Goal: Task Accomplishment & Management: Use online tool/utility

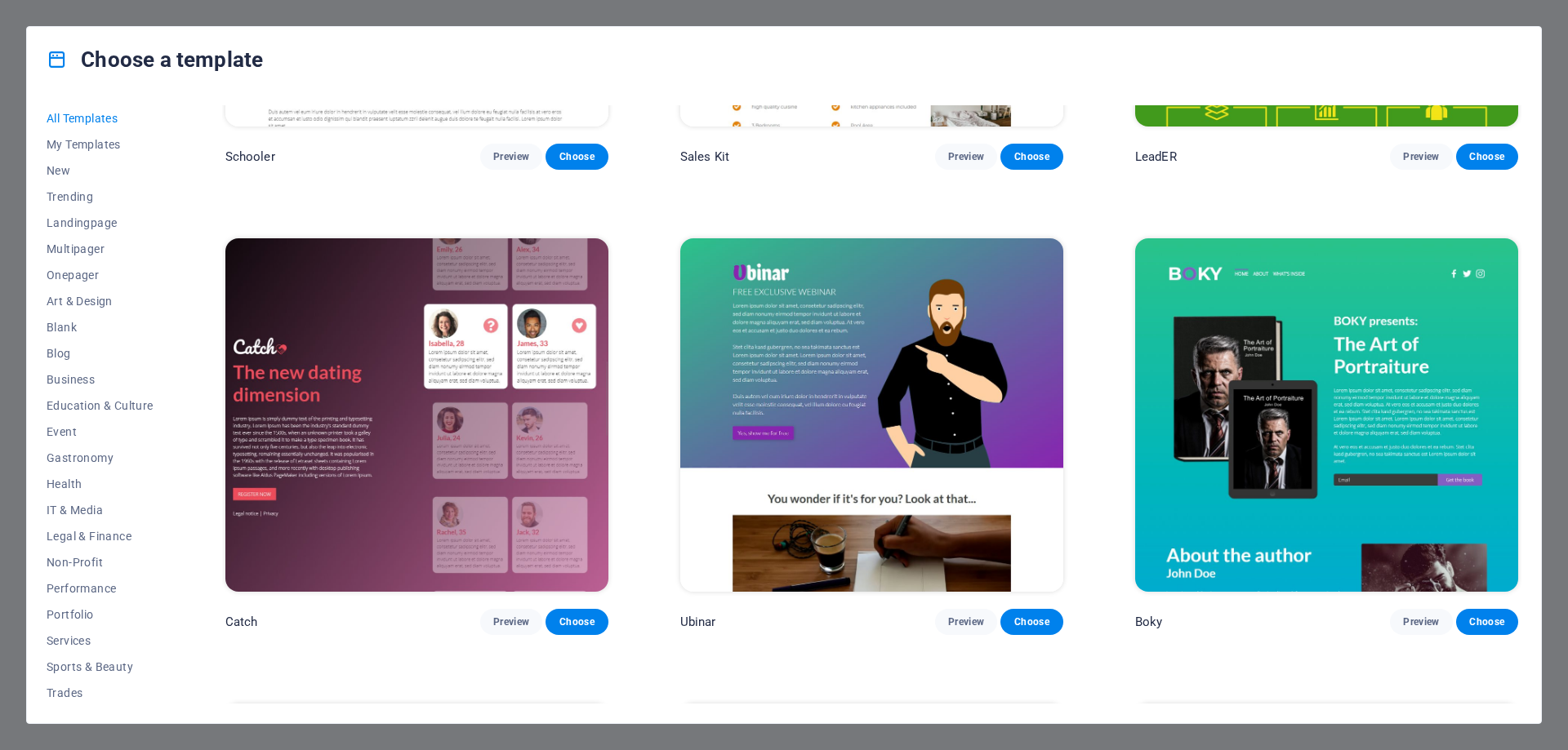
scroll to position [24056, 0]
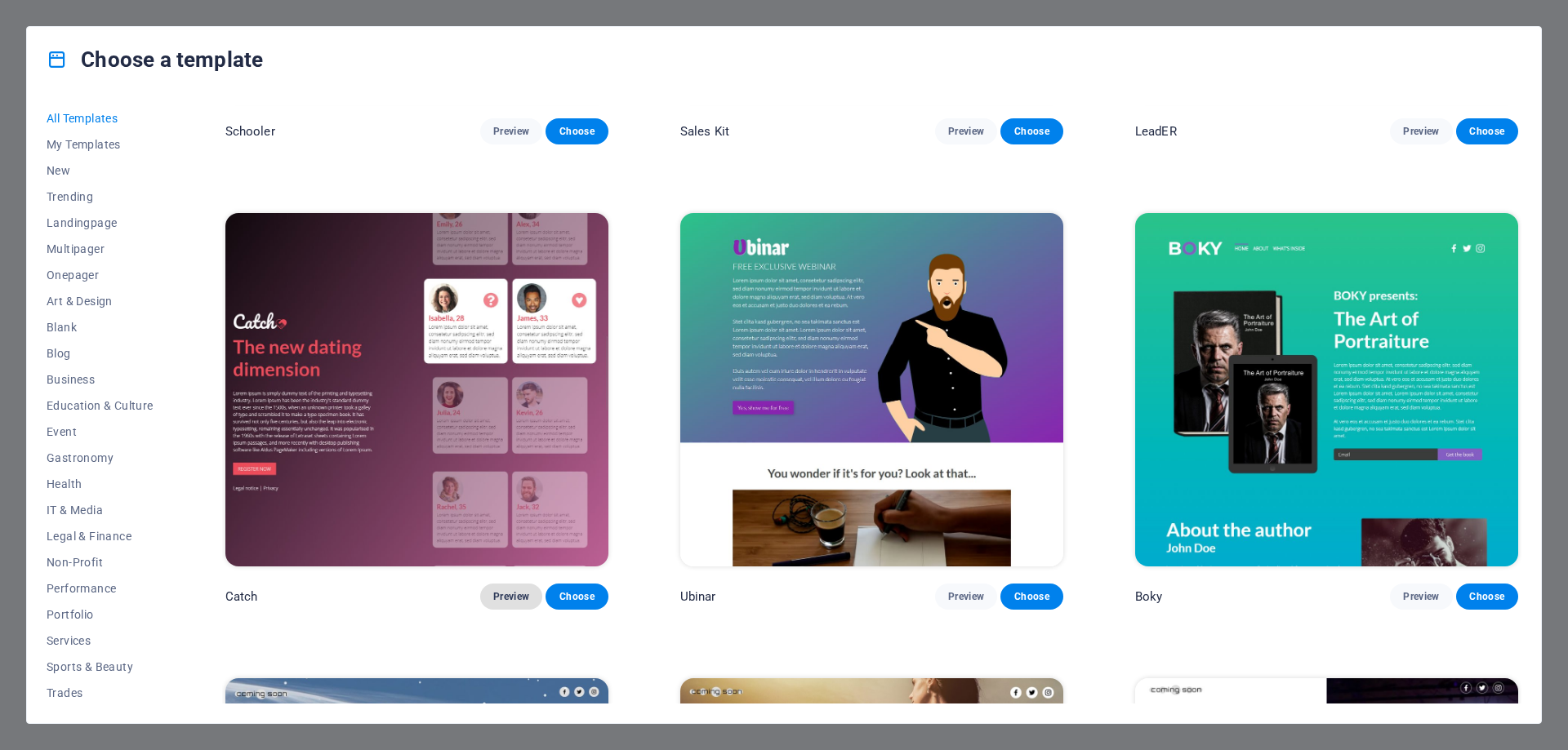
click at [510, 590] on span "Preview" at bounding box center [511, 597] width 36 height 13
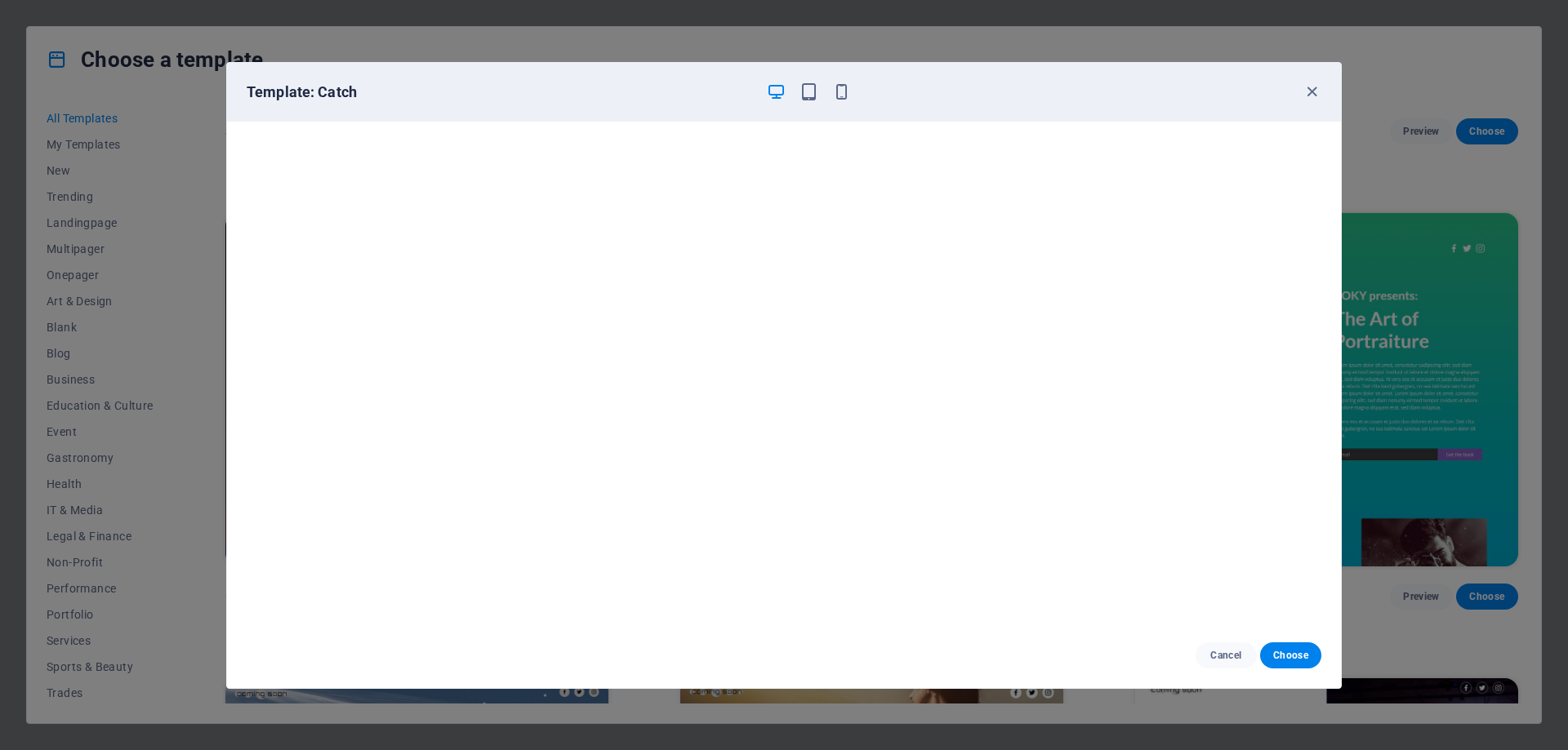
scroll to position [0, 0]
click at [1308, 93] on icon "button" at bounding box center [1312, 91] width 19 height 19
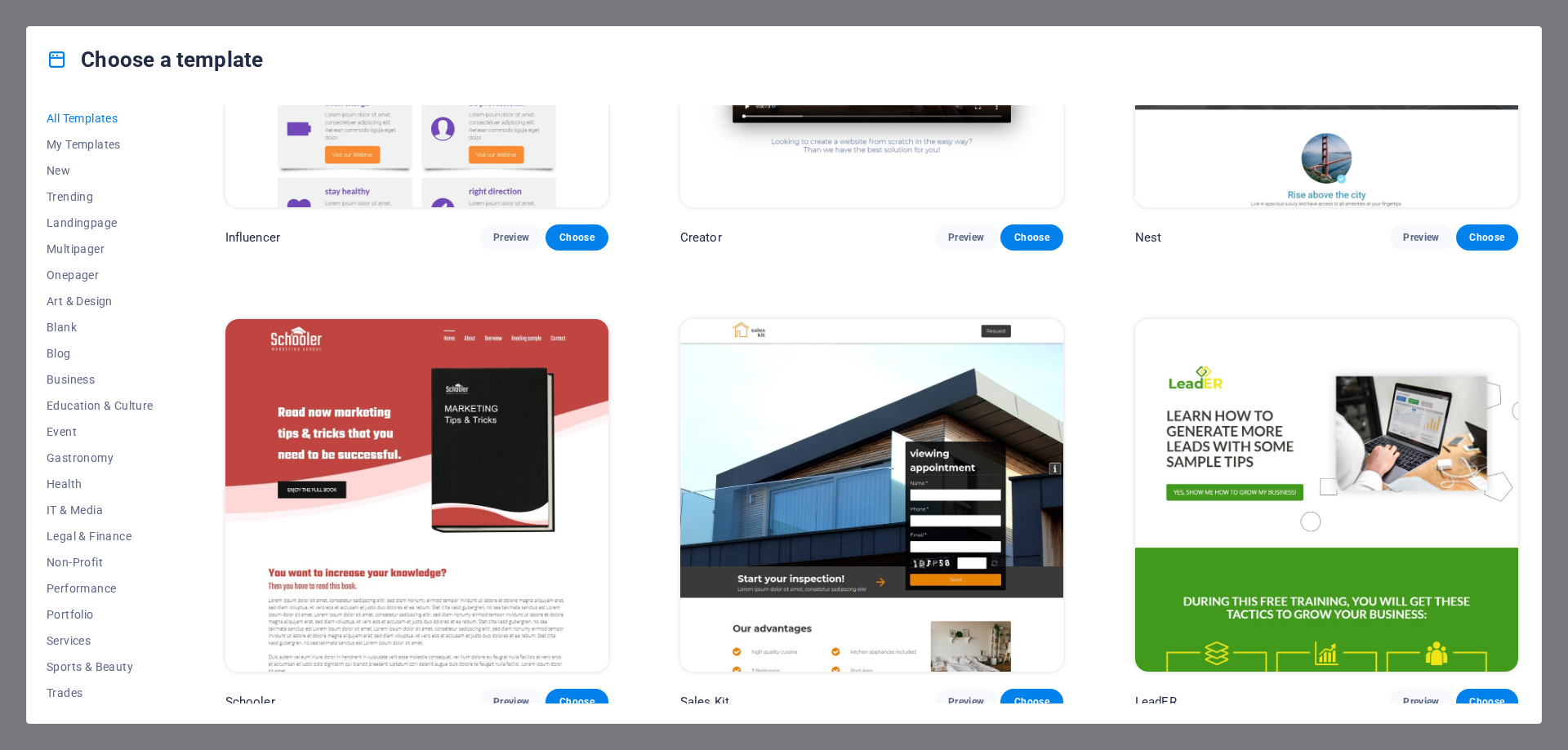
scroll to position [23485, 0]
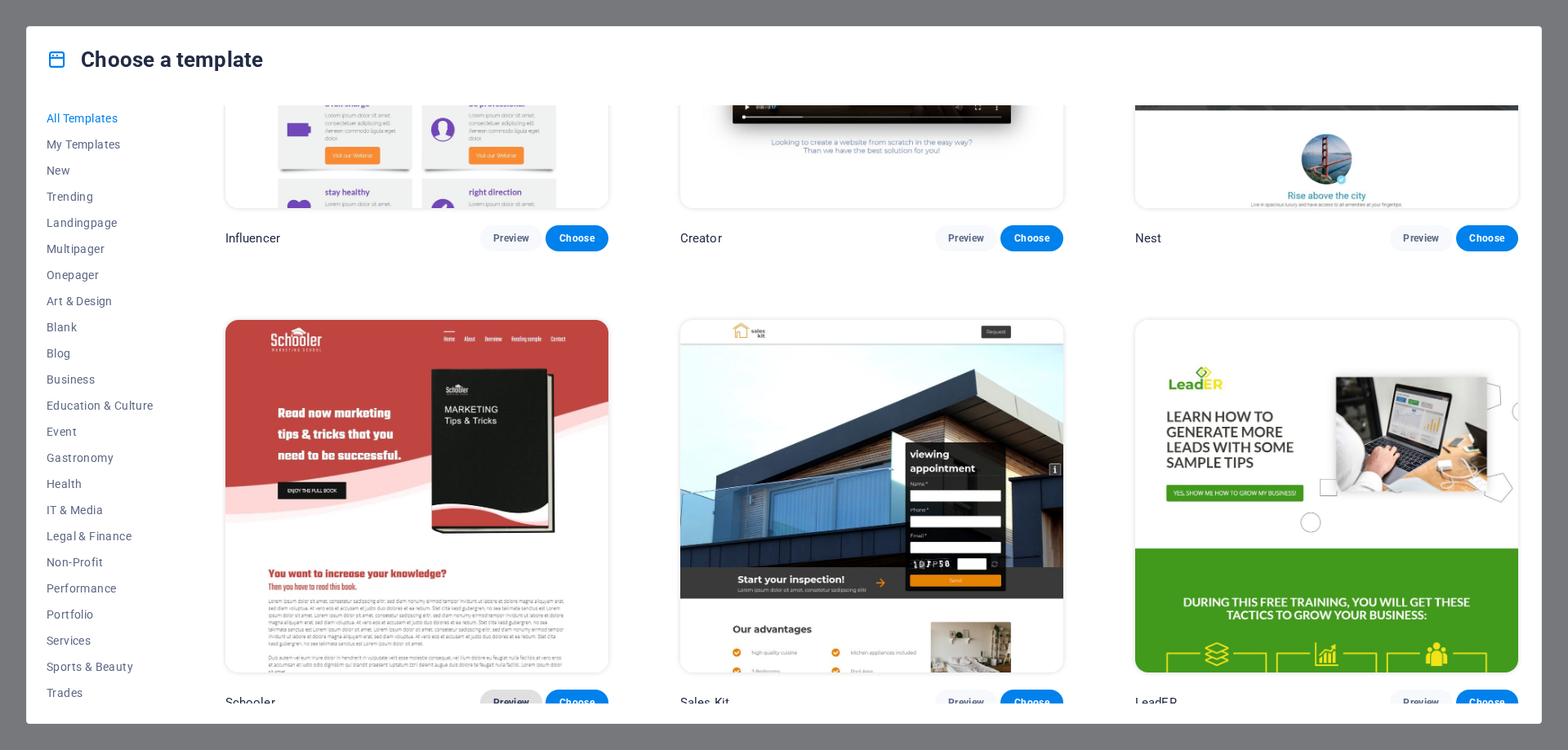
click at [511, 696] on span "Preview" at bounding box center [511, 703] width 36 height 13
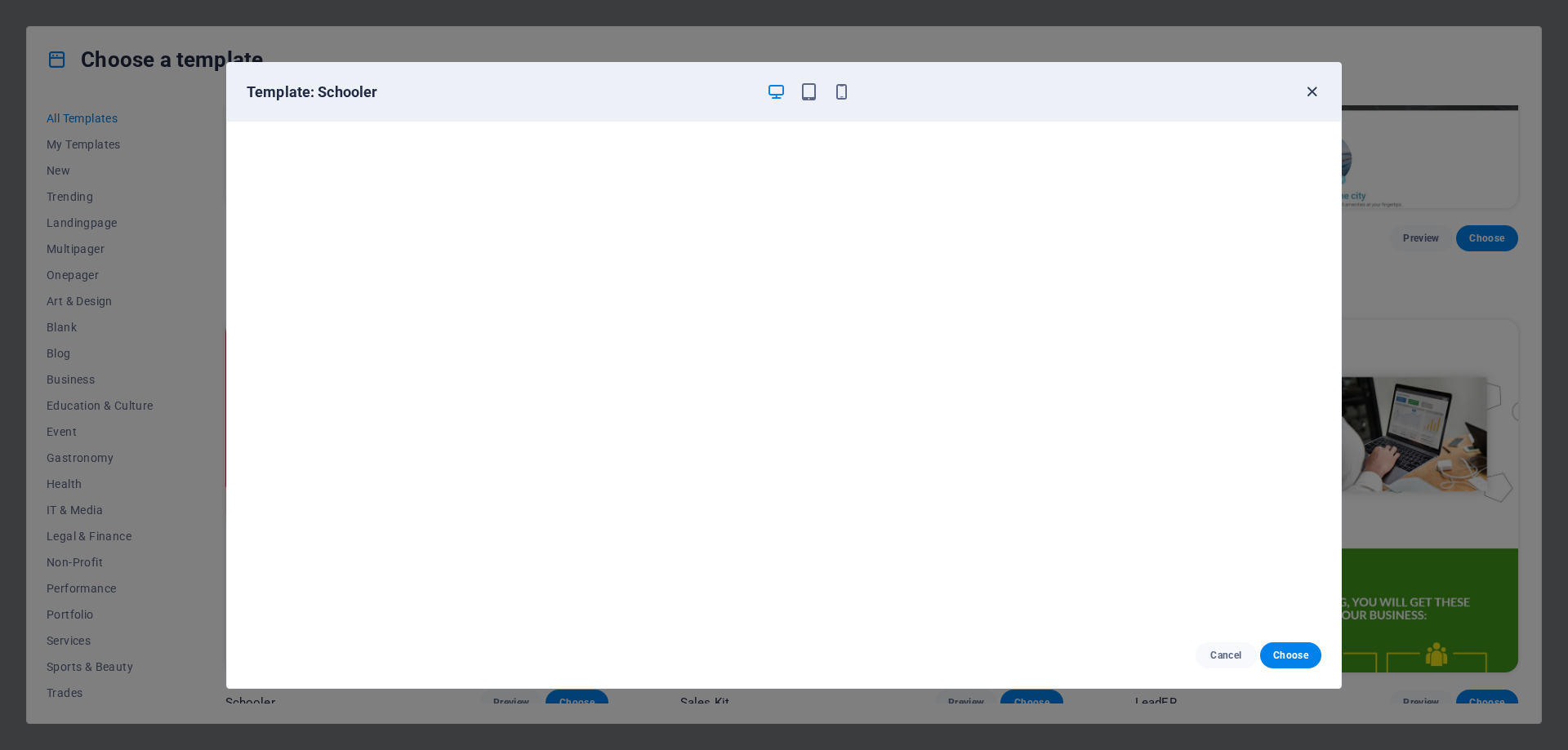
click at [1306, 93] on icon "button" at bounding box center [1312, 91] width 19 height 19
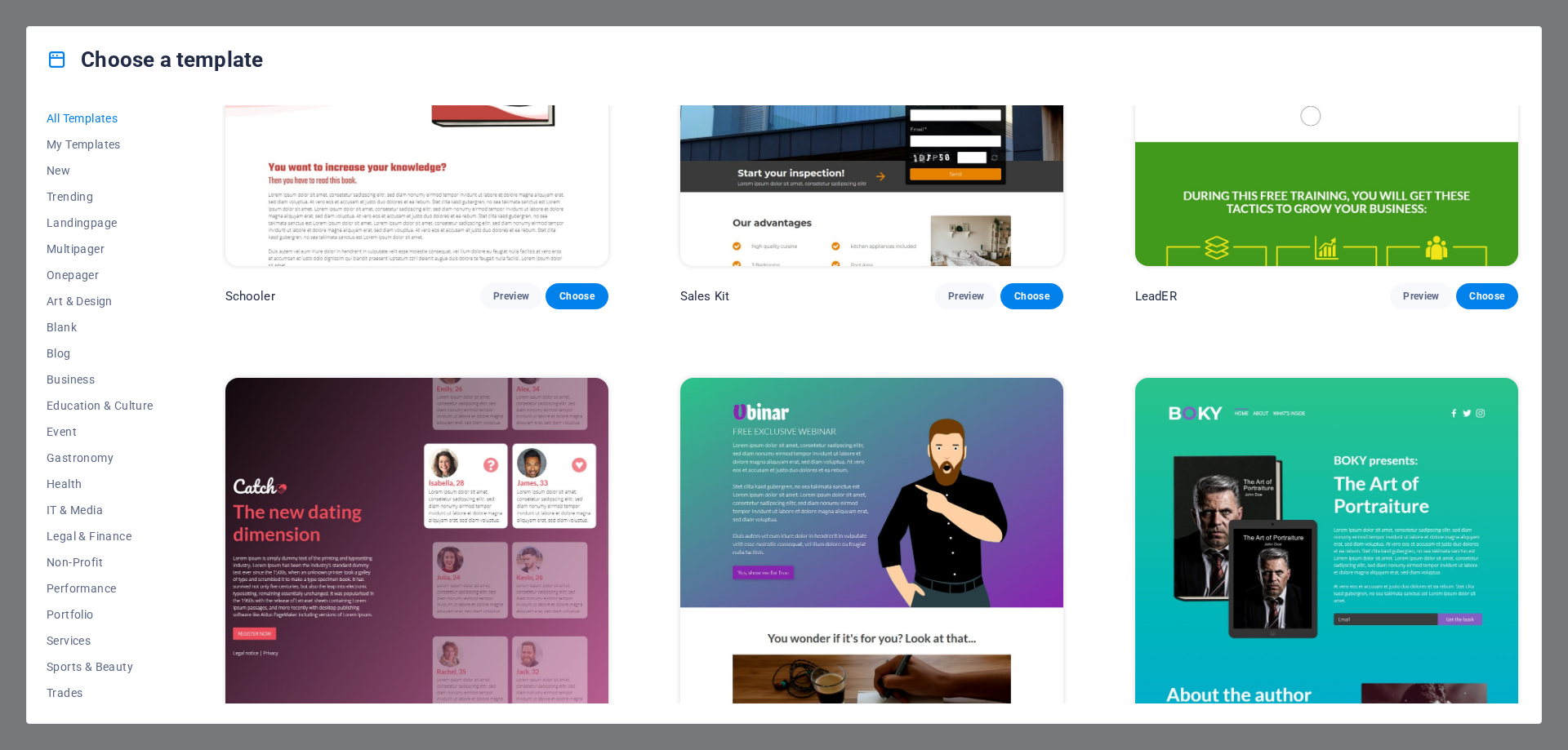
scroll to position [23974, 0]
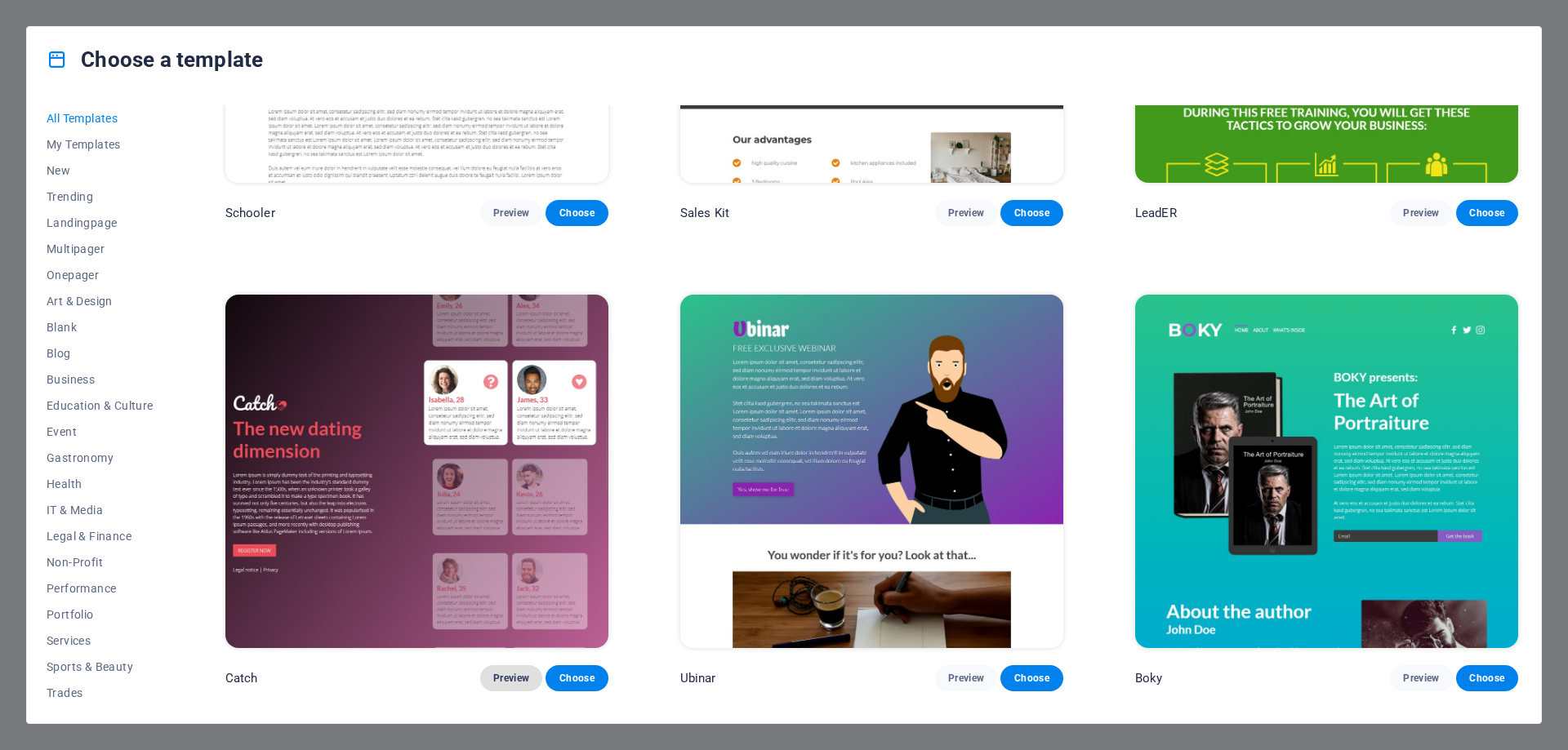
click at [502, 672] on span "Preview" at bounding box center [511, 679] width 36 height 13
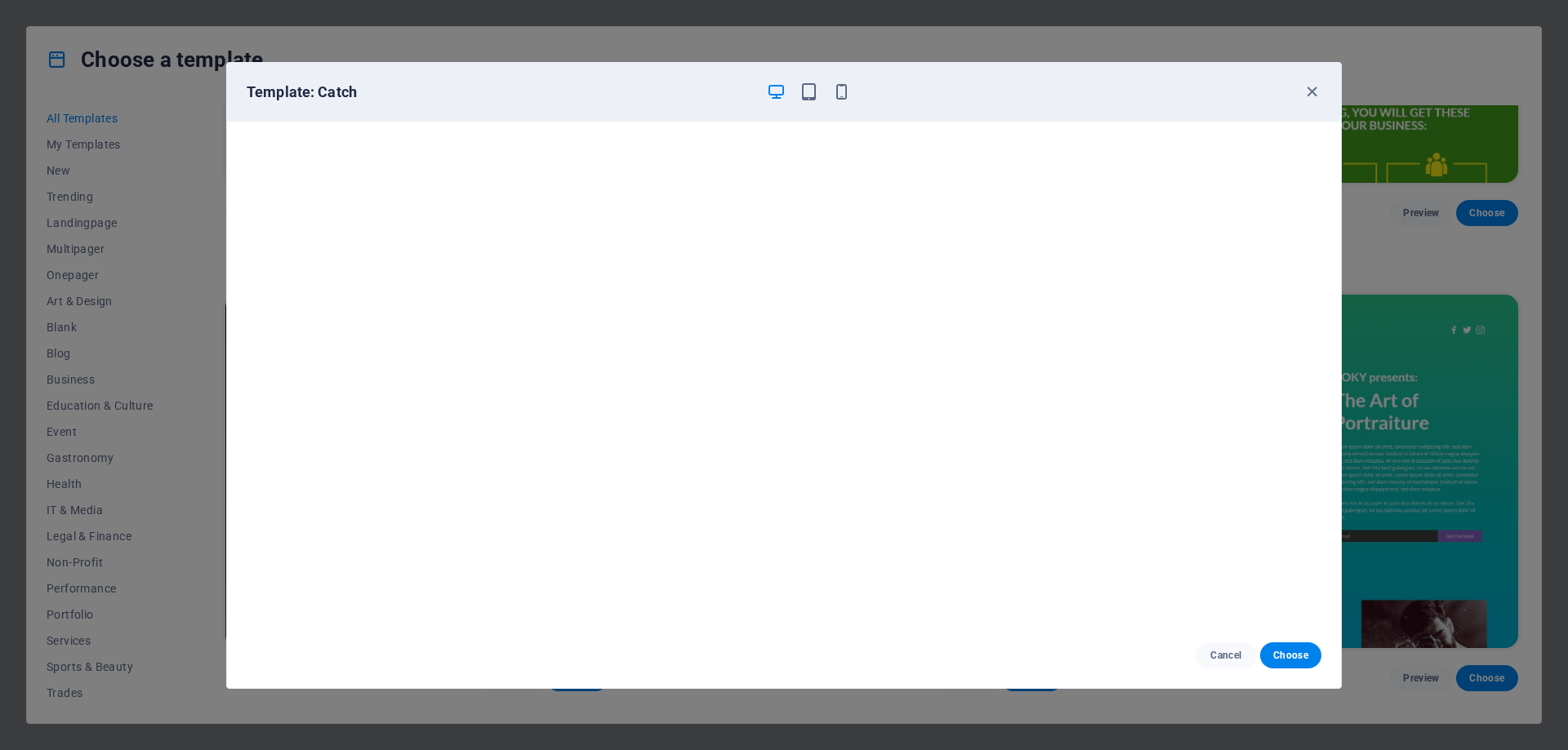
scroll to position [0, 0]
click at [1310, 95] on icon "button" at bounding box center [1312, 91] width 19 height 19
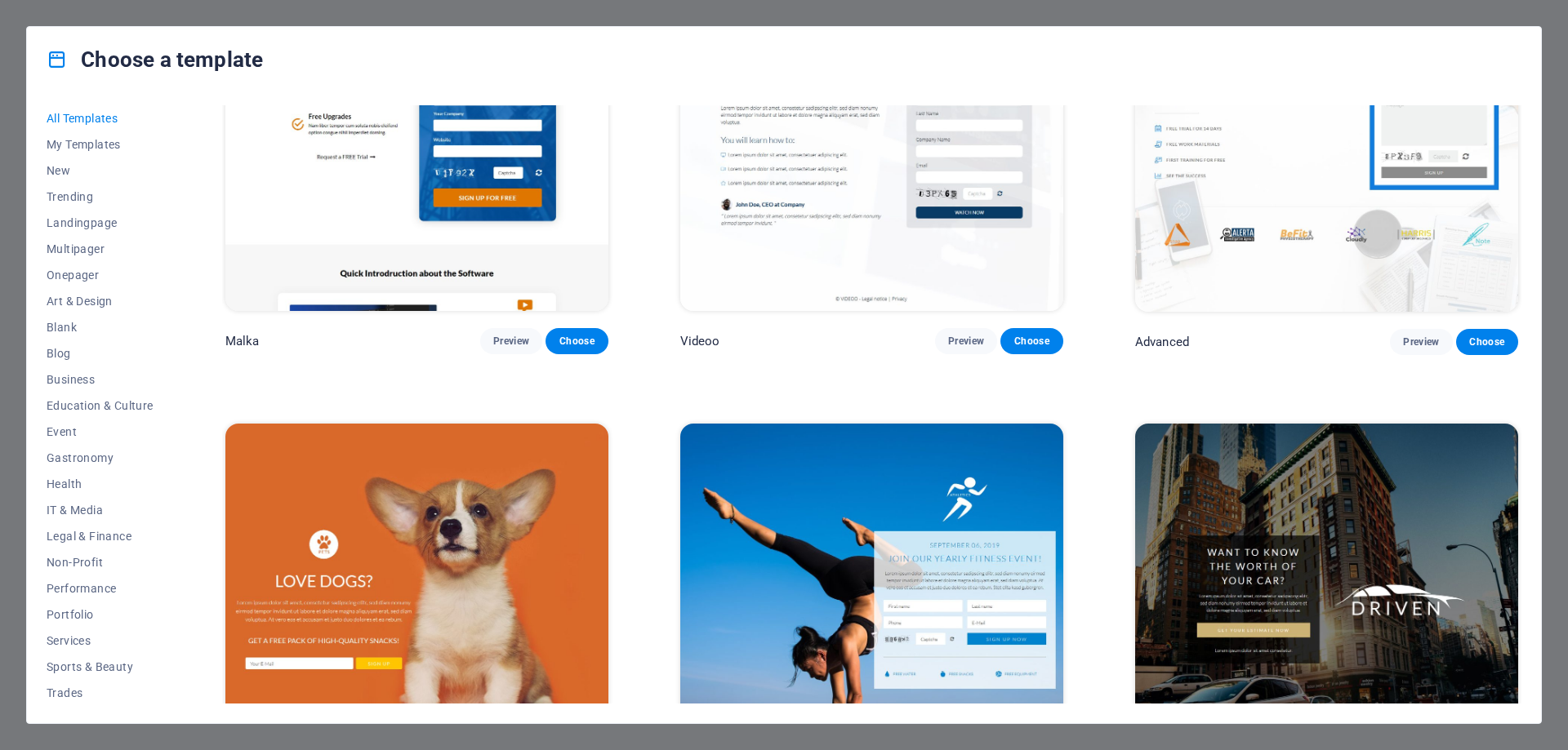
scroll to position [22015, 0]
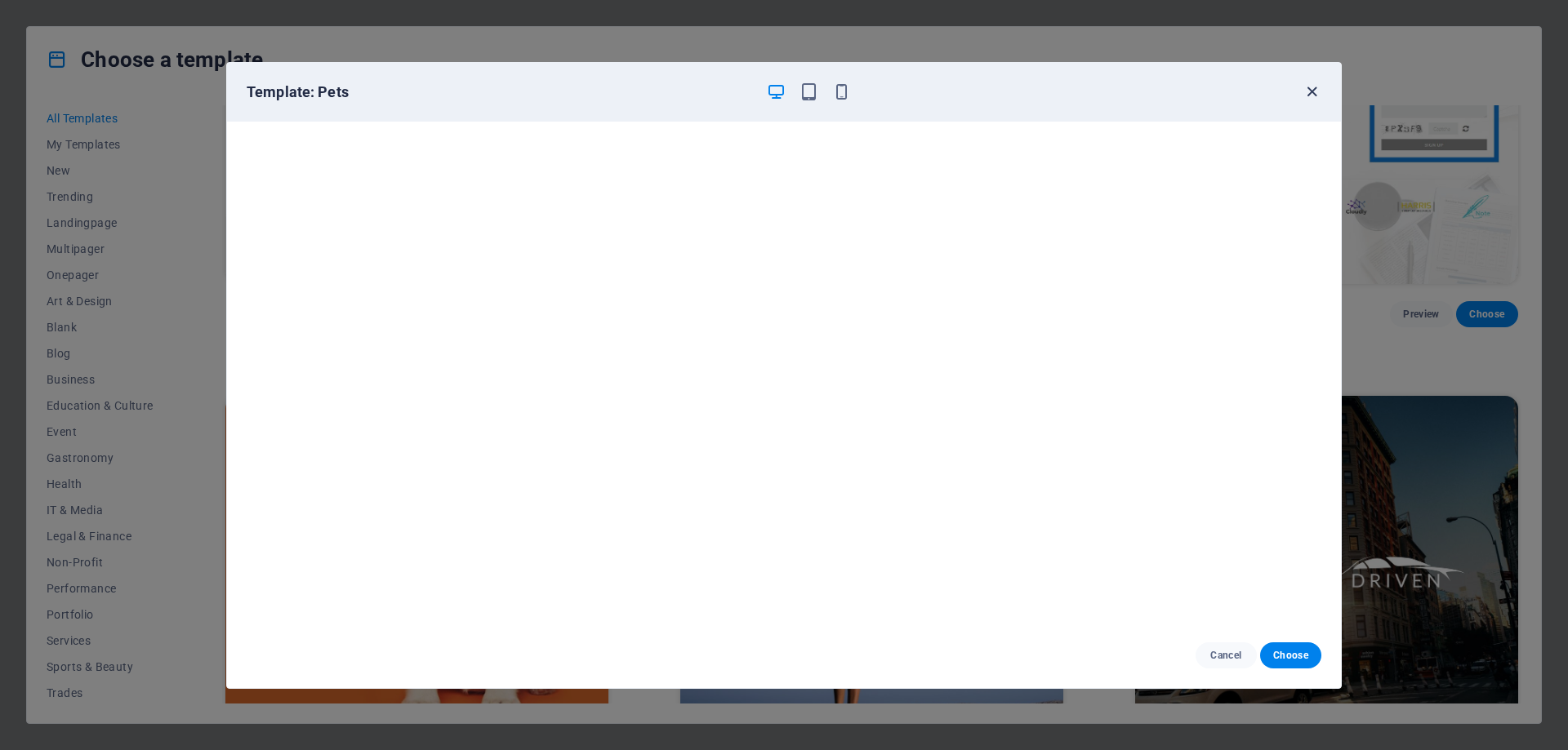
click at [1318, 88] on icon "button" at bounding box center [1312, 91] width 19 height 19
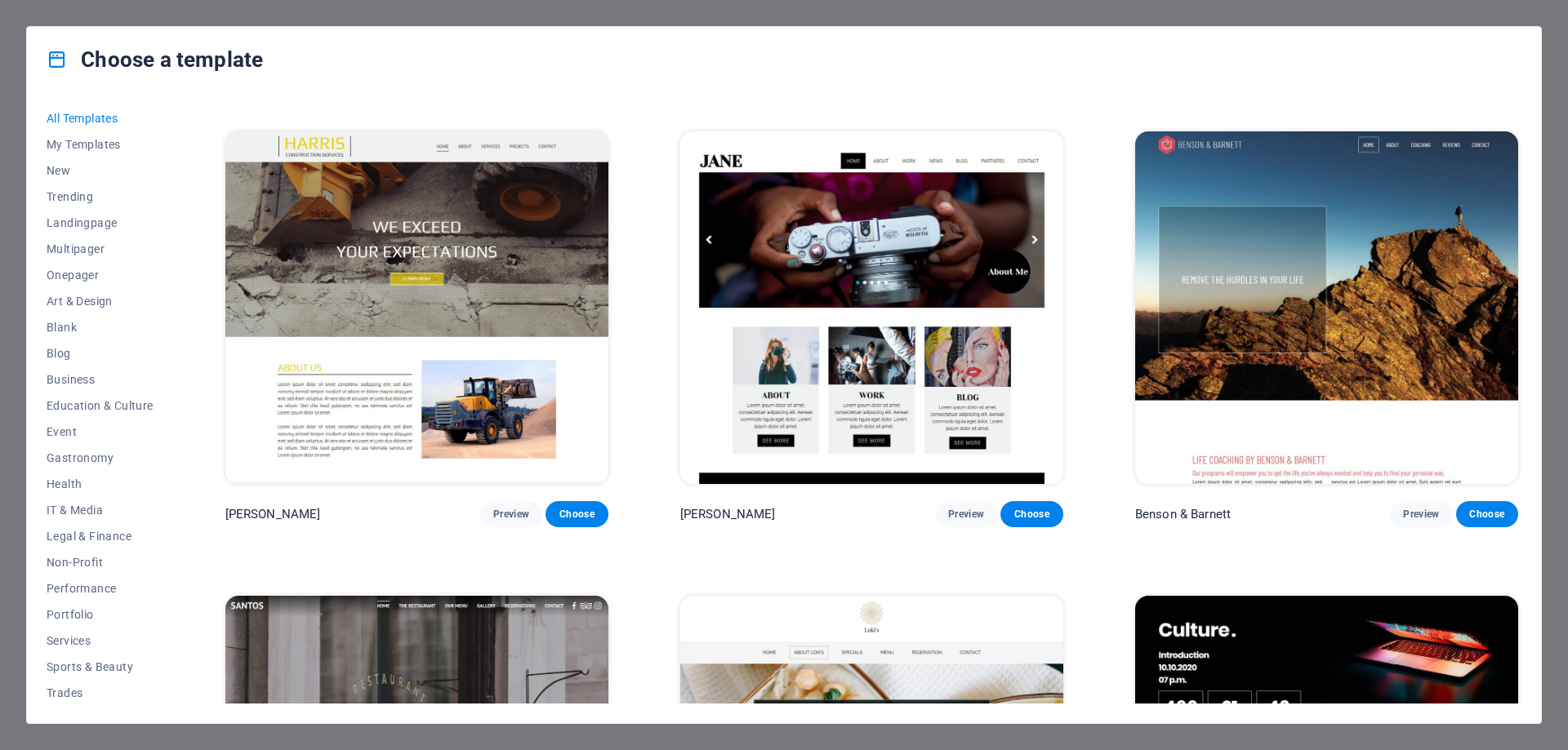
scroll to position [20219, 0]
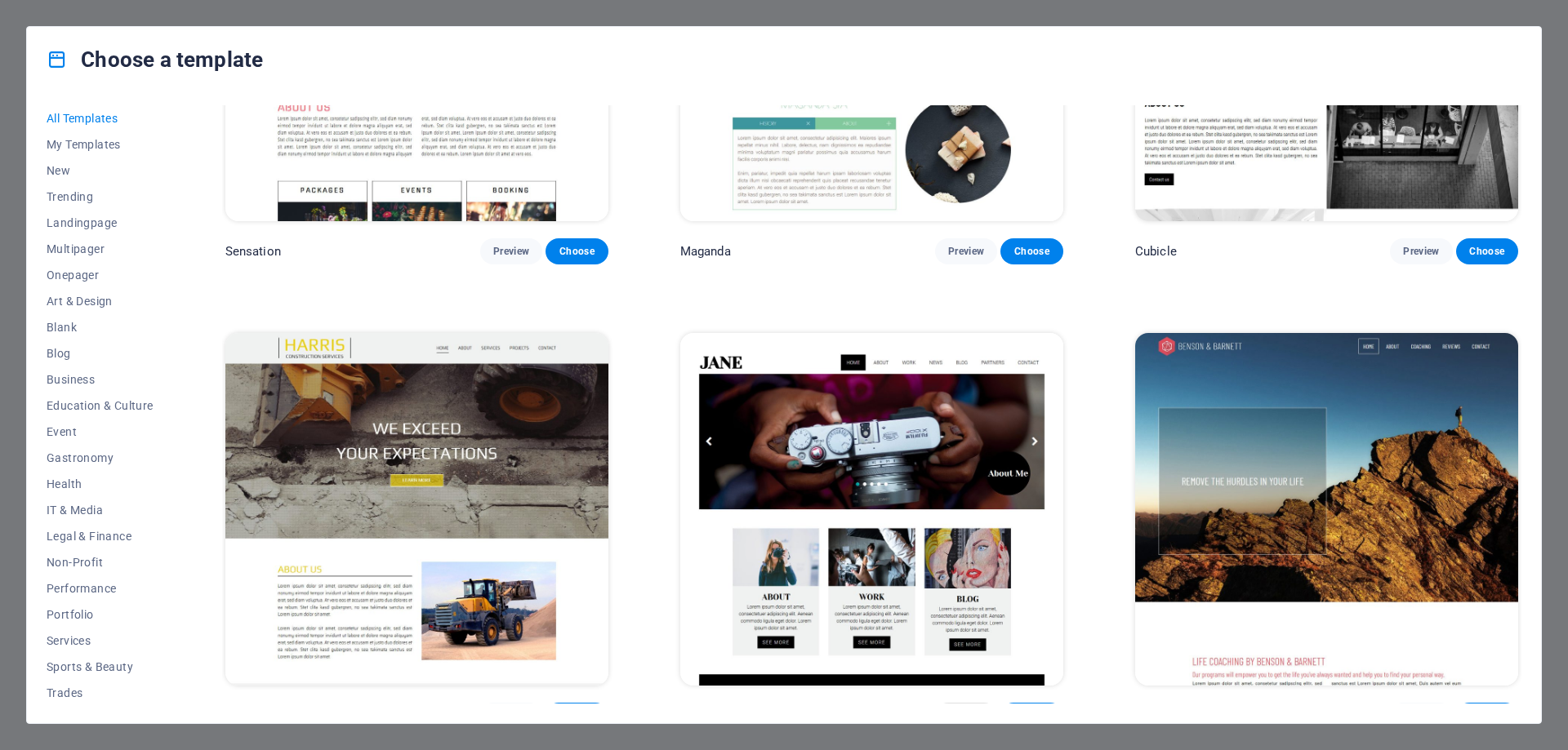
click at [965, 709] on span "Preview" at bounding box center [966, 716] width 36 height 13
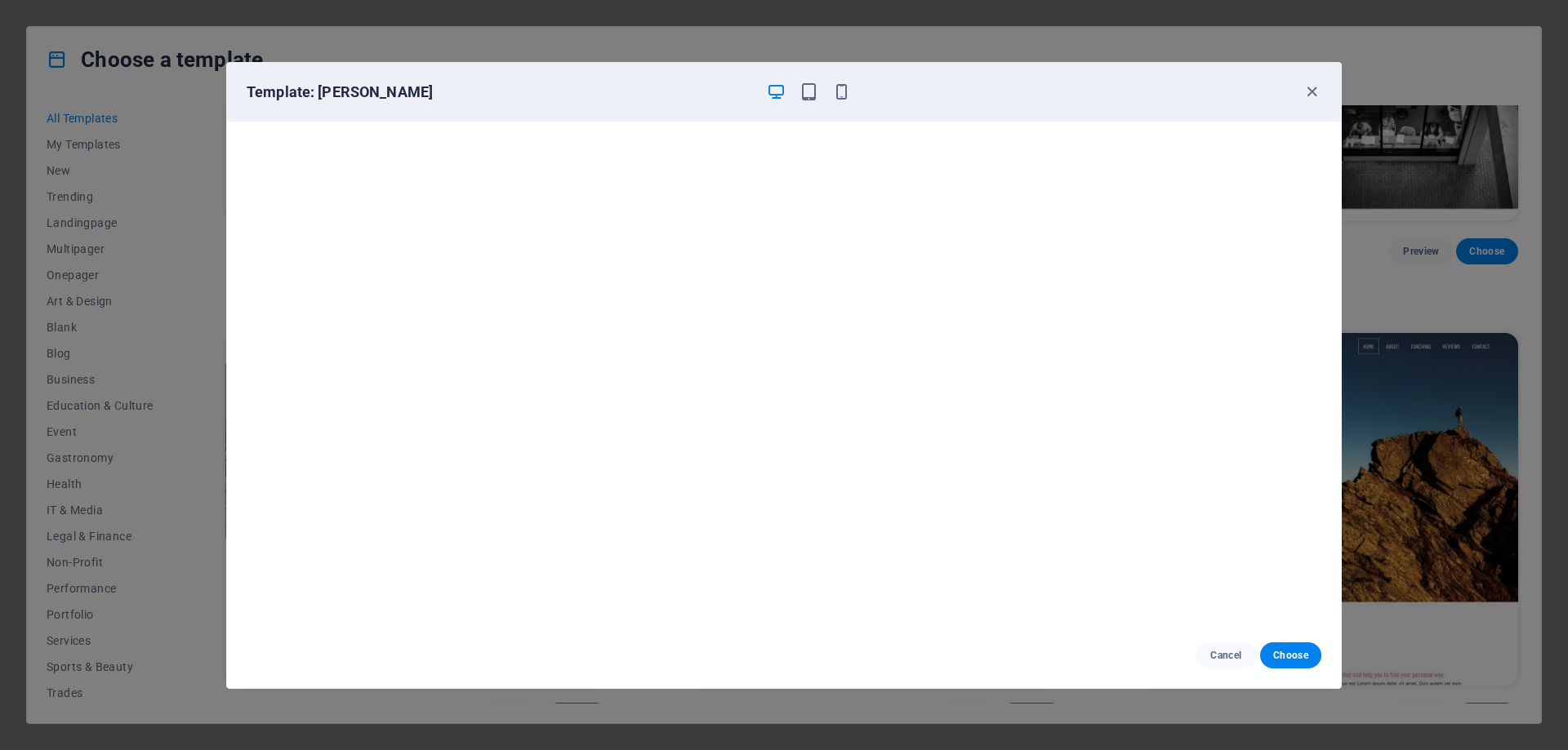
scroll to position [4, 0]
click at [1308, 91] on icon "button" at bounding box center [1312, 91] width 19 height 19
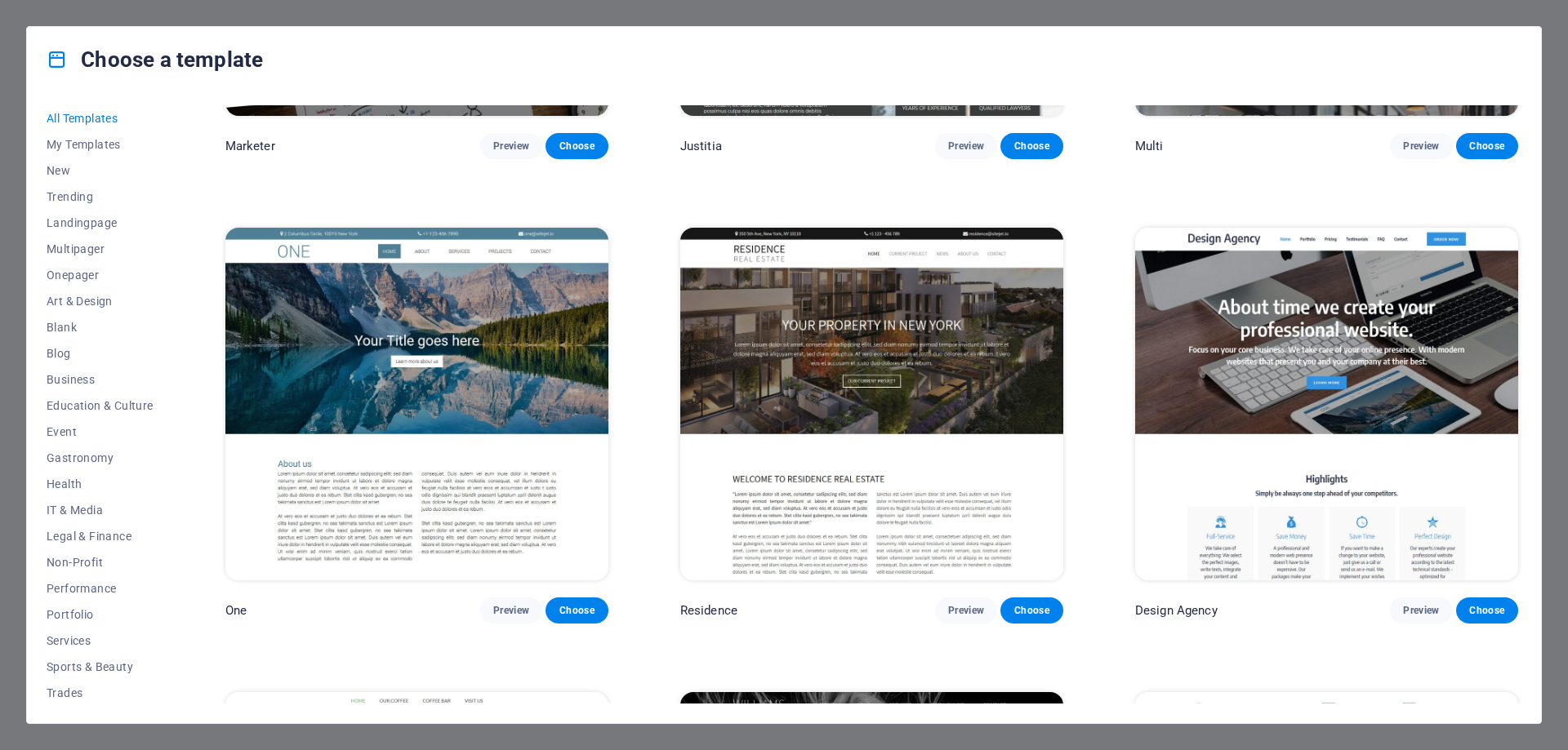
scroll to position [18913, 0]
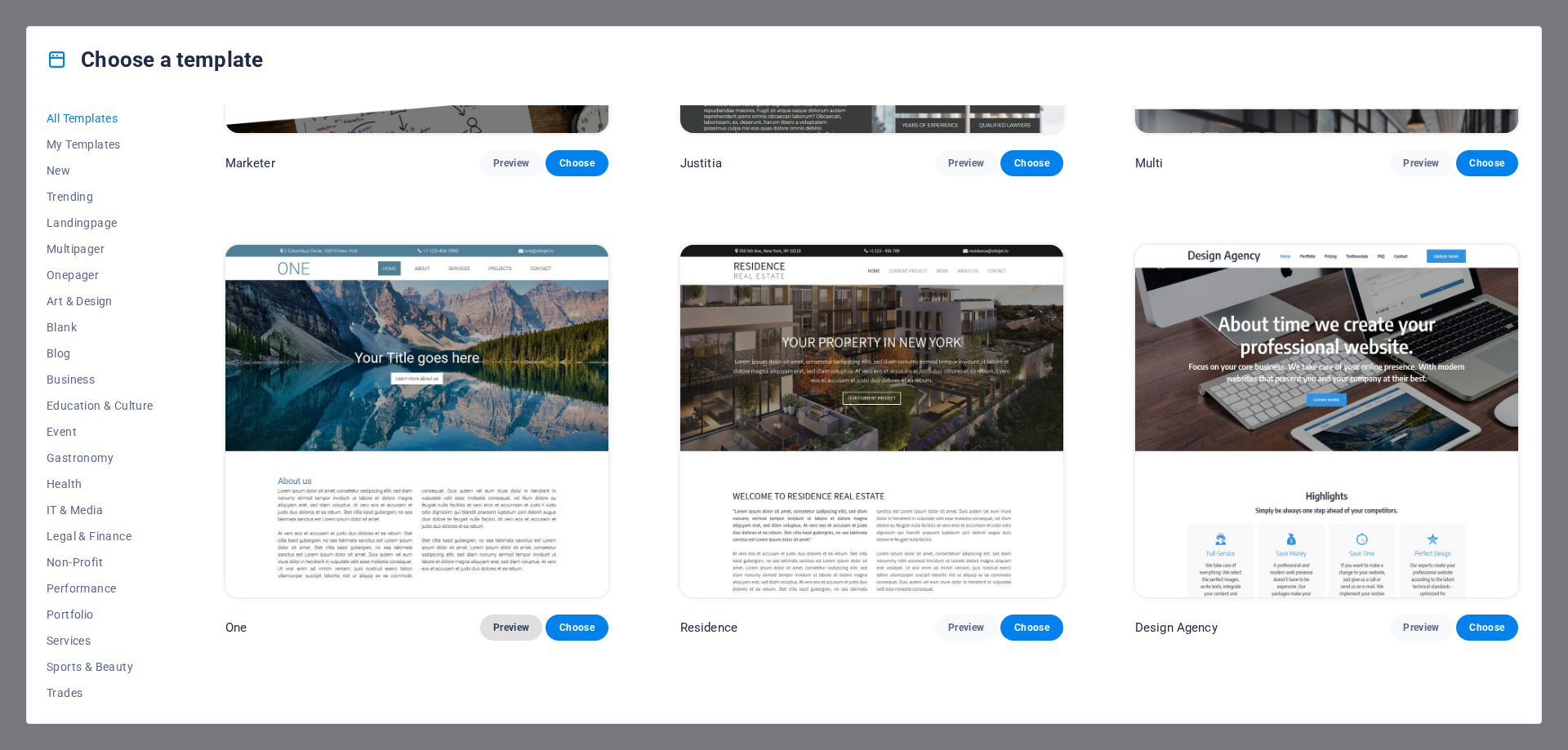
click at [514, 622] on span "Preview" at bounding box center [511, 628] width 36 height 13
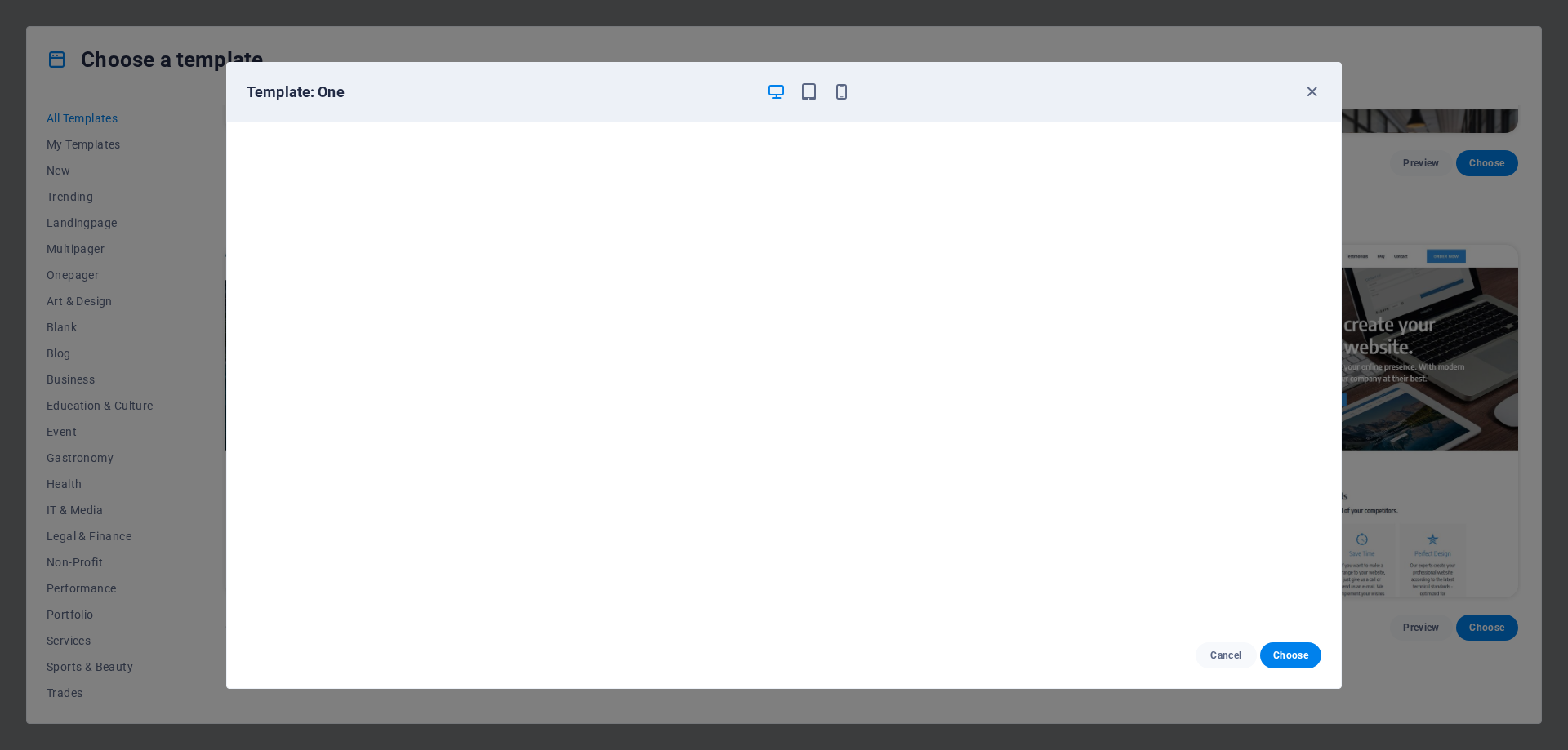
scroll to position [4, 0]
click at [1308, 95] on icon "button" at bounding box center [1312, 91] width 19 height 19
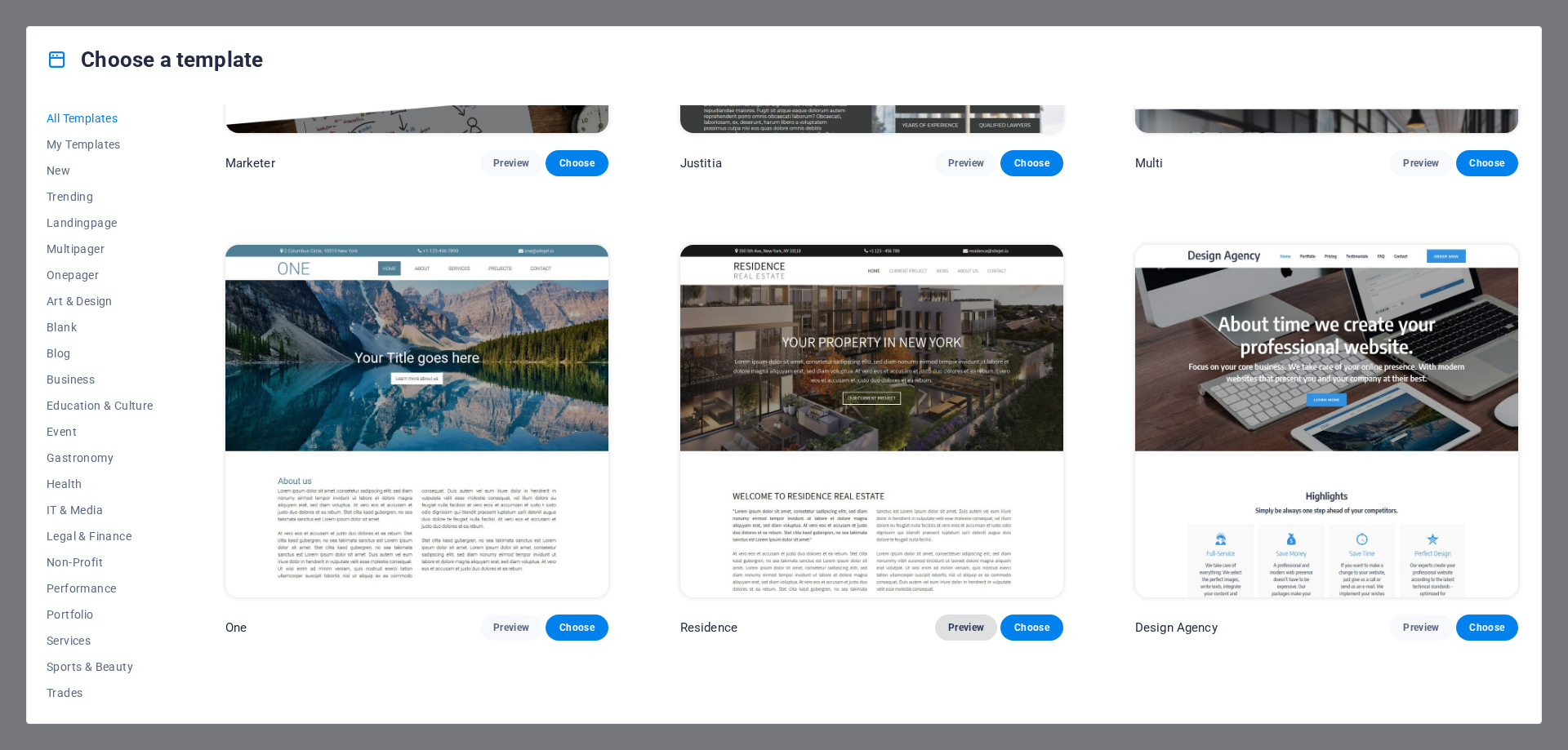
click at [968, 622] on span "Preview" at bounding box center [966, 628] width 36 height 13
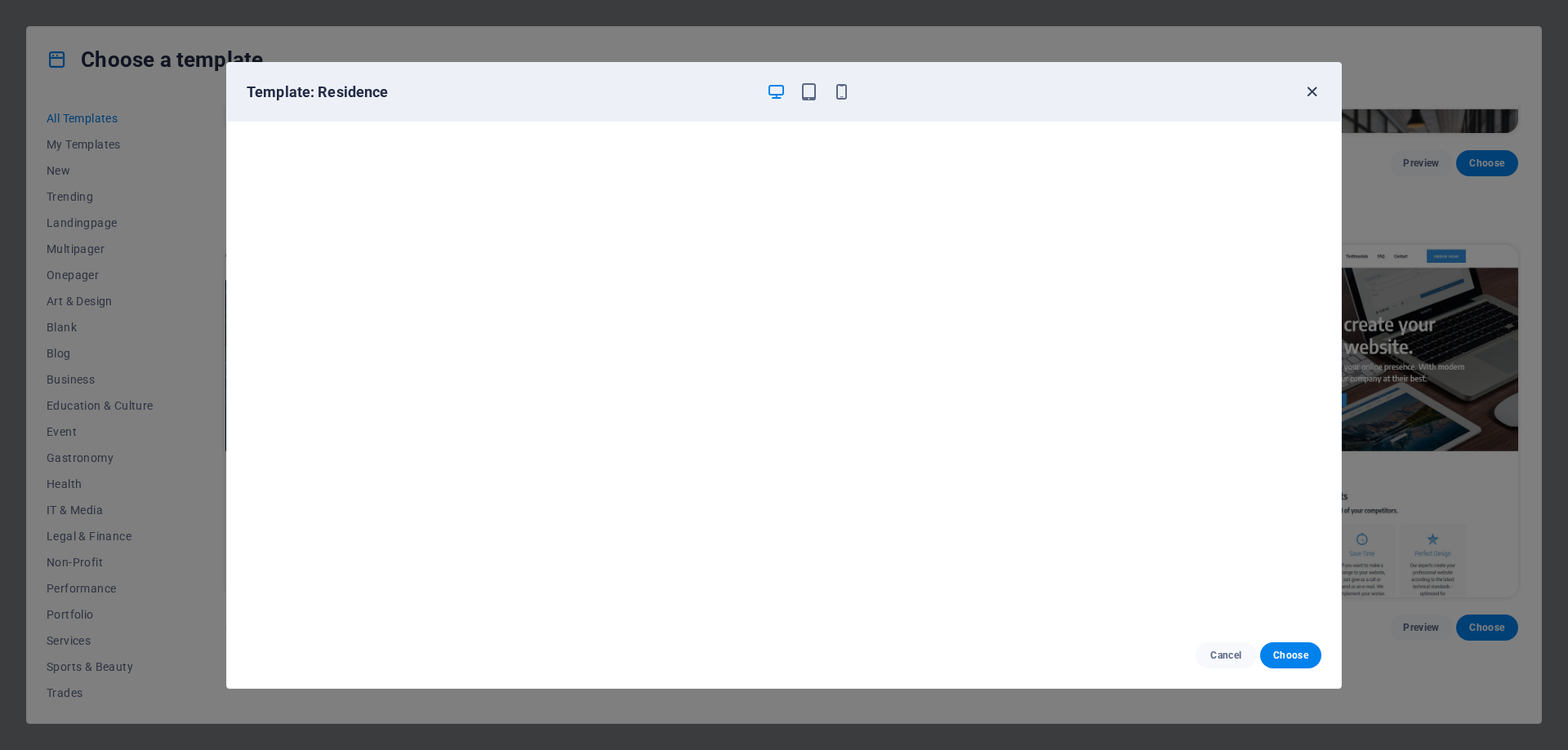
click at [1311, 91] on icon "button" at bounding box center [1312, 91] width 19 height 19
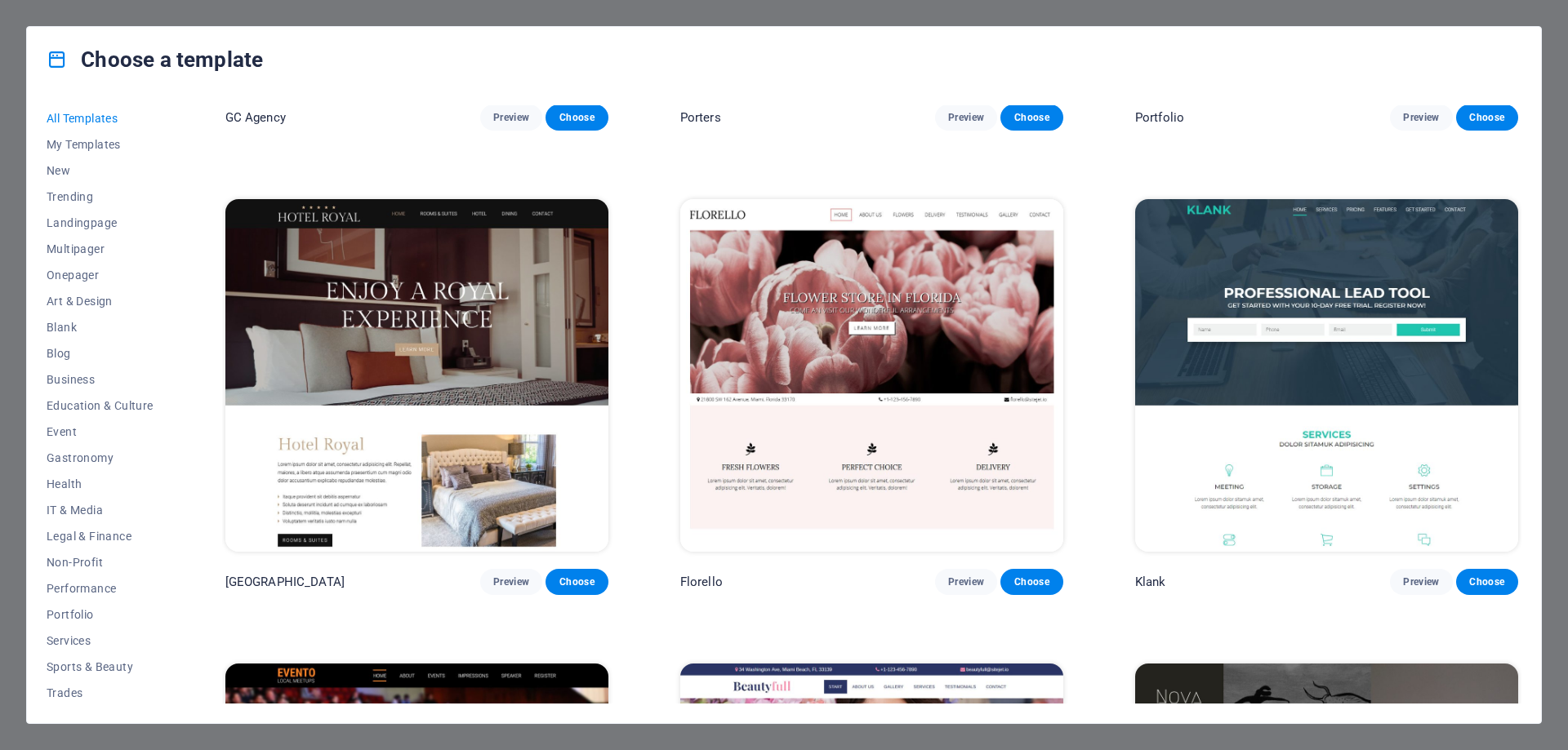
scroll to position [16954, 0]
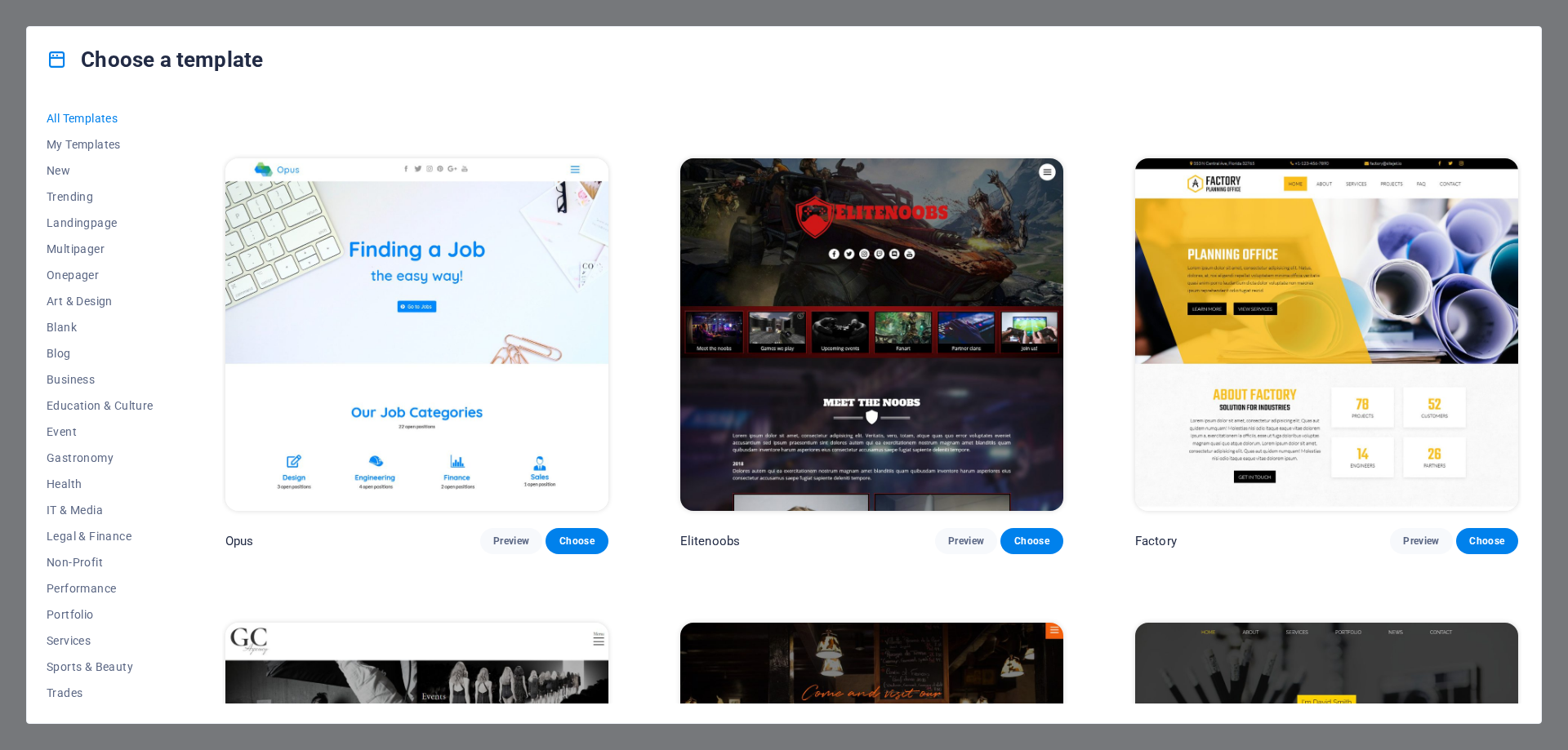
scroll to position [16138, 0]
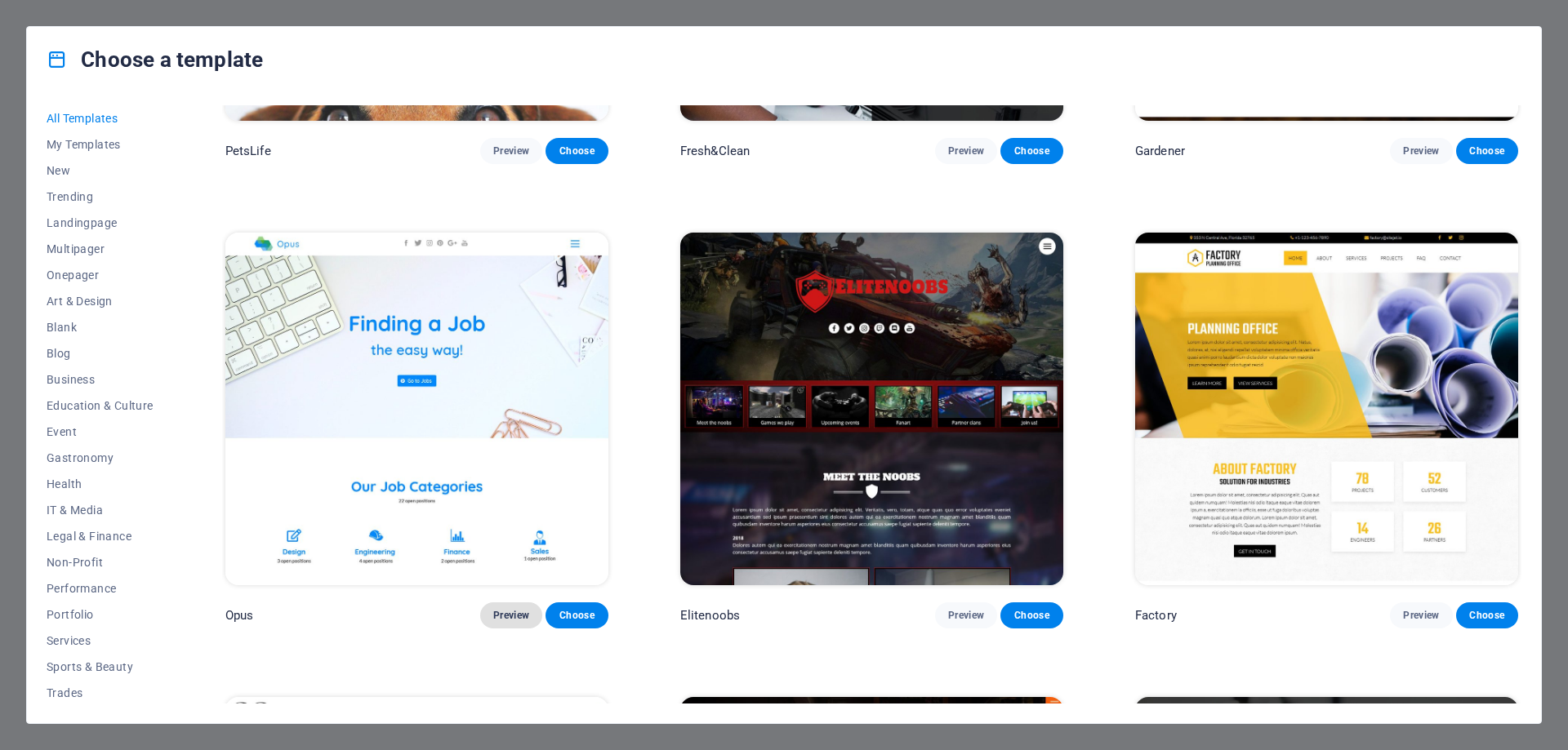
click at [517, 609] on span "Preview" at bounding box center [511, 616] width 36 height 13
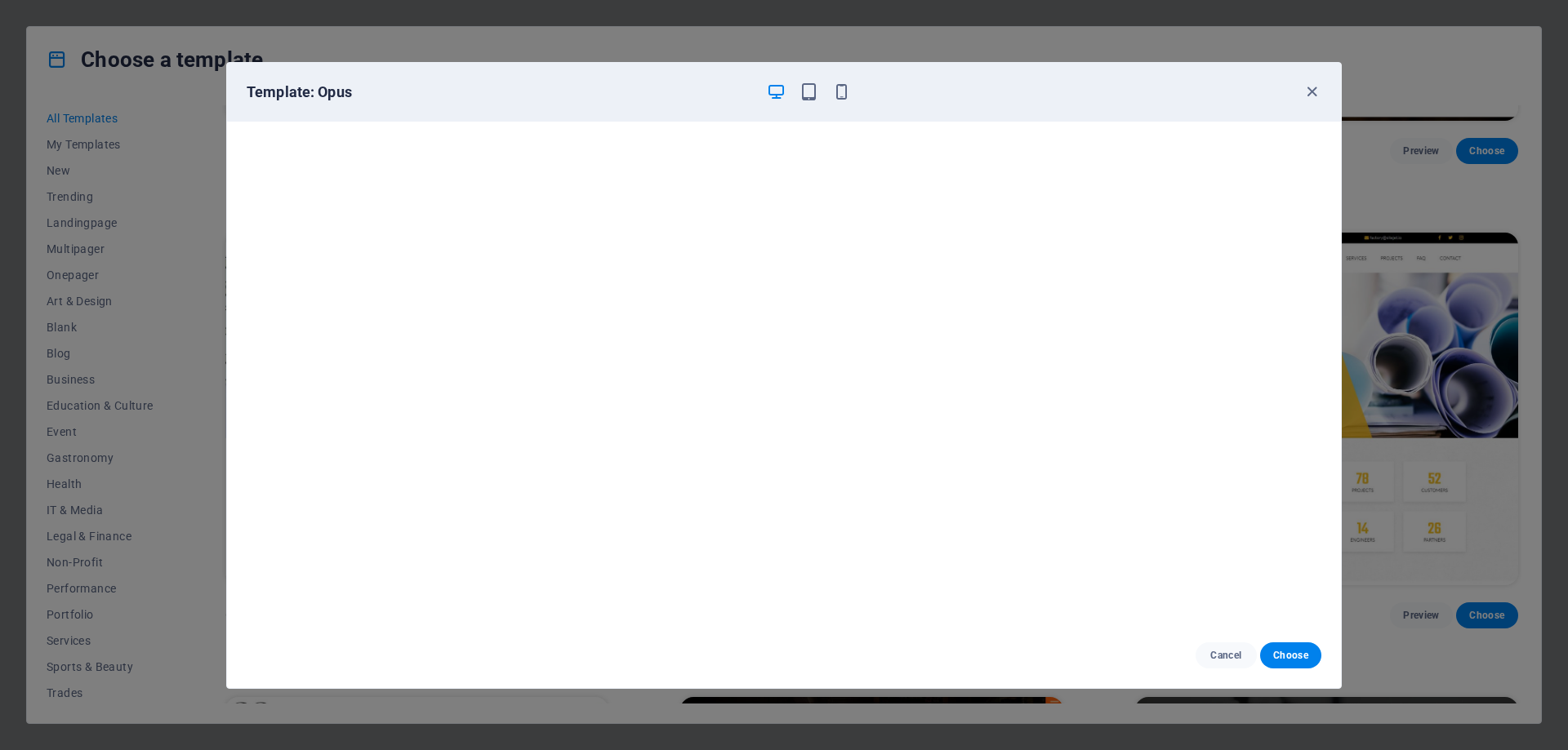
scroll to position [0, 0]
click at [1311, 93] on icon "button" at bounding box center [1312, 91] width 19 height 19
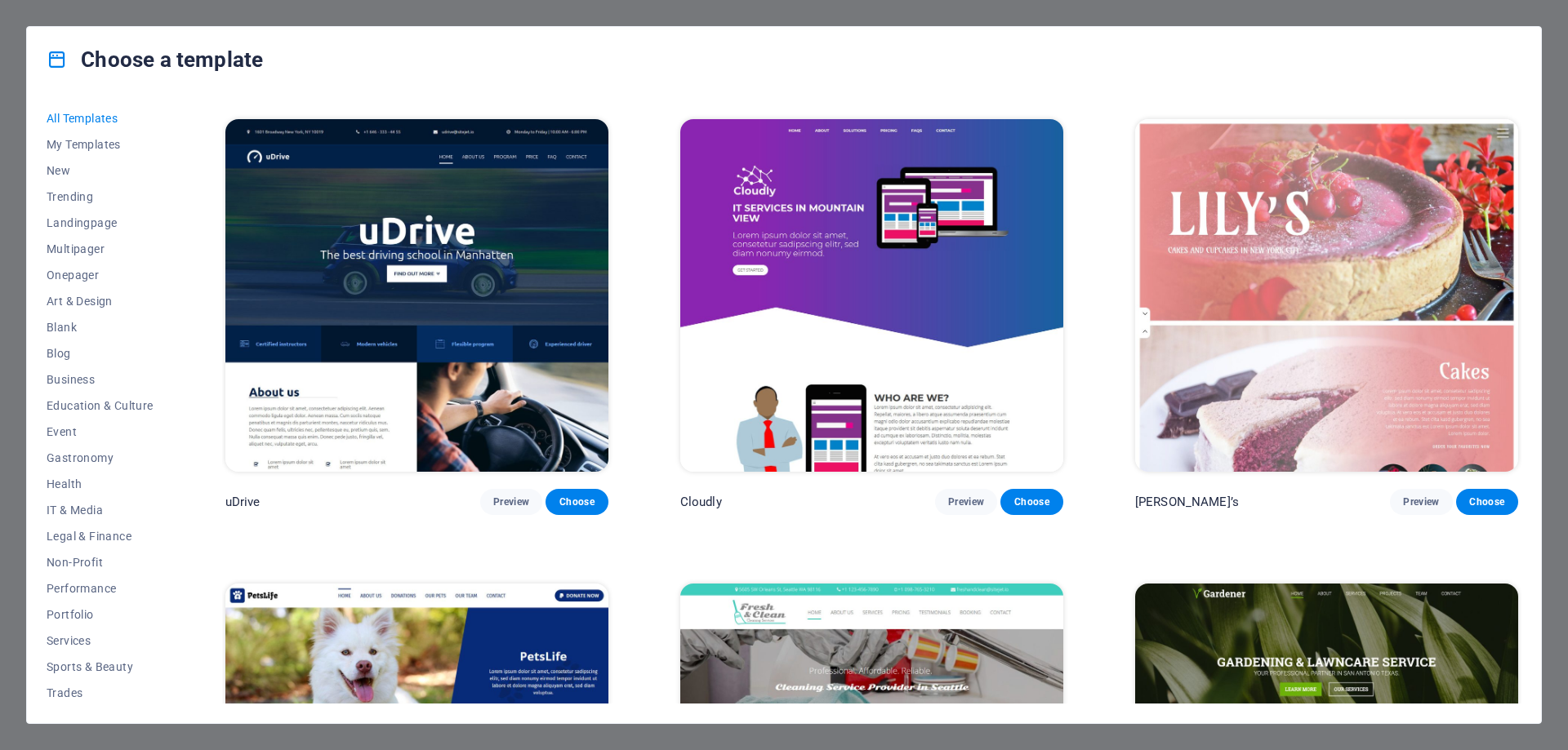
scroll to position [15240, 0]
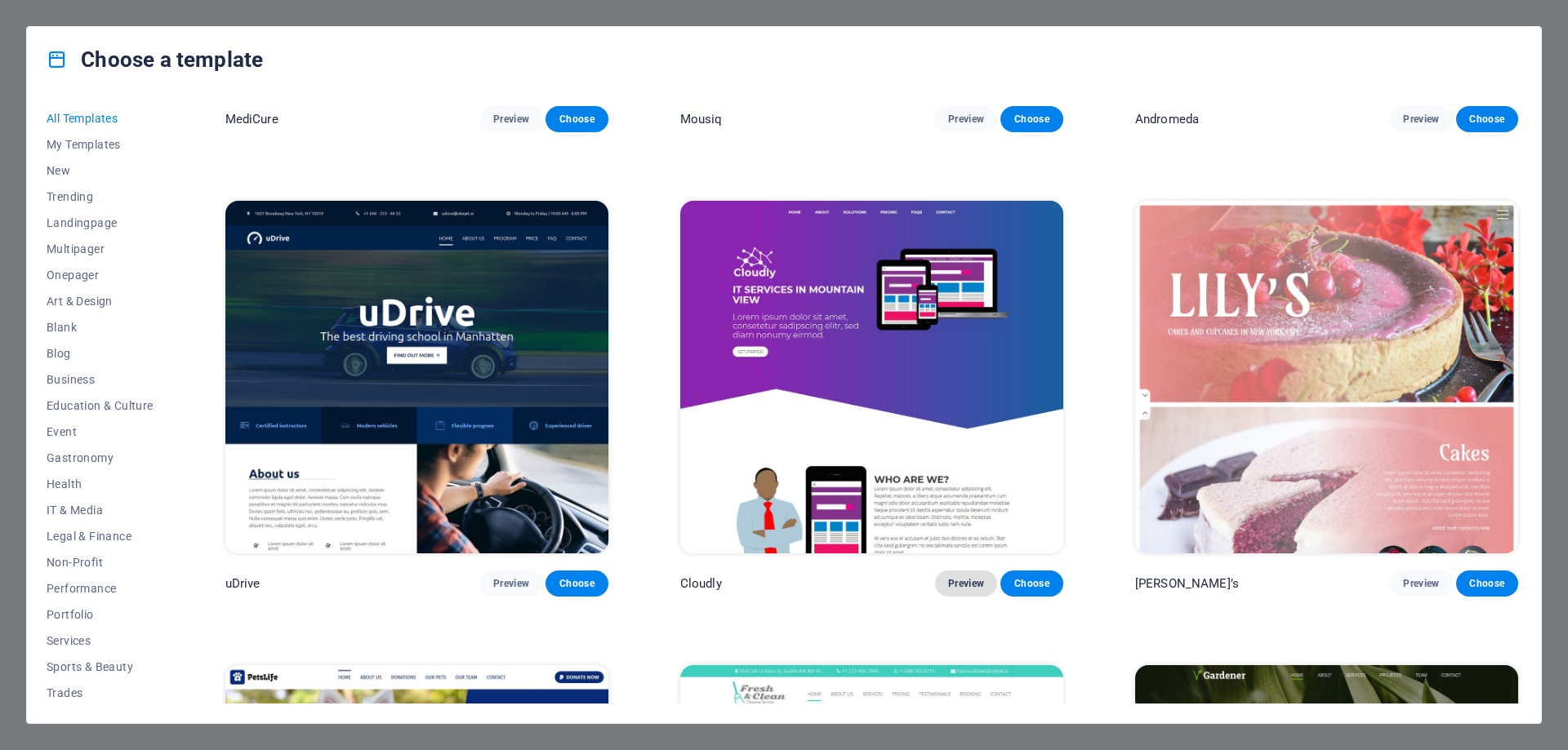
click at [961, 577] on span "Preview" at bounding box center [966, 583] width 36 height 13
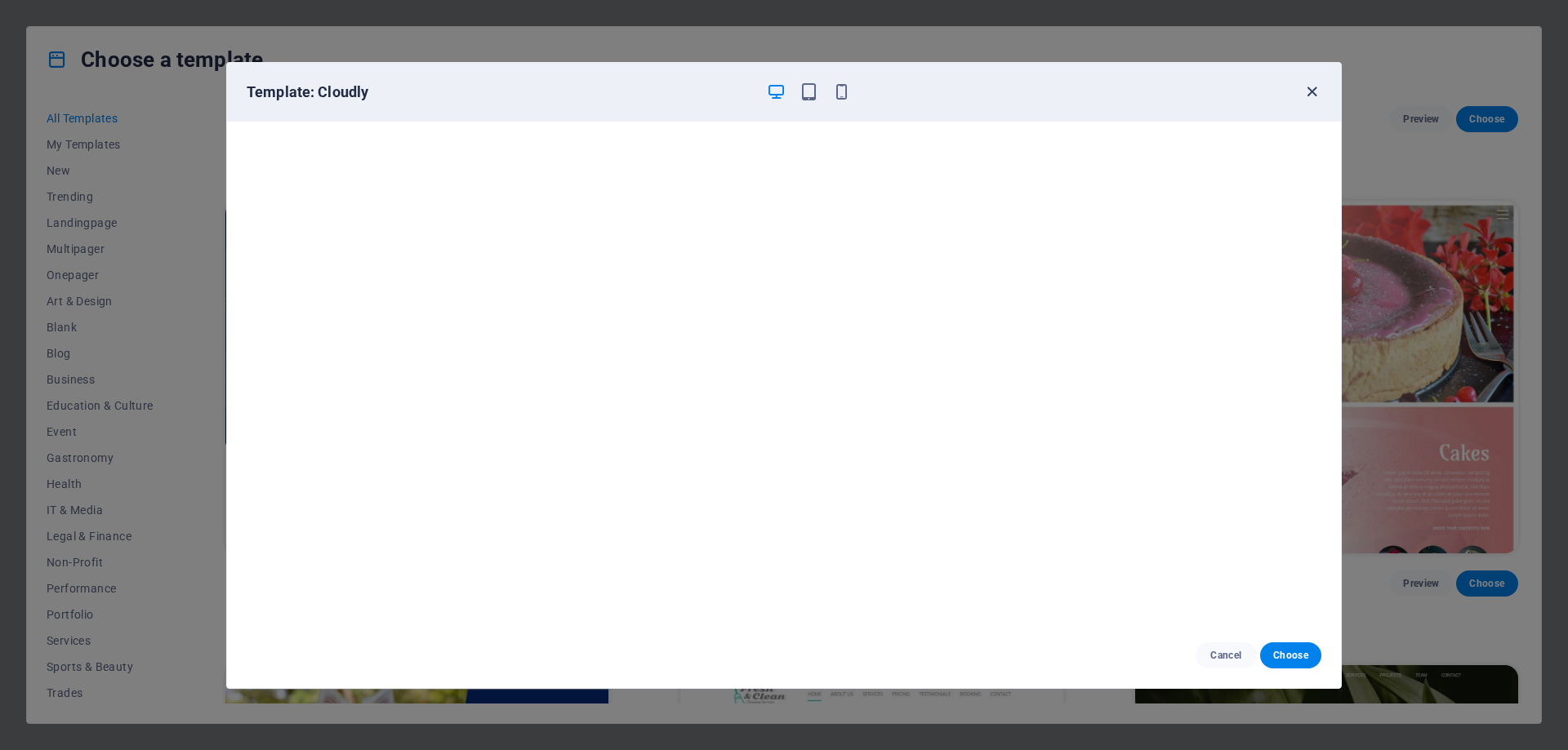
click at [1310, 87] on icon "button" at bounding box center [1312, 91] width 19 height 19
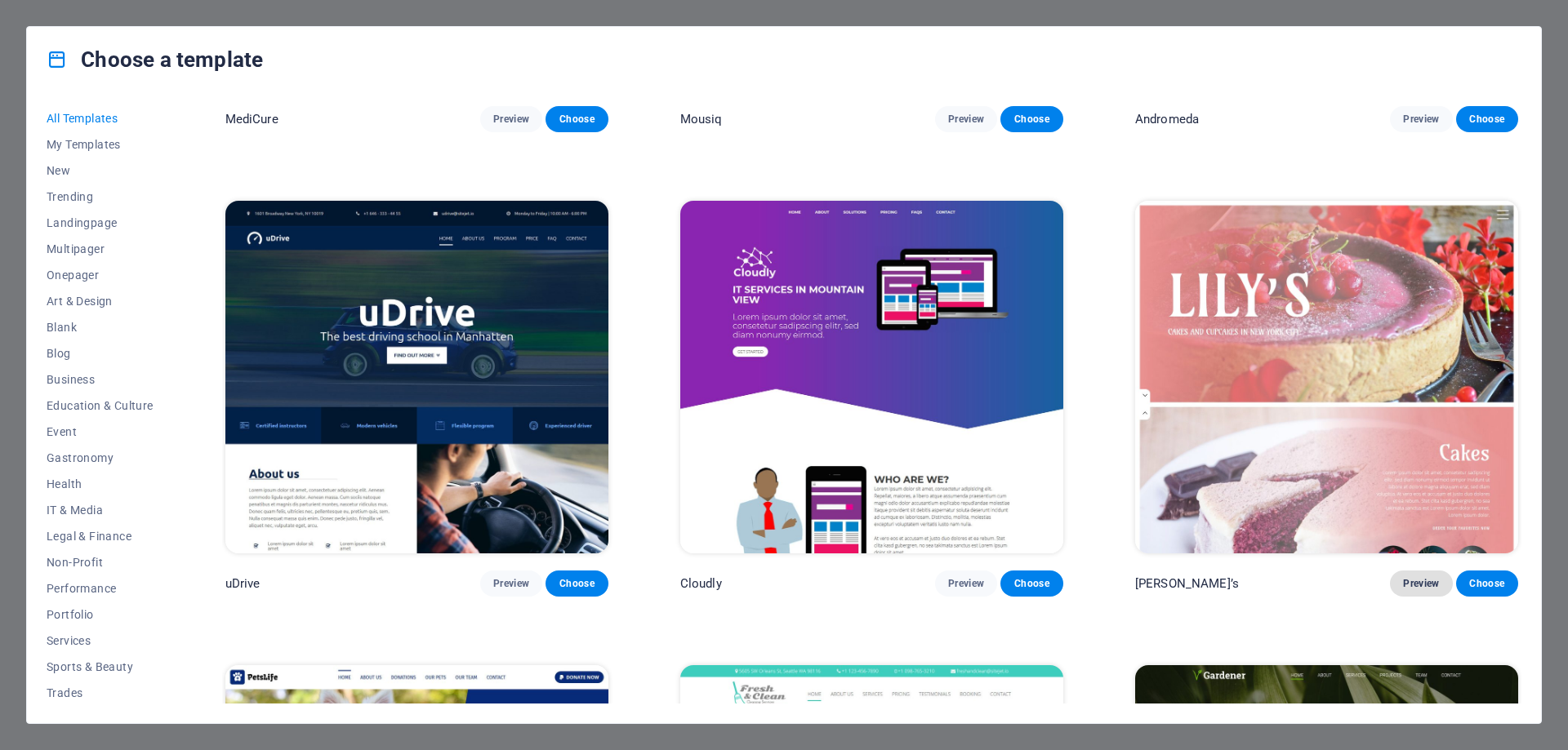
click at [1411, 577] on span "Preview" at bounding box center [1420, 583] width 36 height 13
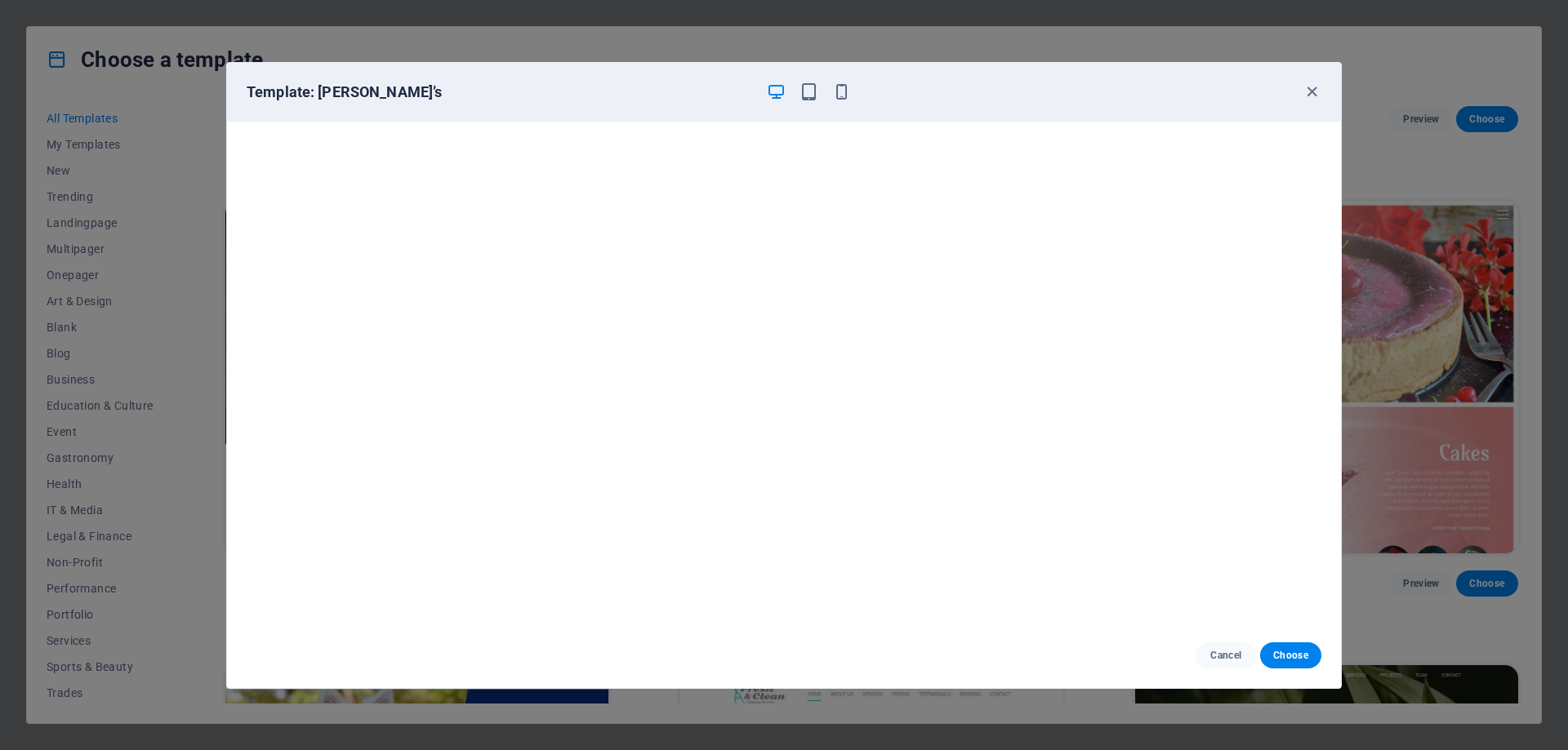
scroll to position [4, 0]
click at [1313, 94] on icon "button" at bounding box center [1312, 91] width 19 height 19
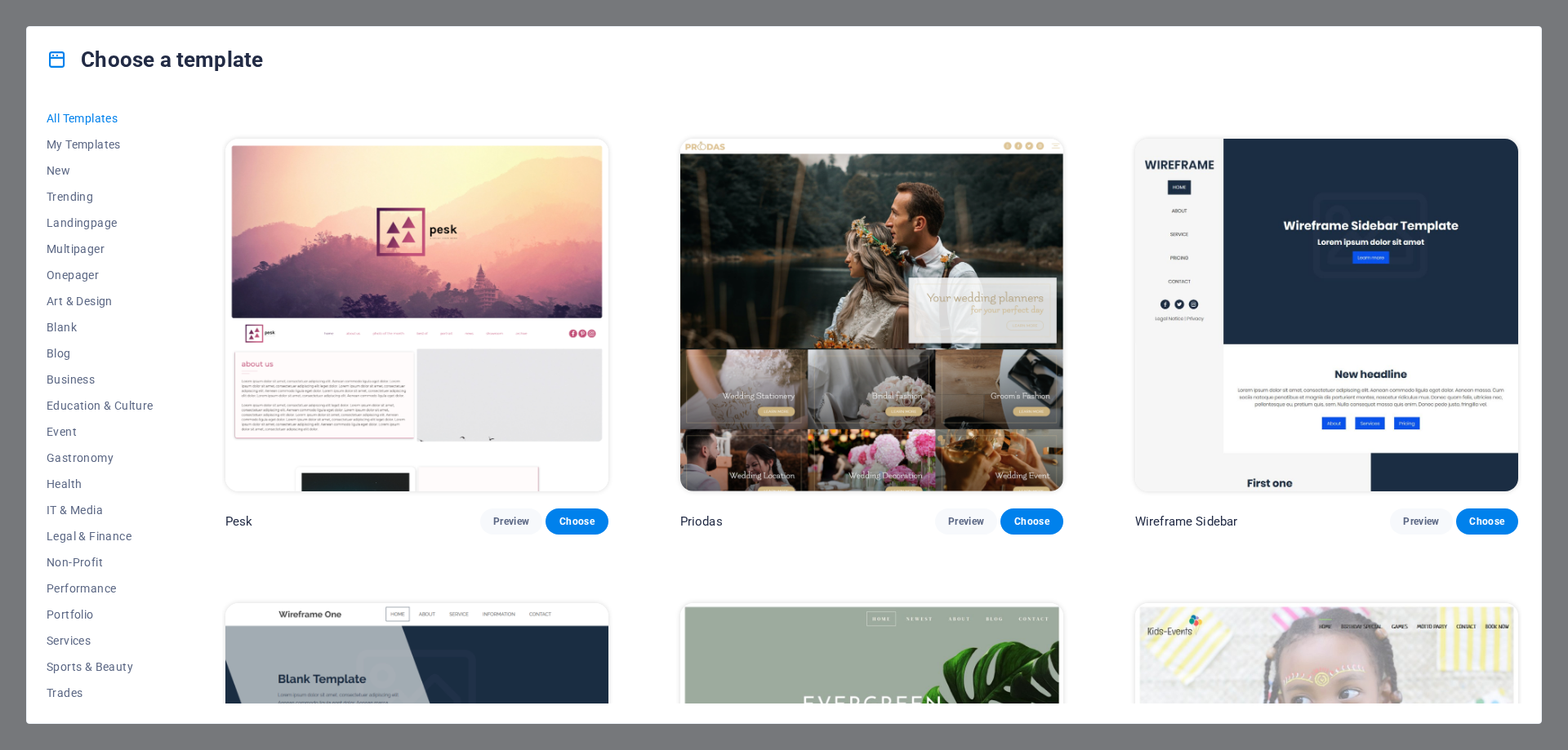
scroll to position [7730, 0]
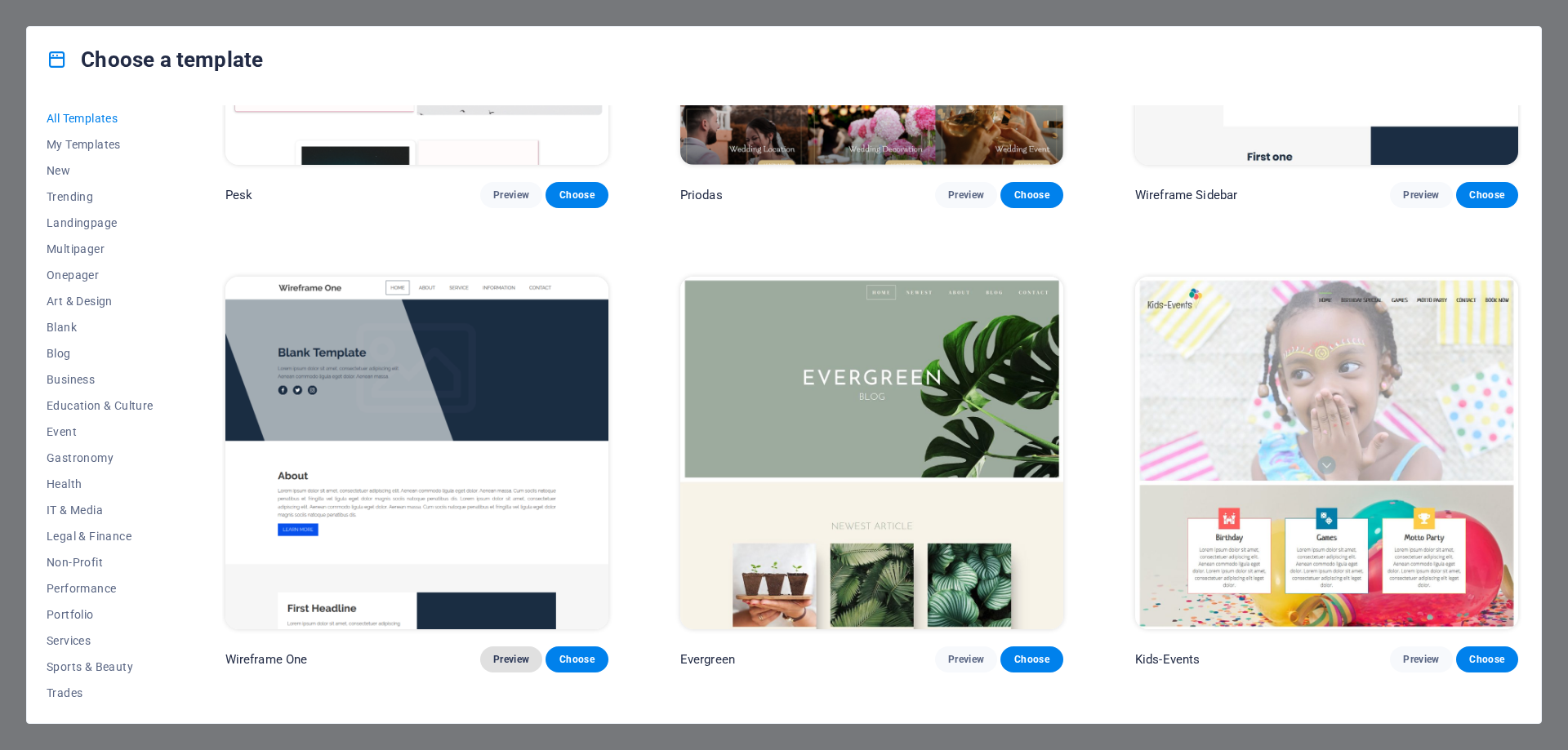
click at [511, 653] on span "Preview" at bounding box center [511, 660] width 36 height 13
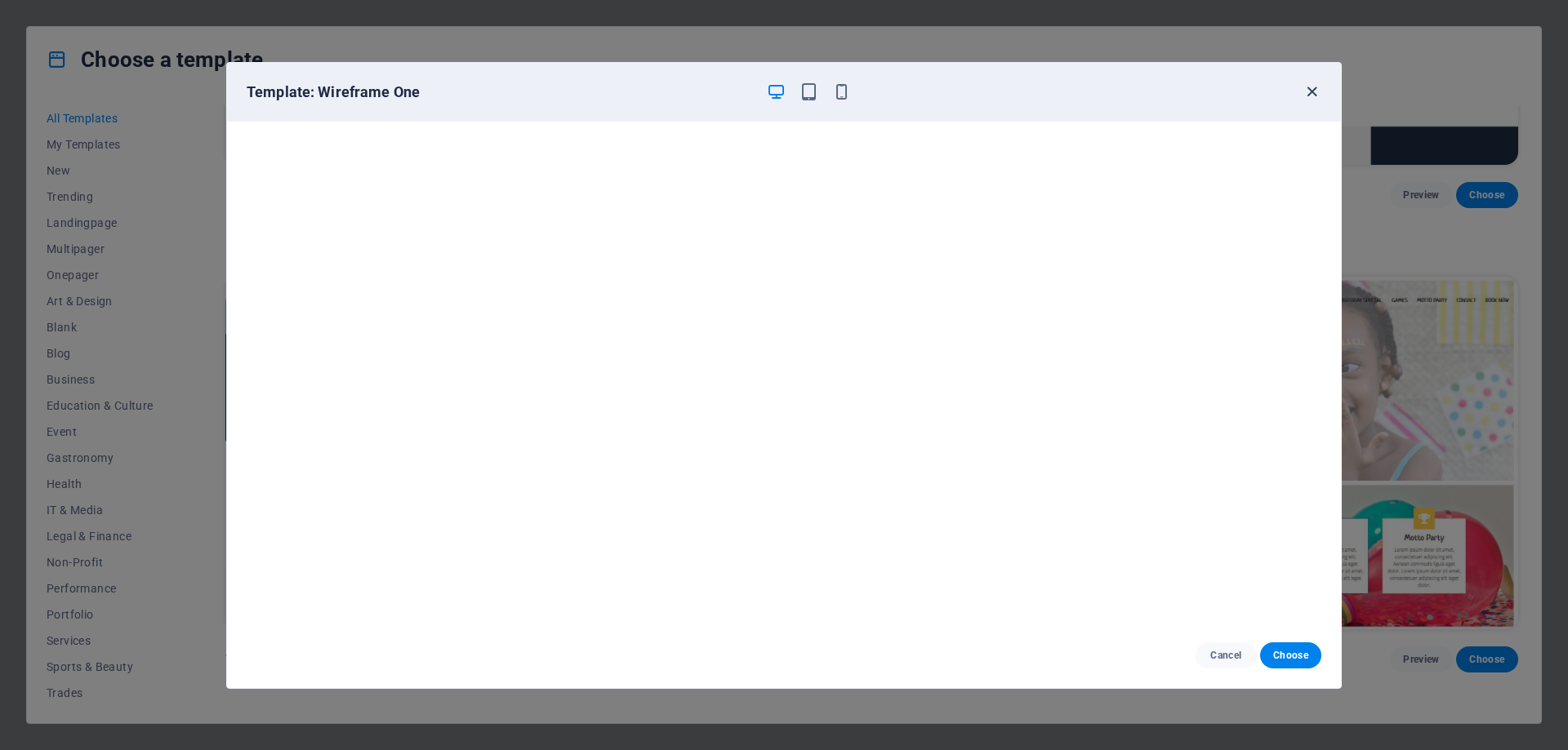
click at [1312, 95] on icon "button" at bounding box center [1312, 91] width 19 height 19
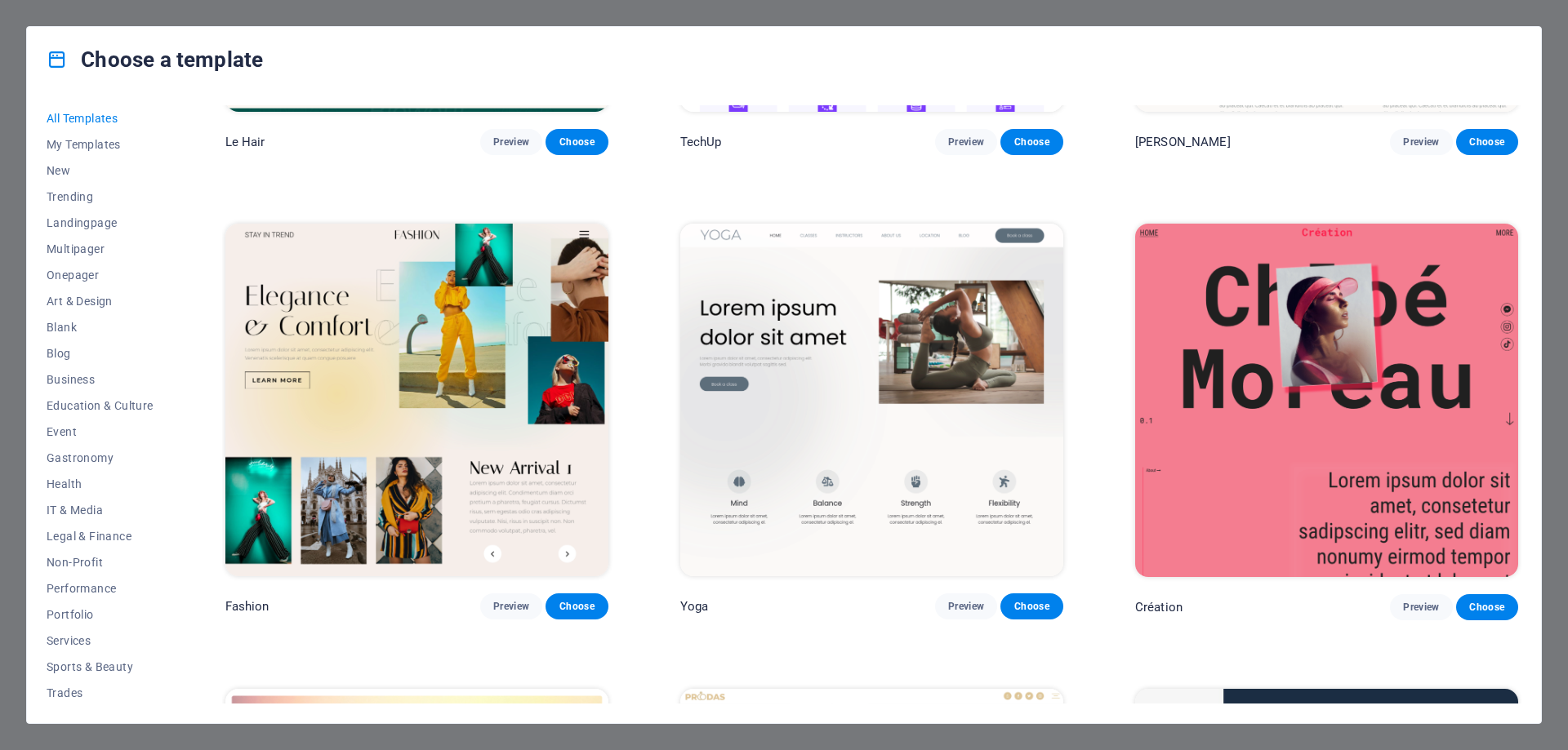
scroll to position [6833, 0]
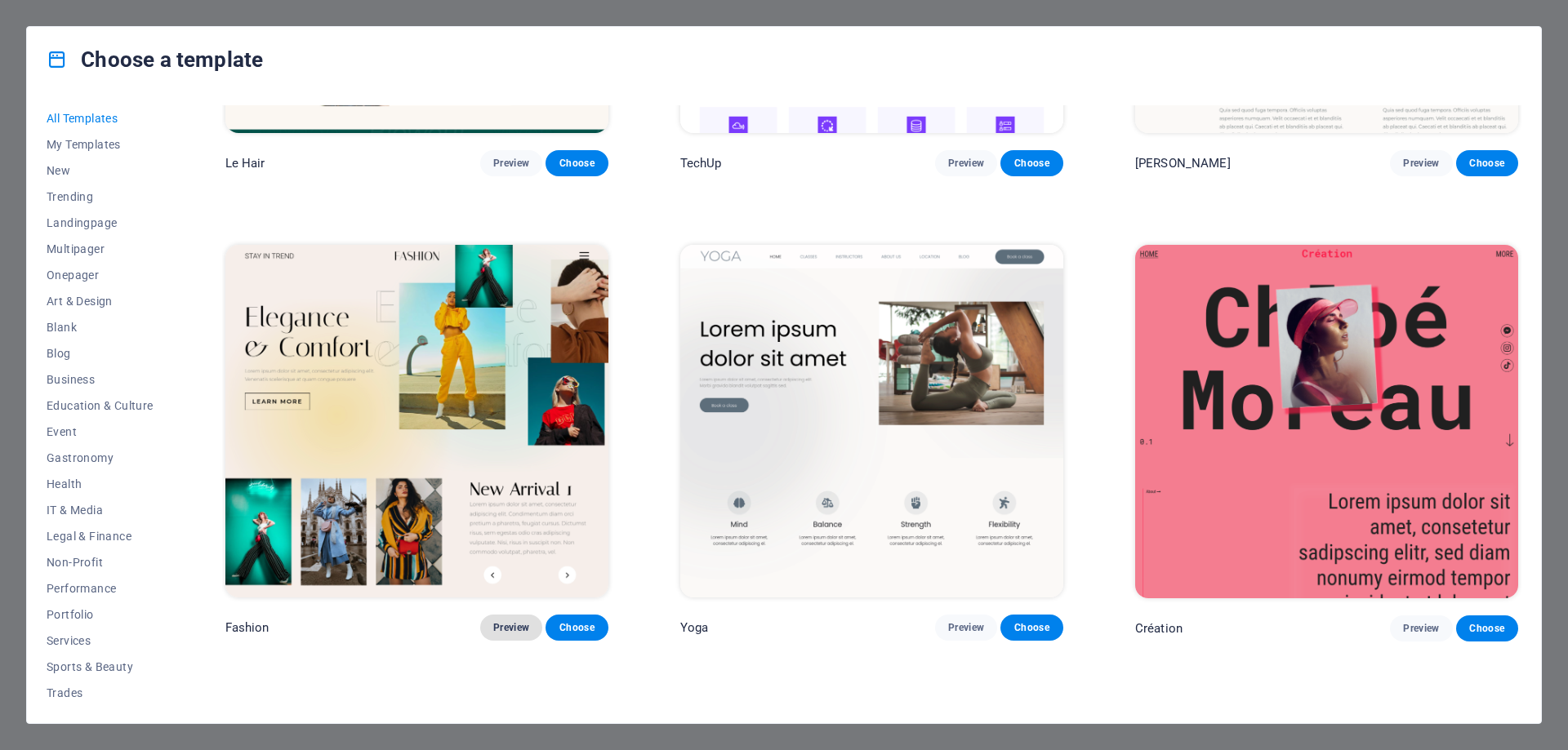
click at [512, 622] on span "Preview" at bounding box center [511, 628] width 36 height 13
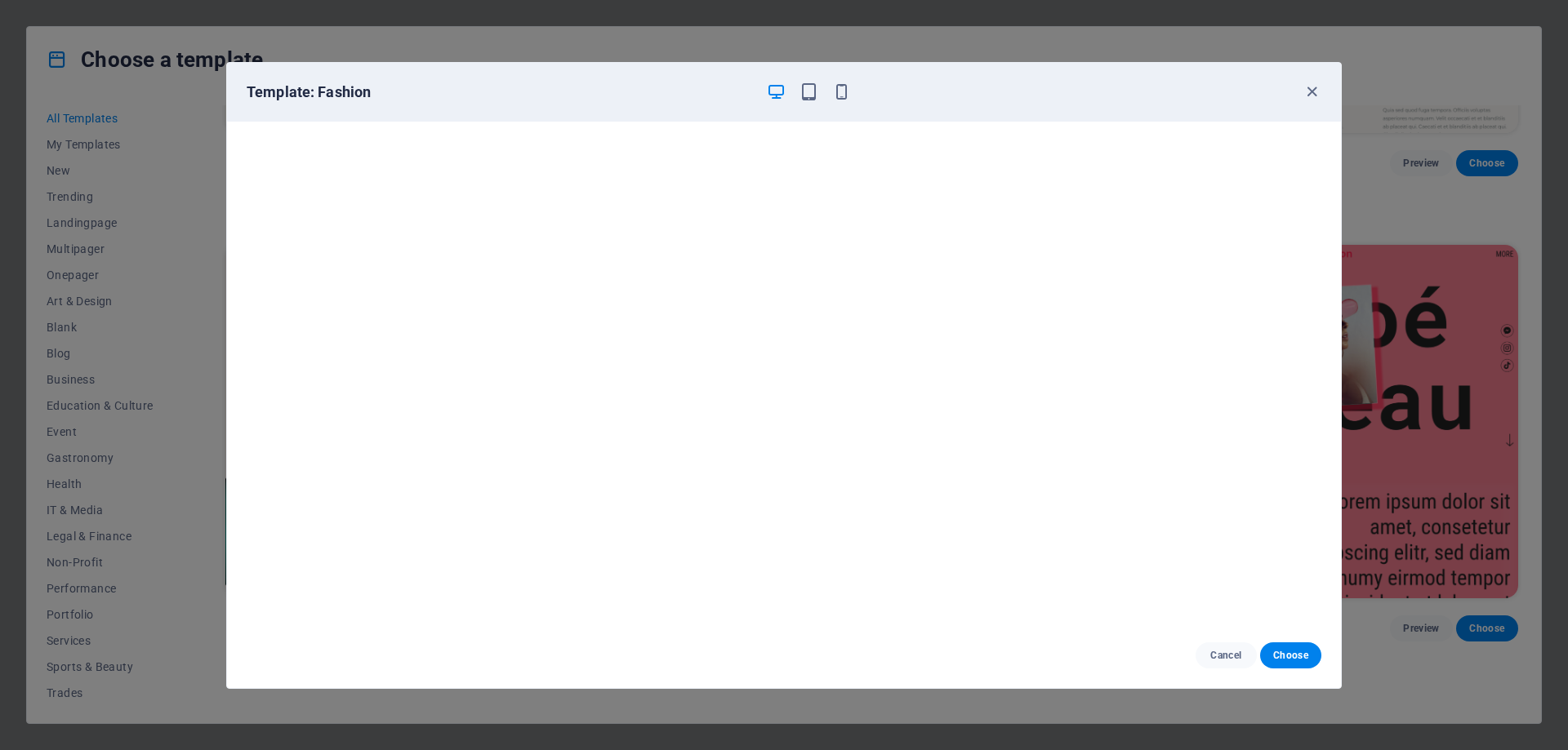
scroll to position [0, 0]
click at [1308, 90] on icon "button" at bounding box center [1312, 91] width 19 height 19
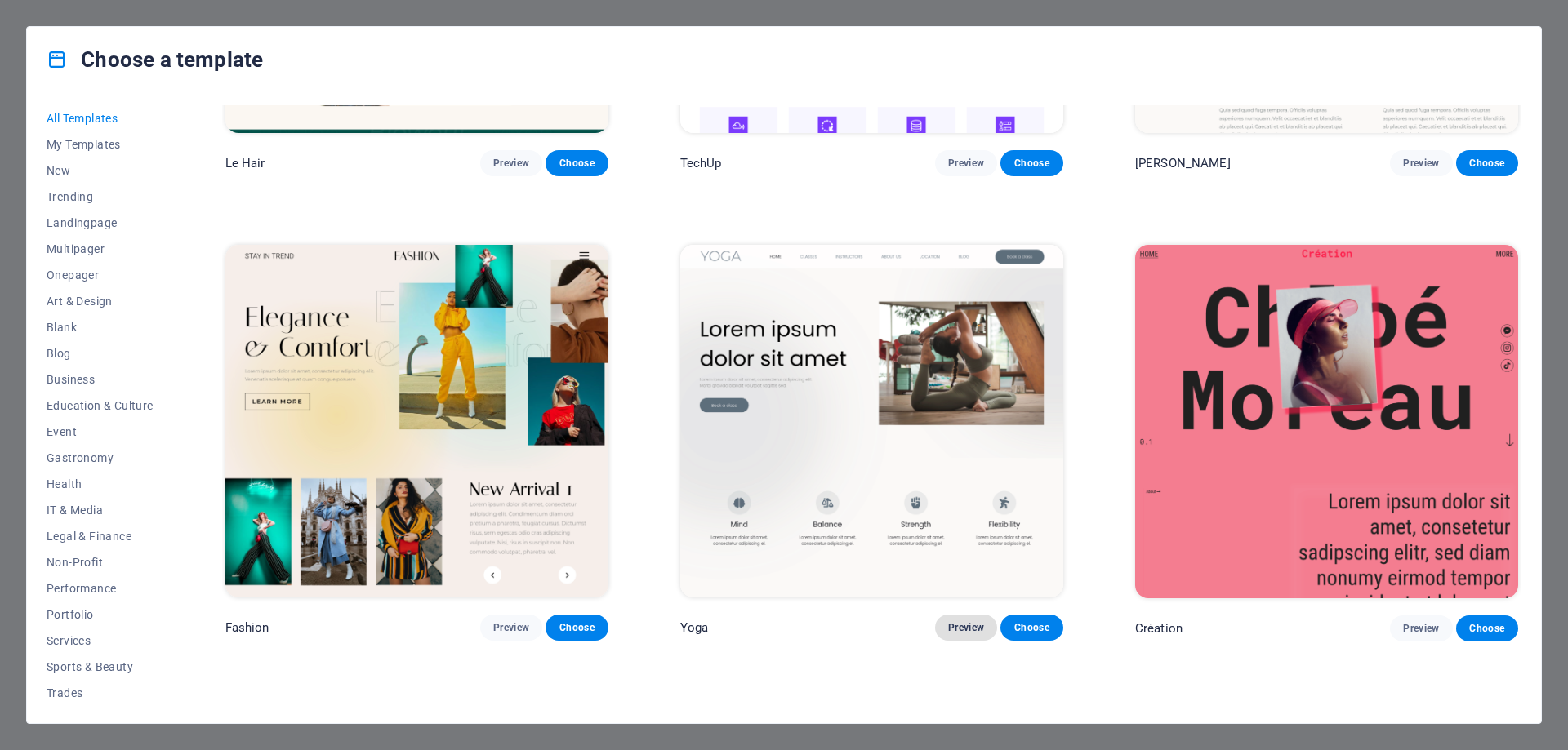
click at [969, 622] on span "Preview" at bounding box center [966, 628] width 36 height 13
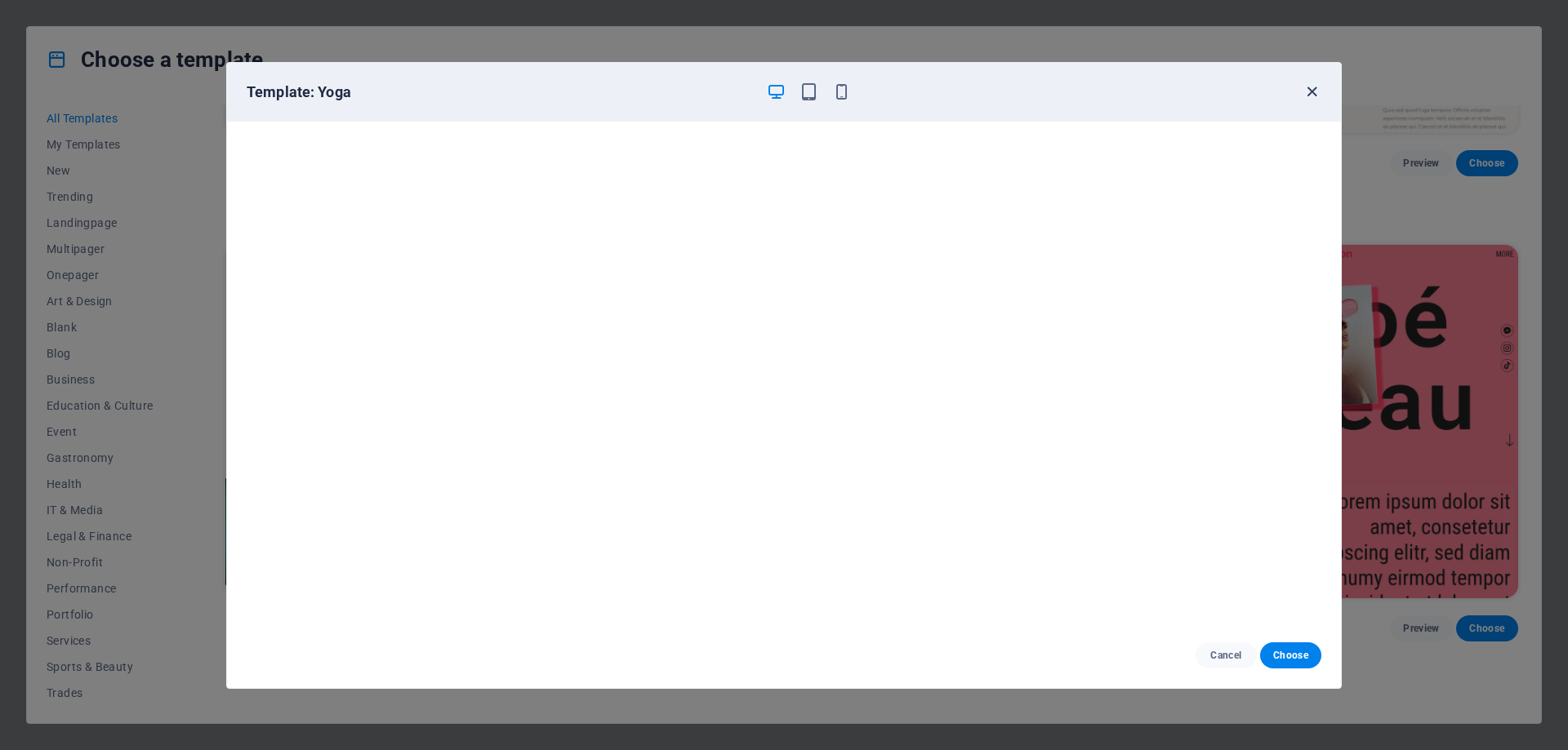
click at [1312, 90] on icon "button" at bounding box center [1312, 91] width 19 height 19
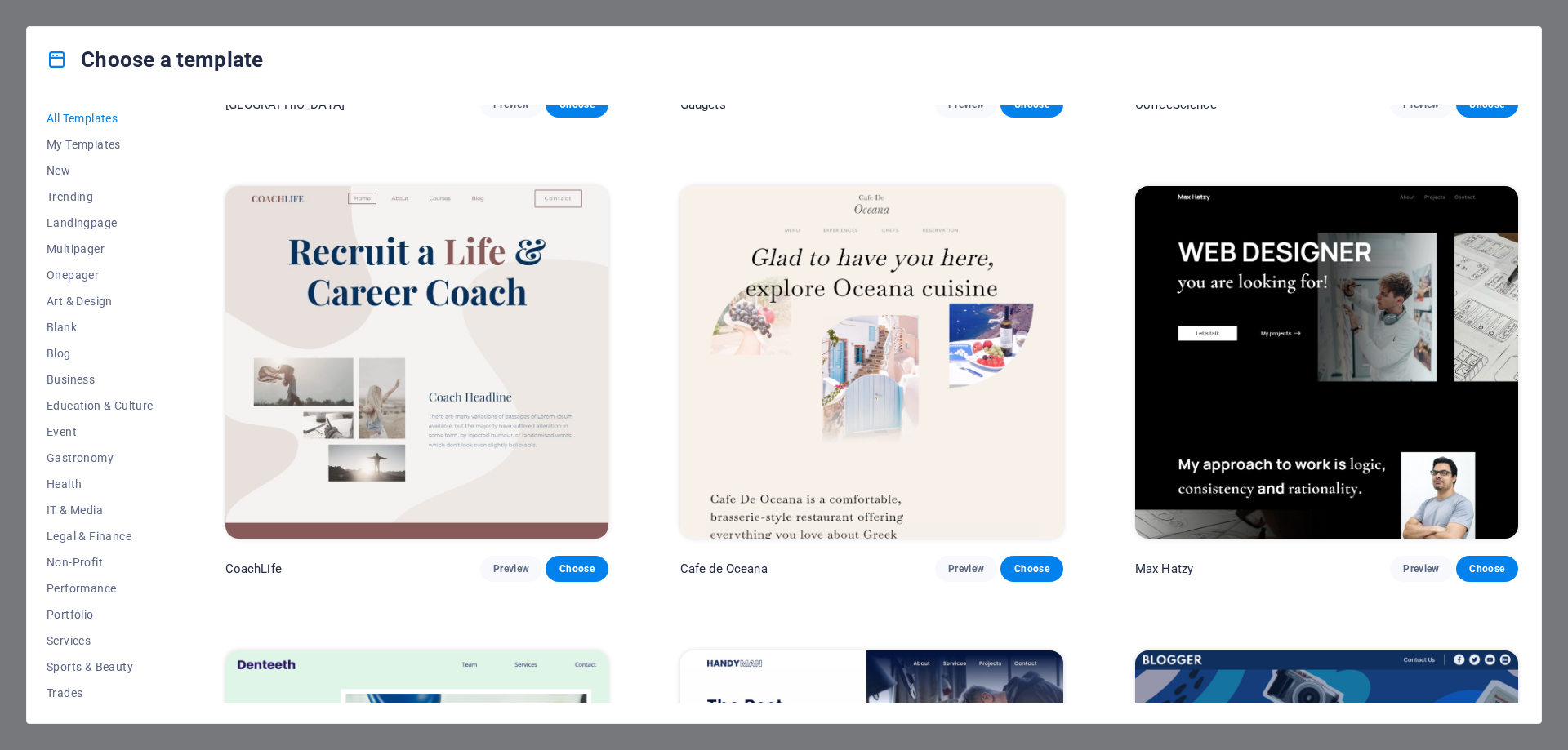
scroll to position [5527, 0]
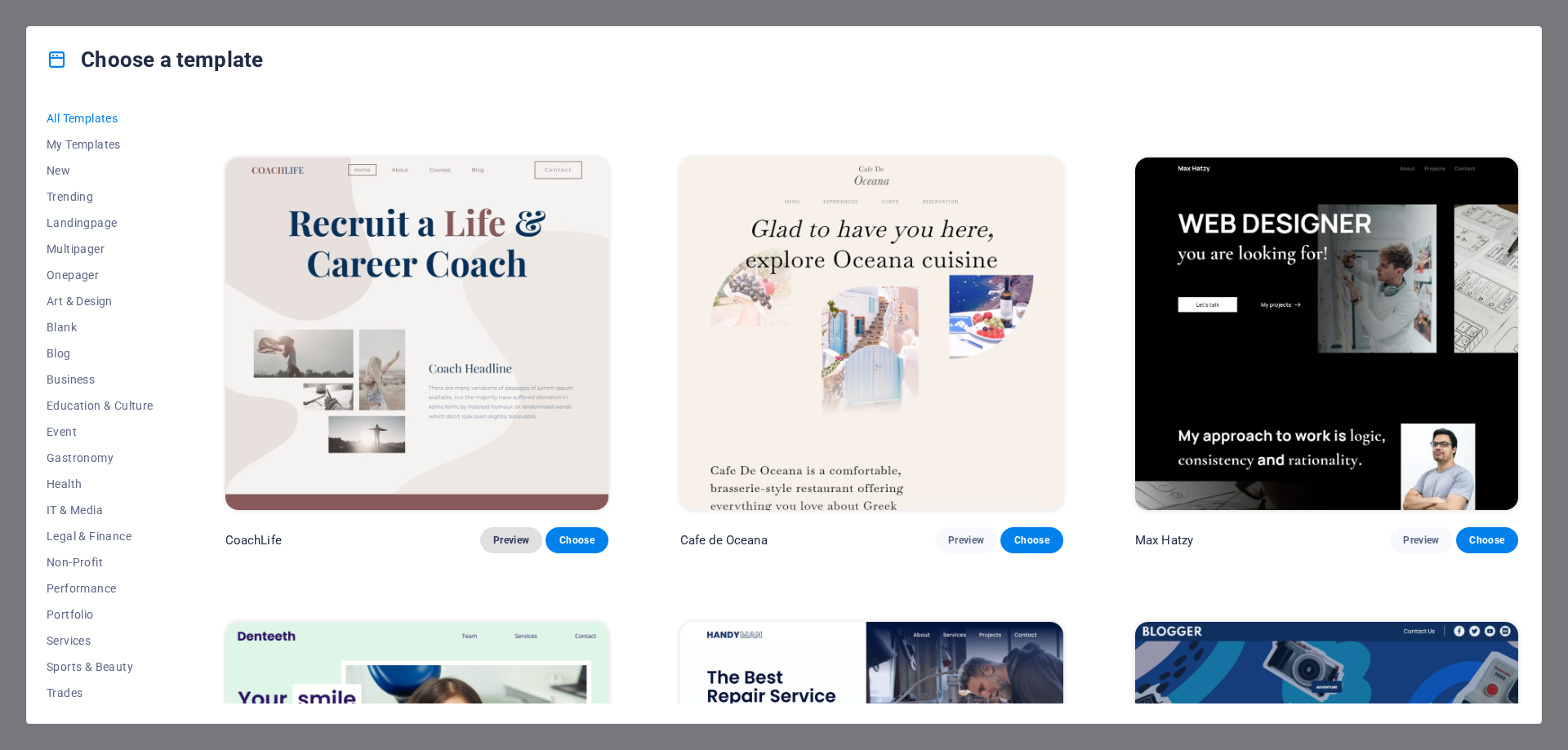
click at [510, 534] on span "Preview" at bounding box center [511, 540] width 36 height 13
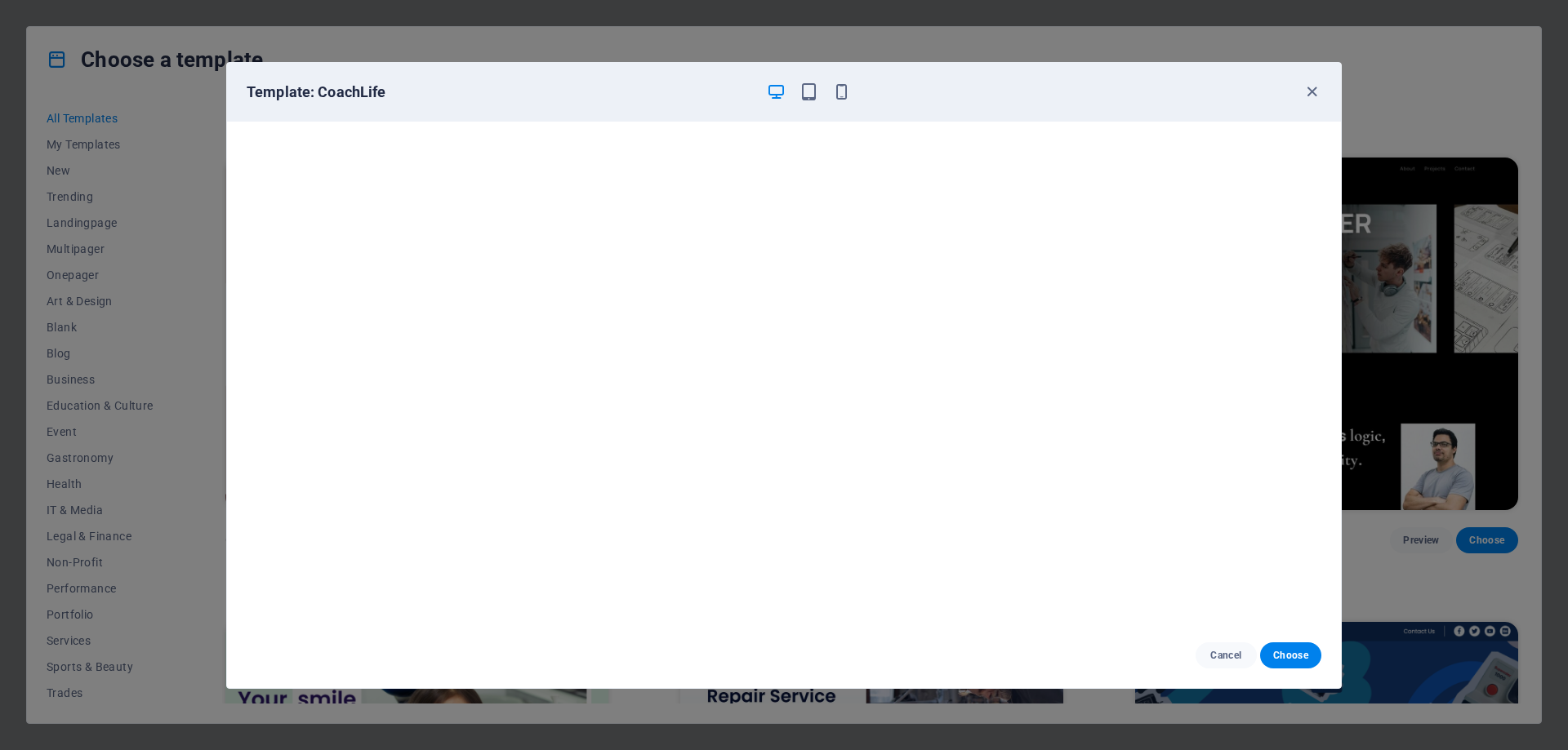
scroll to position [4, 0]
click at [1311, 90] on icon "button" at bounding box center [1312, 91] width 19 height 19
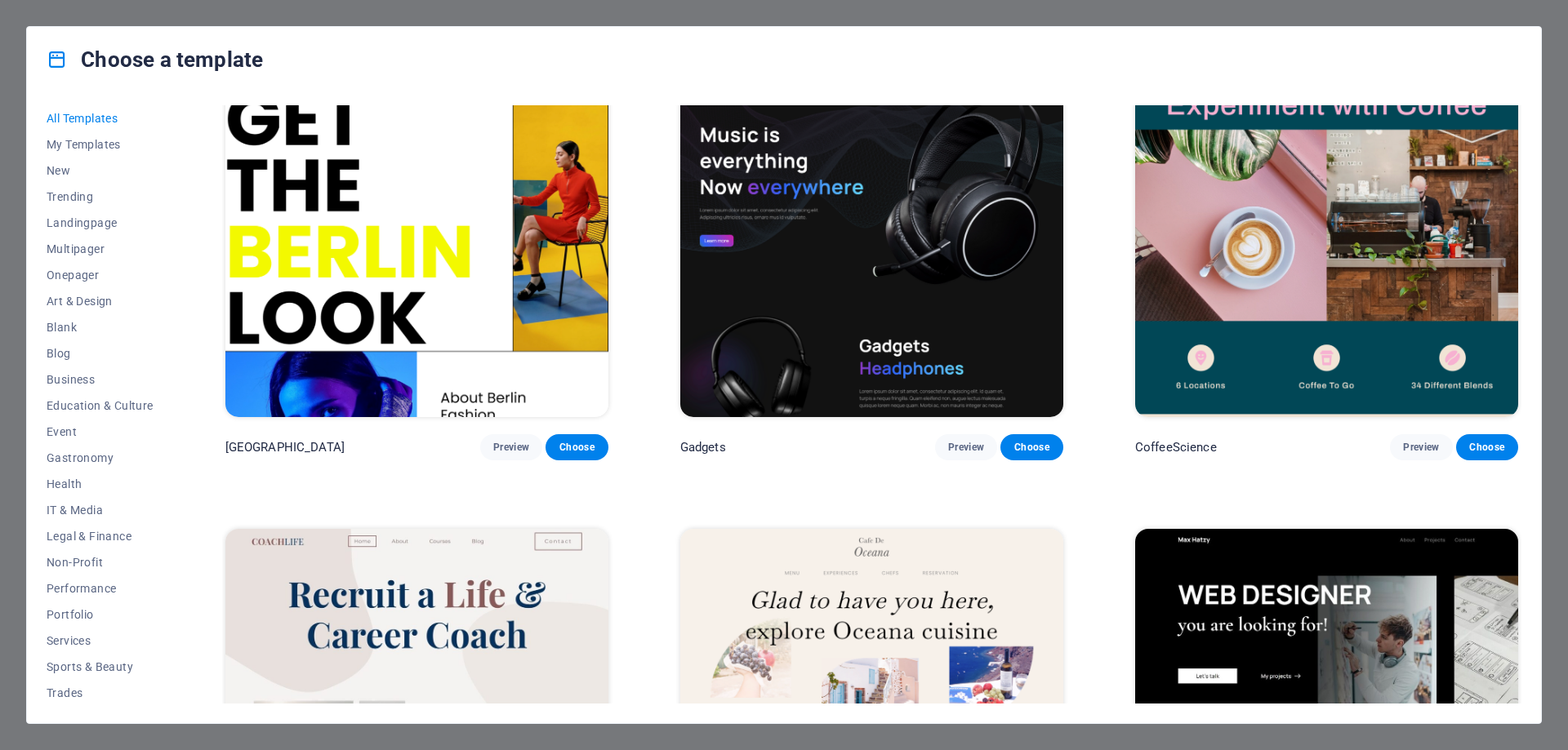
scroll to position [5037, 0]
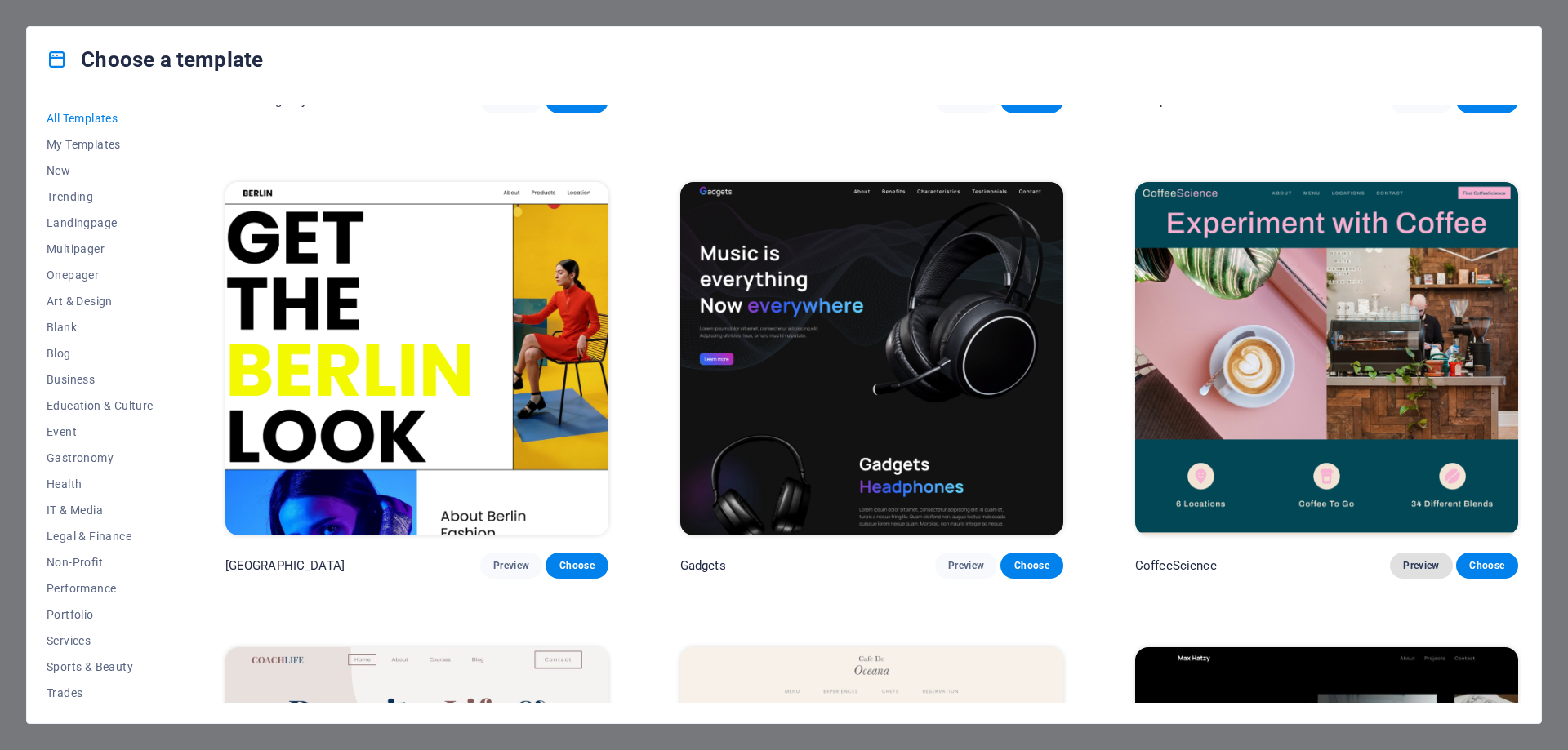
click at [1425, 559] on span "Preview" at bounding box center [1420, 566] width 36 height 13
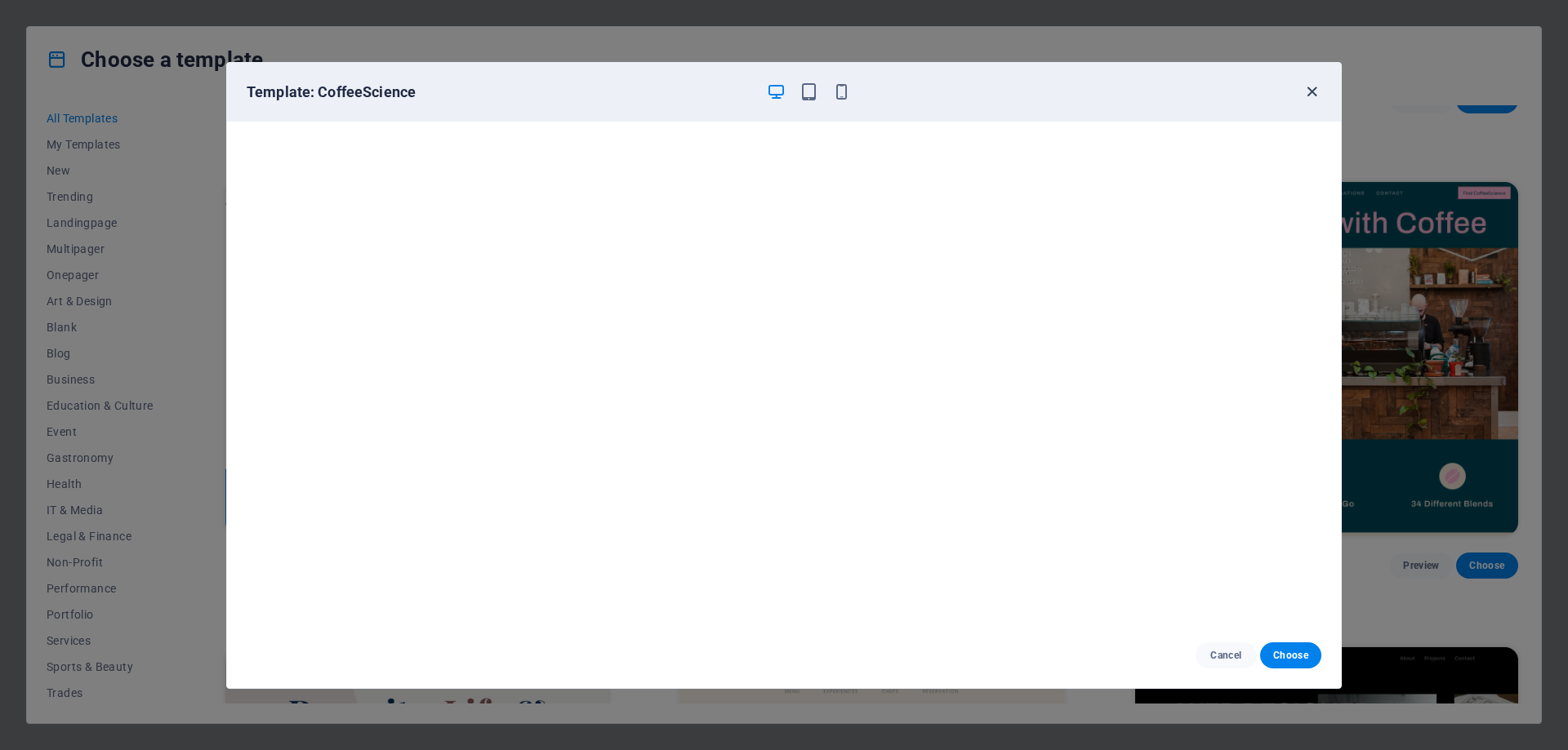
click at [1313, 91] on icon "button" at bounding box center [1312, 91] width 19 height 19
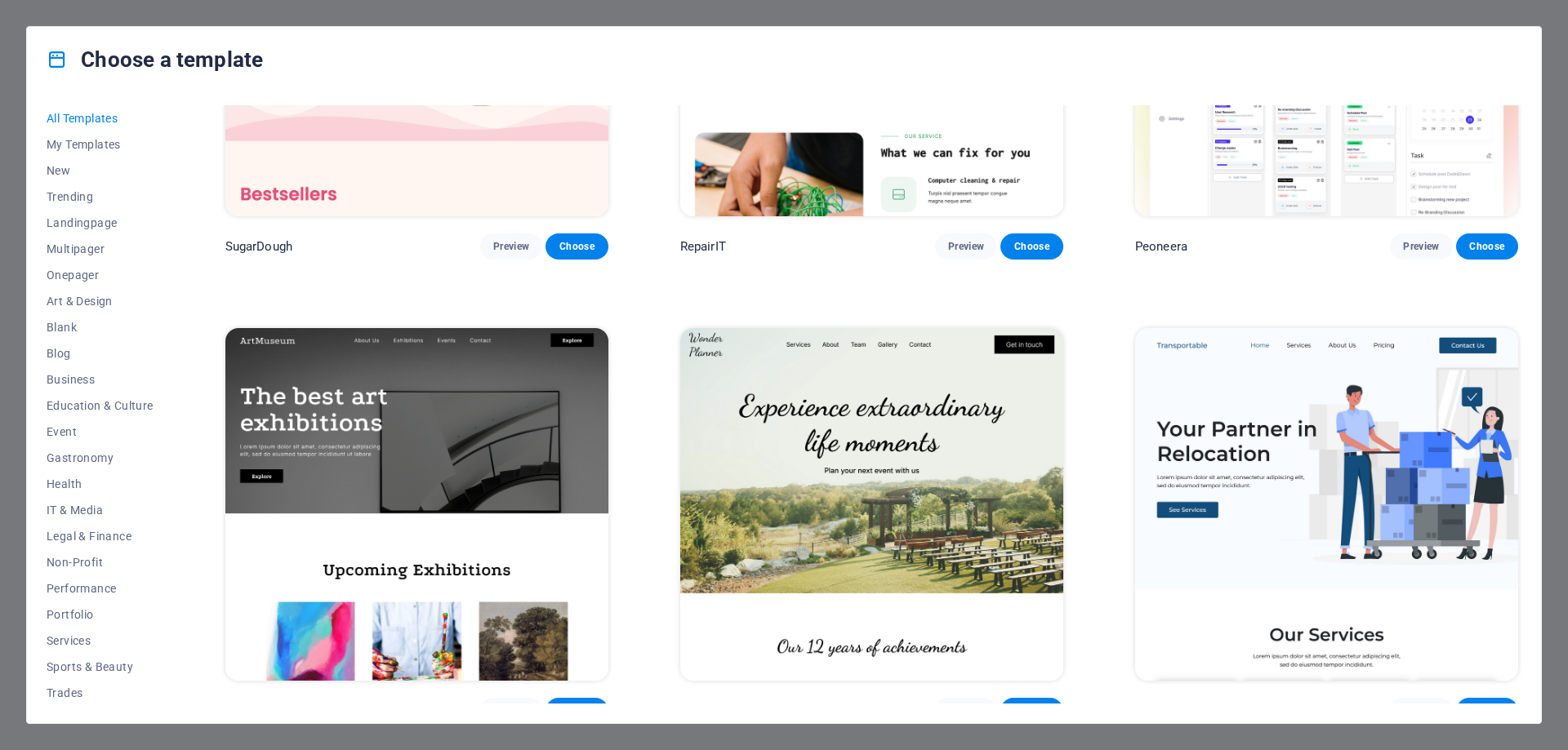
scroll to position [408, 0]
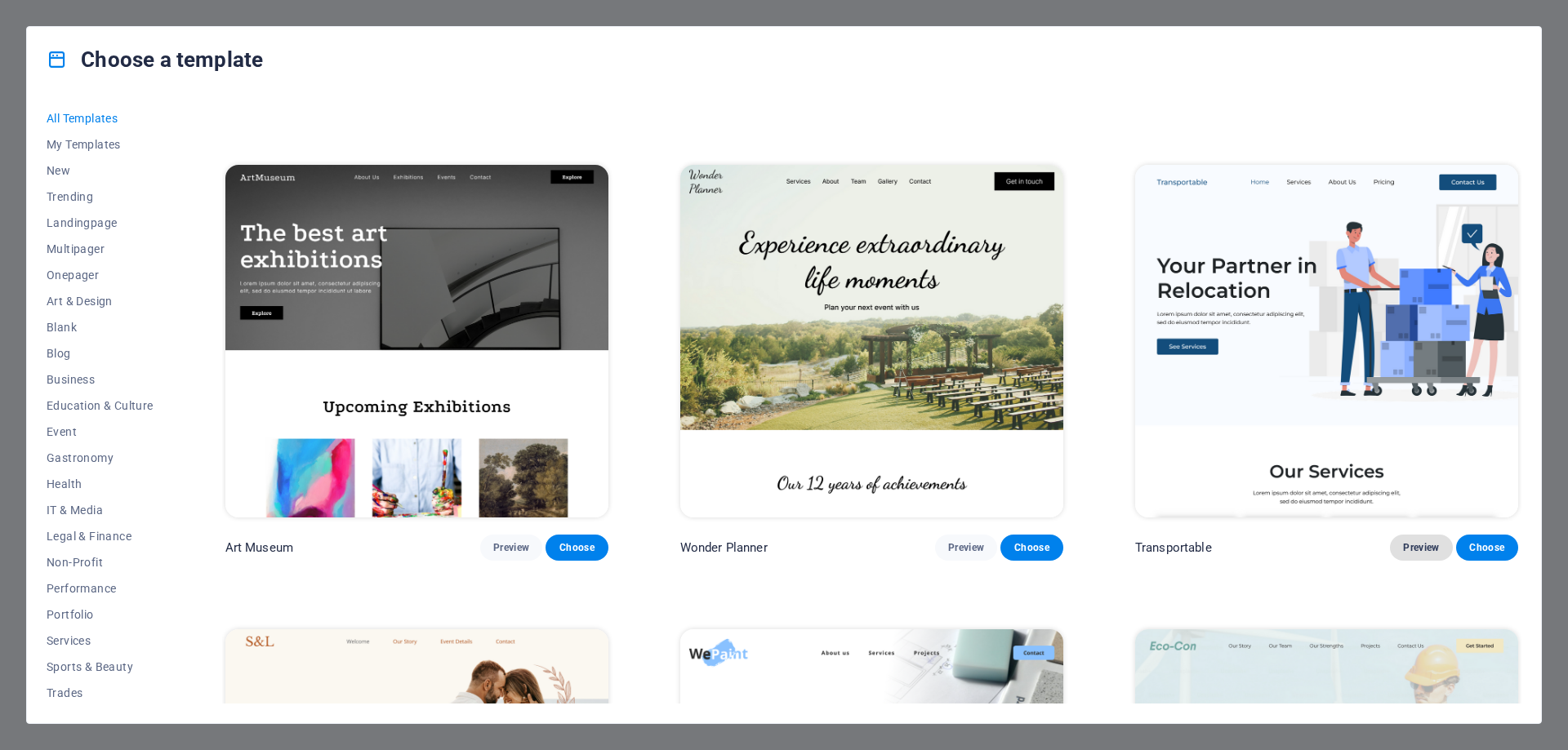
click at [1412, 543] on span "Preview" at bounding box center [1420, 548] width 36 height 13
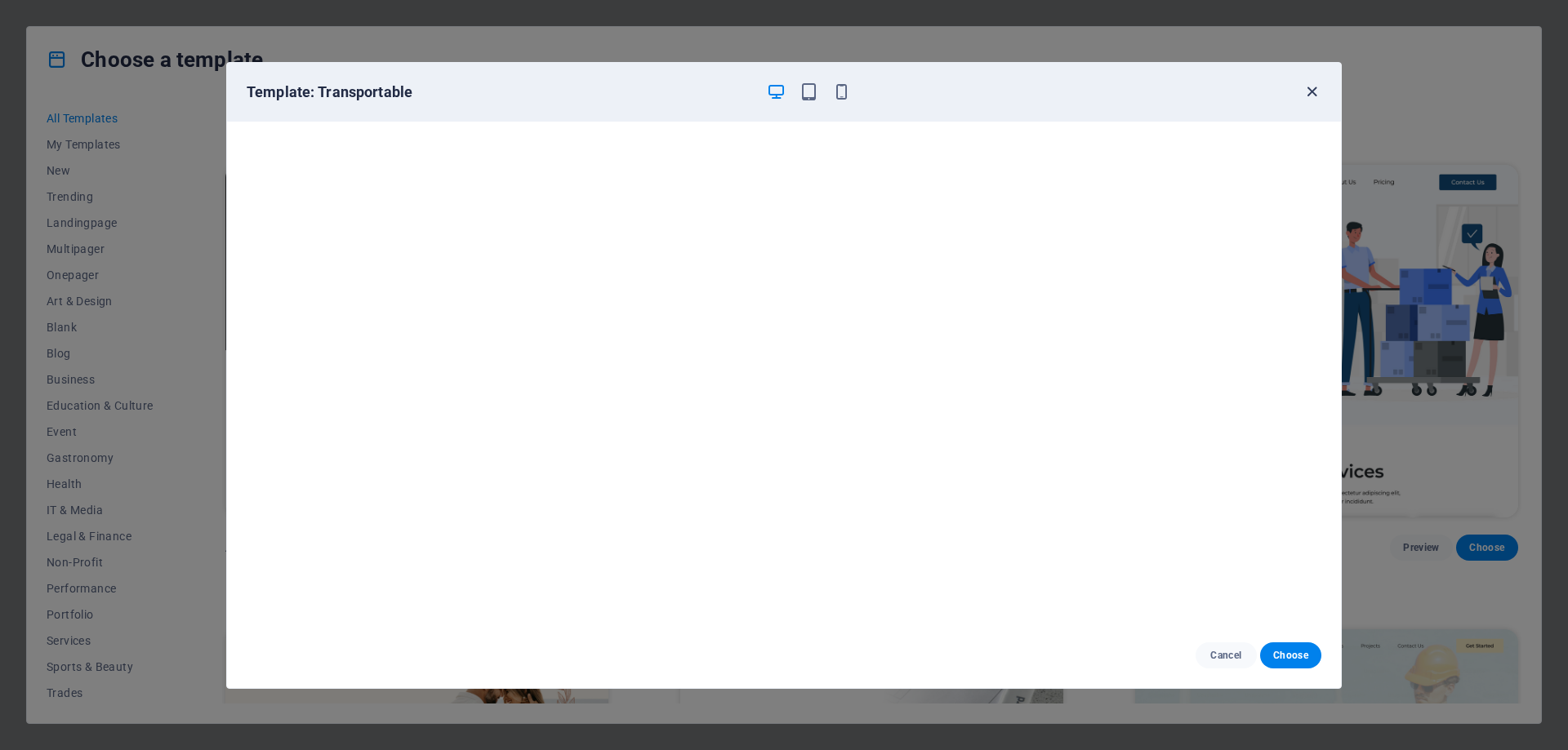
click at [1313, 89] on icon "button" at bounding box center [1312, 91] width 19 height 19
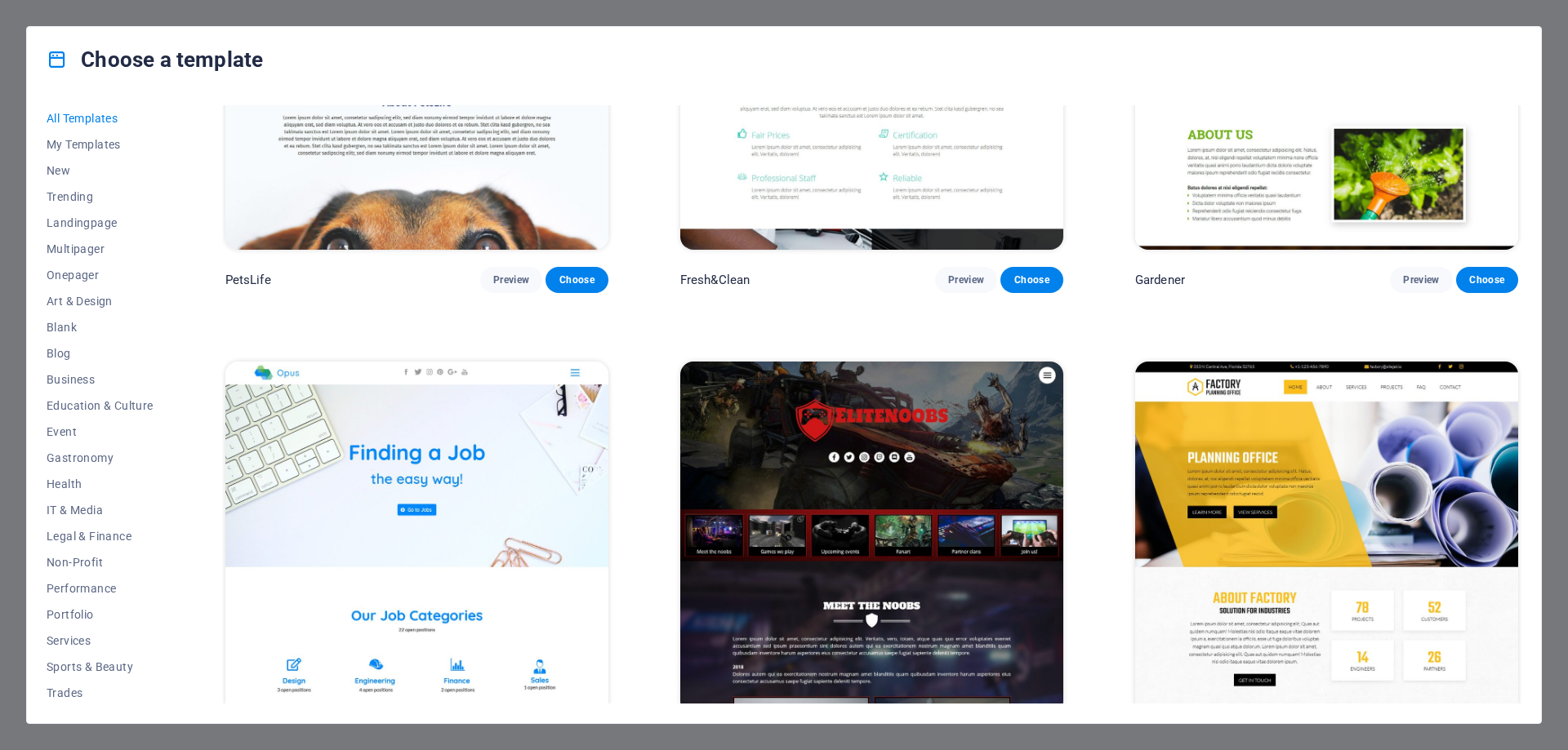
scroll to position [16080, 0]
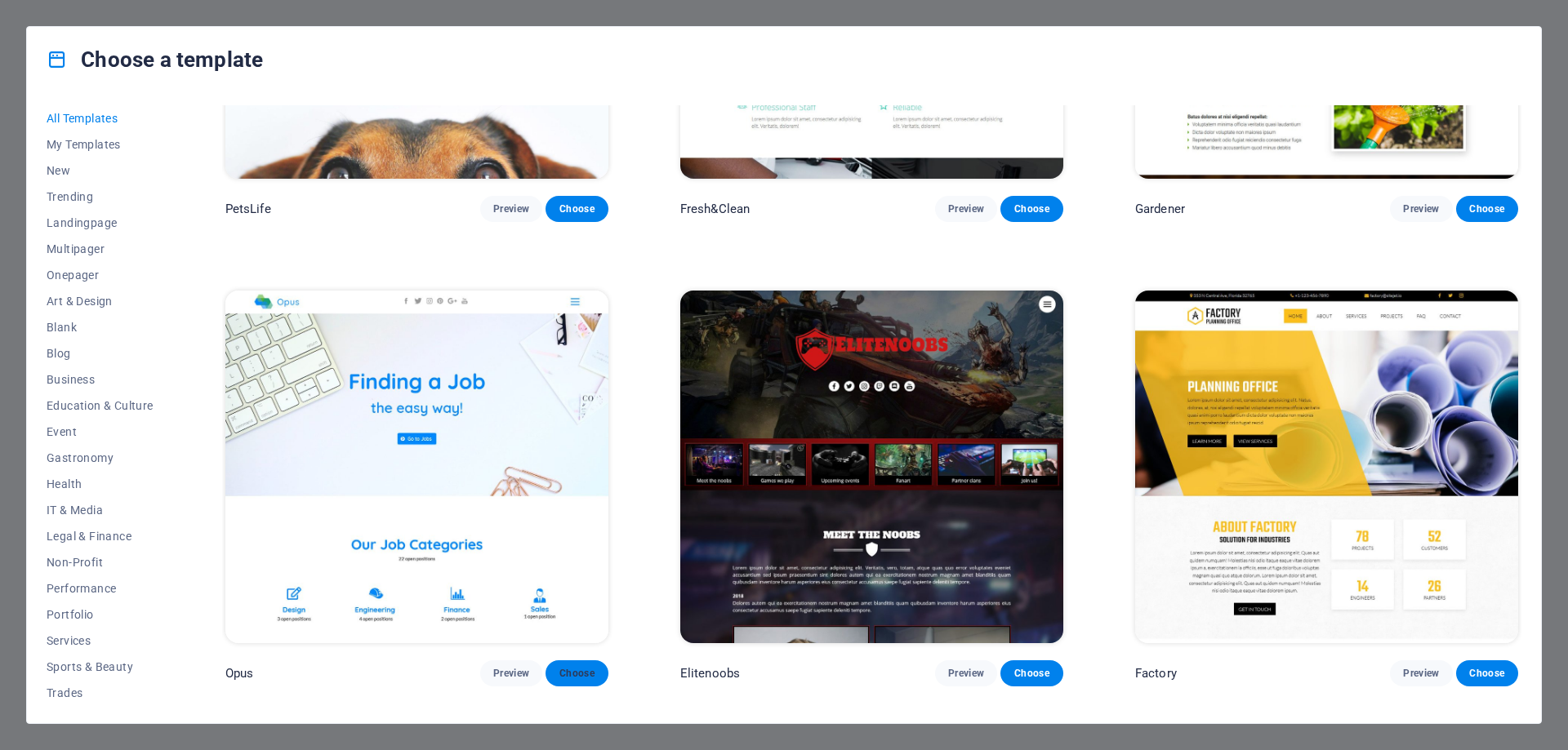
click at [573, 667] on span "Choose" at bounding box center [576, 674] width 36 height 13
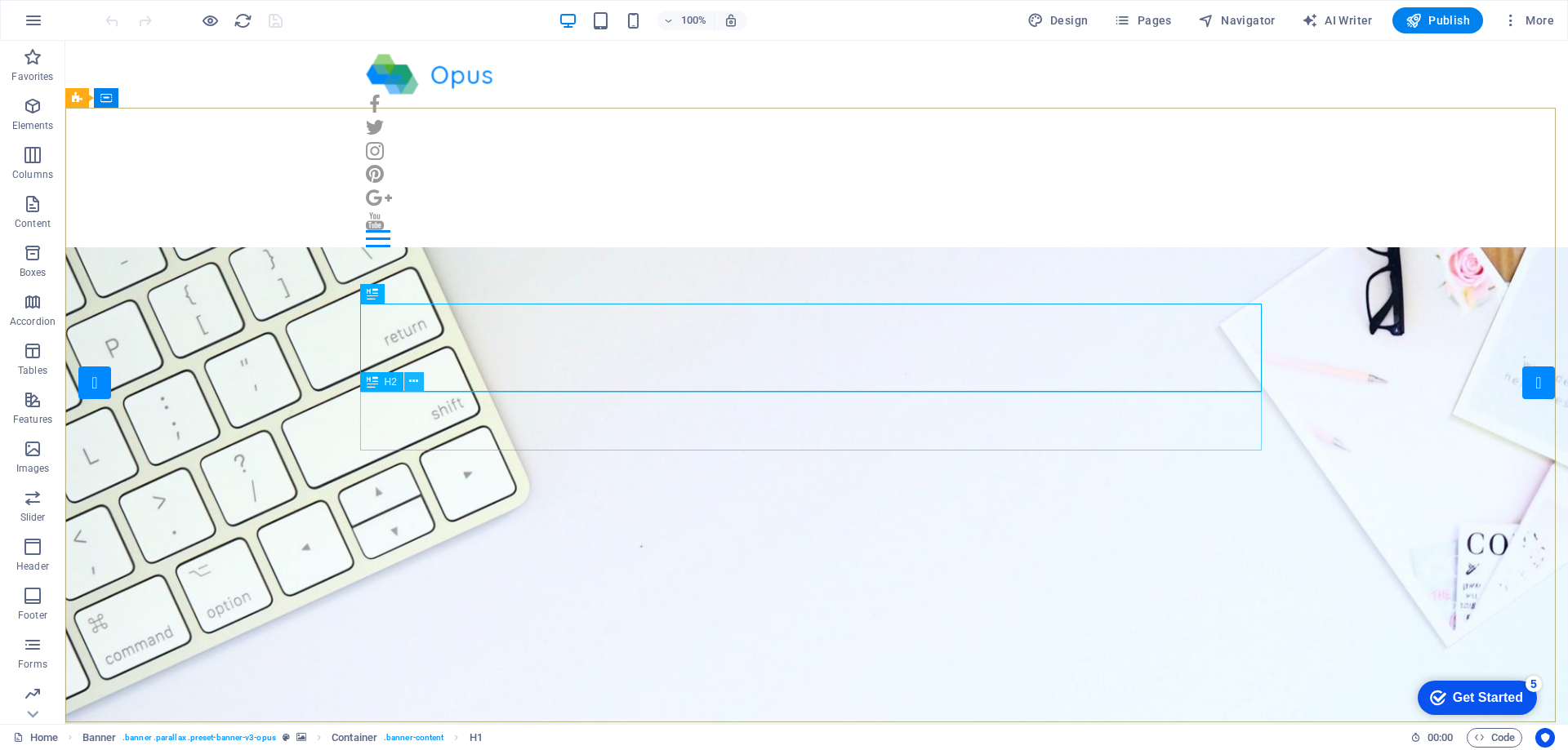
drag, startPoint x: 413, startPoint y: 377, endPoint x: 560, endPoint y: 390, distance: 147.6
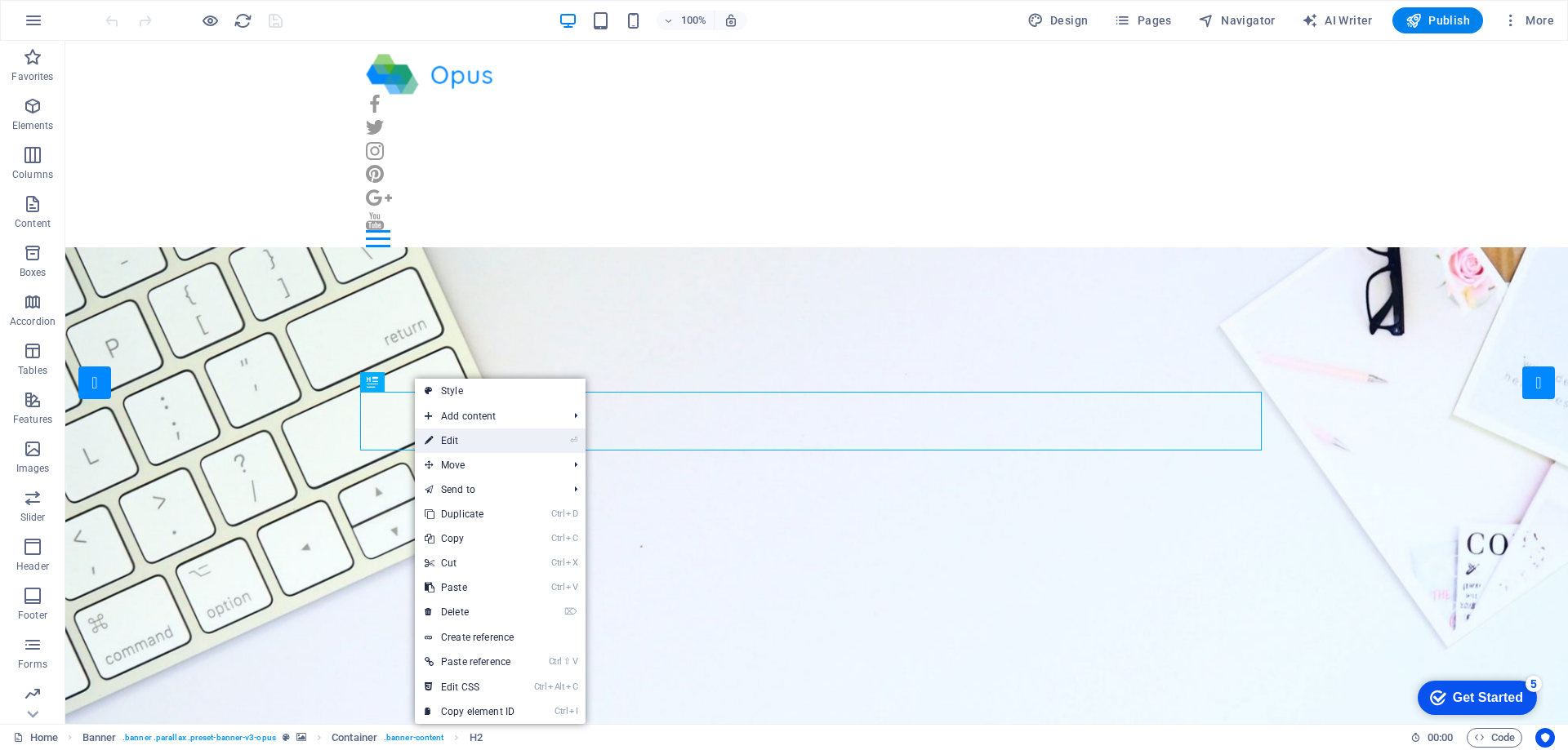
drag, startPoint x: 478, startPoint y: 439, endPoint x: 383, endPoint y: 402, distance: 102.0
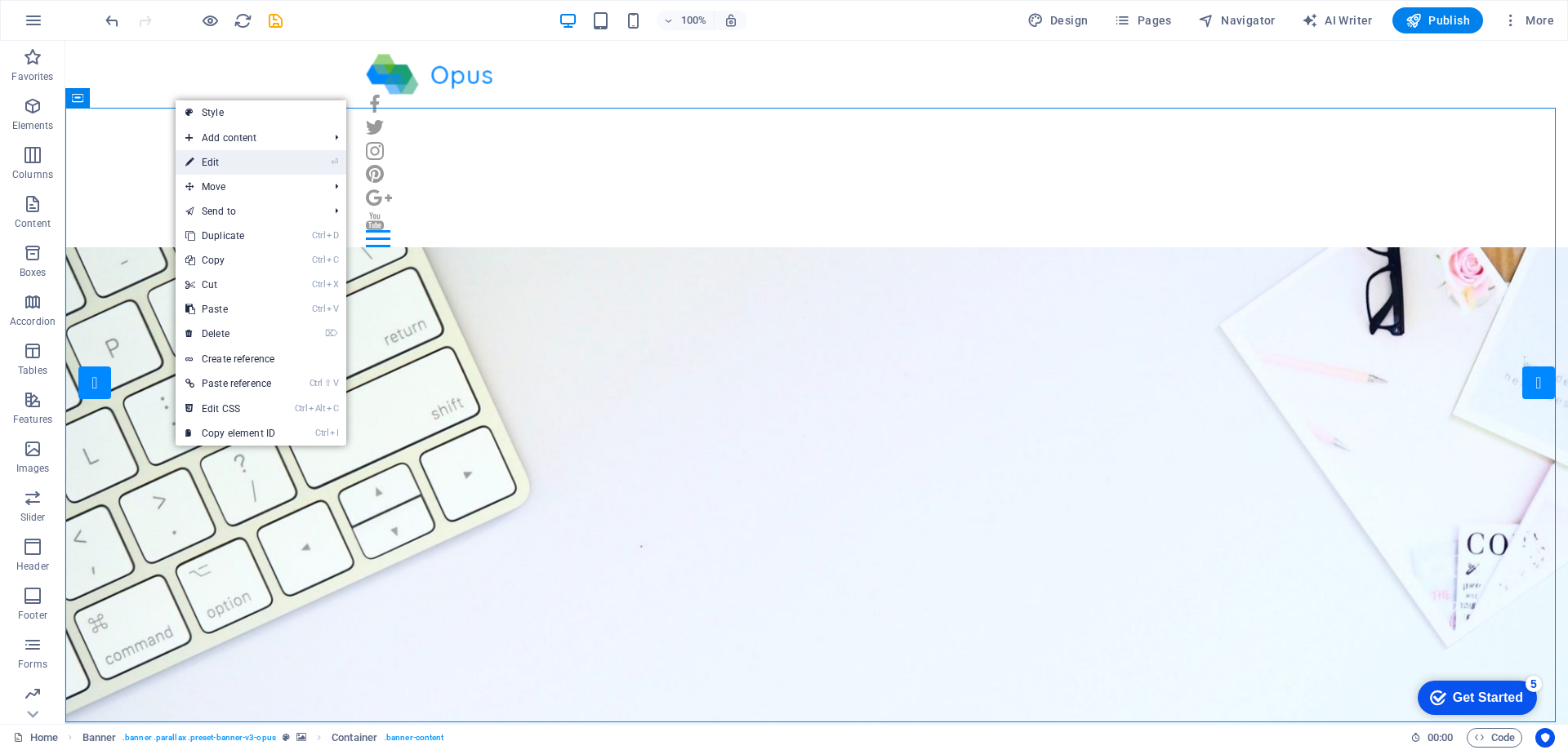
click at [216, 164] on link "⏎ Edit" at bounding box center [231, 162] width 109 height 25
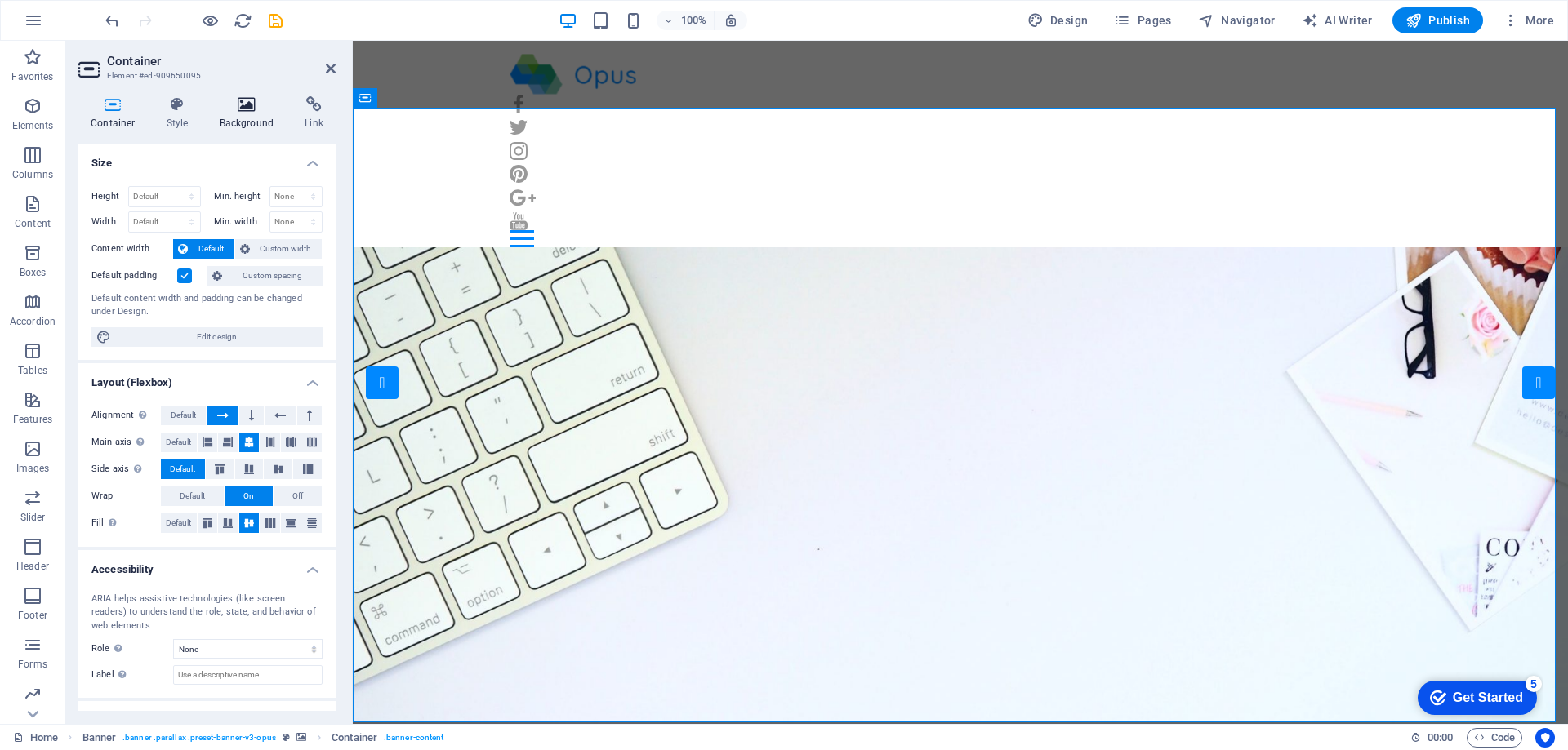
click at [250, 107] on icon at bounding box center [247, 104] width 80 height 17
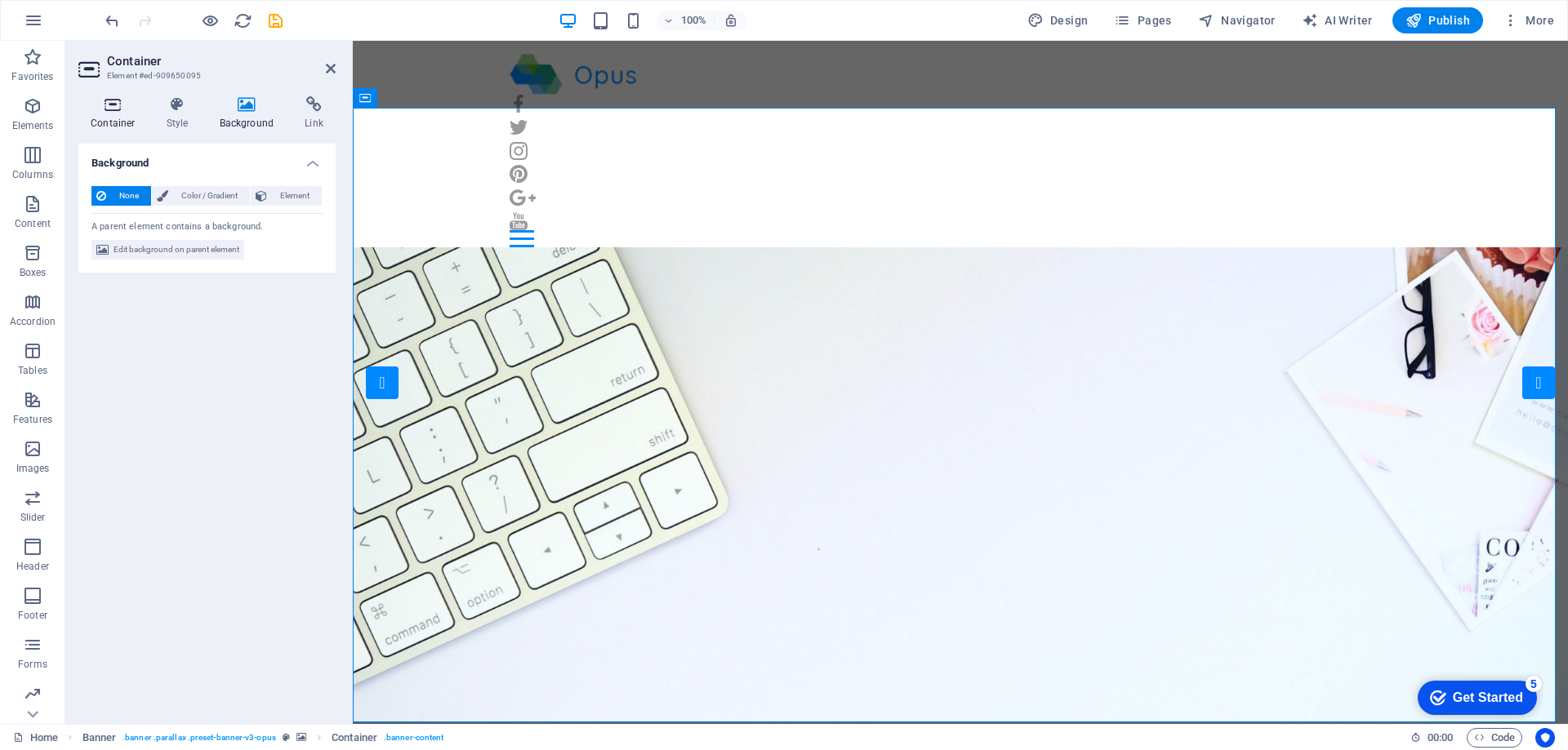
click at [120, 117] on h4 "Container" at bounding box center [117, 113] width 76 height 34
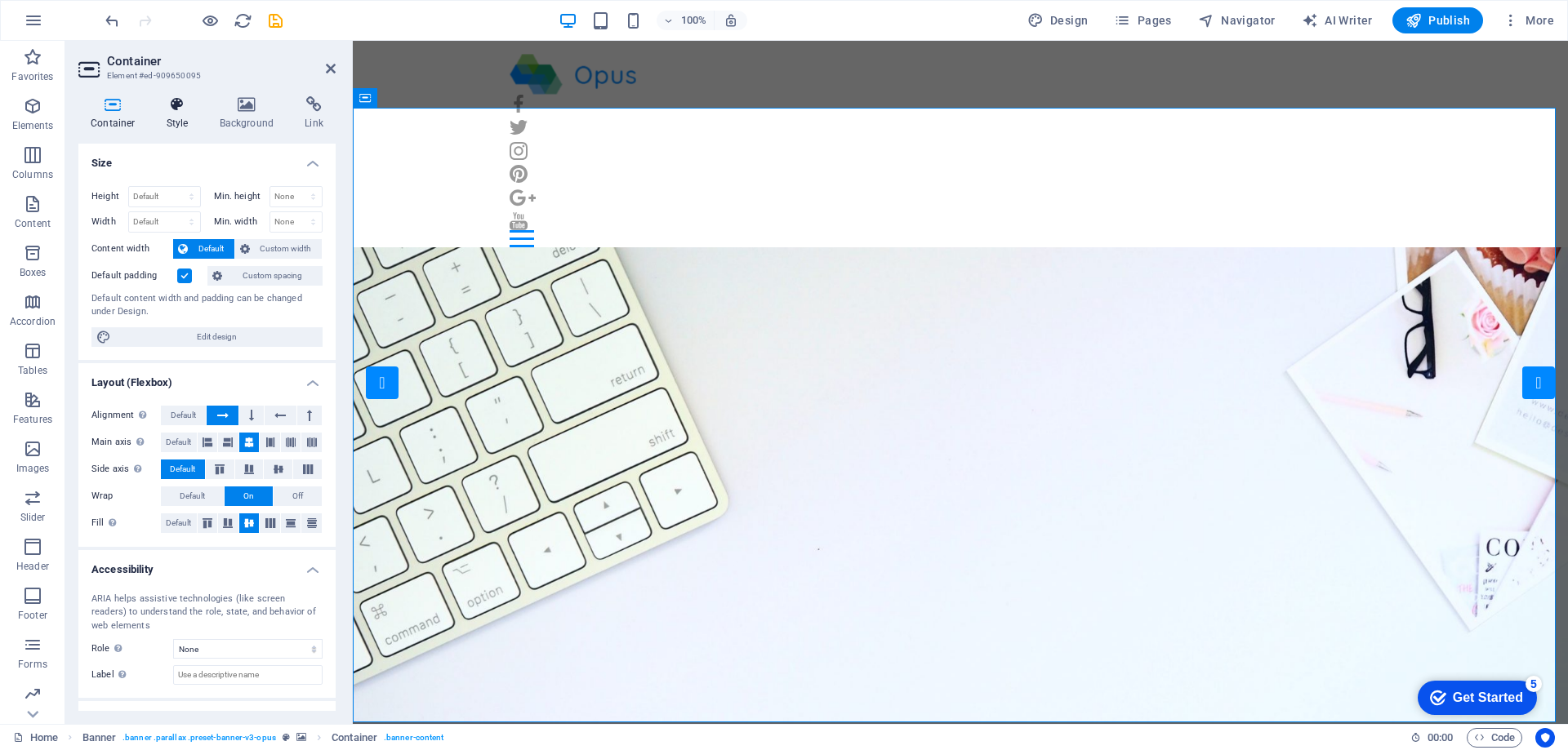
click at [177, 105] on icon at bounding box center [177, 104] width 46 height 17
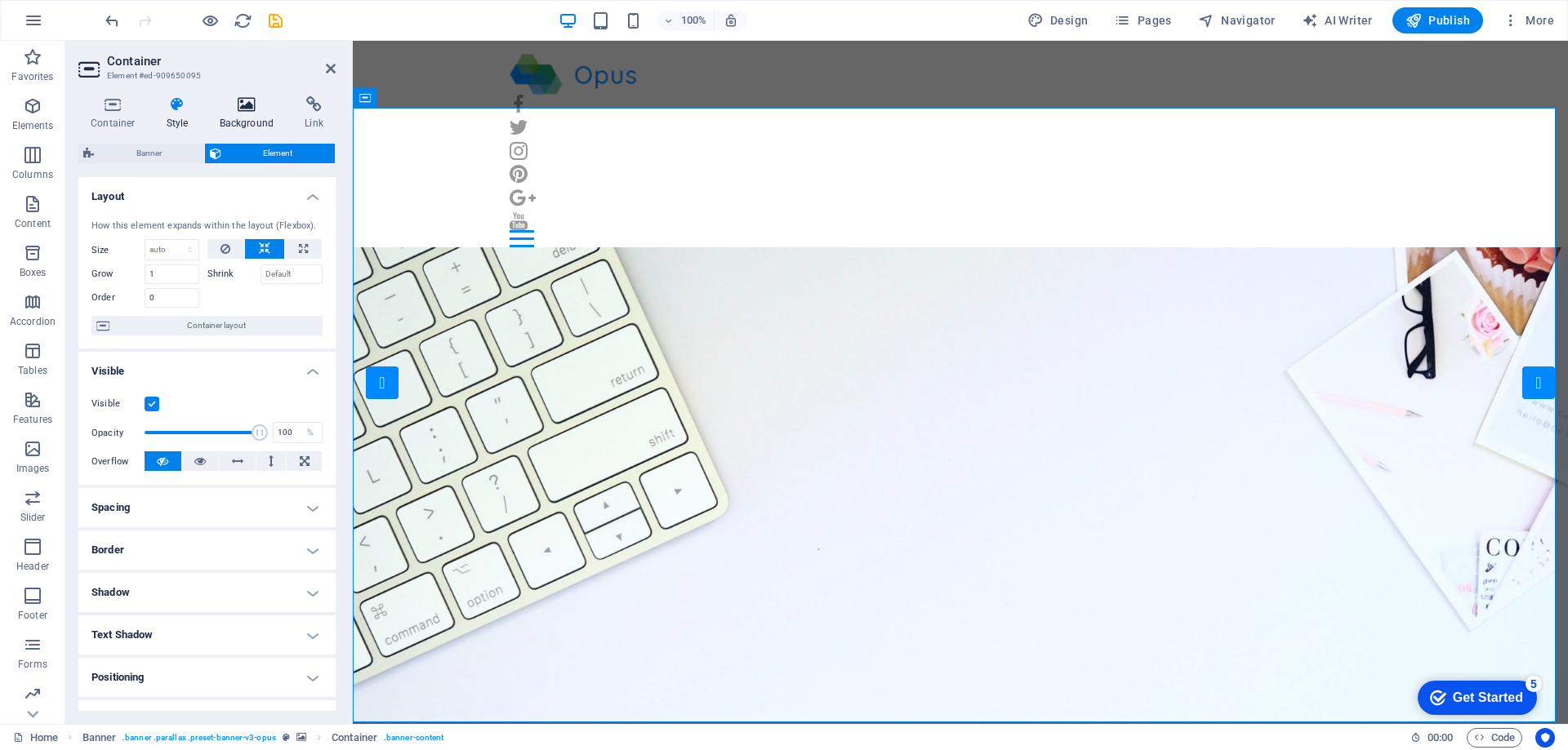
click at [251, 106] on icon at bounding box center [247, 104] width 80 height 17
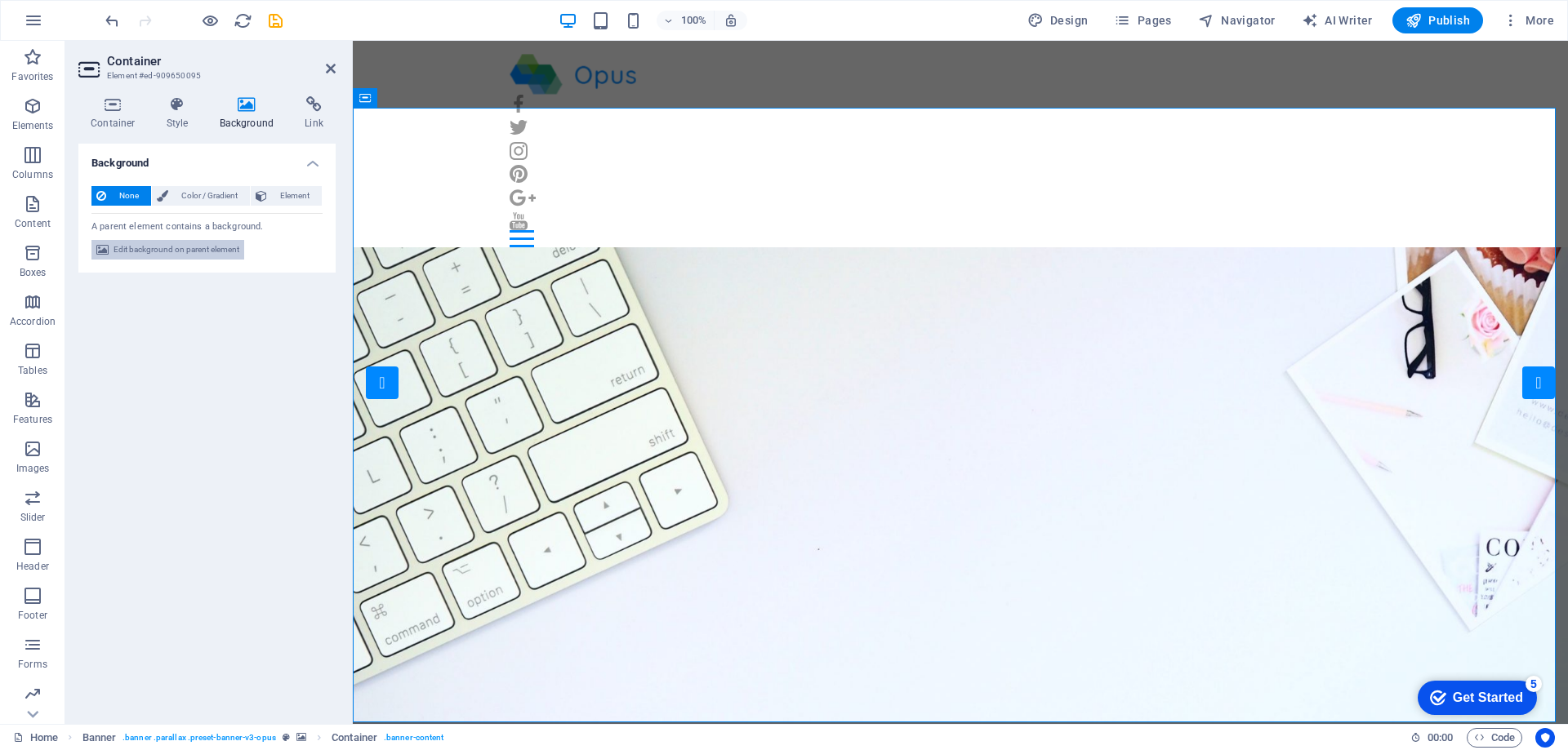
click at [161, 245] on span "Edit background on parent element" at bounding box center [177, 250] width 126 height 20
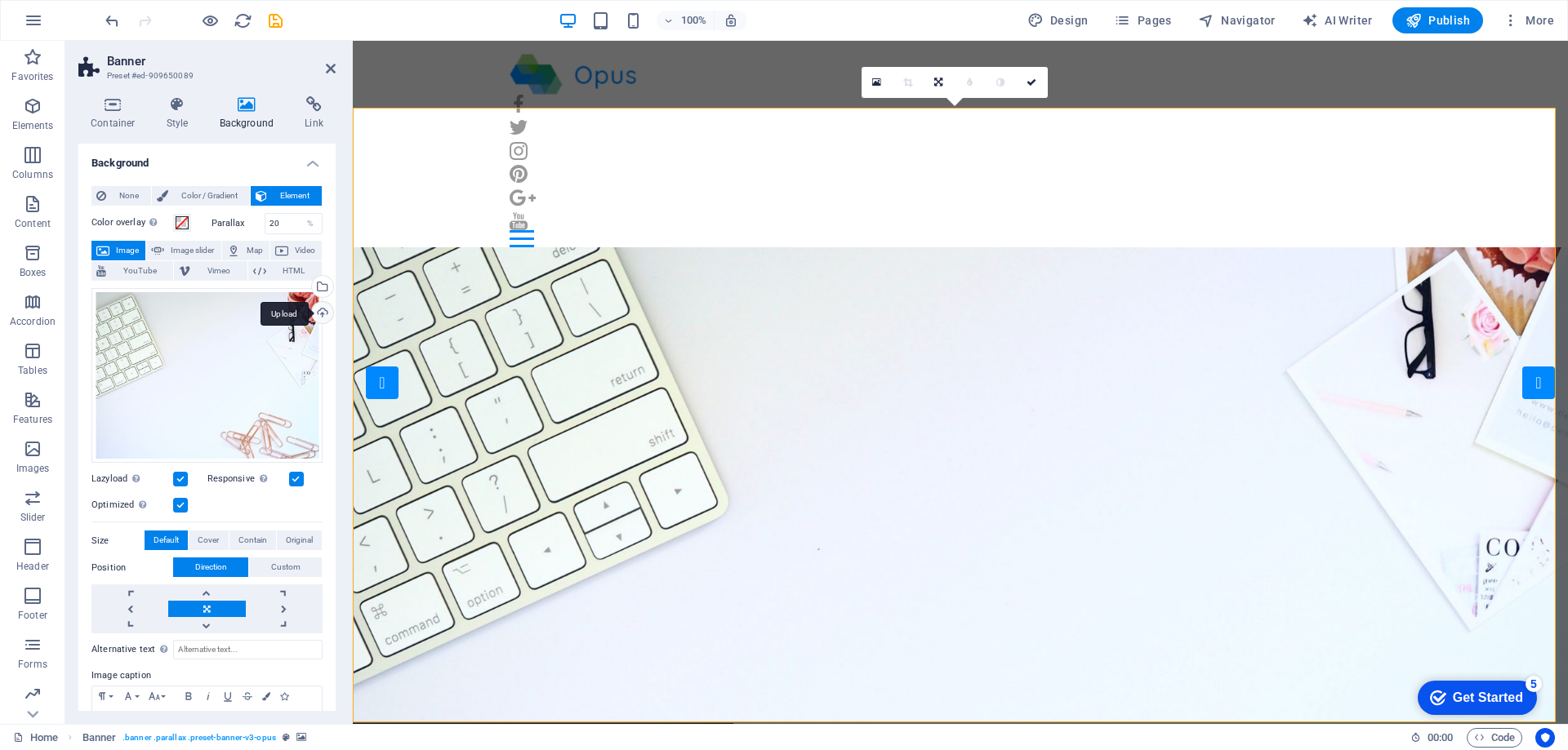
click at [322, 312] on div "Upload" at bounding box center [321, 314] width 25 height 25
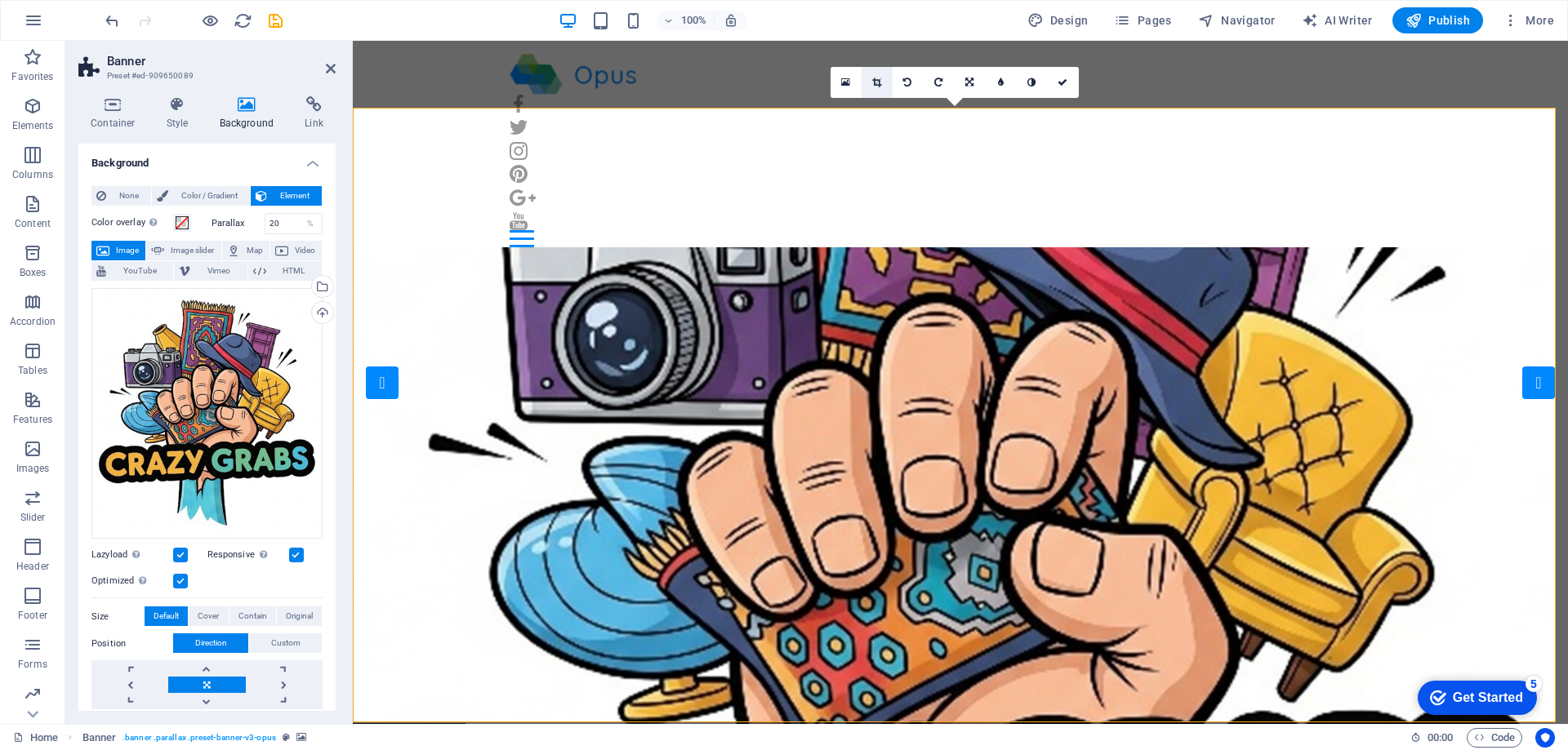
click at [874, 85] on icon at bounding box center [876, 83] width 9 height 10
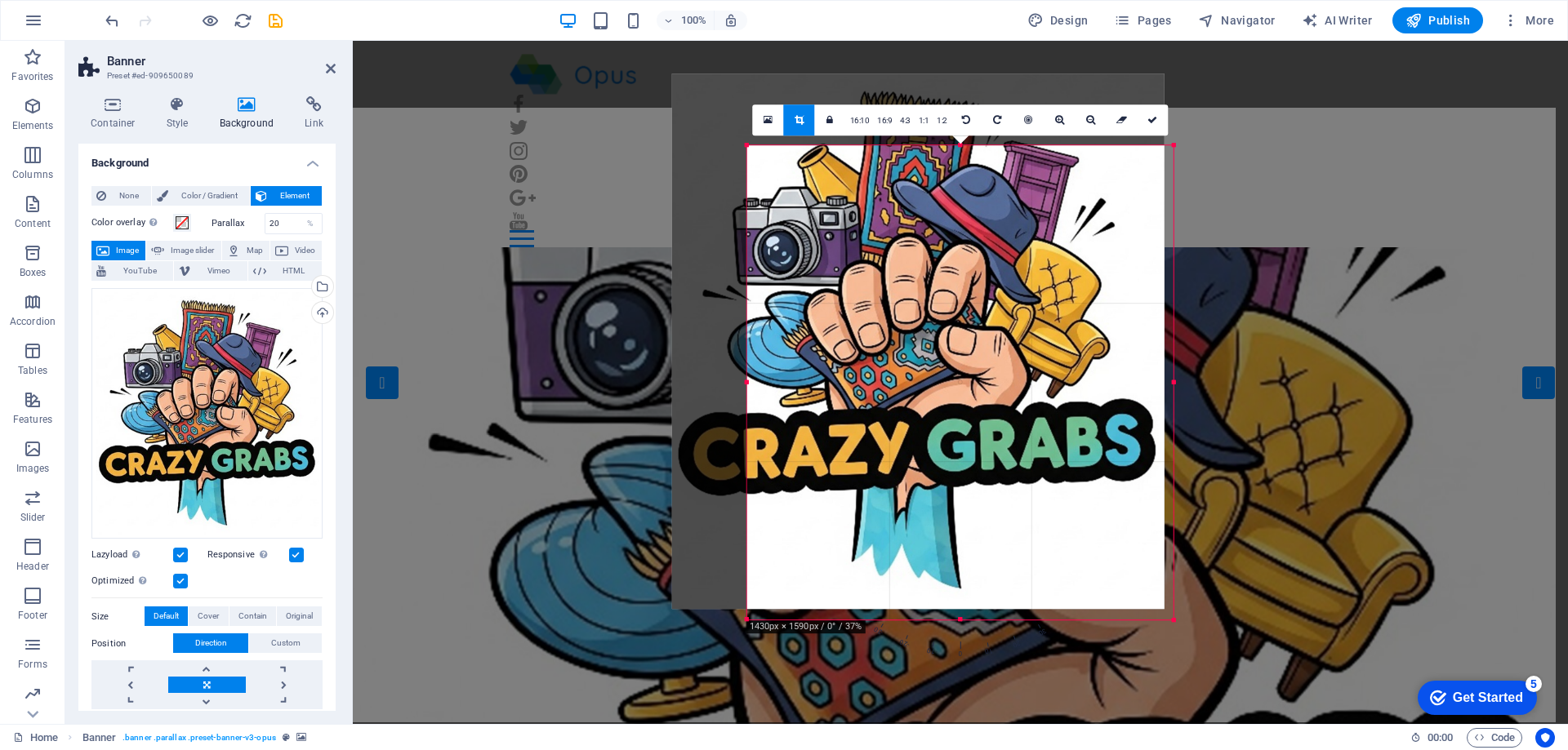
drag, startPoint x: 711, startPoint y: 112, endPoint x: 786, endPoint y: 184, distance: 104.0
click at [786, 184] on div "180 170 160 150 140 130 120 110 100 90 80 70 60 50 40 30 20 10 0 -10 -20 -30 -4…" at bounding box center [960, 382] width 426 height 475
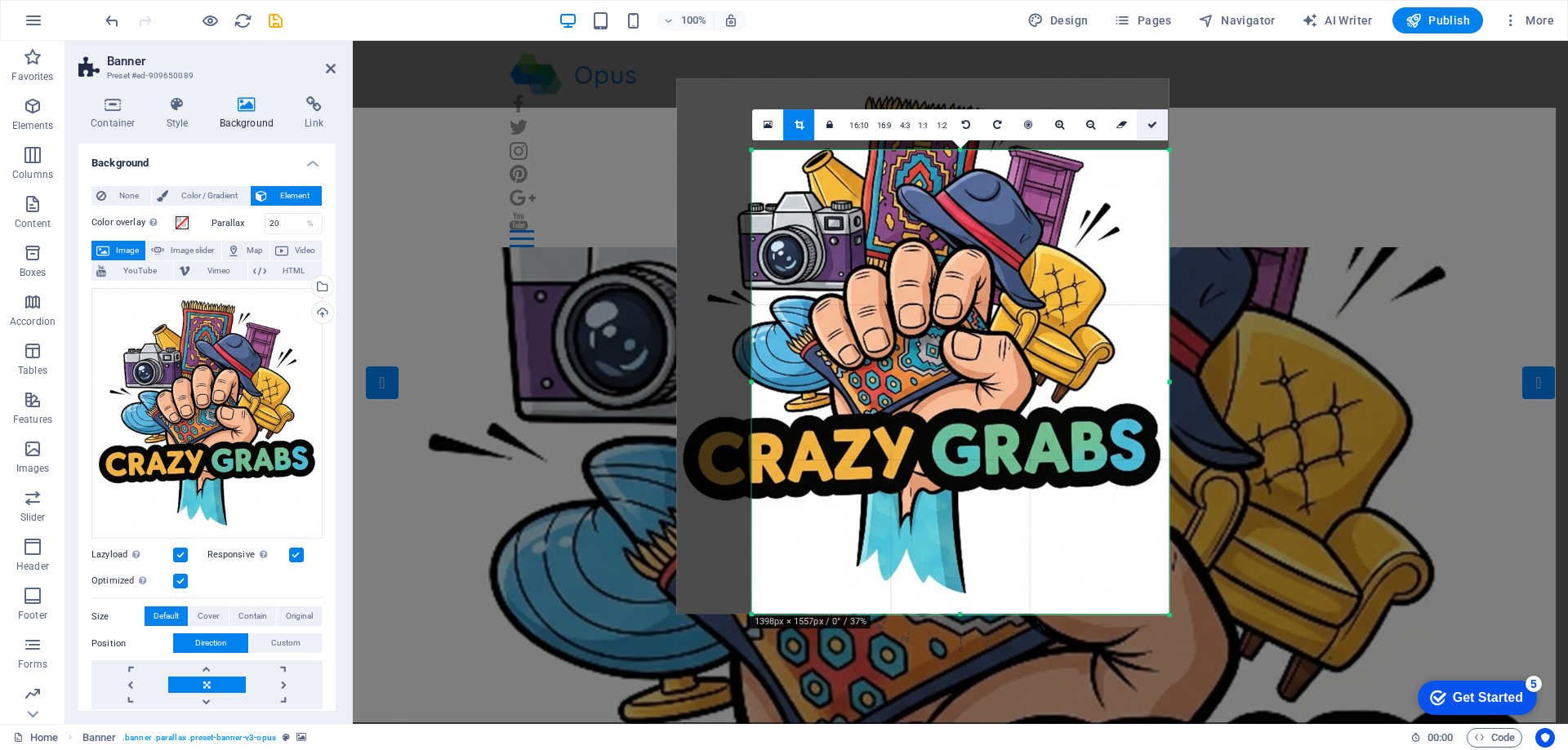
click at [1151, 119] on link at bounding box center [1152, 124] width 31 height 31
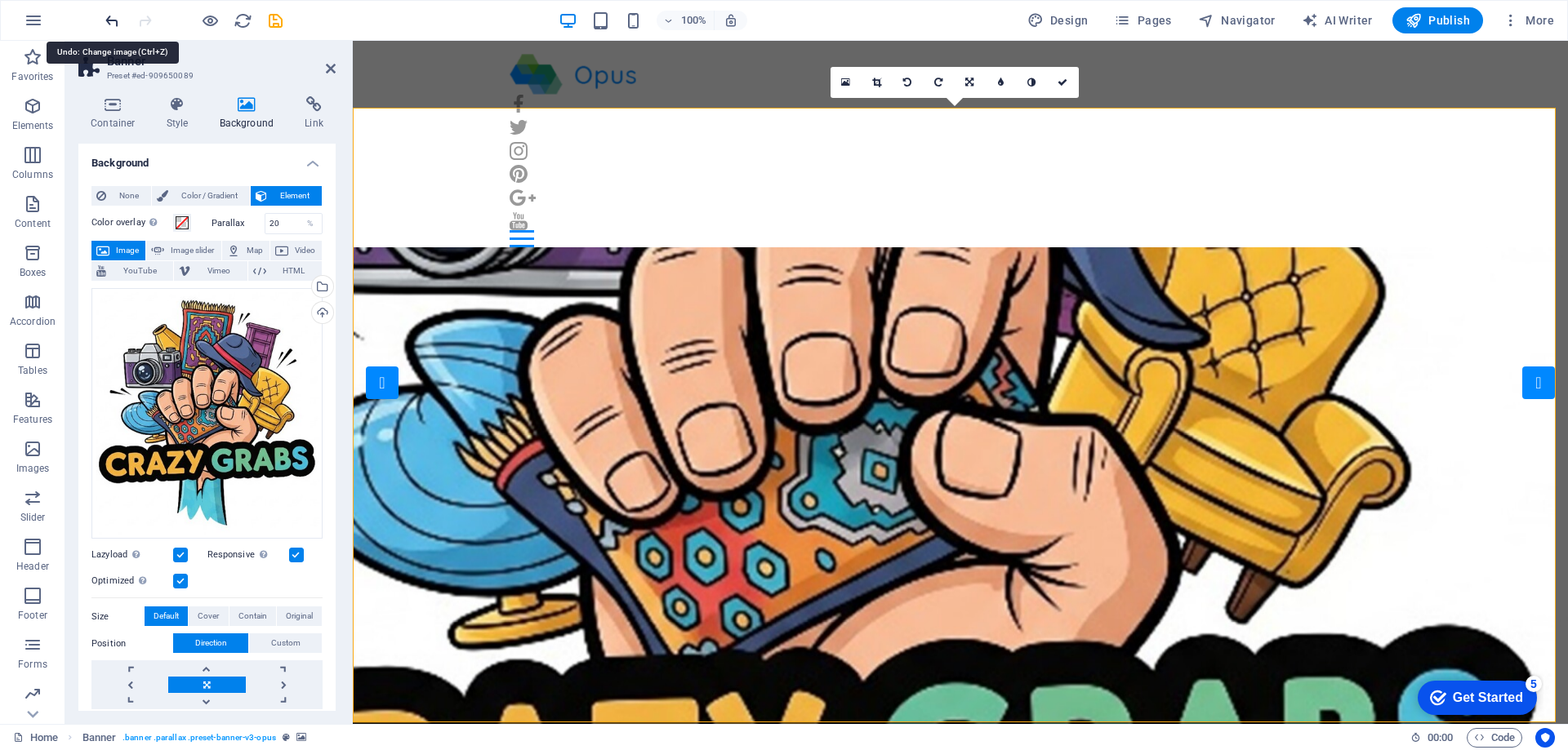
click at [113, 24] on icon "undo" at bounding box center [112, 21] width 19 height 19
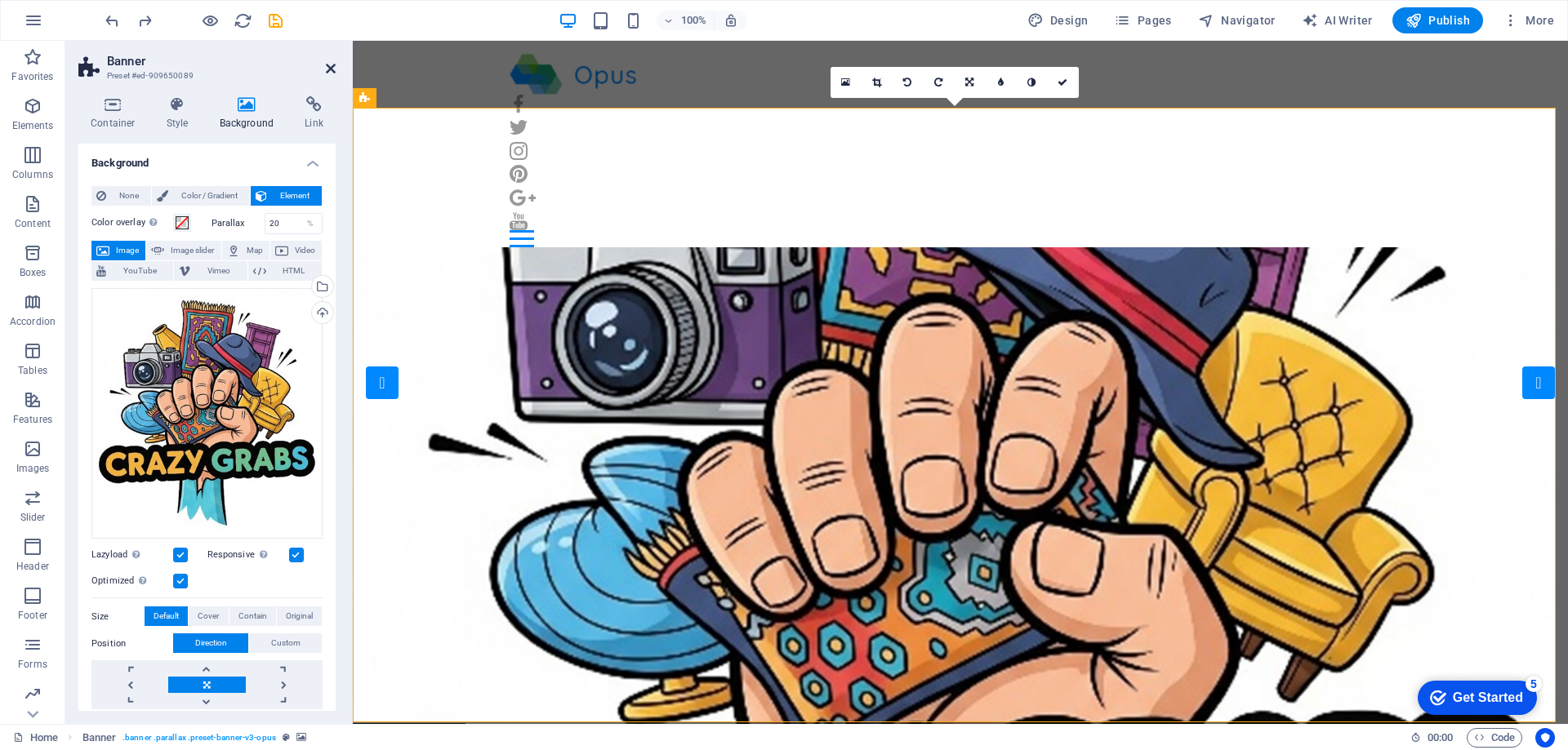
drag, startPoint x: 333, startPoint y: 73, endPoint x: 235, endPoint y: 191, distance: 153.4
click at [333, 73] on icon at bounding box center [331, 69] width 10 height 13
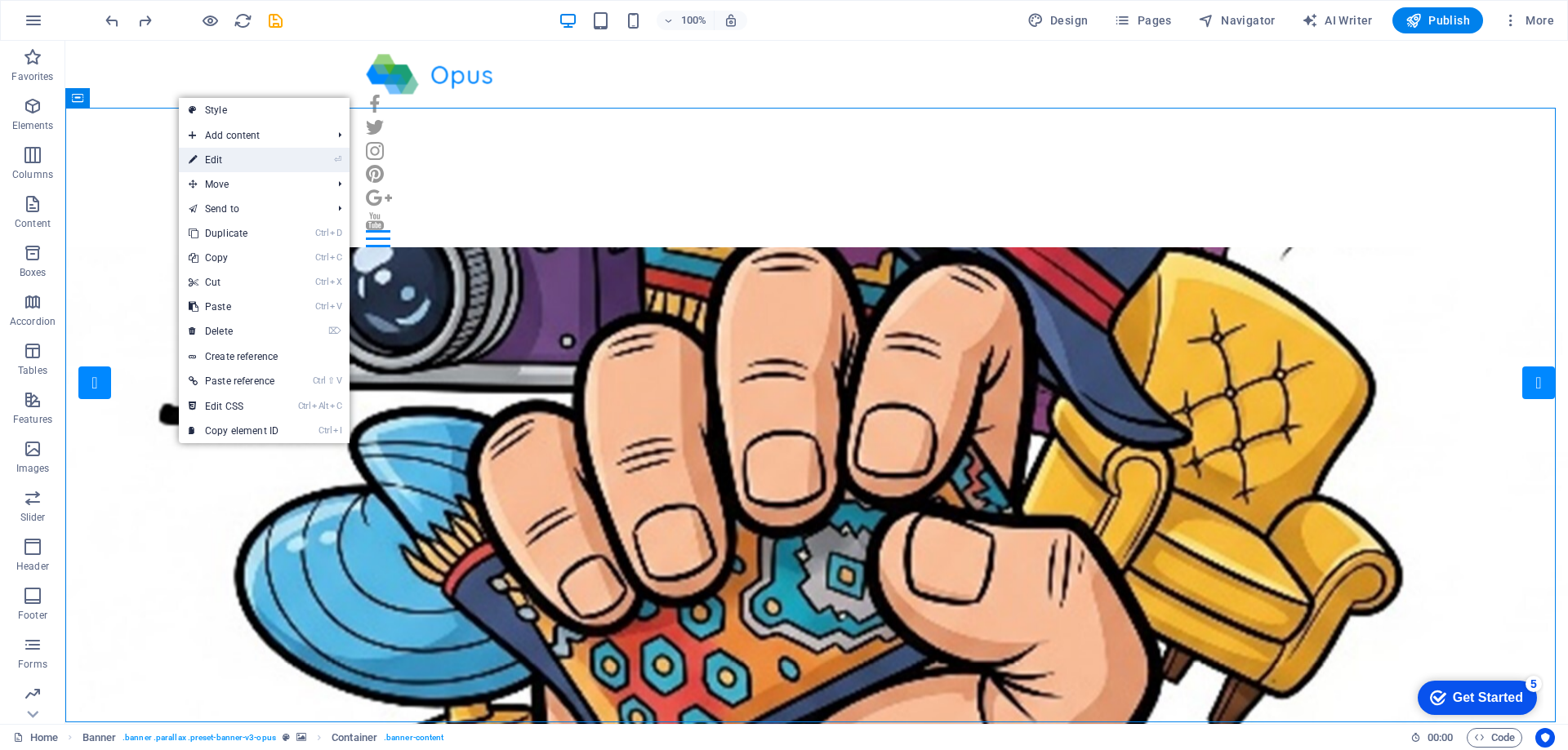
click at [207, 154] on link "⏎ Edit" at bounding box center [234, 160] width 109 height 25
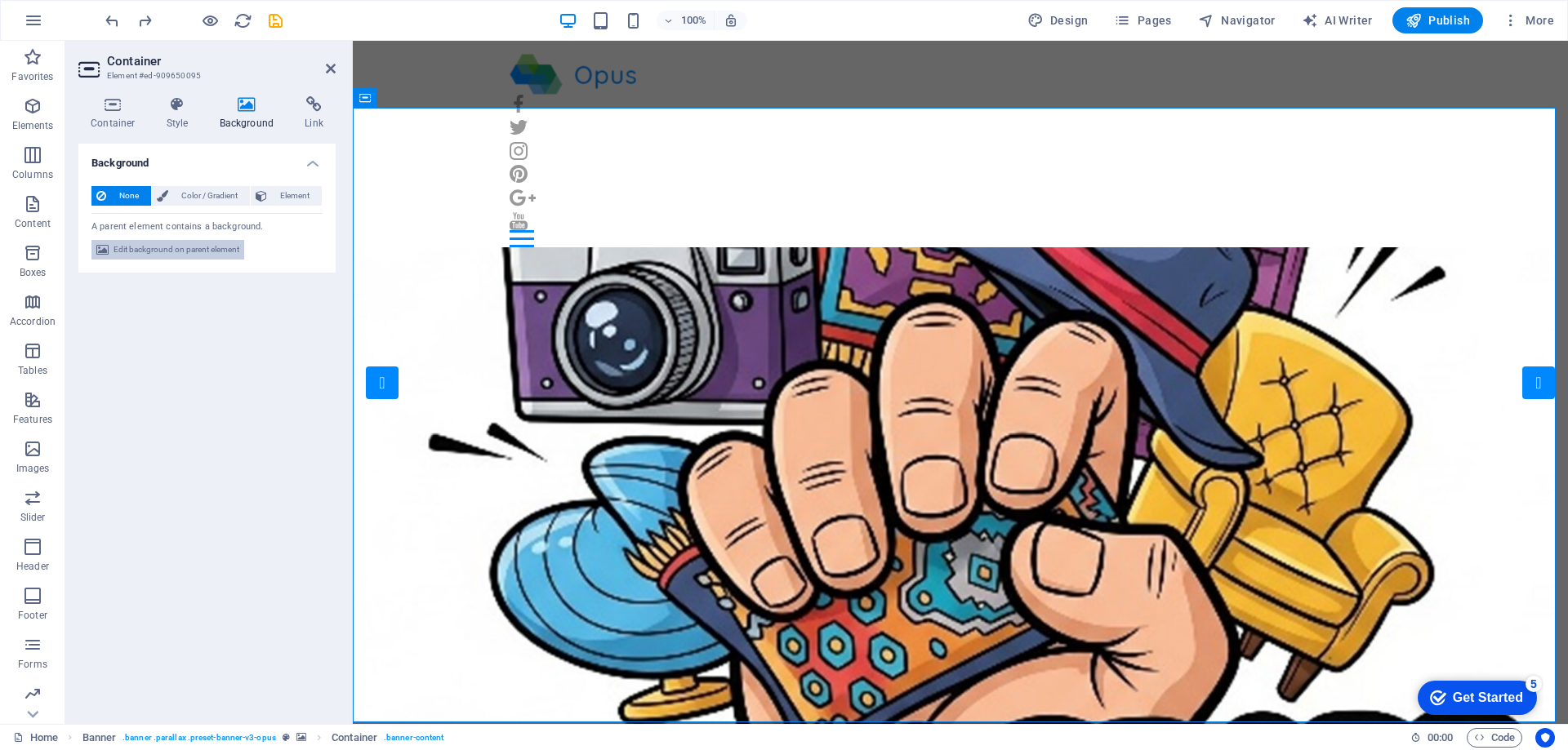
click at [201, 253] on span "Edit background on parent element" at bounding box center [177, 250] width 126 height 20
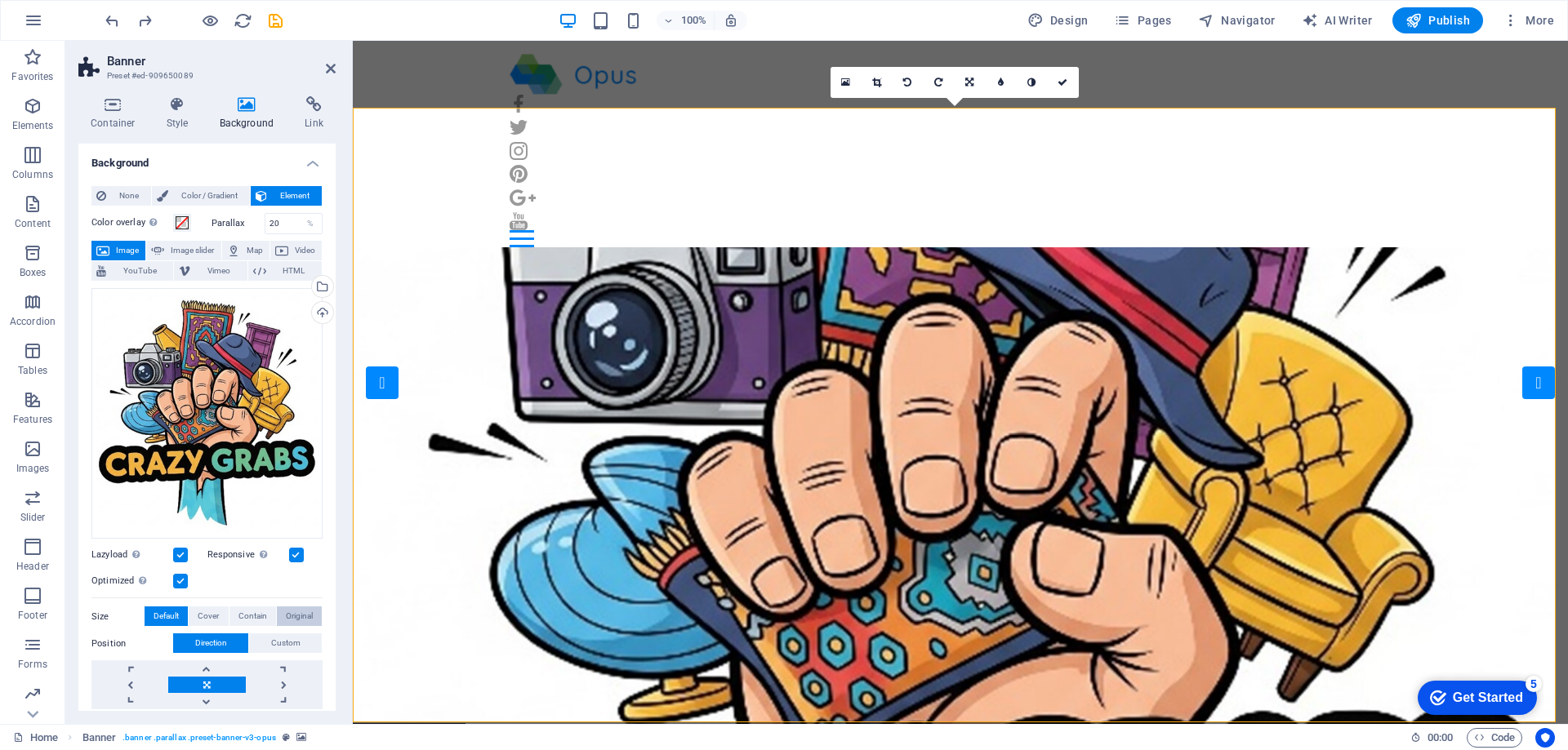
click at [301, 610] on span "Original" at bounding box center [299, 617] width 27 height 20
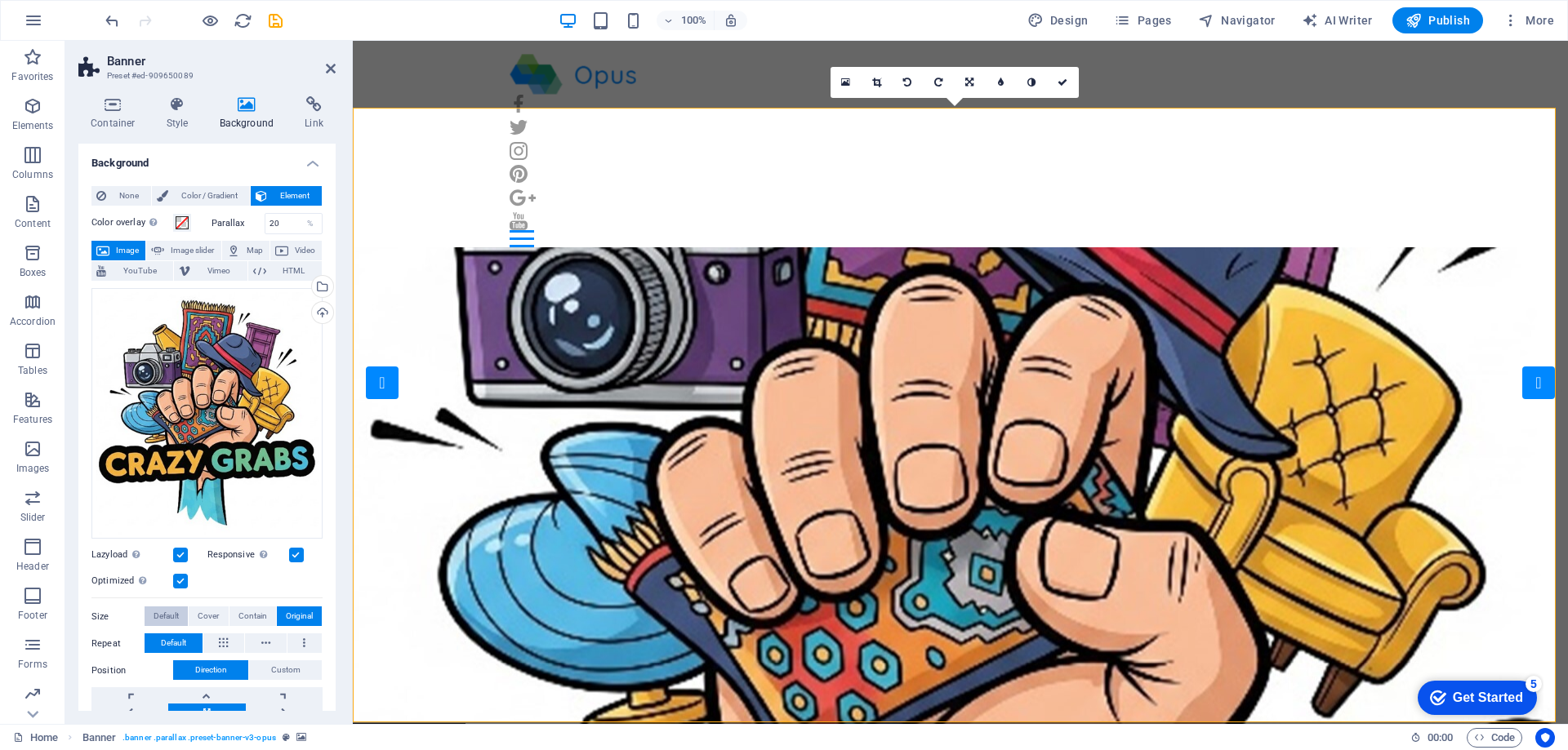
click at [169, 612] on span "Default" at bounding box center [166, 617] width 26 height 20
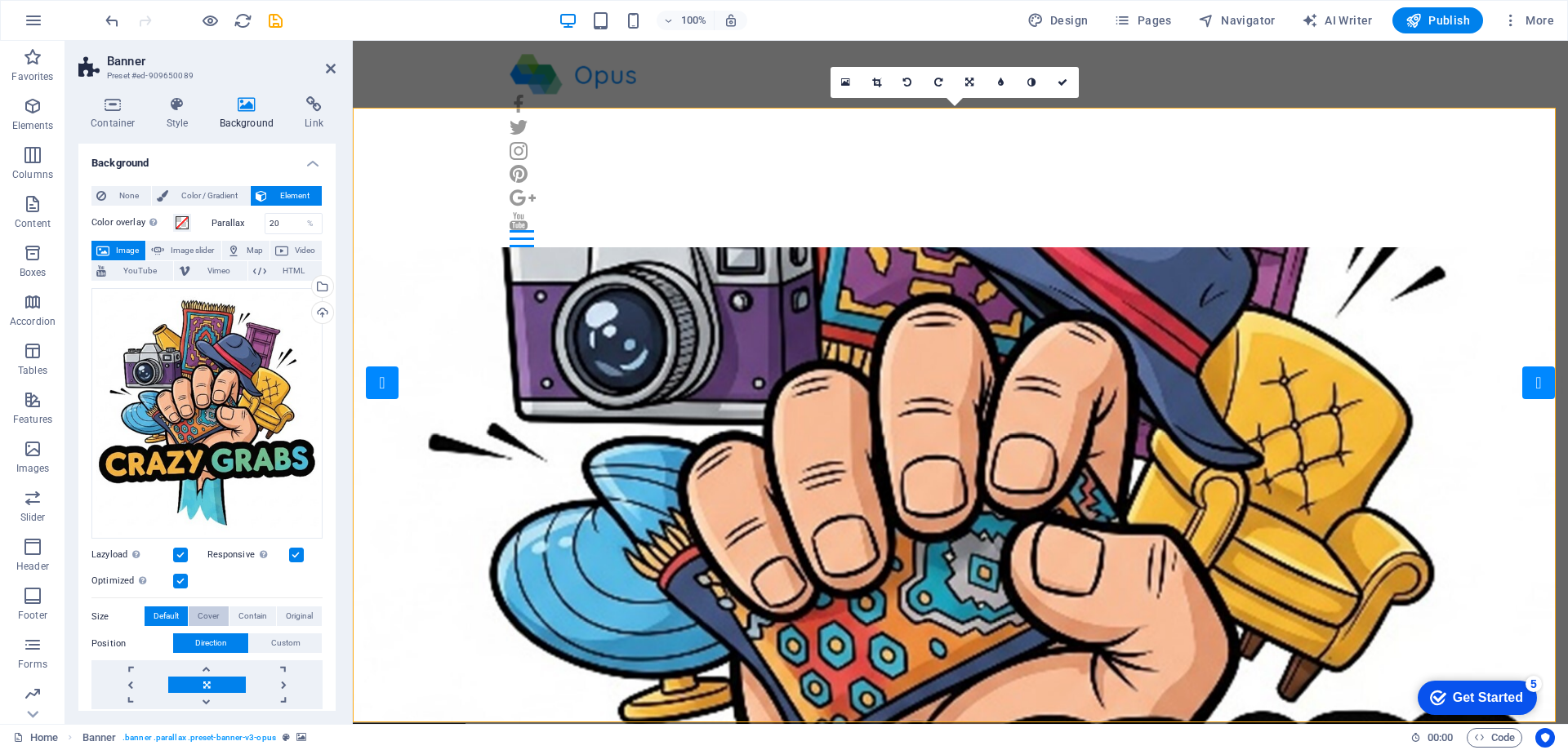
click at [210, 617] on span "Cover" at bounding box center [208, 617] width 22 height 20
click at [246, 617] on span "Contain" at bounding box center [253, 617] width 28 height 20
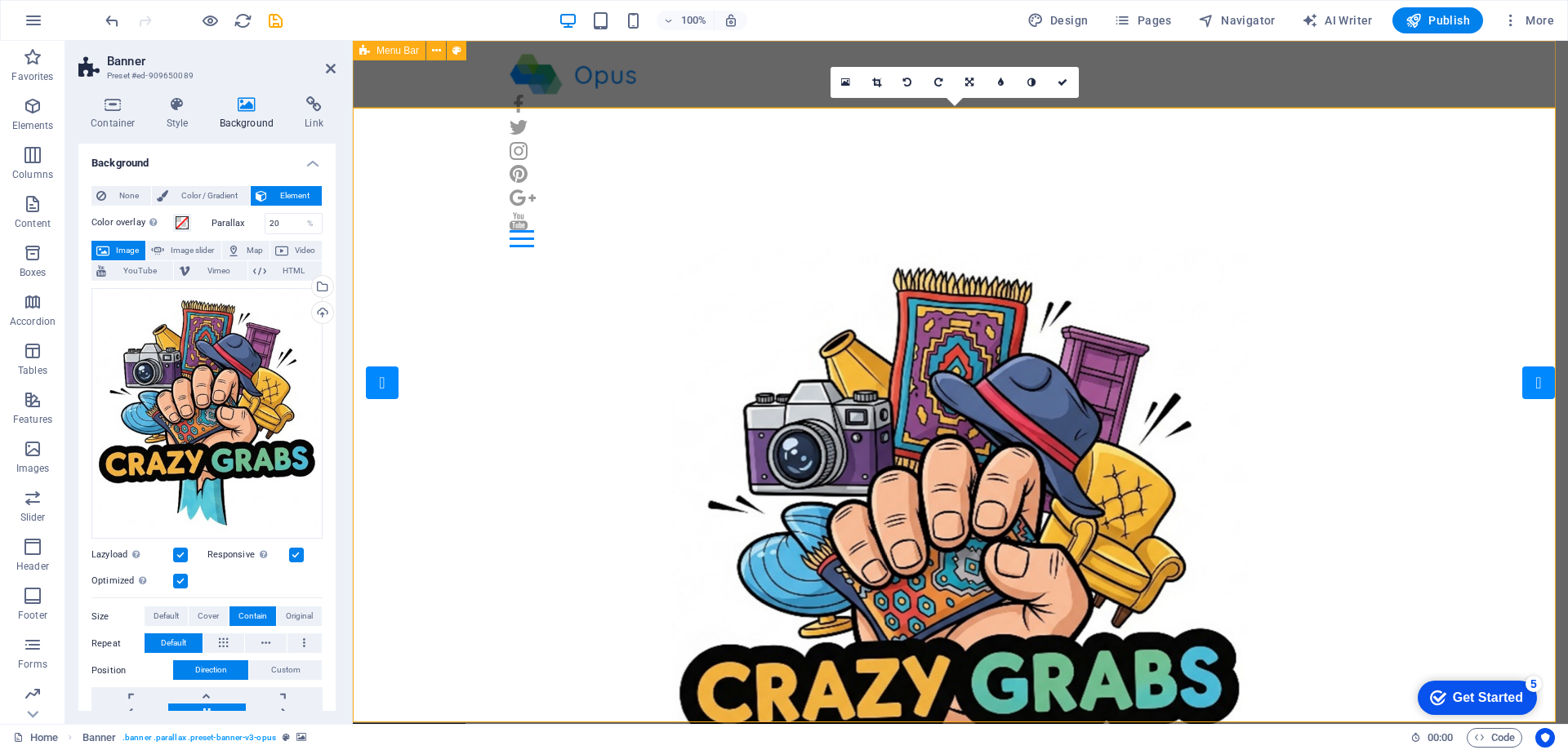
click at [723, 81] on div "Home Our Jobs Partners Testimonials Blog Contact" at bounding box center [960, 150] width 1216 height 220
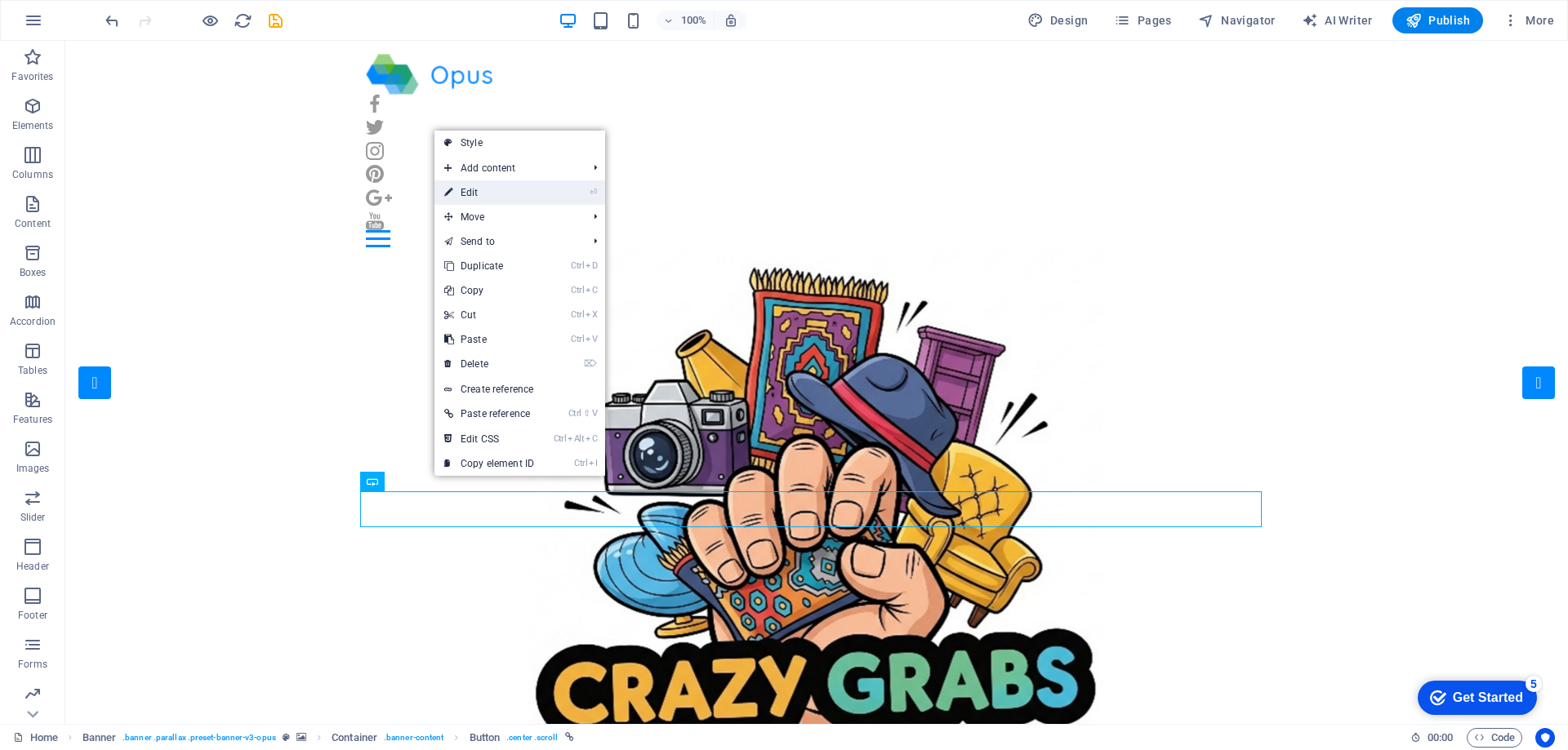
click at [517, 193] on link "⏎ Edit" at bounding box center [489, 193] width 109 height 25
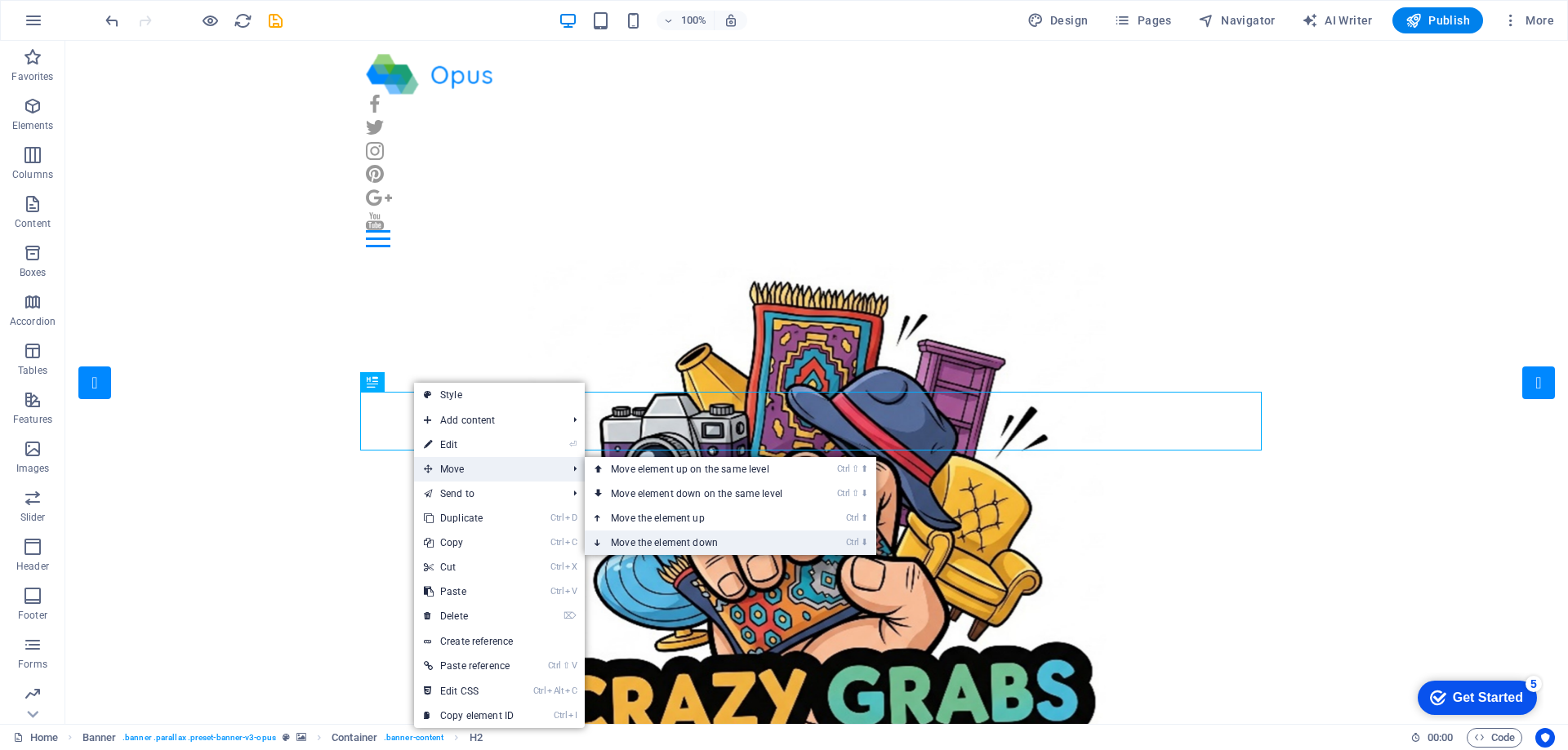
click at [706, 540] on link "Ctrl ⬇ Move the element down" at bounding box center [700, 543] width 231 height 25
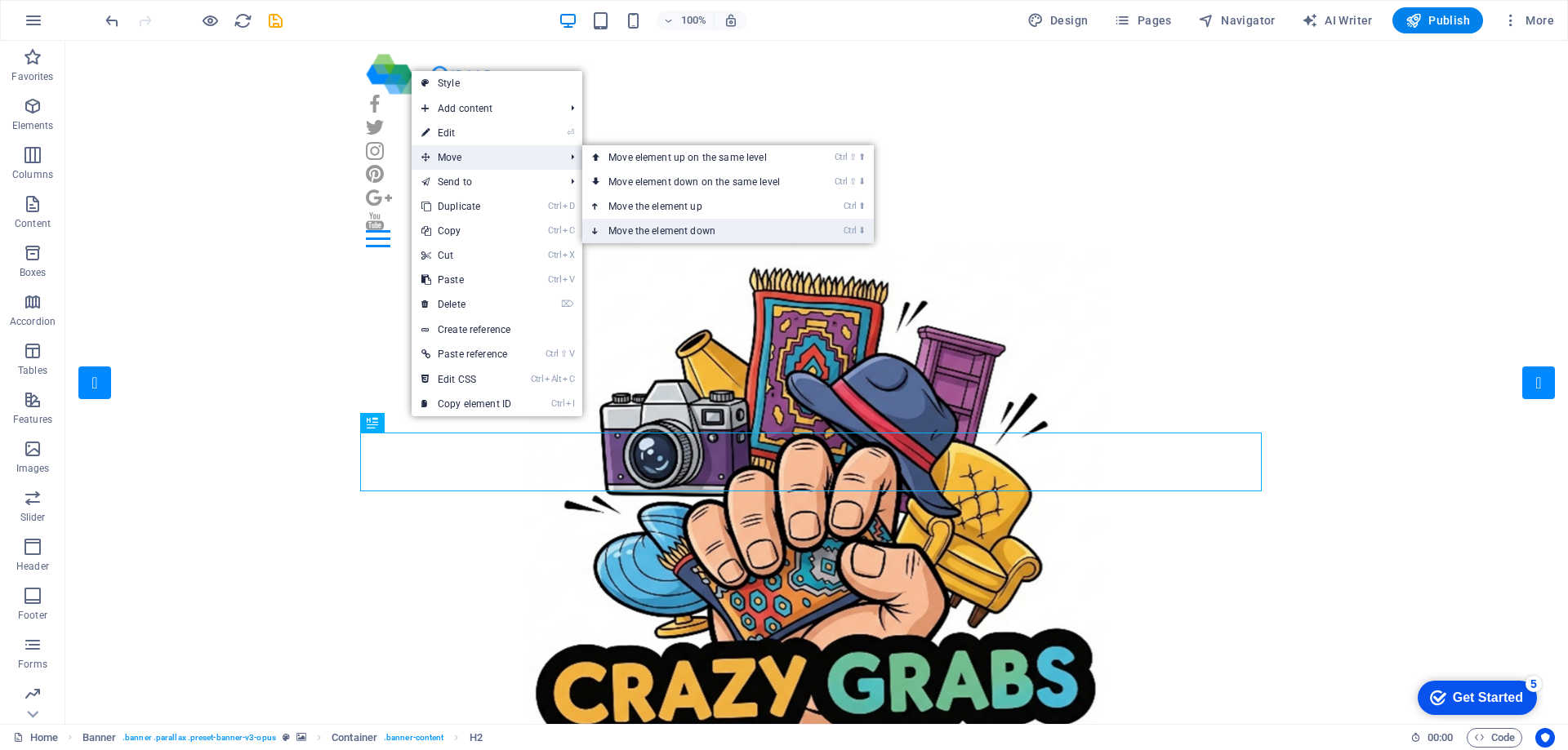
click at [732, 234] on link "Ctrl ⬇ Move the element down" at bounding box center [697, 231] width 231 height 25
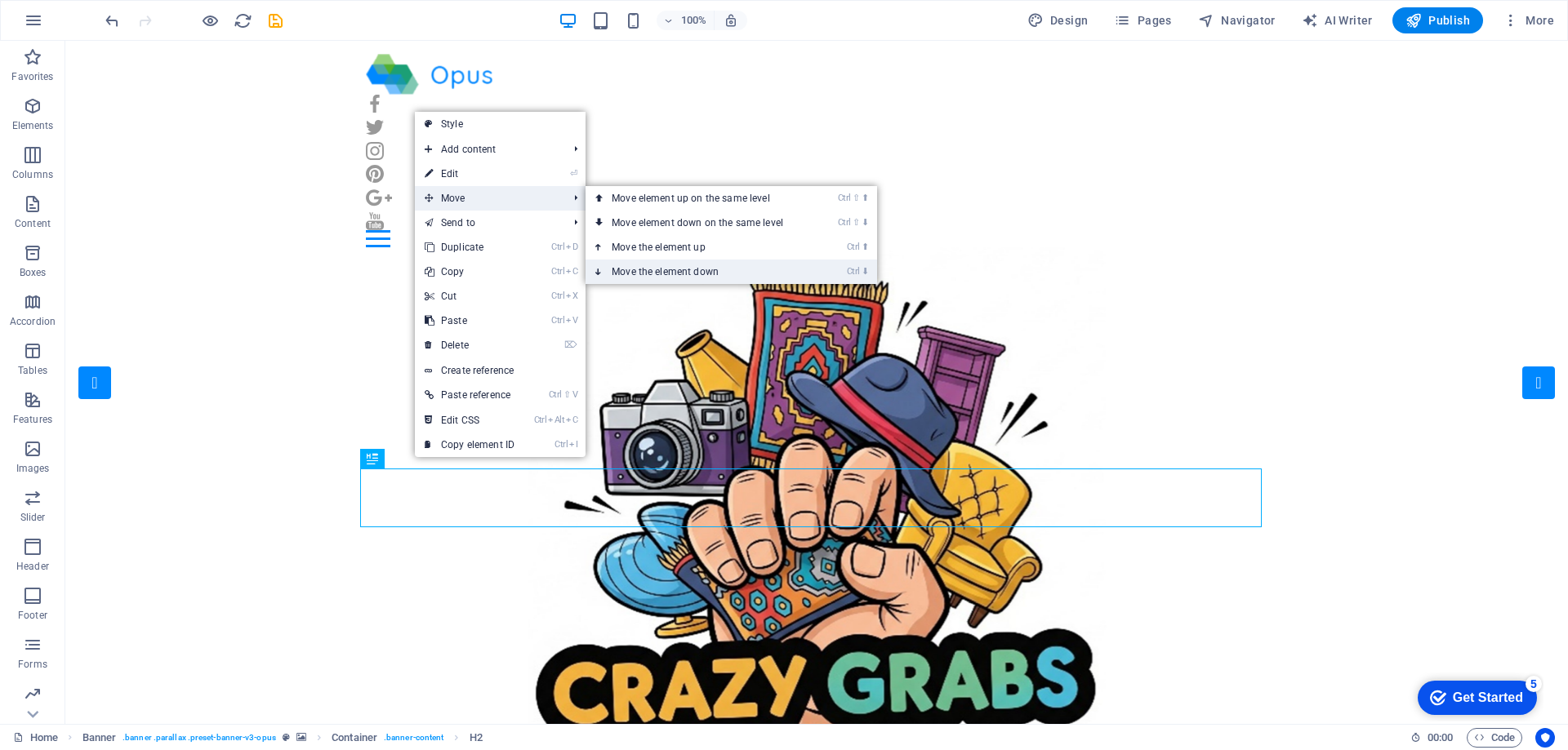
click at [700, 279] on link "Ctrl ⬇ Move the element down" at bounding box center [701, 272] width 231 height 25
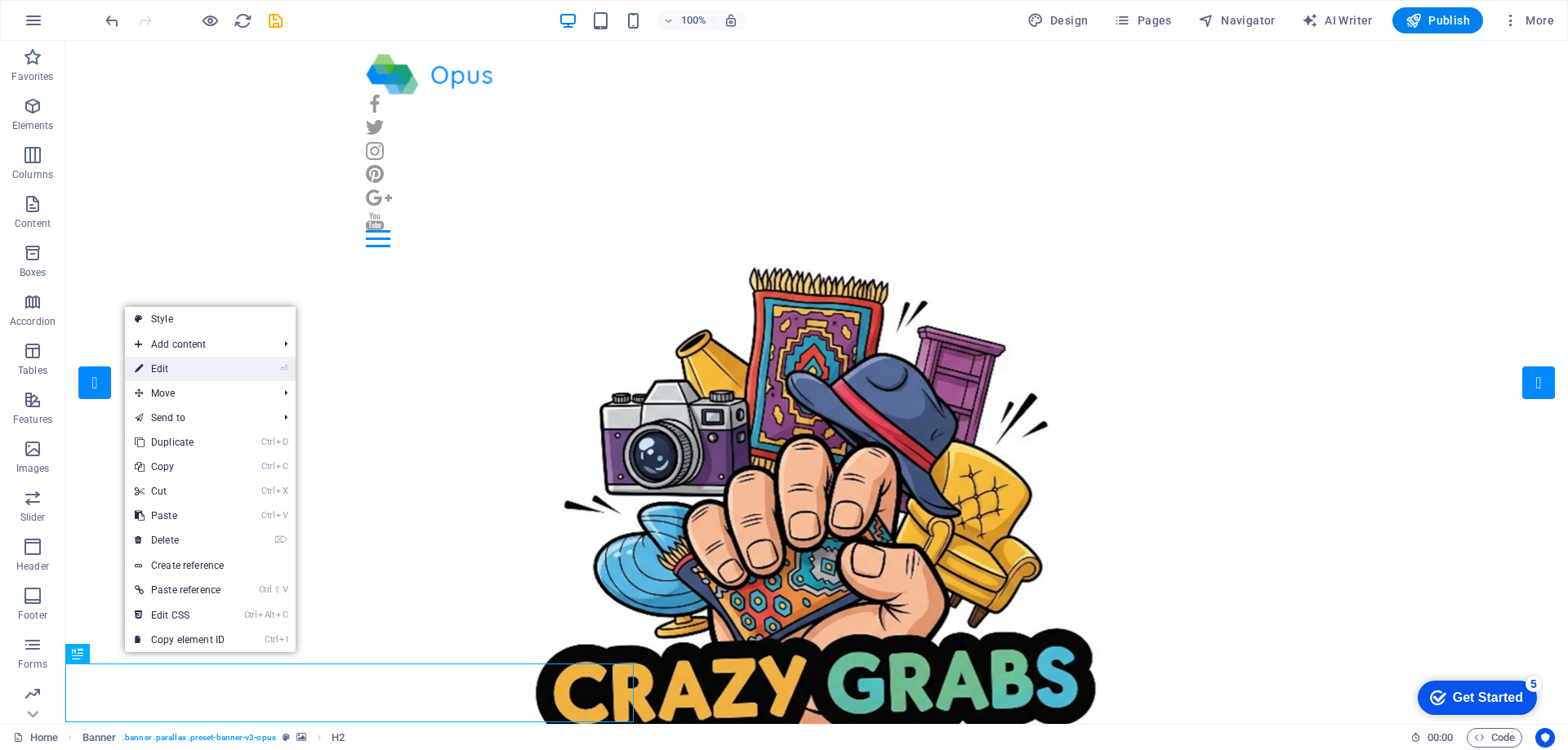
click at [224, 365] on link "⏎ Edit" at bounding box center [180, 369] width 109 height 25
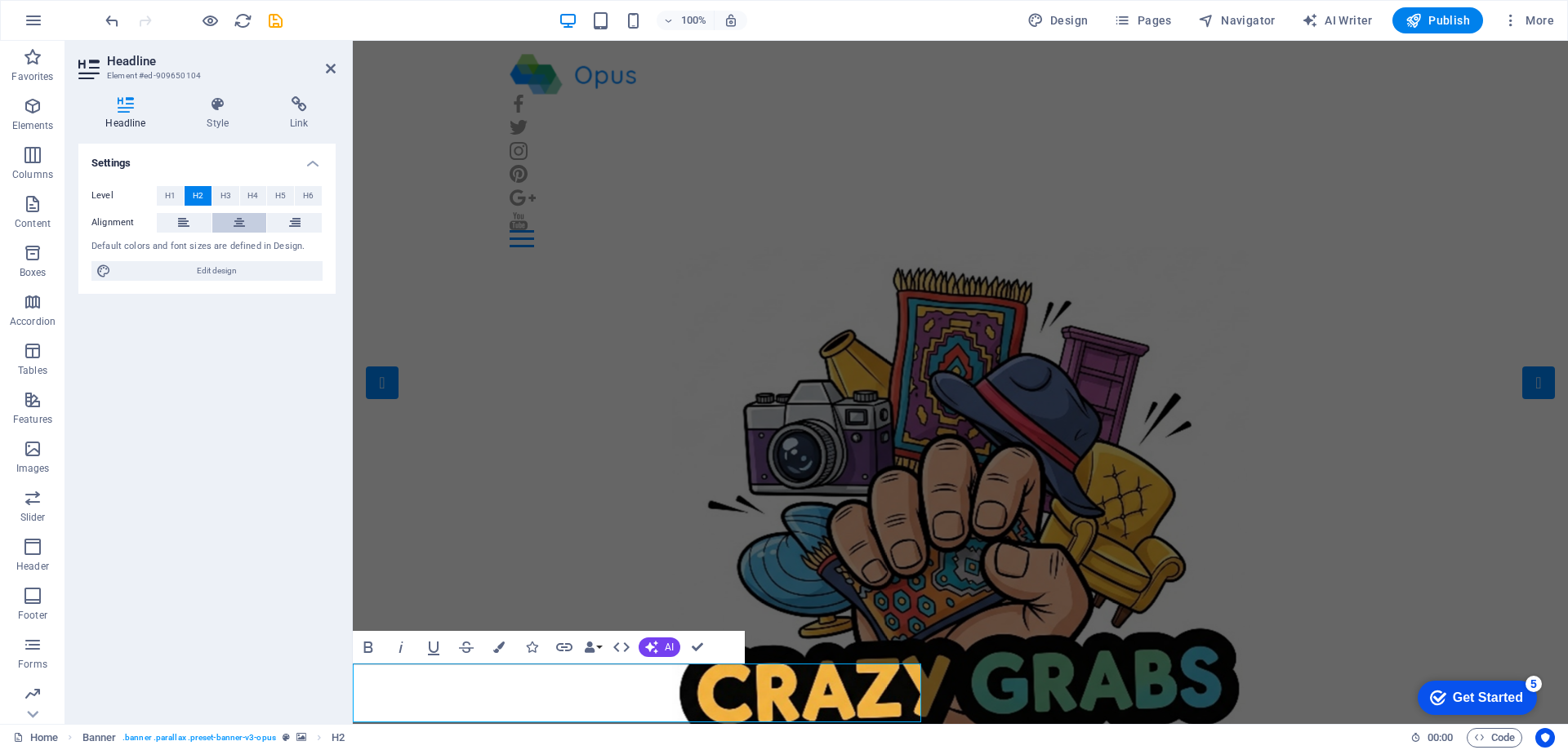
click at [235, 225] on icon at bounding box center [240, 223] width 12 height 20
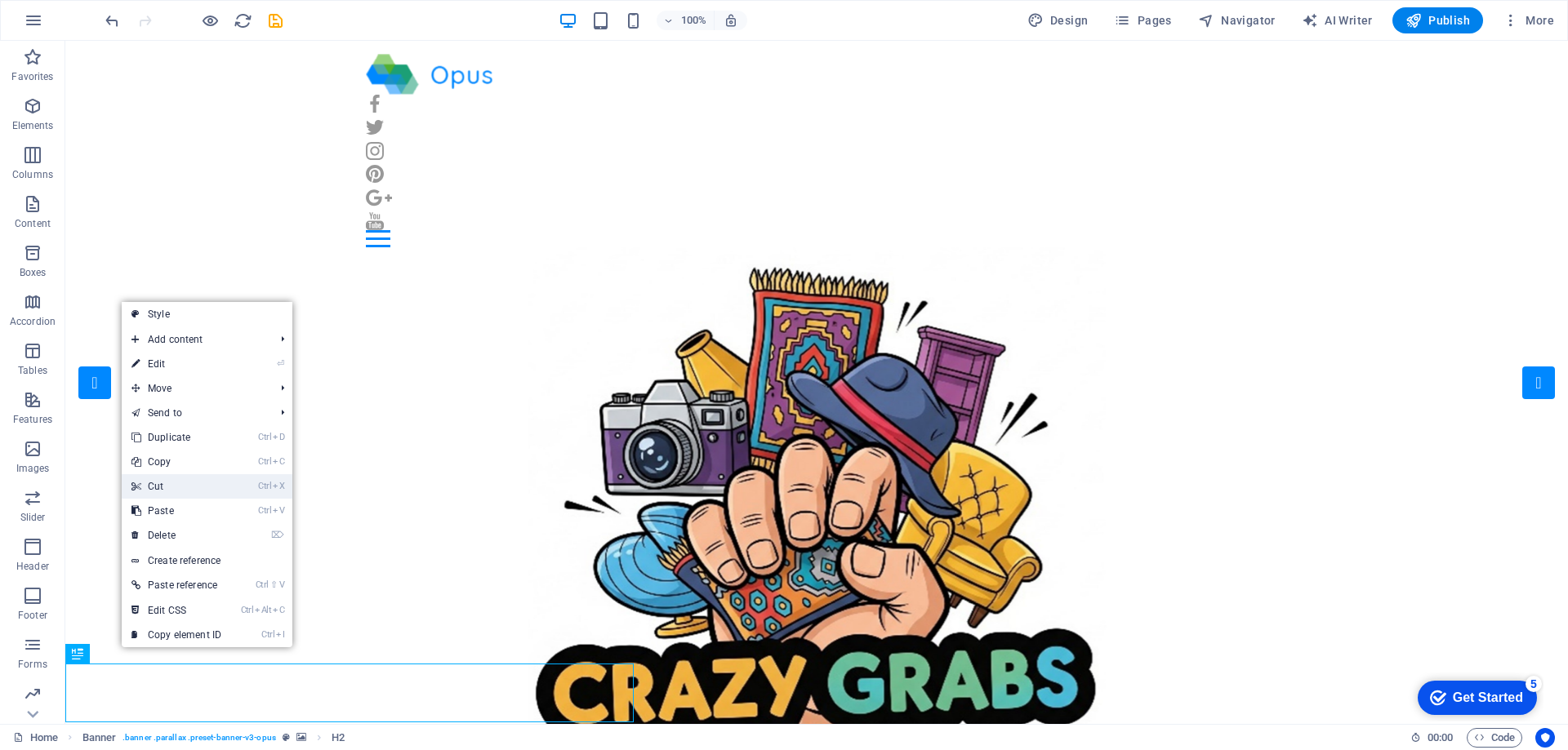
click at [204, 481] on link "Ctrl X Cut" at bounding box center [177, 486] width 109 height 25
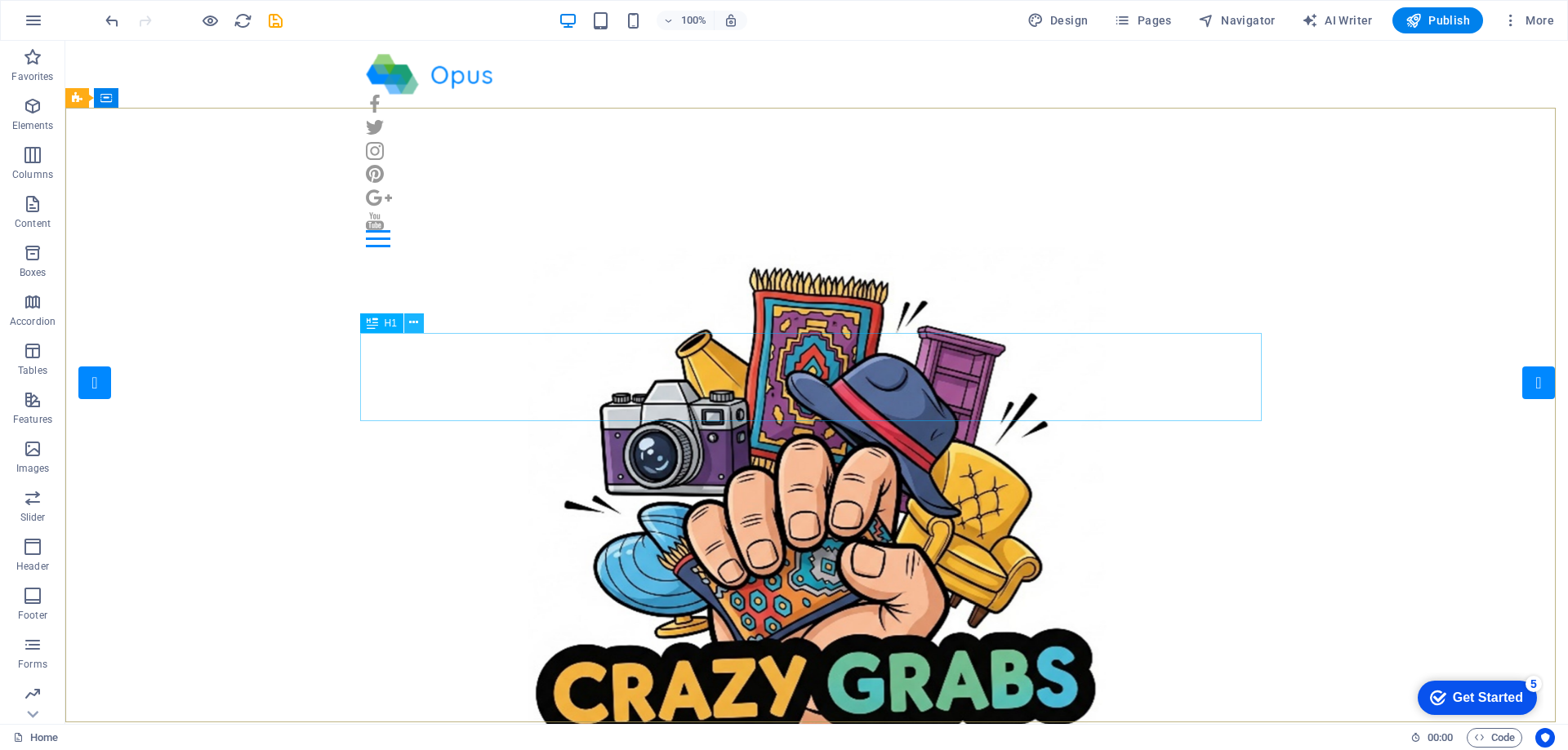
click at [412, 322] on icon at bounding box center [413, 322] width 9 height 17
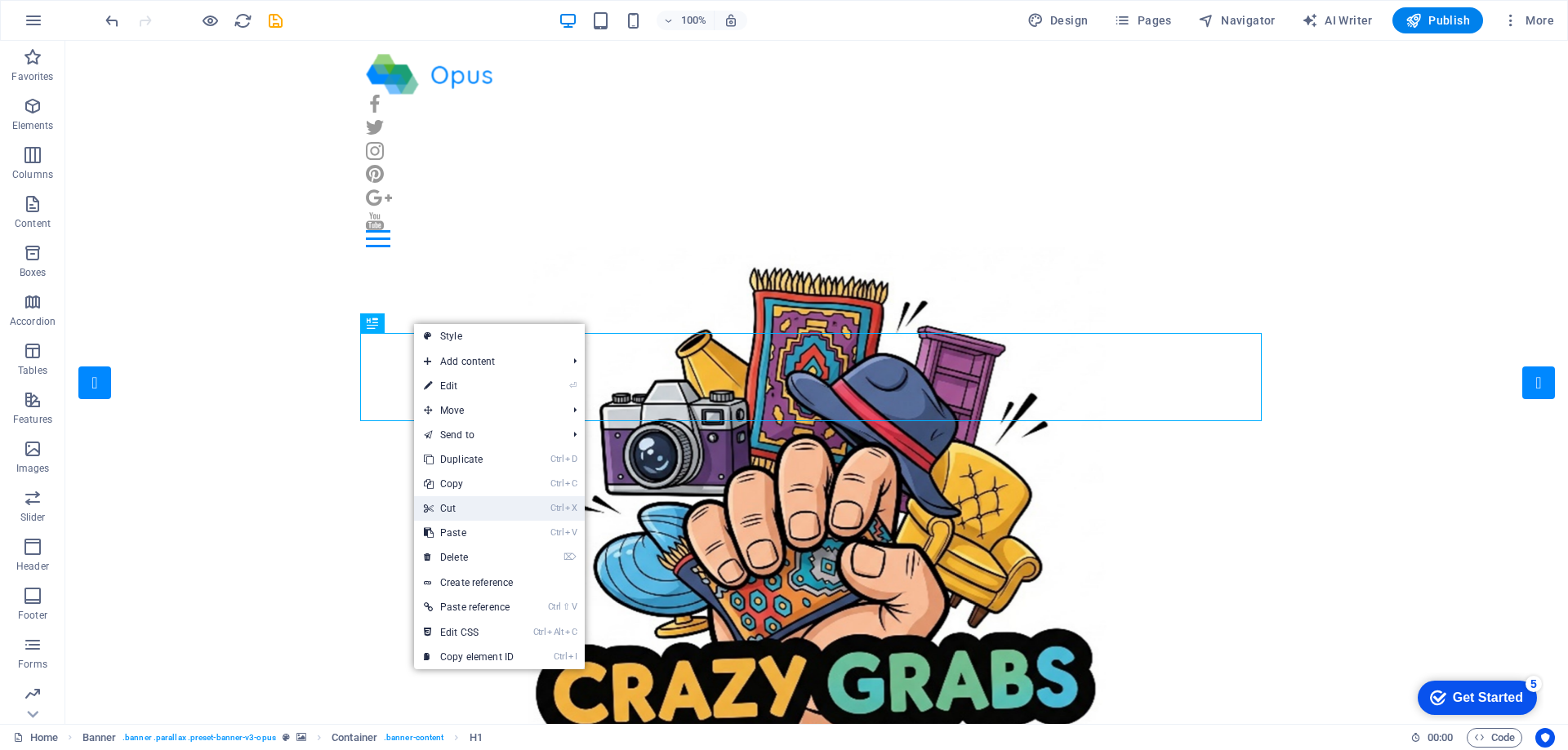
click at [462, 501] on link "Ctrl X Cut" at bounding box center [468, 509] width 109 height 25
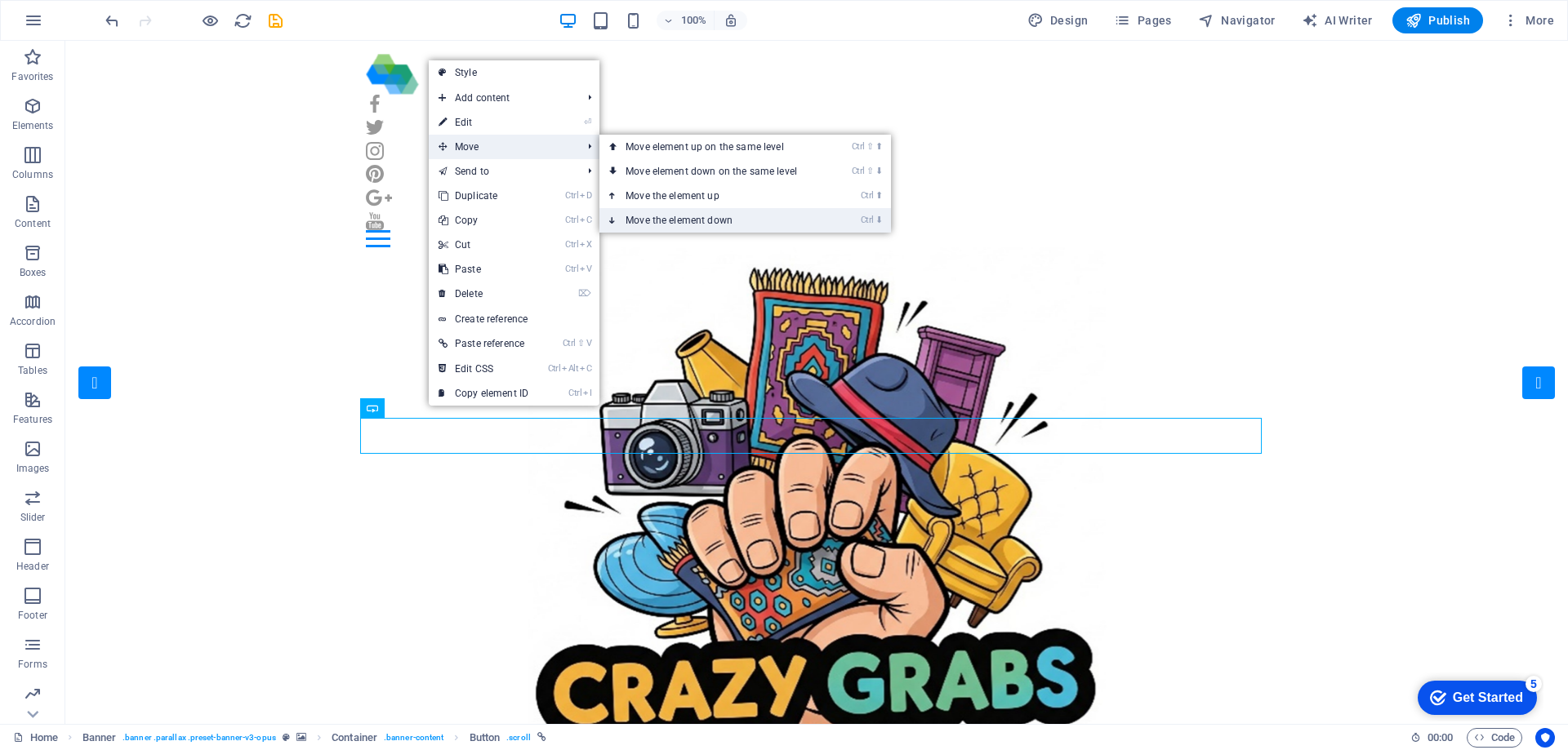
click at [707, 217] on link "Ctrl ⬇ Move the element down" at bounding box center [715, 220] width 231 height 25
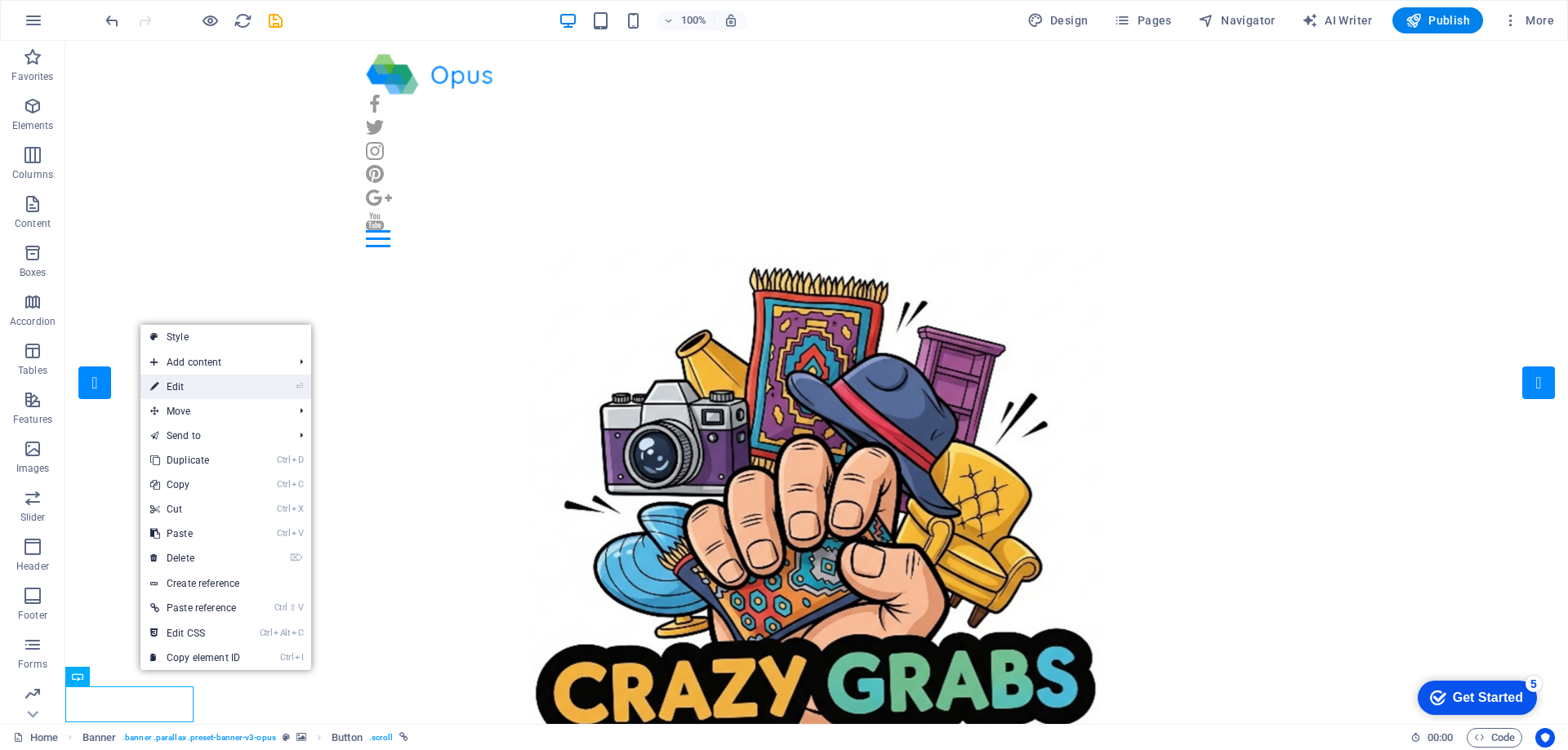
click at [245, 384] on link "⏎ Edit" at bounding box center [195, 387] width 109 height 25
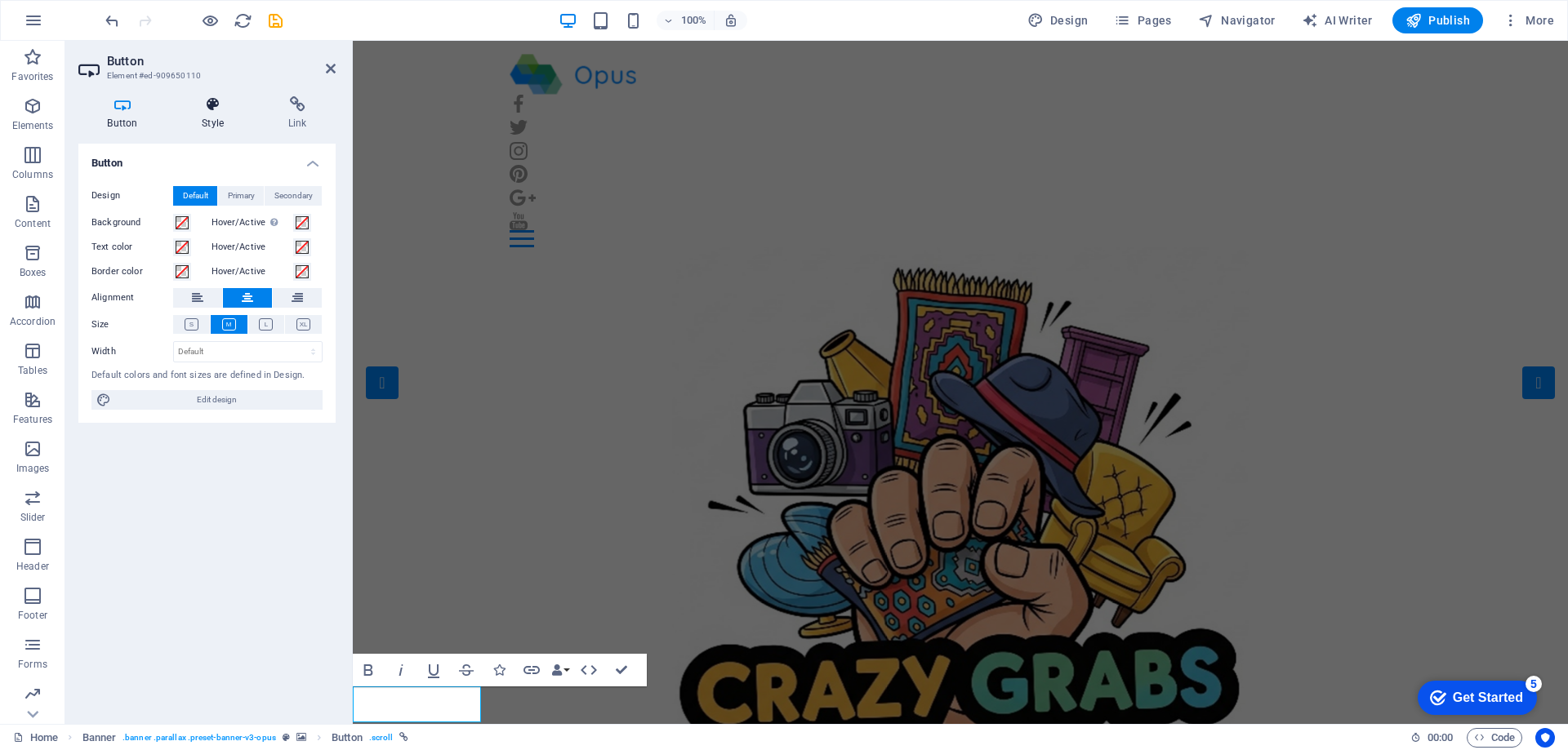
click at [208, 105] on icon at bounding box center [213, 104] width 80 height 17
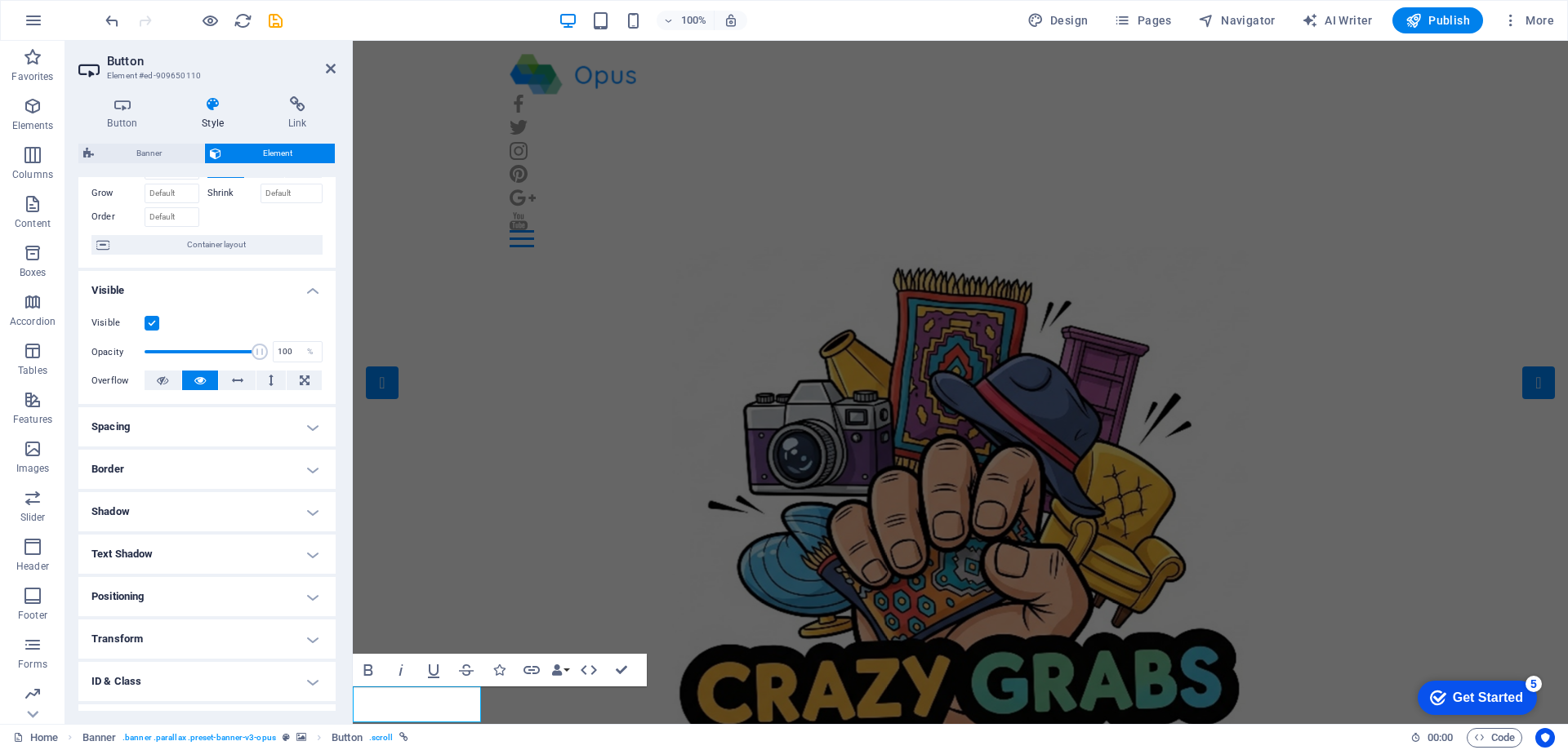
scroll to position [156, 0]
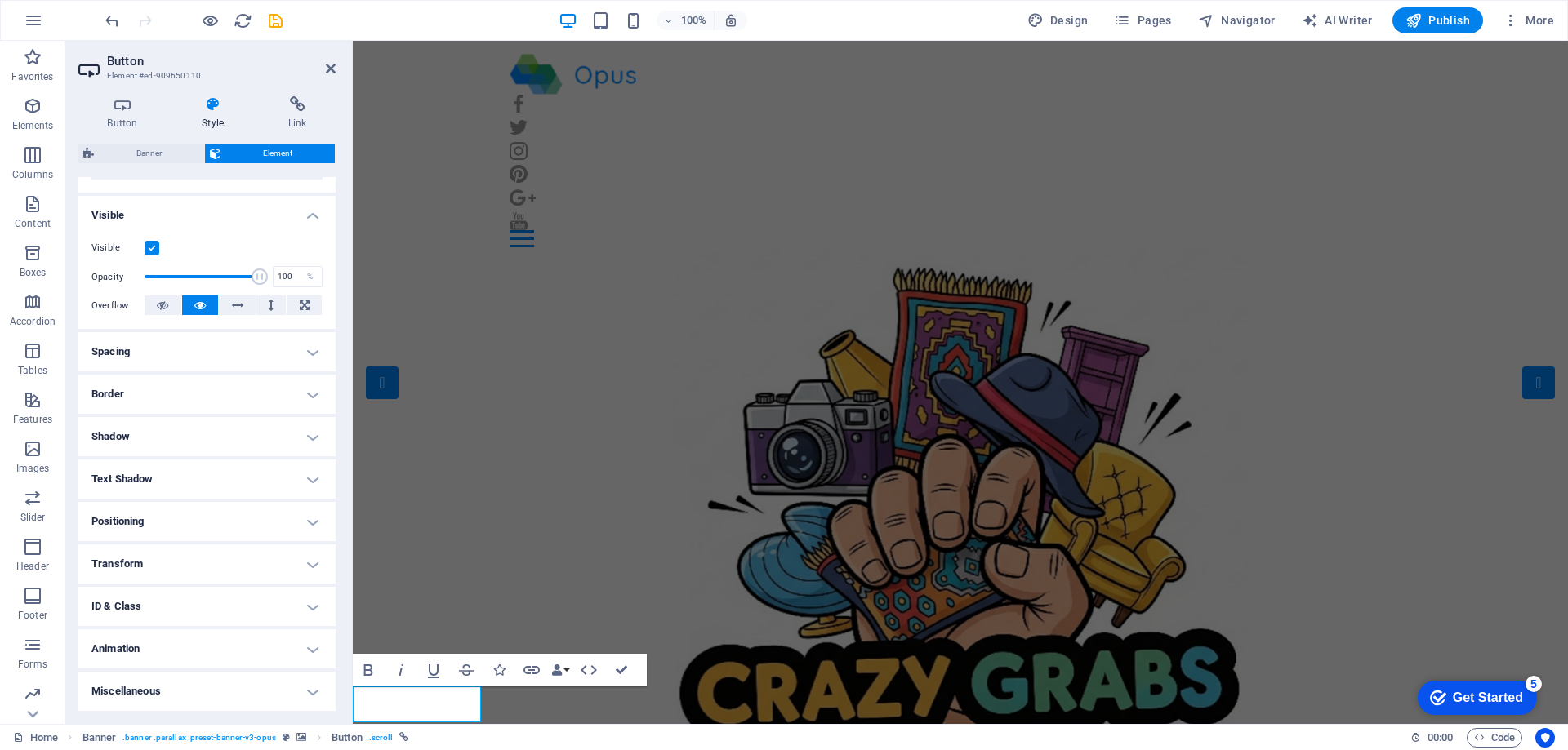
click at [305, 525] on h4 "Positioning" at bounding box center [207, 521] width 257 height 39
click at [146, 554] on span "Static" at bounding box center [148, 554] width 20 height 20
click at [109, 557] on span "Default" at bounding box center [110, 554] width 26 height 20
click at [188, 553] on span "Relative" at bounding box center [185, 554] width 27 height 20
click at [226, 556] on span "Absolute" at bounding box center [229, 554] width 32 height 20
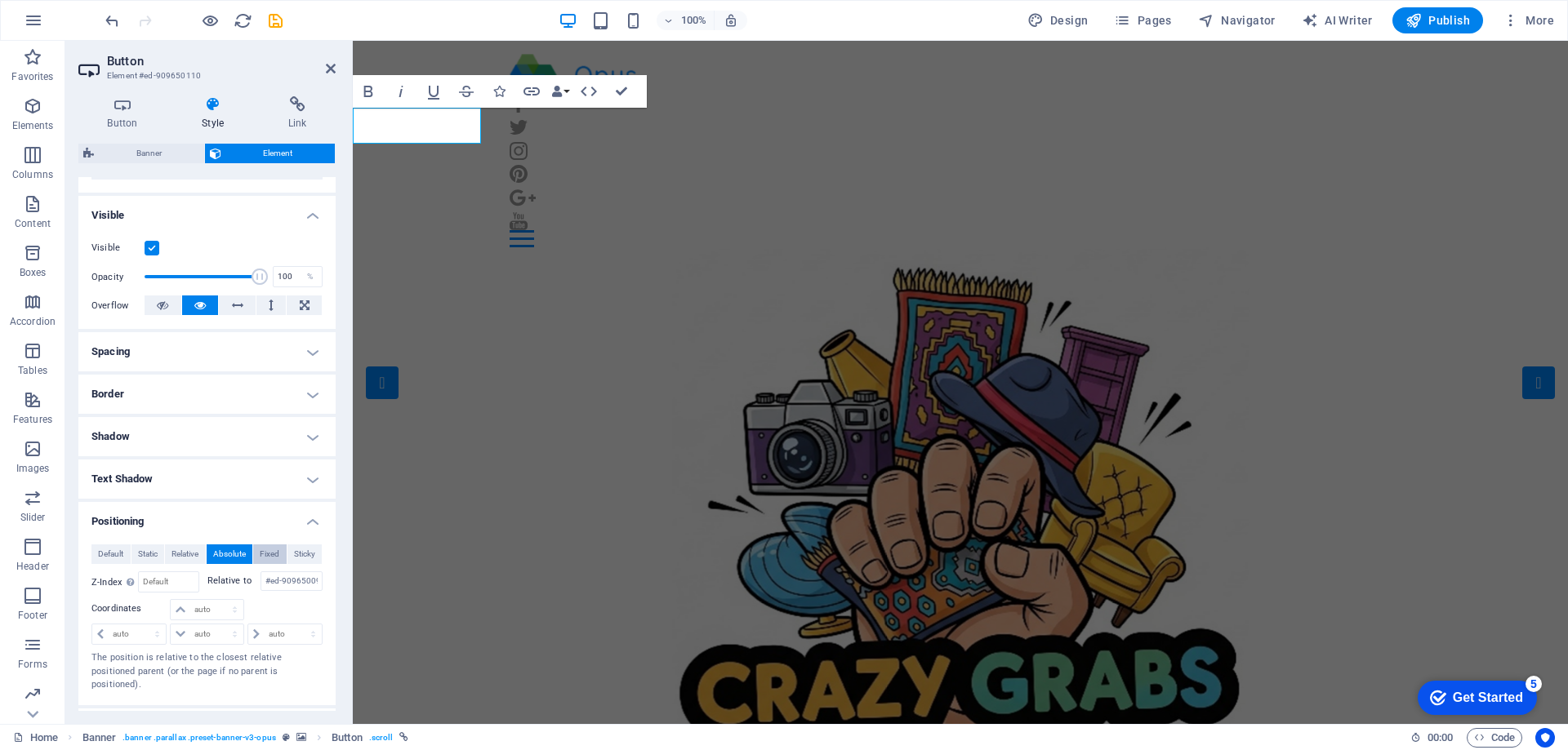
click at [269, 557] on span "Fixed" at bounding box center [269, 554] width 20 height 20
click at [304, 555] on span "Sticky" at bounding box center [305, 554] width 22 height 20
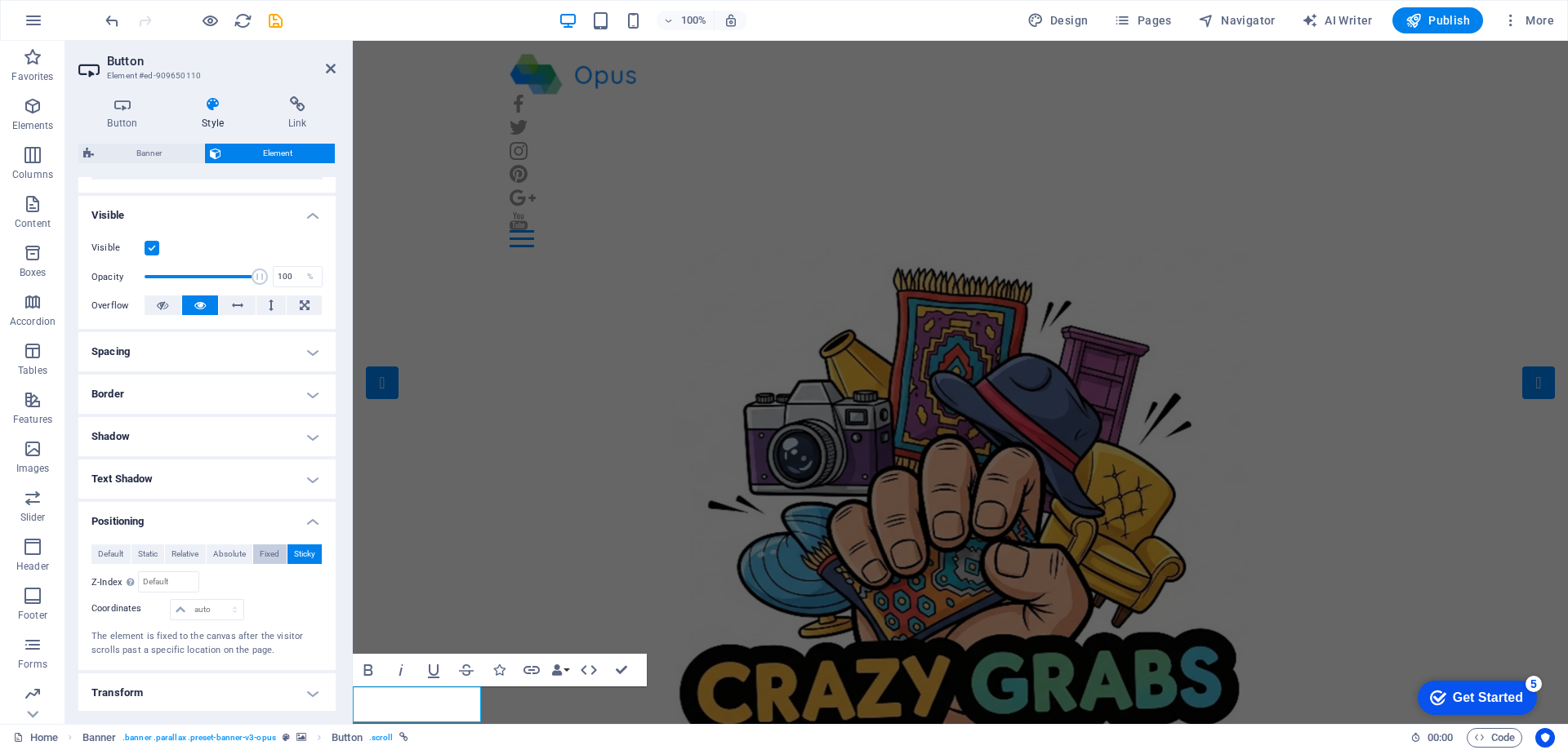
click at [267, 554] on span "Fixed" at bounding box center [269, 554] width 20 height 20
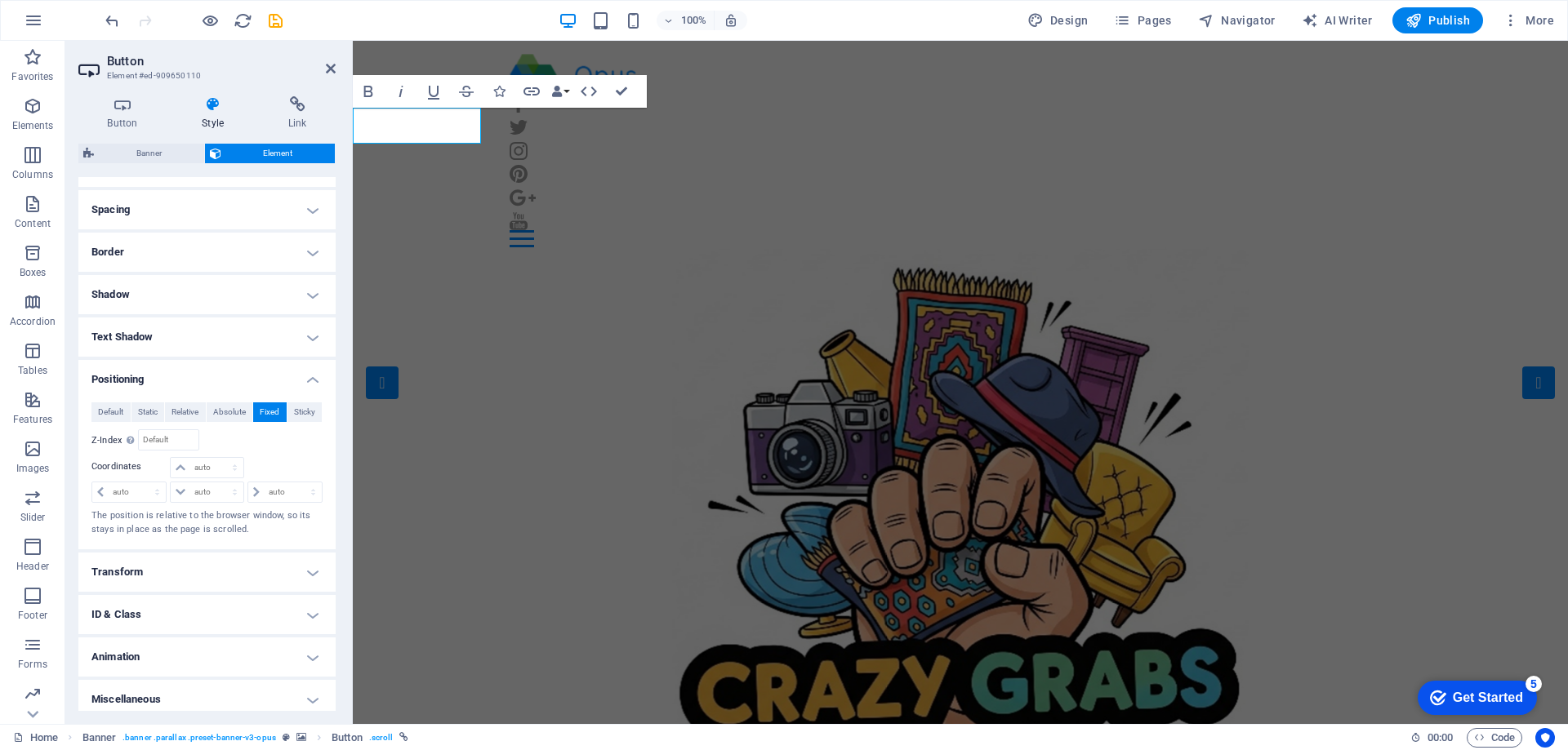
scroll to position [306, 0]
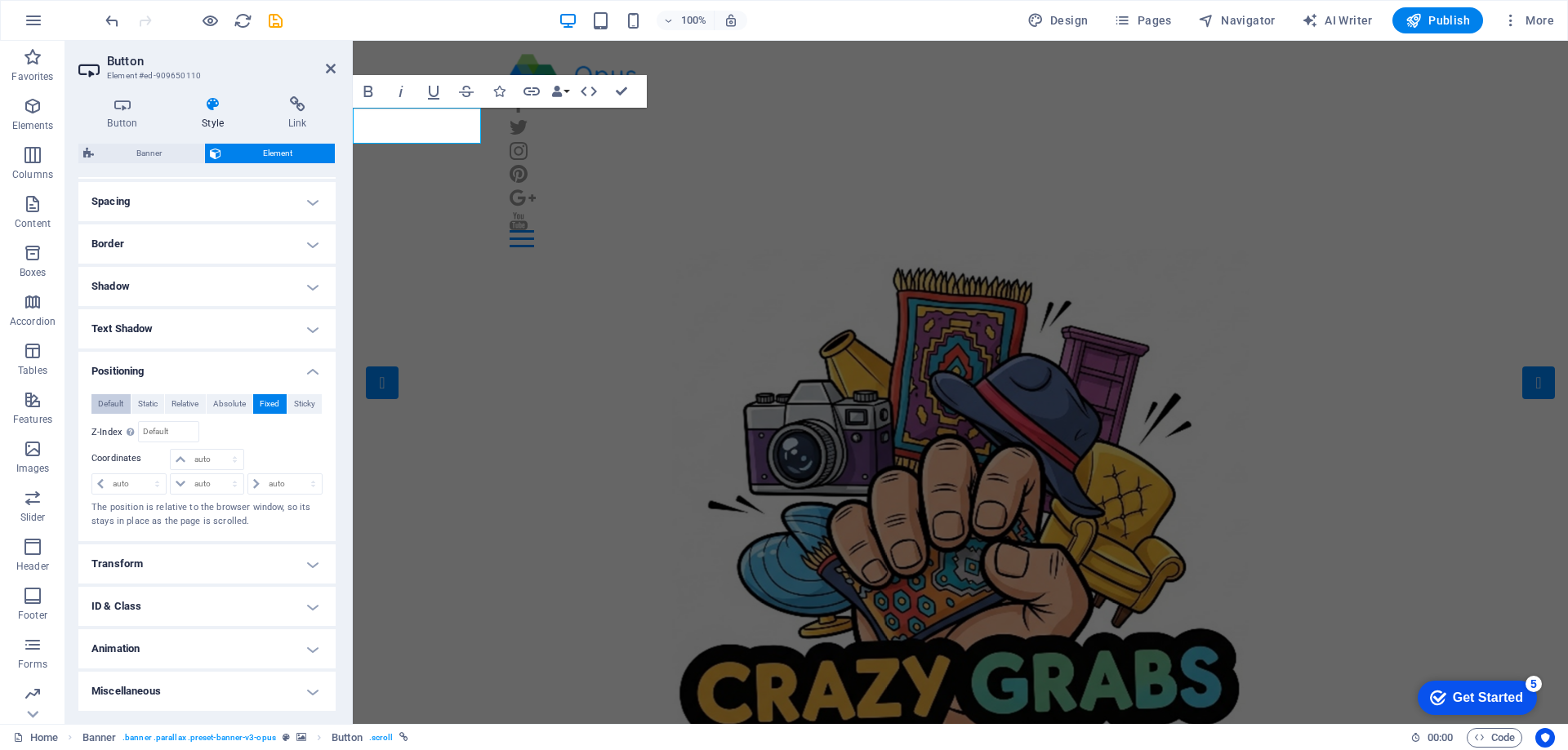
click at [109, 402] on span "Default" at bounding box center [110, 404] width 26 height 20
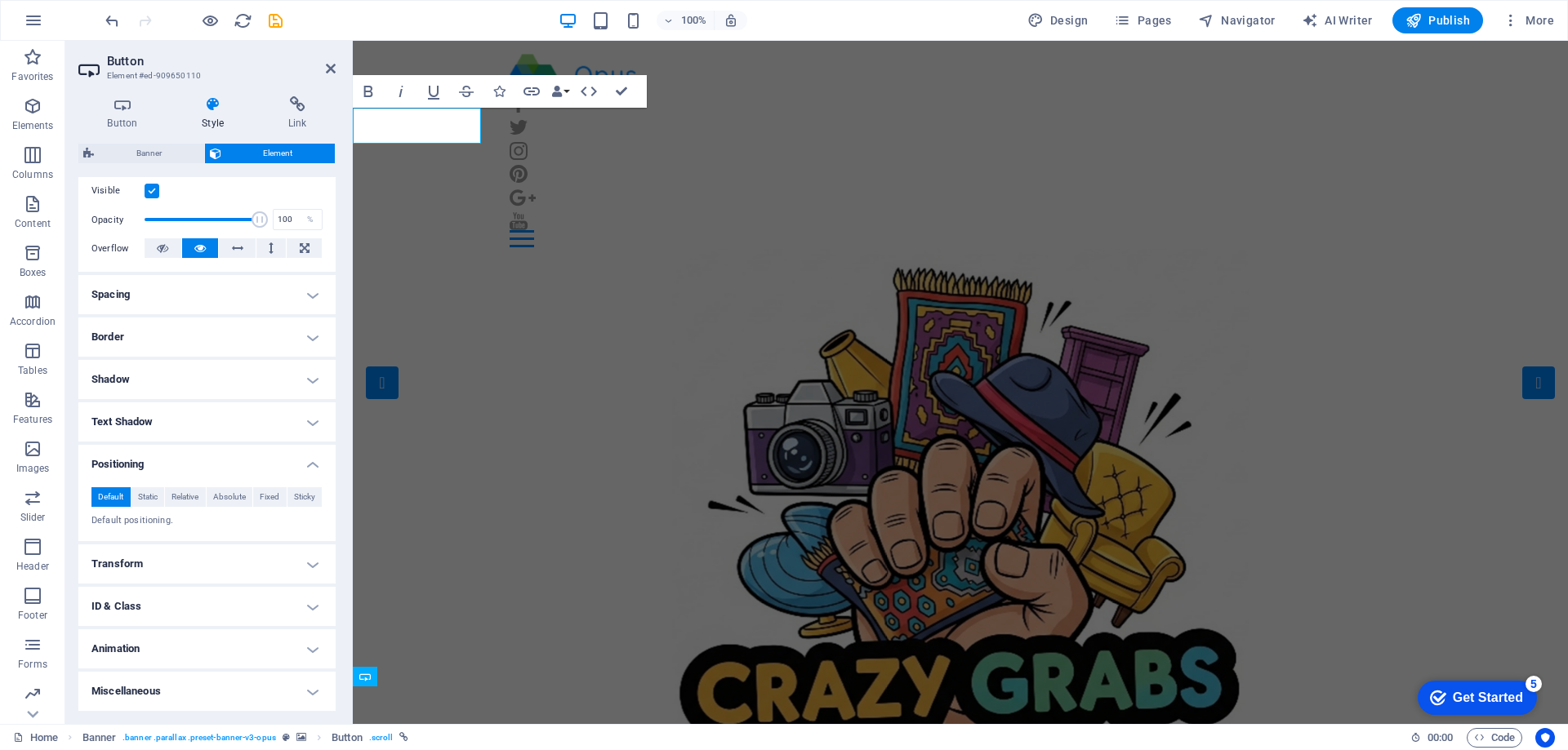
scroll to position [213, 0]
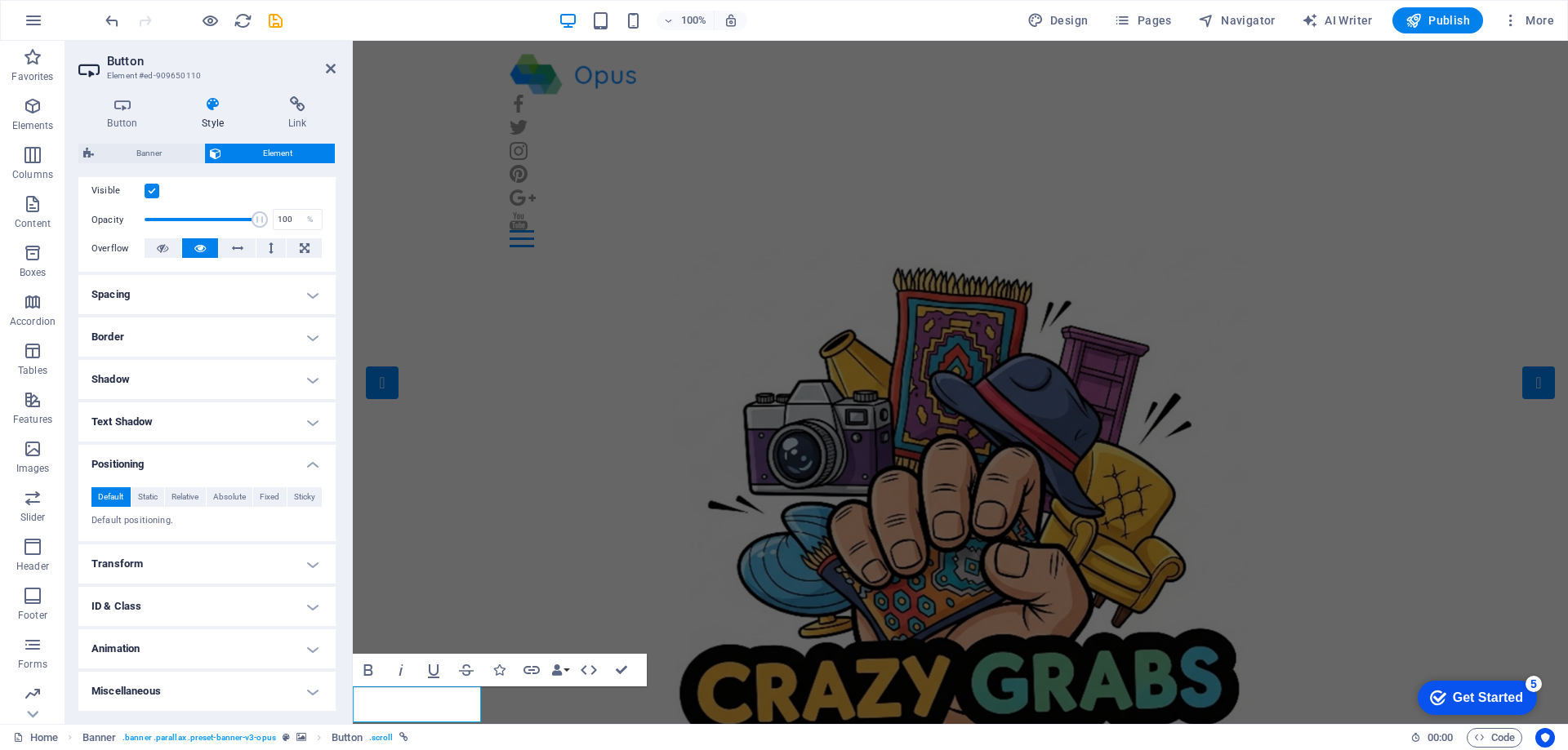
click at [305, 696] on h4 "Miscellaneous" at bounding box center [207, 691] width 257 height 39
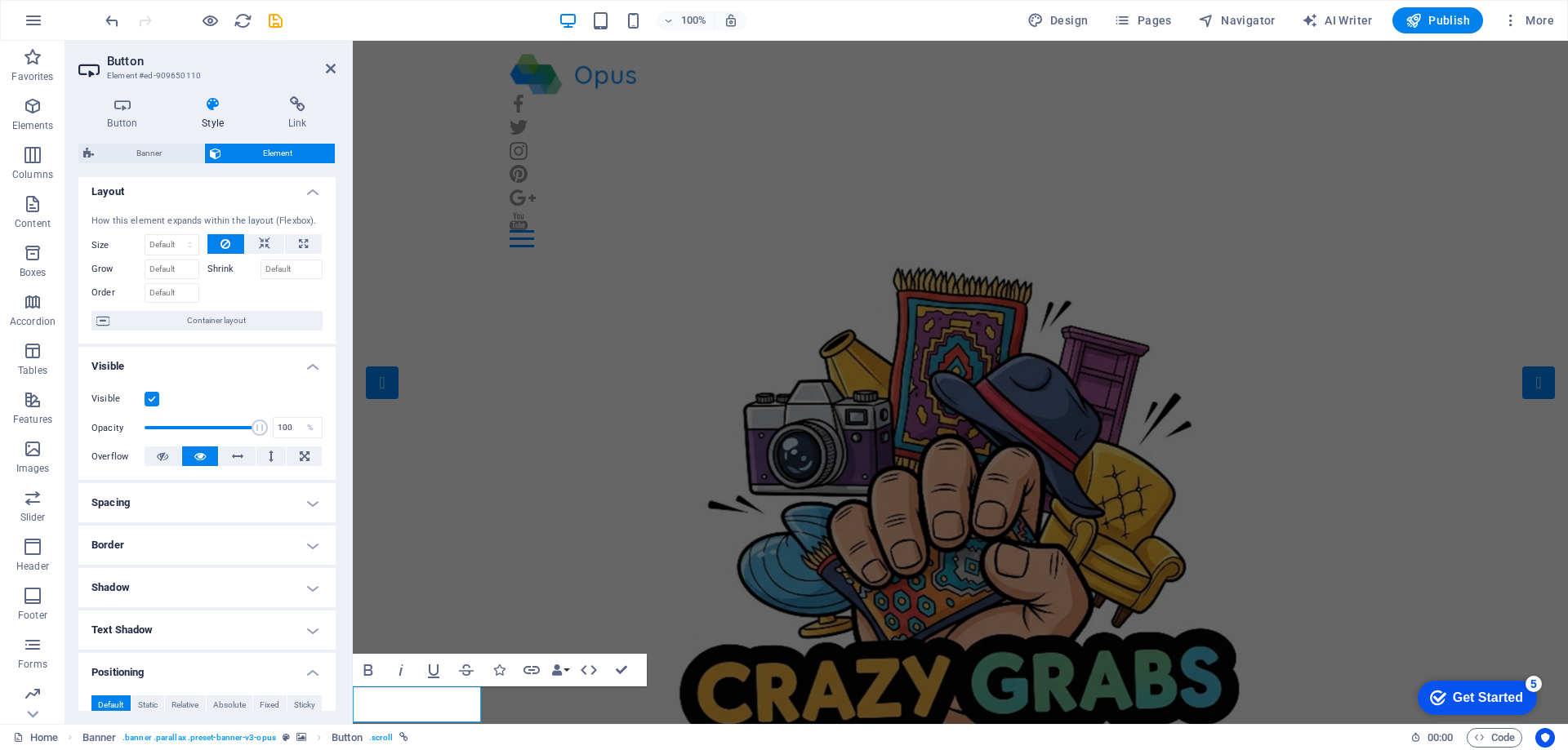
scroll to position [0, 0]
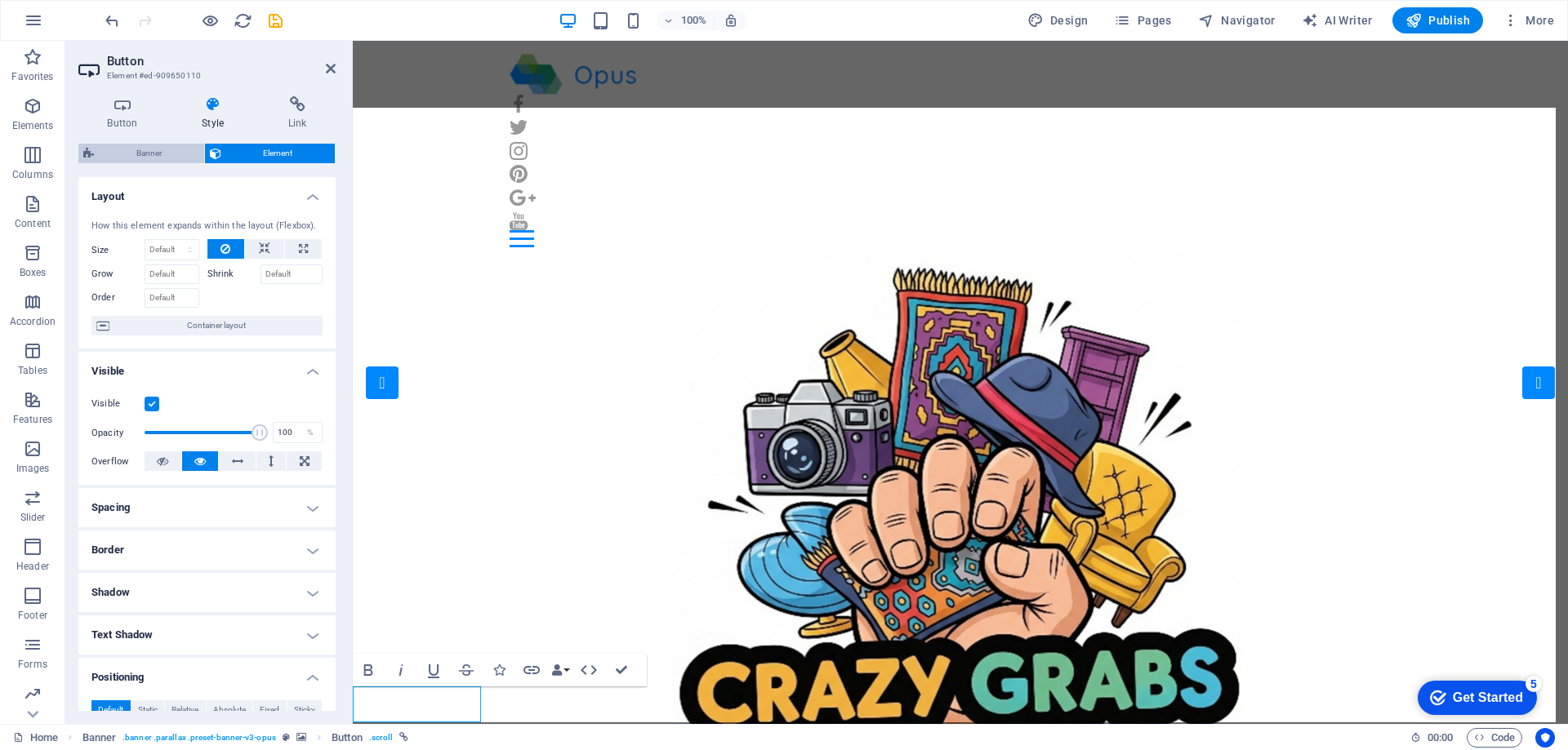
click at [160, 152] on span "Banner" at bounding box center [148, 153] width 100 height 20
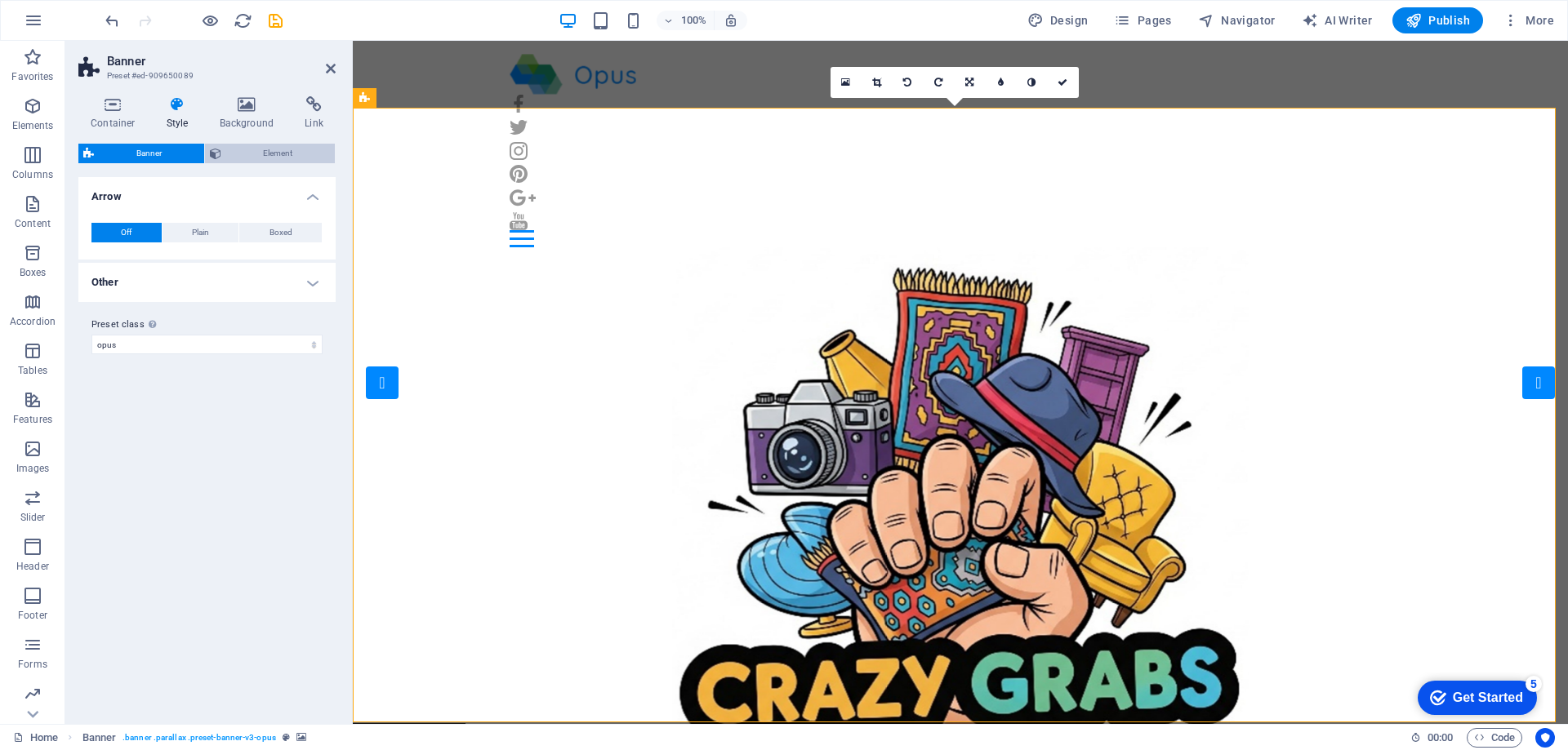
click at [302, 154] on span "Element" at bounding box center [279, 153] width 104 height 20
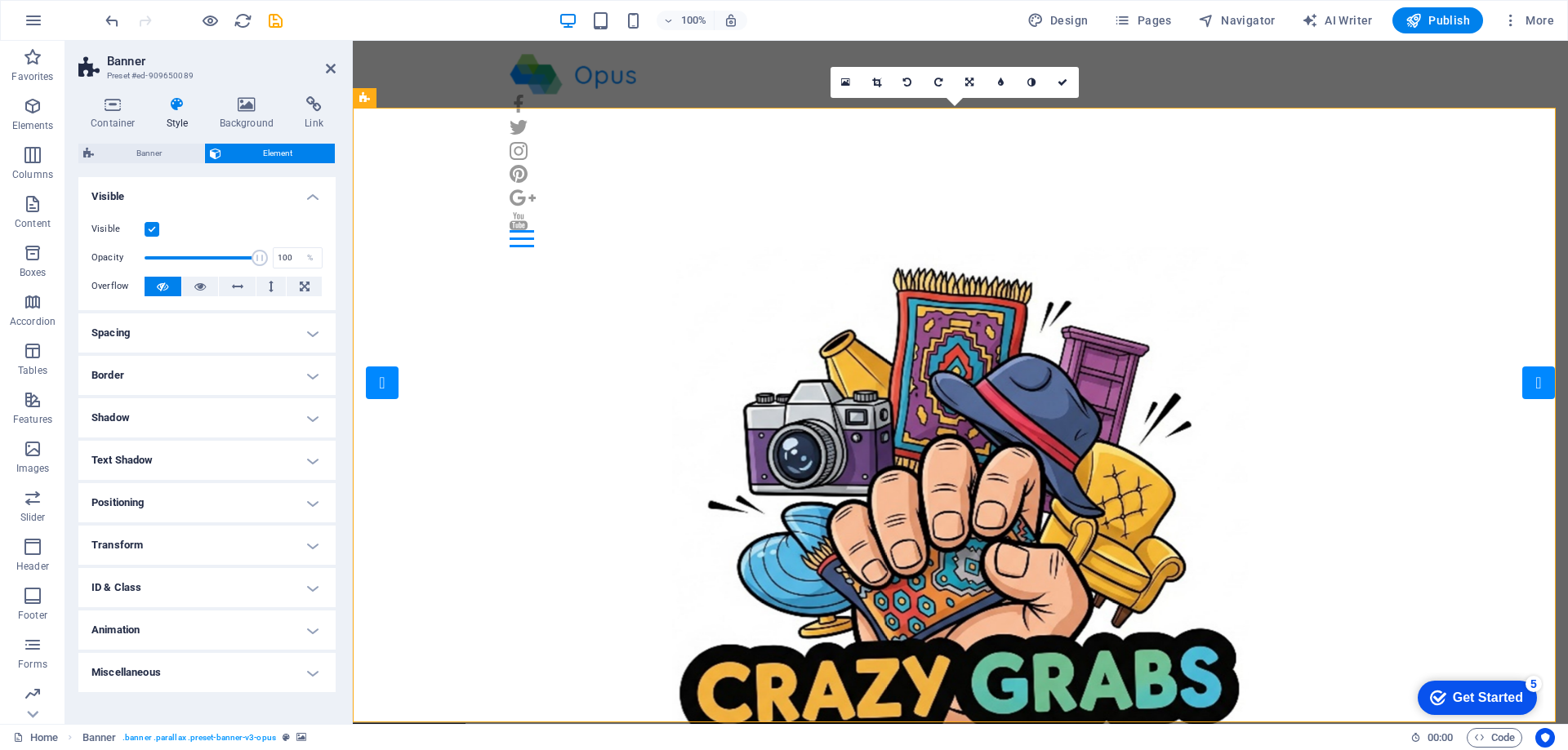
click at [315, 336] on h4 "Spacing" at bounding box center [207, 332] width 257 height 39
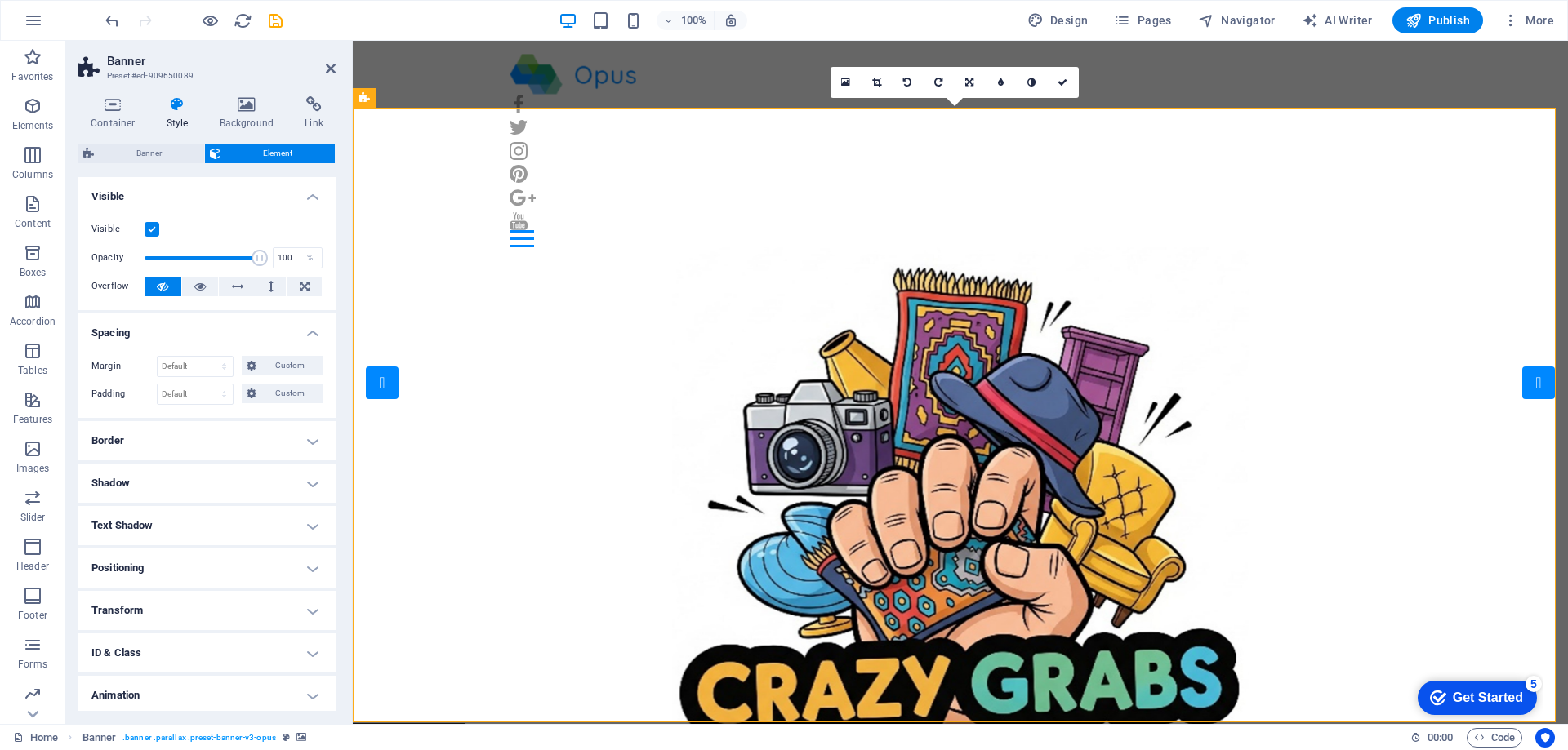
click at [302, 443] on h4 "Border" at bounding box center [207, 440] width 257 height 39
click at [308, 549] on h4 "Shadow" at bounding box center [207, 549] width 257 height 39
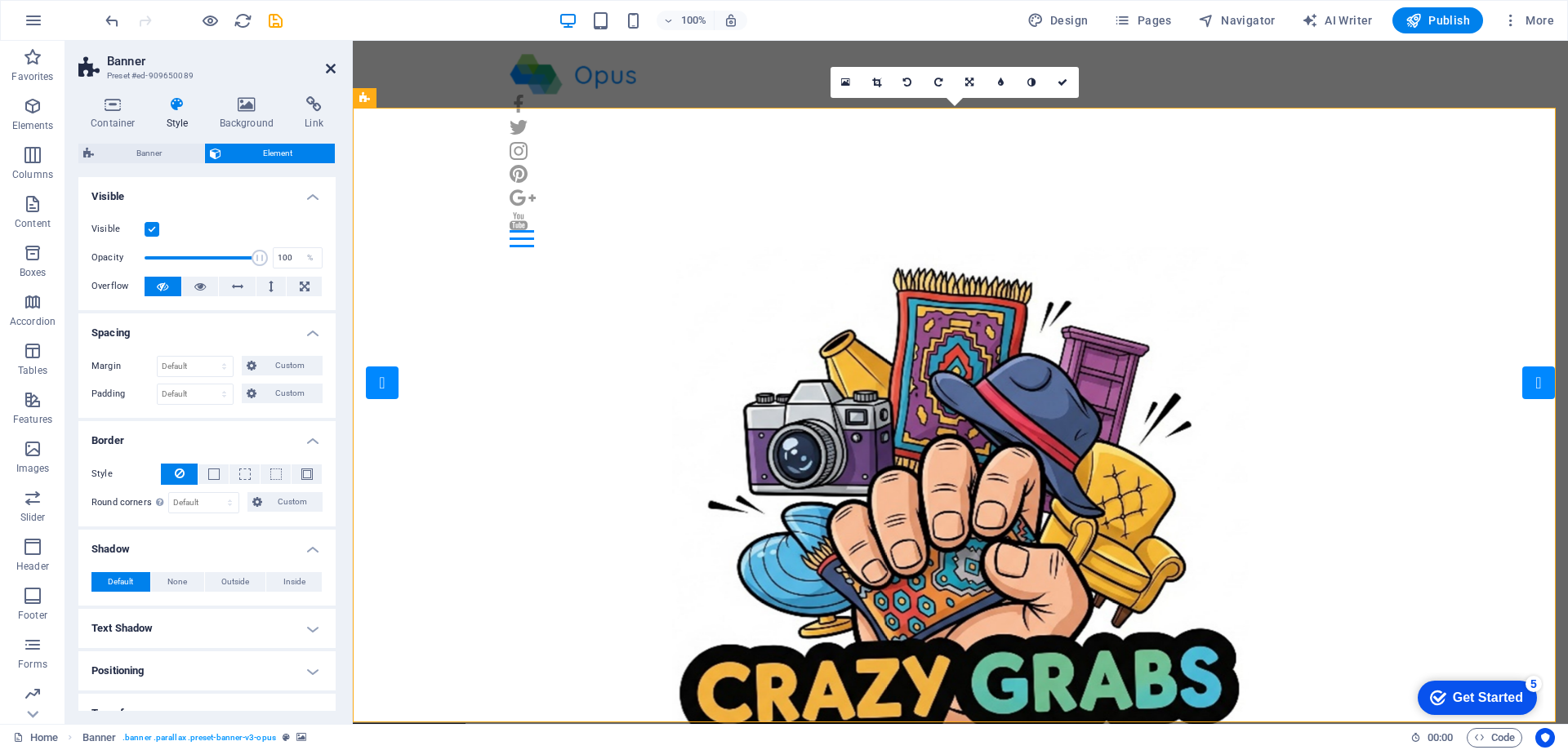
click at [328, 71] on icon at bounding box center [331, 69] width 10 height 13
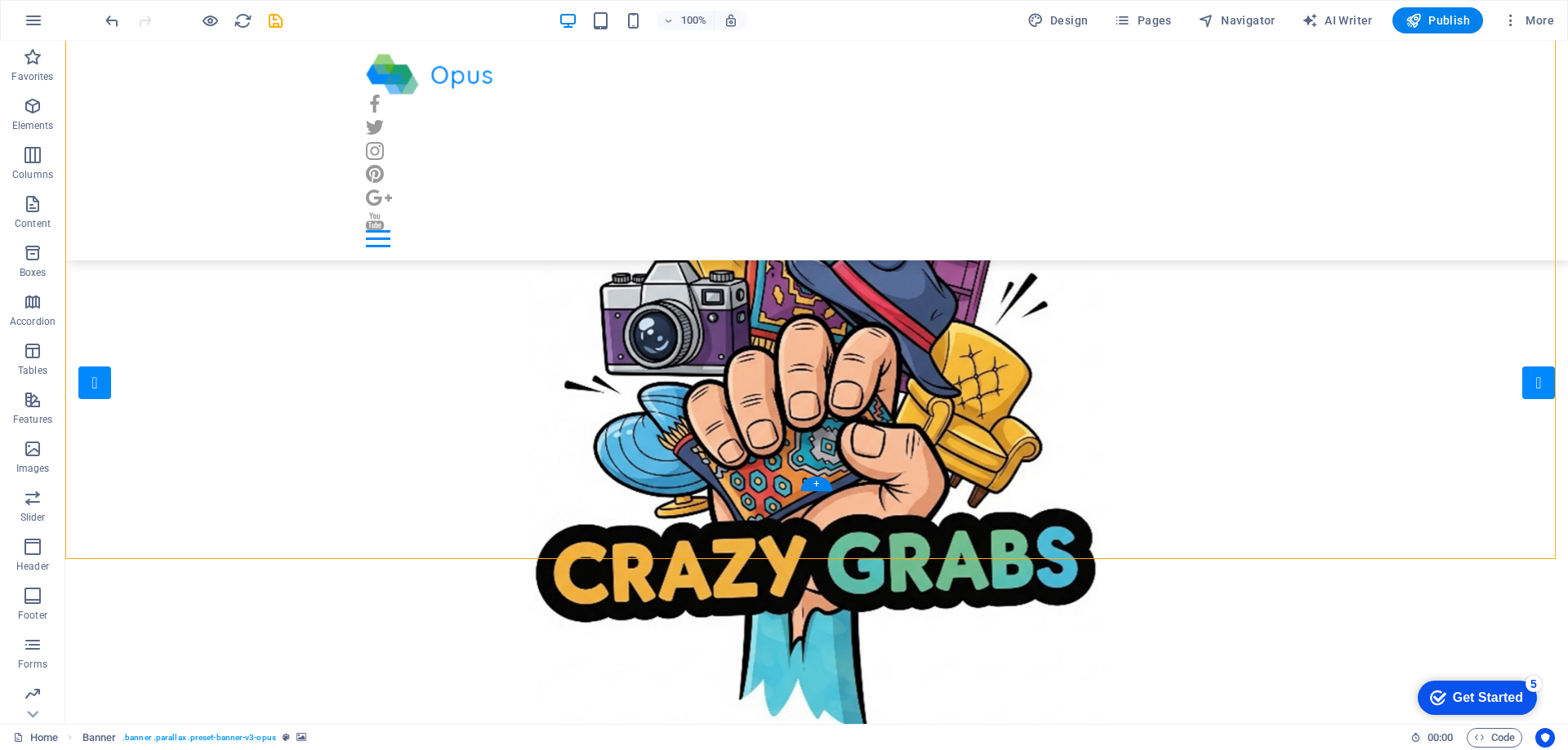
scroll to position [163, 0]
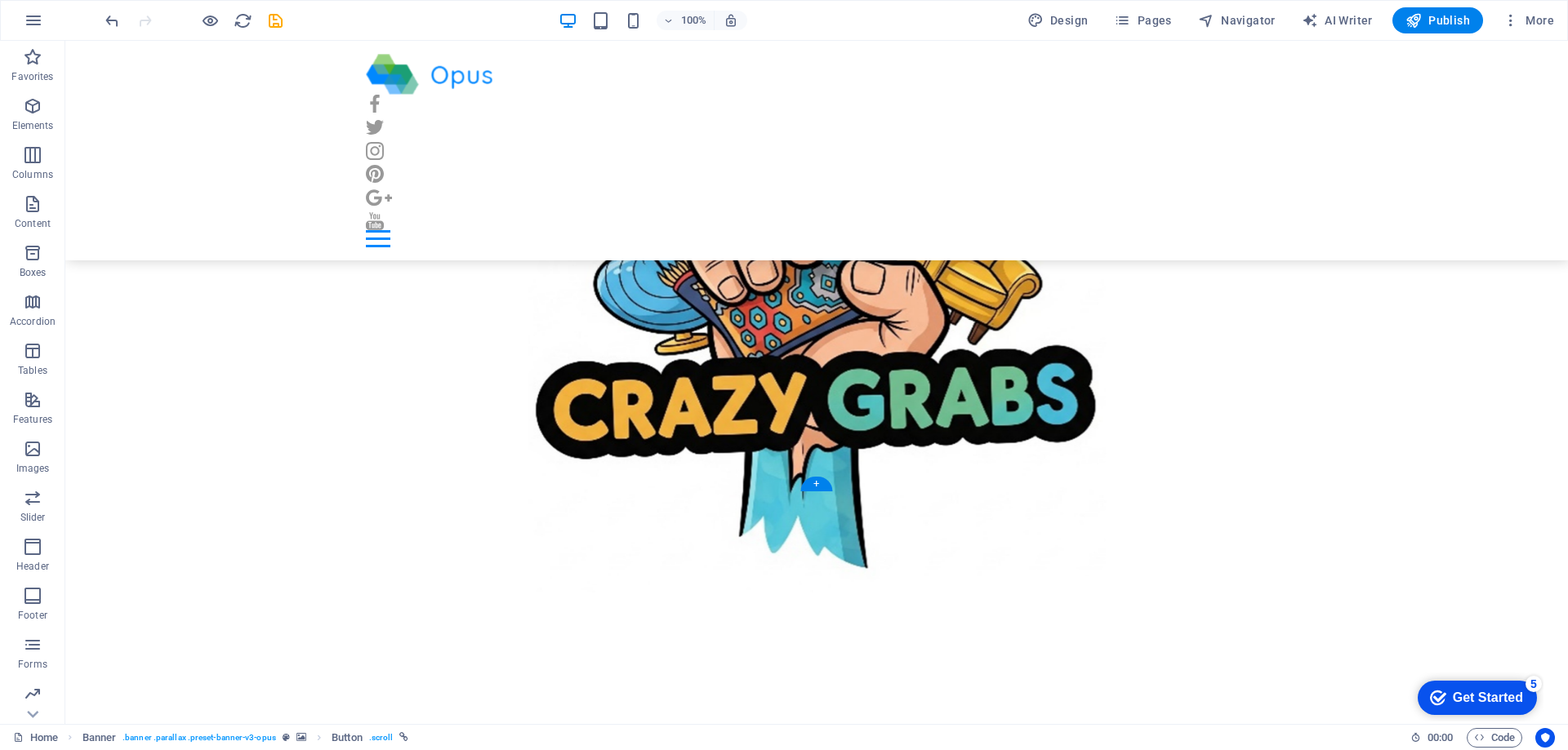
drag, startPoint x: 174, startPoint y: 484, endPoint x: 620, endPoint y: 456, distance: 446.9
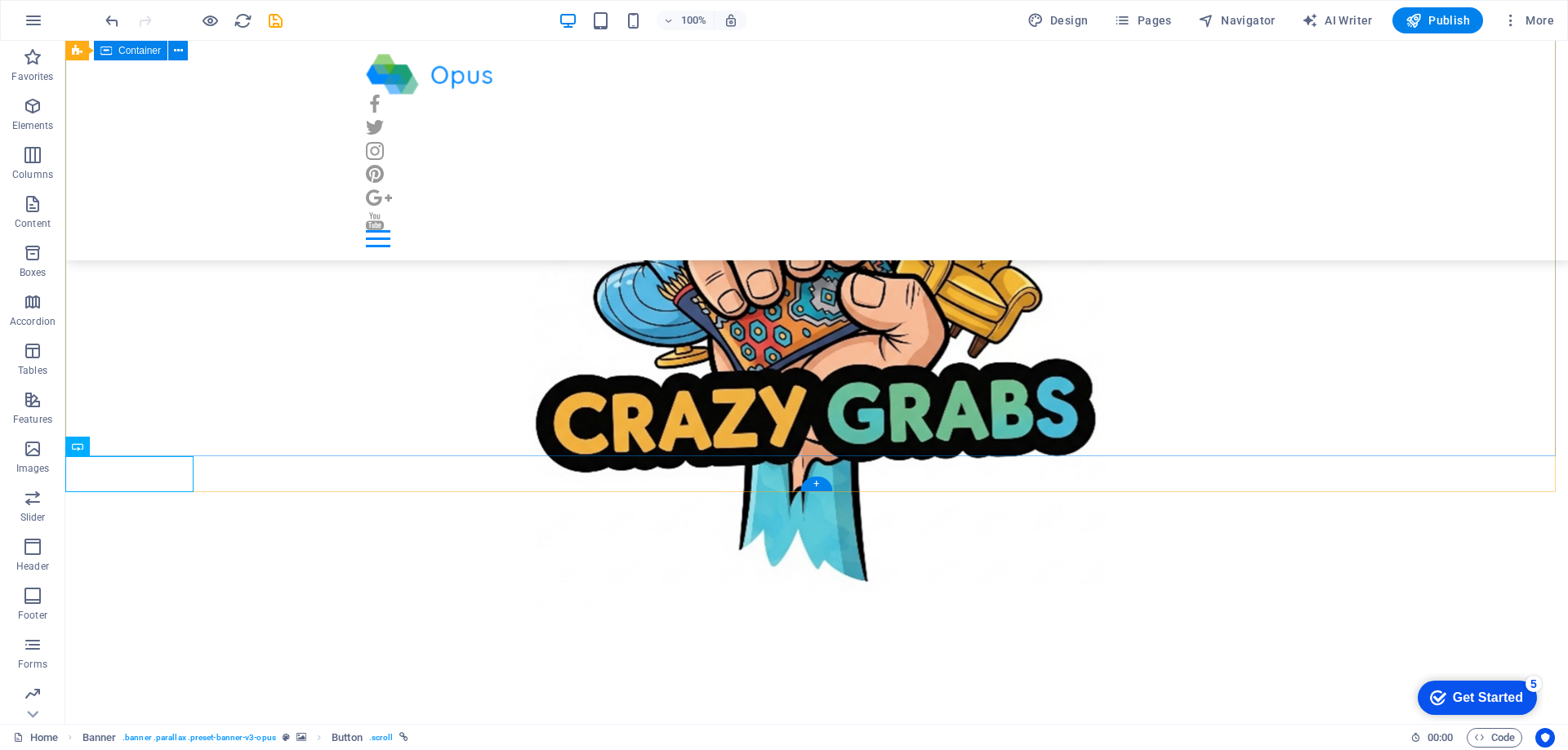
click at [870, 573] on div at bounding box center [817, 697] width 1502 height 249
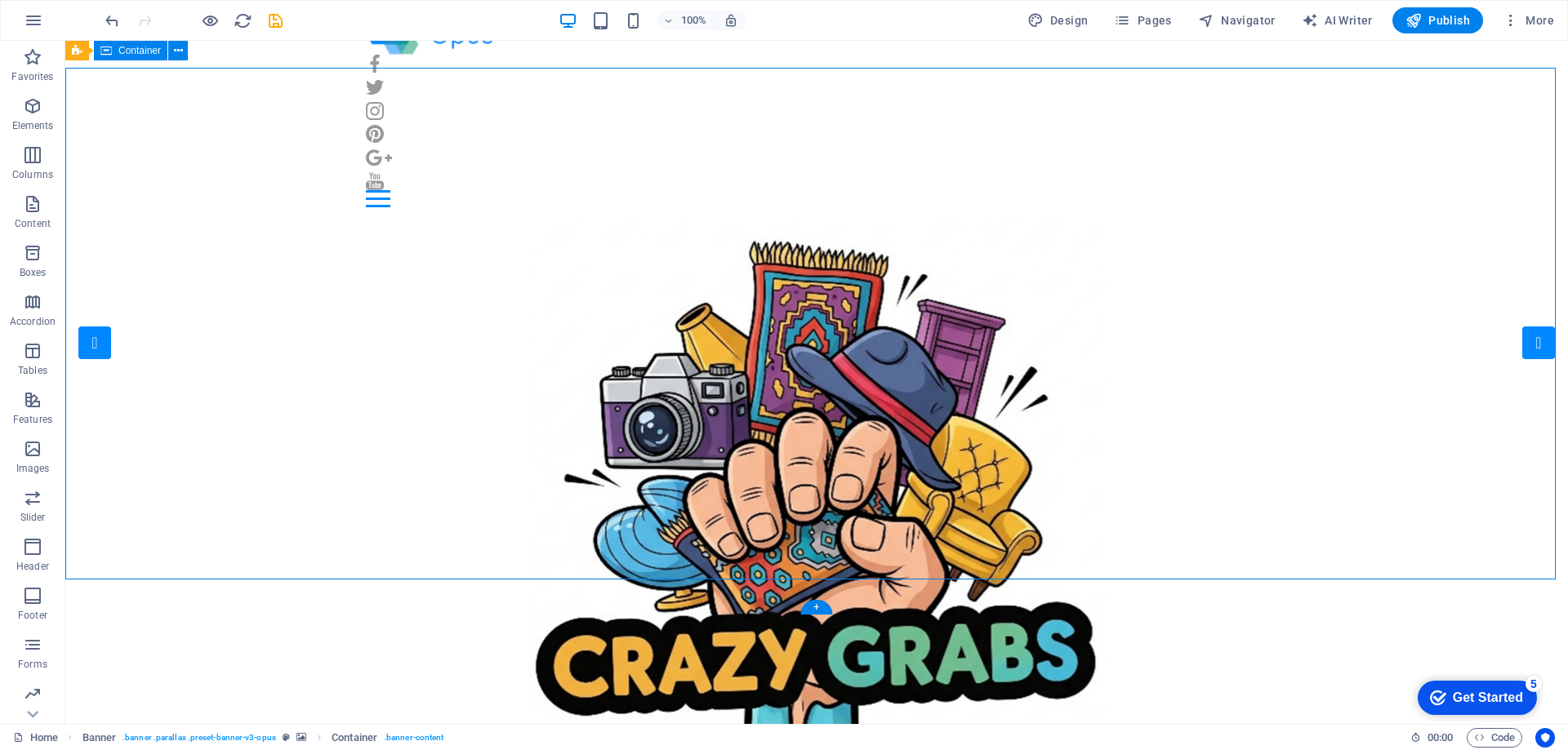
scroll to position [0, 0]
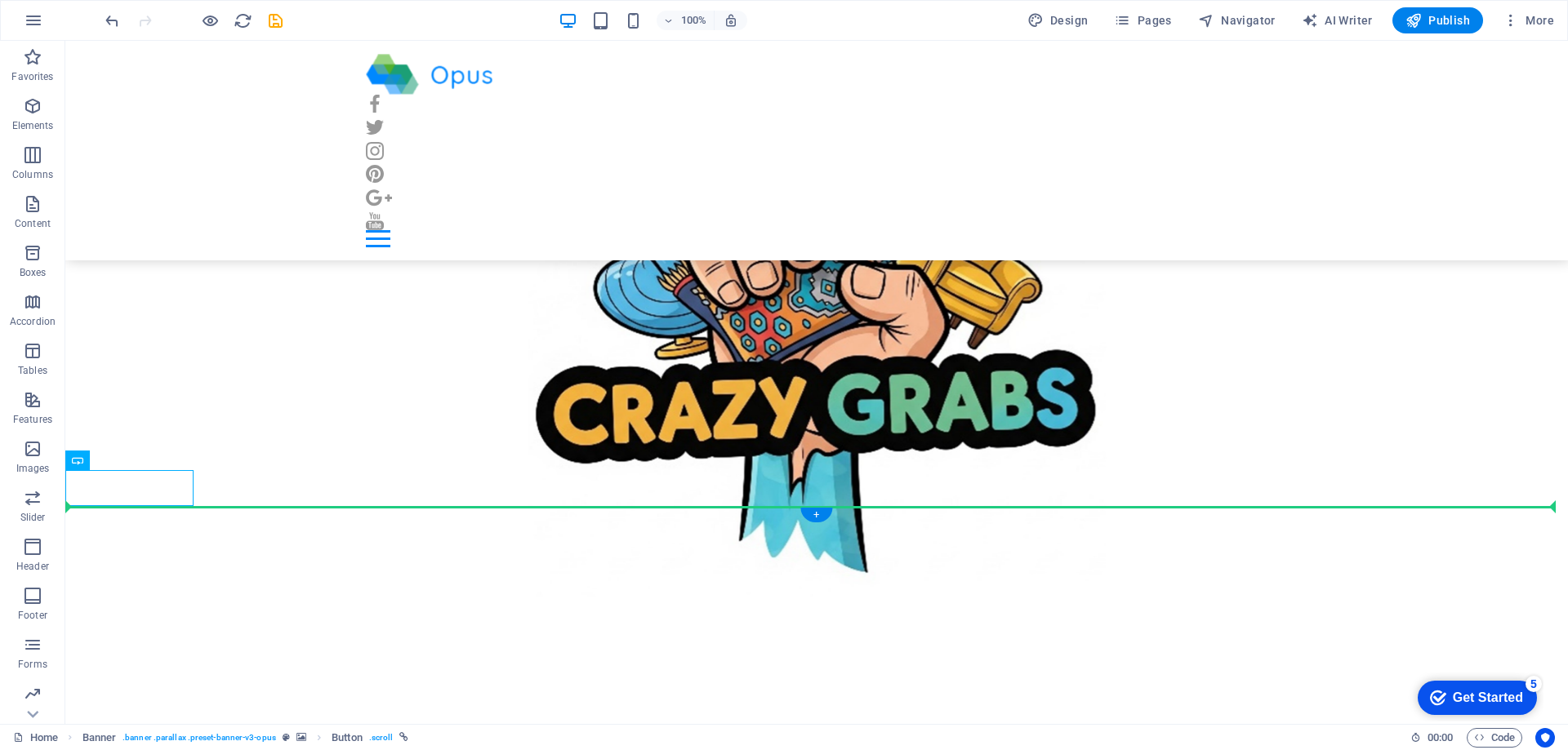
drag, startPoint x: 177, startPoint y: 714, endPoint x: 119, endPoint y: 625, distance: 106.2
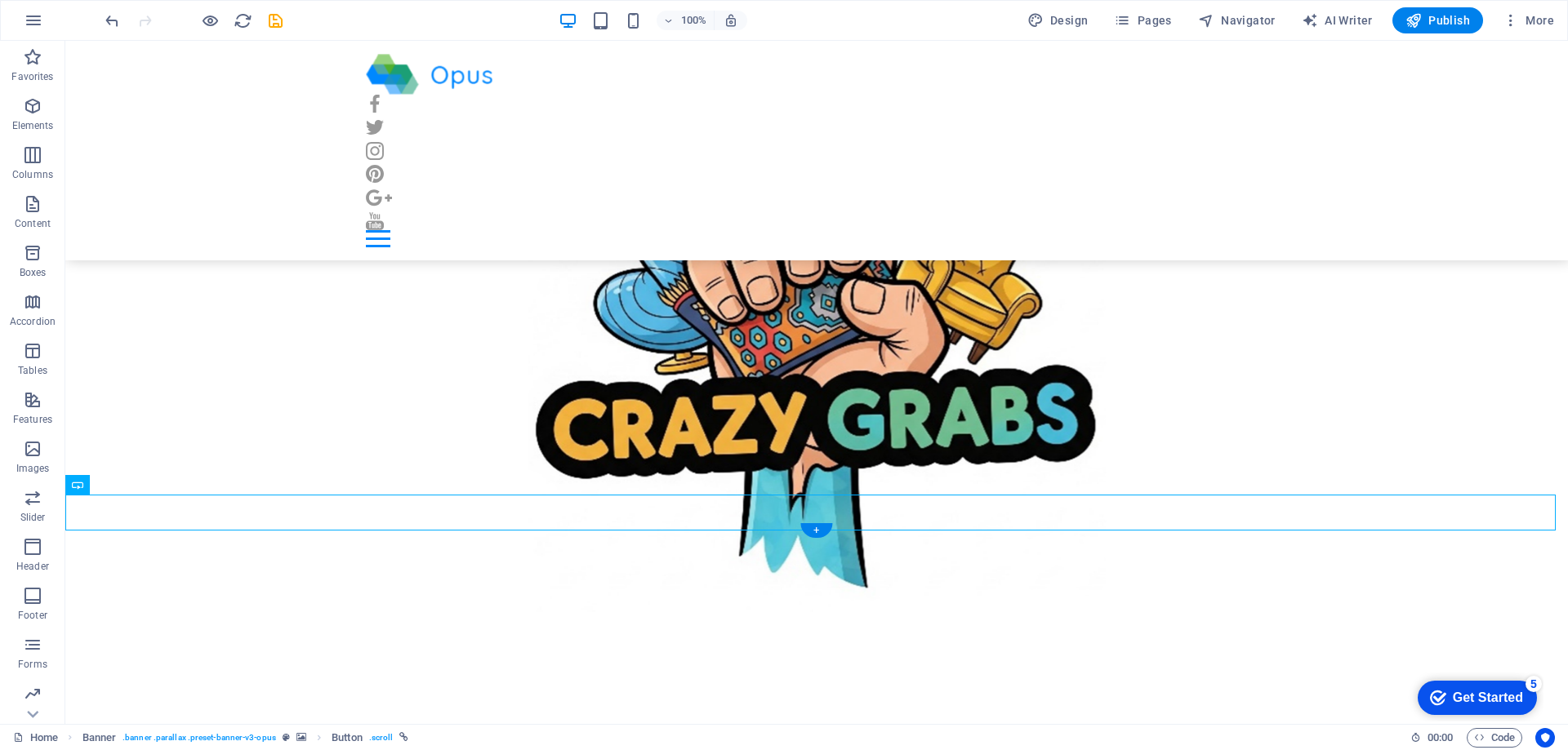
scroll to position [162, 0]
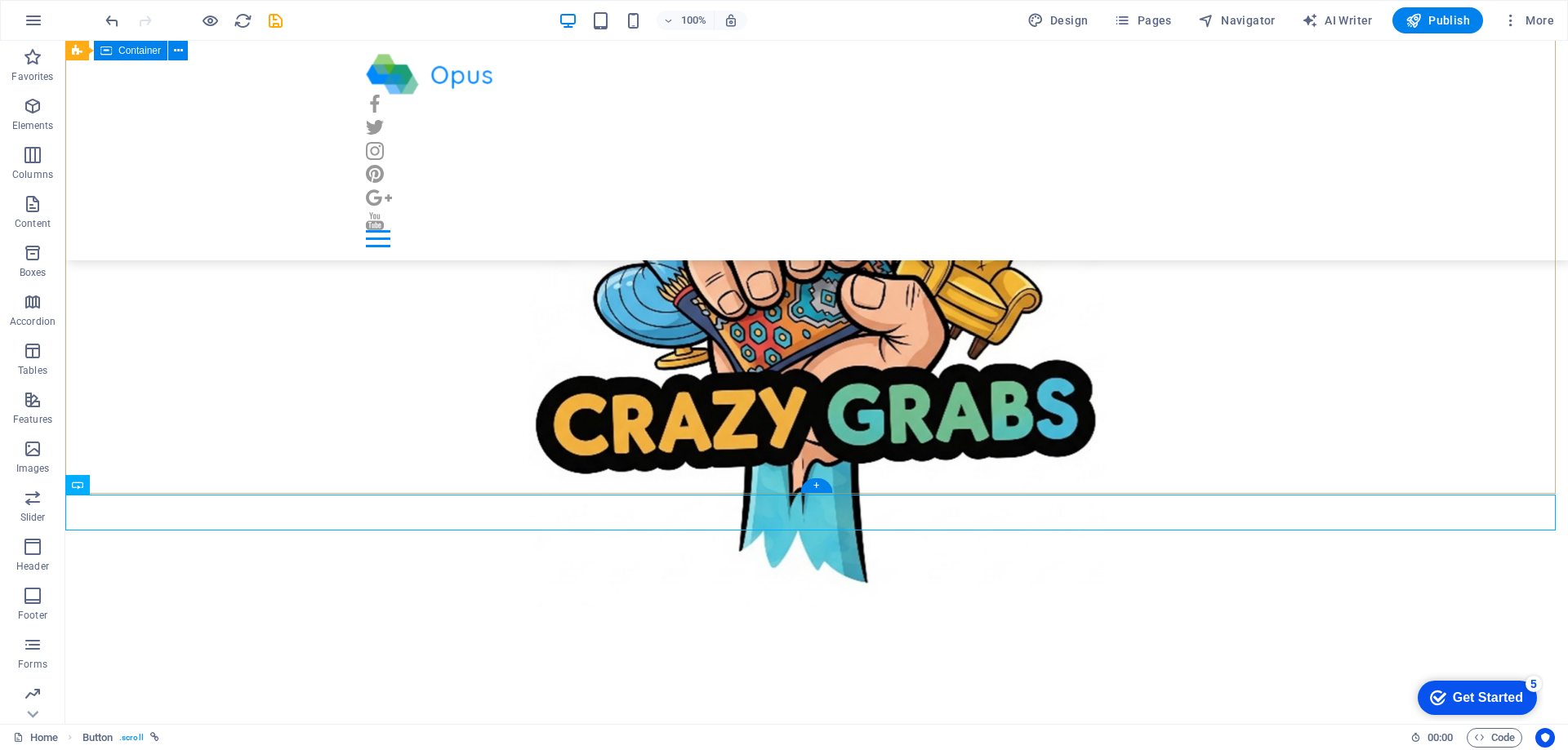
click at [1426, 574] on div at bounding box center [817, 699] width 1502 height 249
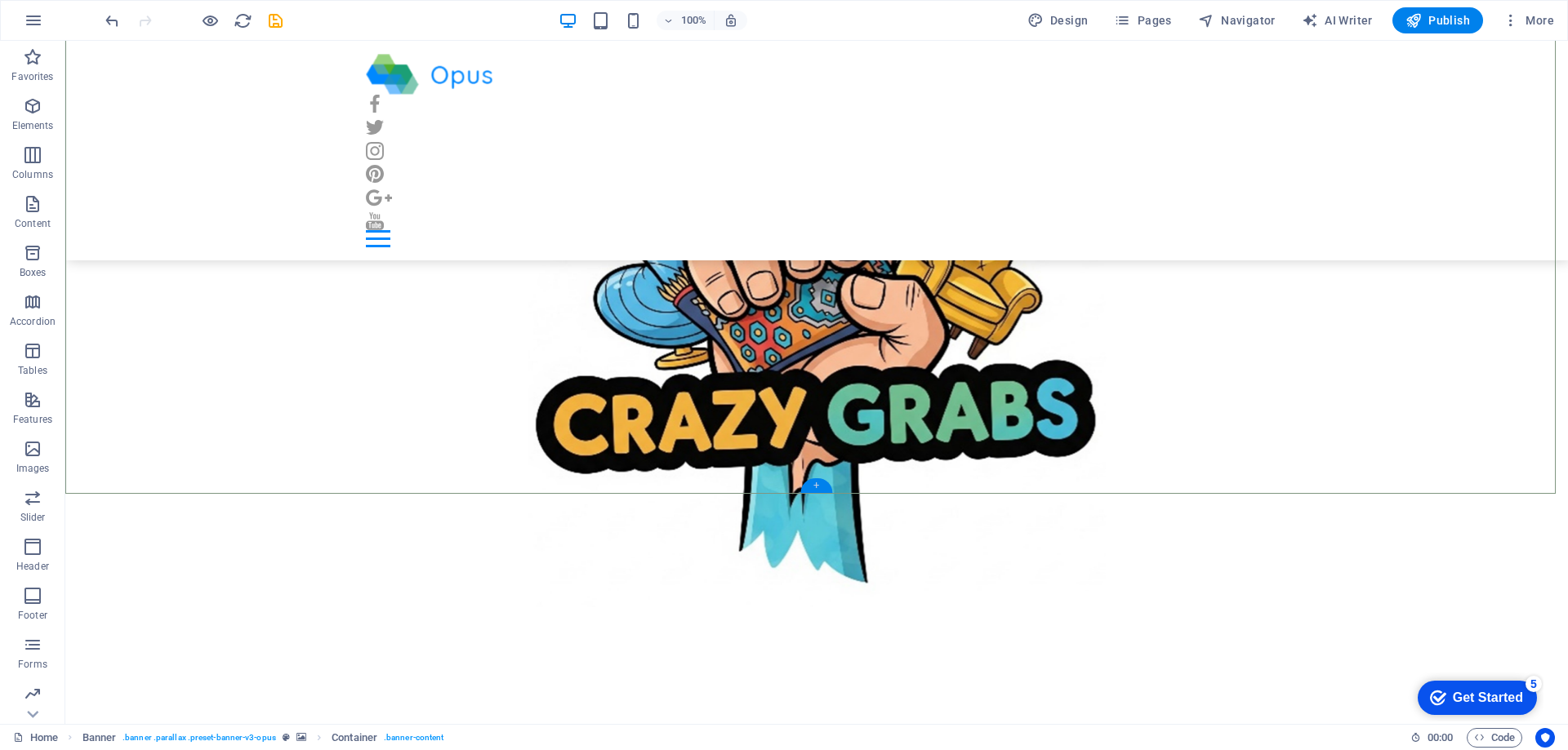
click at [818, 483] on div "+" at bounding box center [816, 486] width 32 height 15
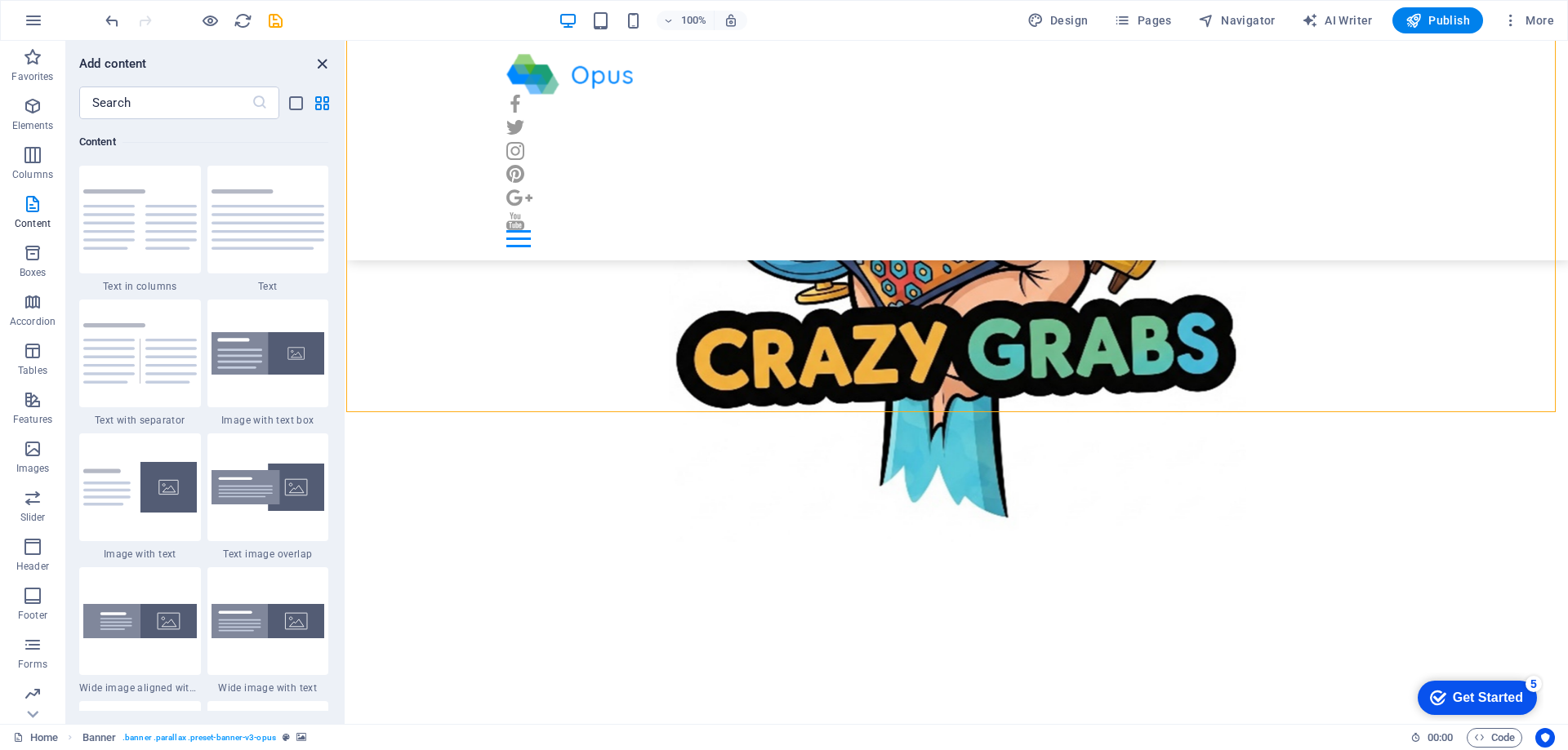
scroll to position [2856, 0]
drag, startPoint x: 321, startPoint y: 61, endPoint x: 861, endPoint y: 408, distance: 641.9
click at [321, 61] on icon "close panel" at bounding box center [322, 64] width 19 height 19
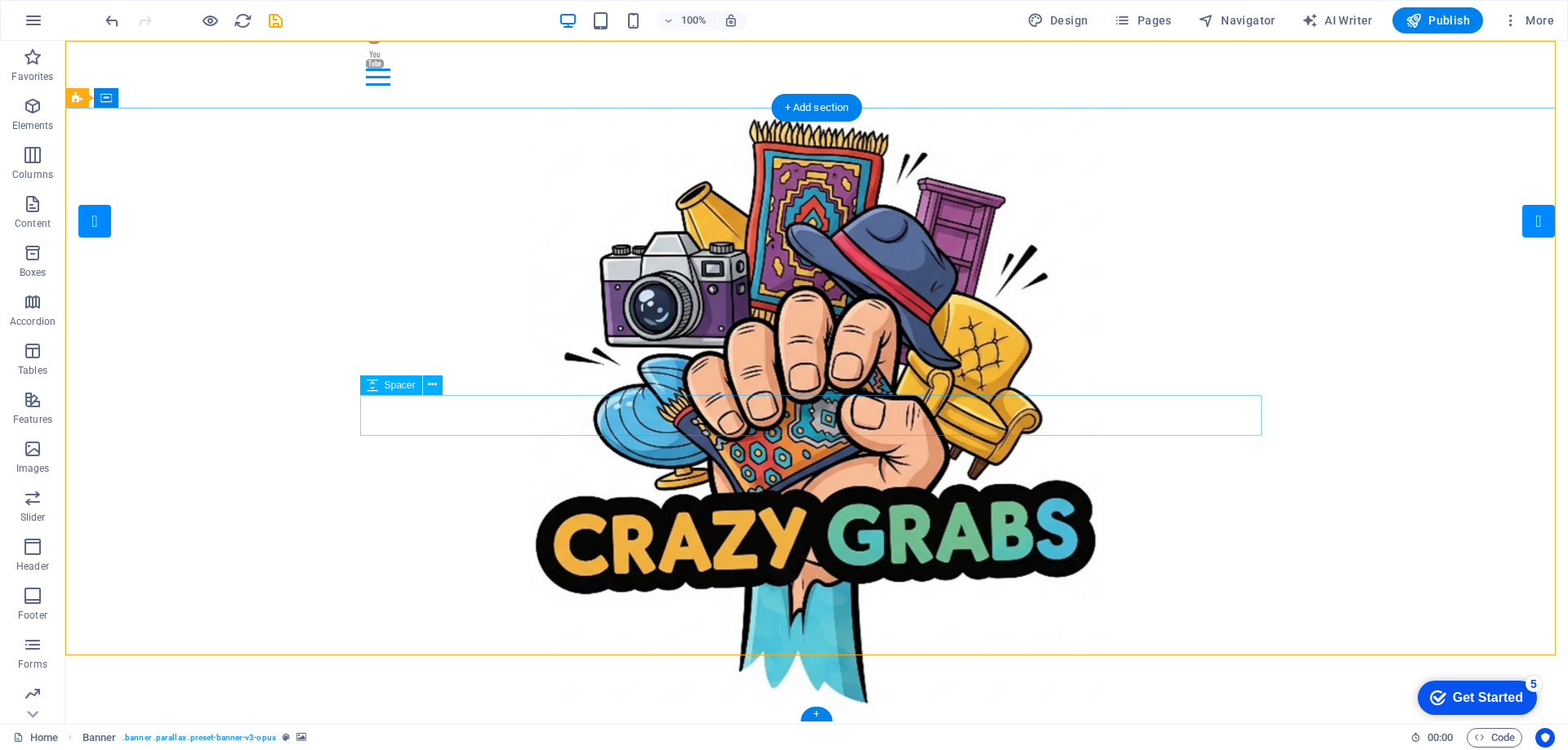
scroll to position [0, 0]
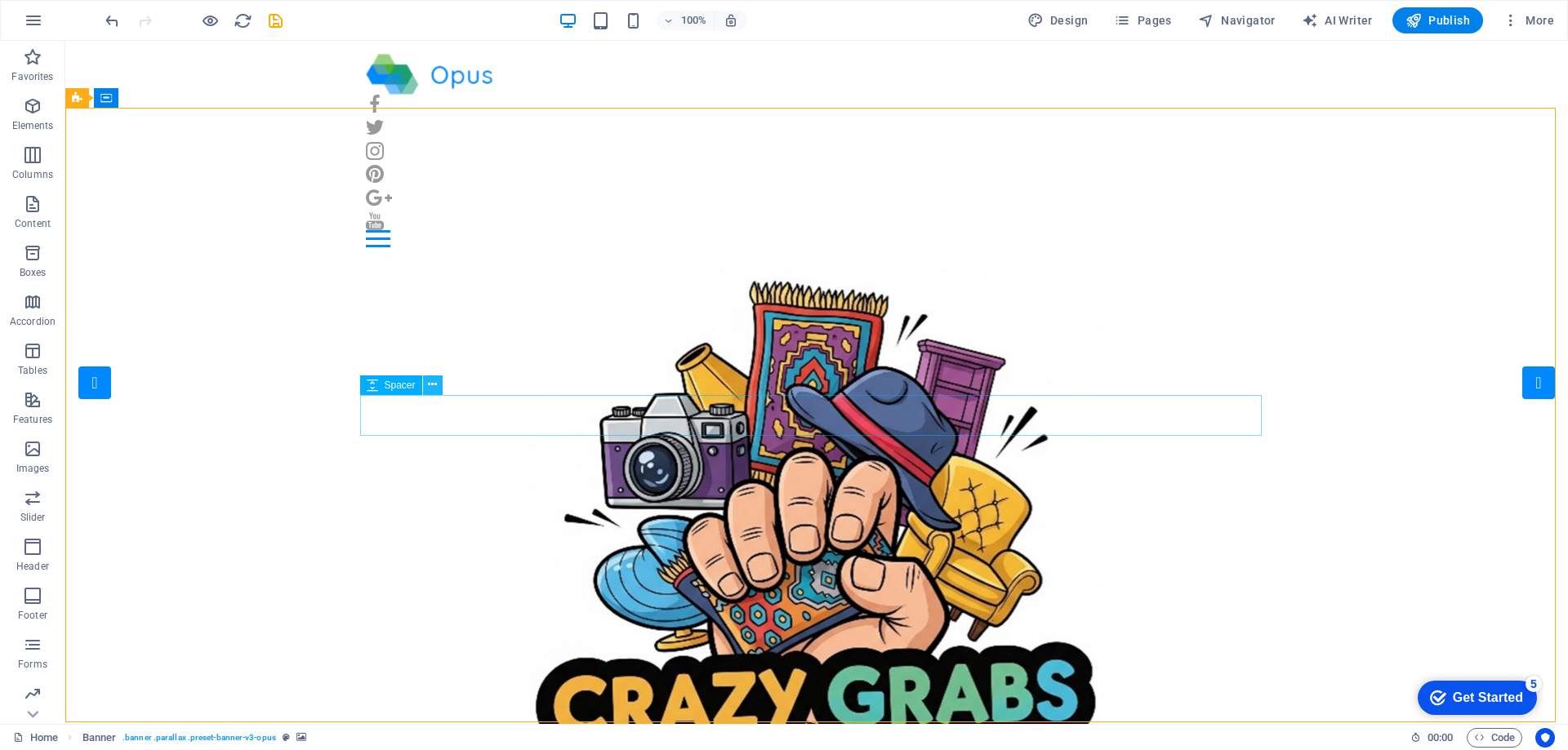
click at [430, 383] on icon at bounding box center [432, 385] width 9 height 17
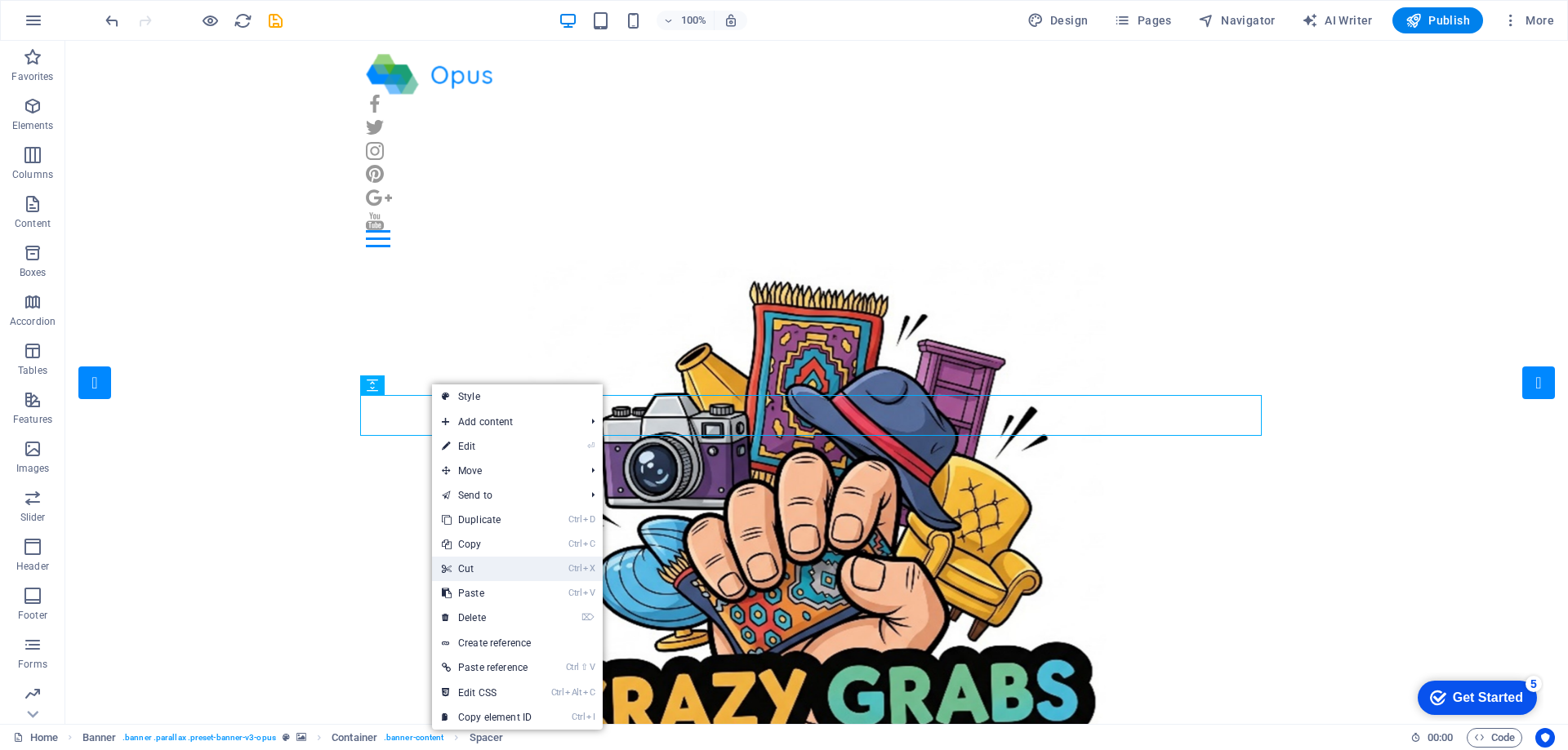
click at [469, 559] on link "Ctrl X Cut" at bounding box center [487, 569] width 109 height 25
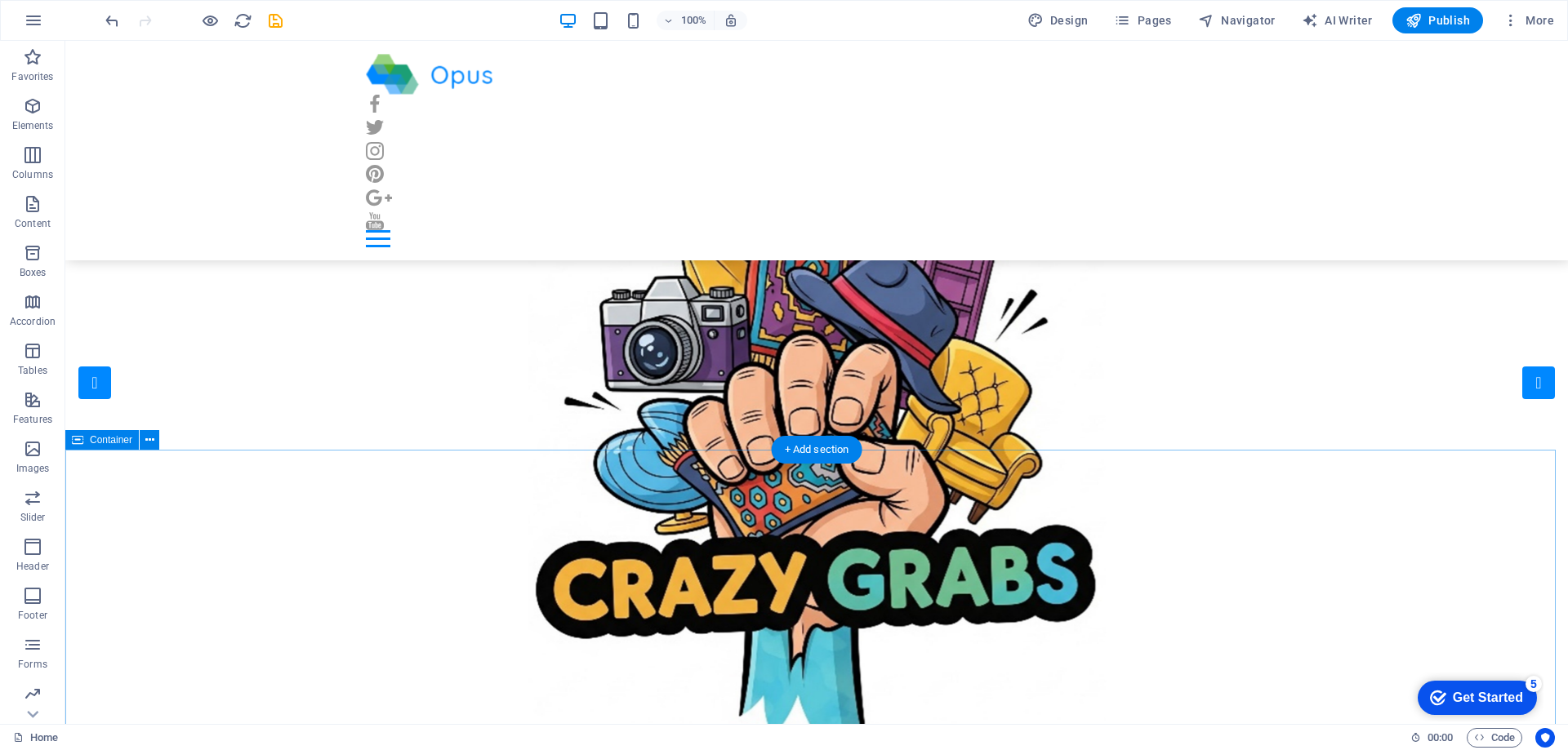
scroll to position [244, 0]
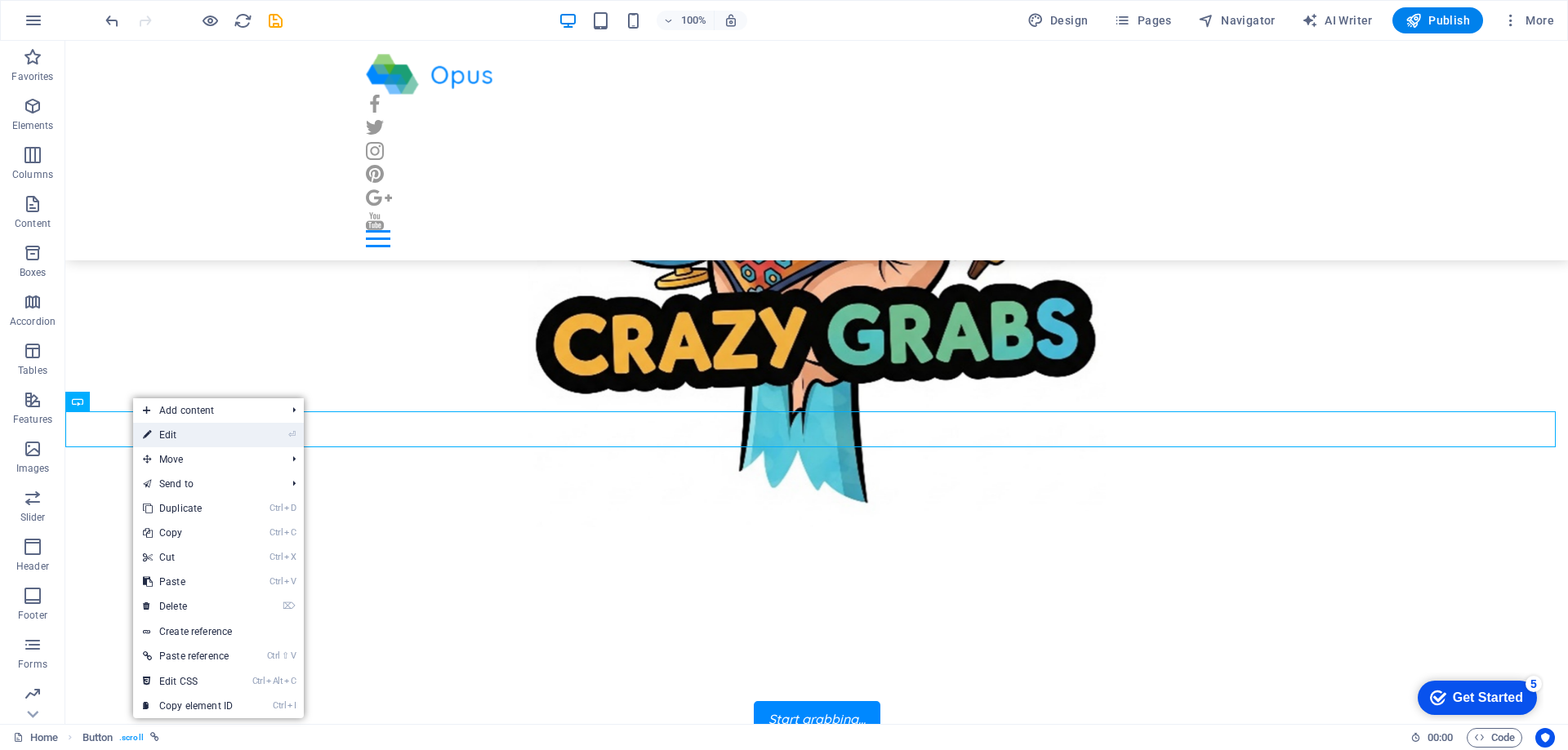
click at [183, 433] on link "⏎ Edit" at bounding box center [188, 435] width 109 height 25
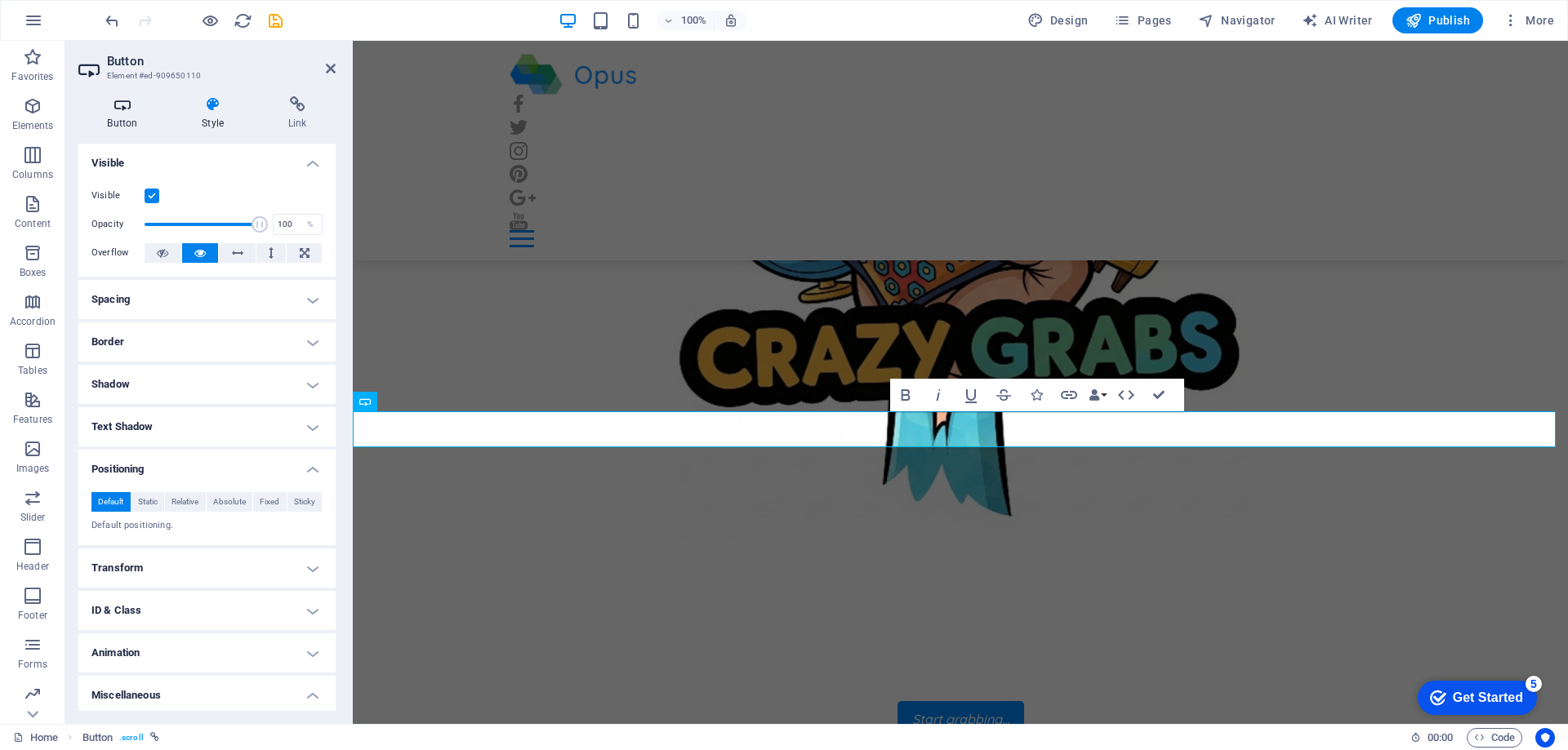
click at [124, 116] on h4 "Button" at bounding box center [126, 113] width 95 height 34
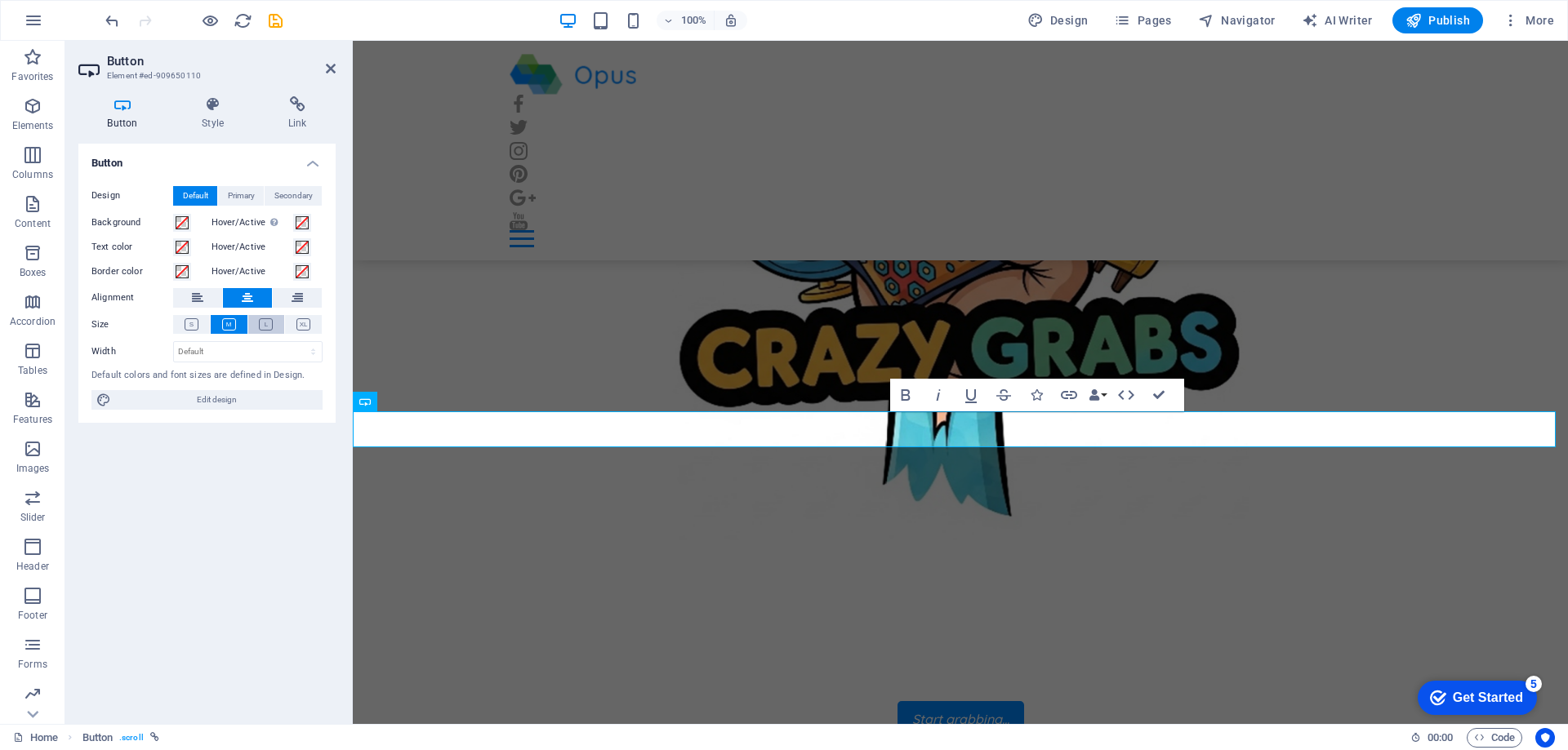
click at [266, 326] on icon at bounding box center [265, 324] width 14 height 12
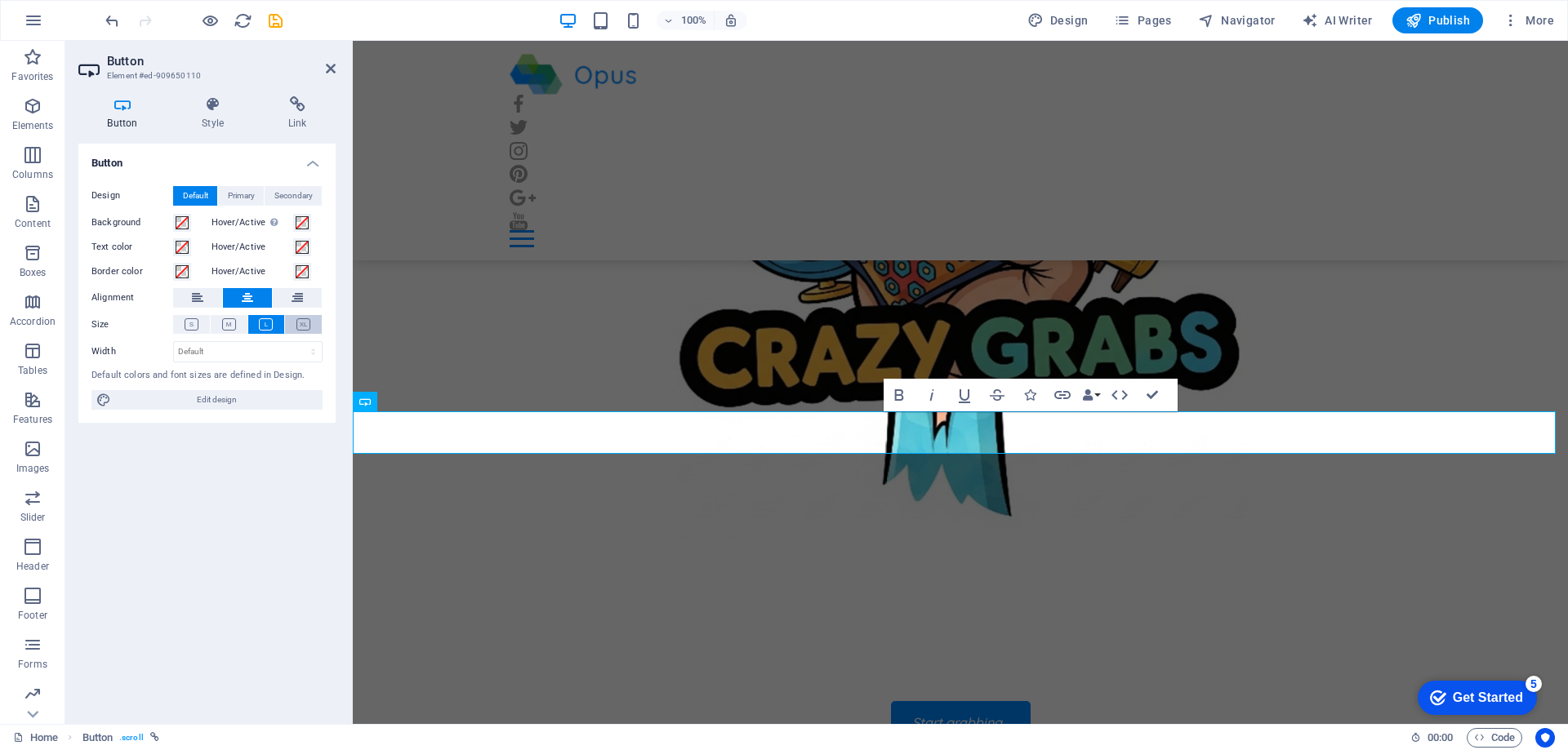
click at [304, 323] on icon at bounding box center [303, 324] width 14 height 12
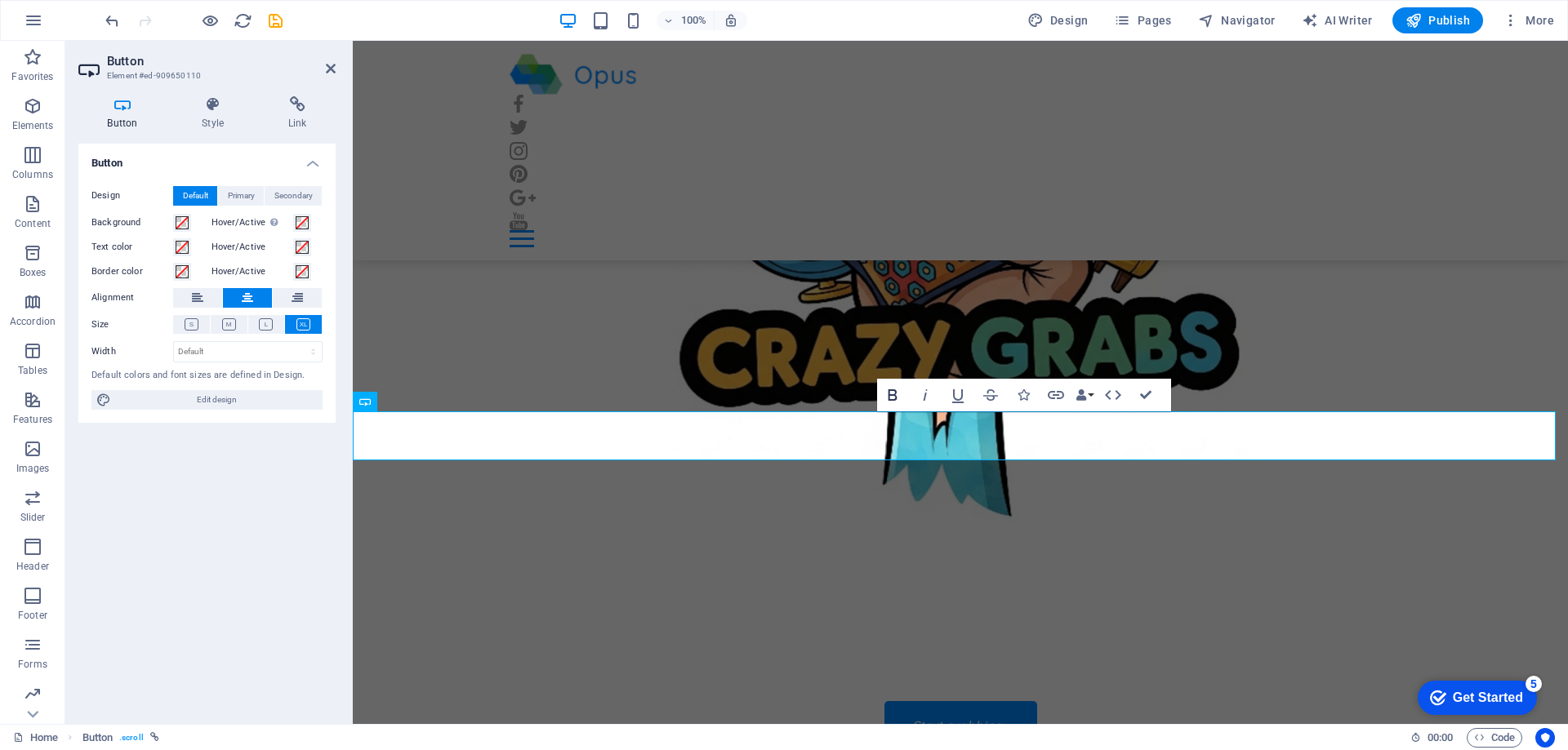
click at [890, 399] on icon "button" at bounding box center [893, 395] width 9 height 12
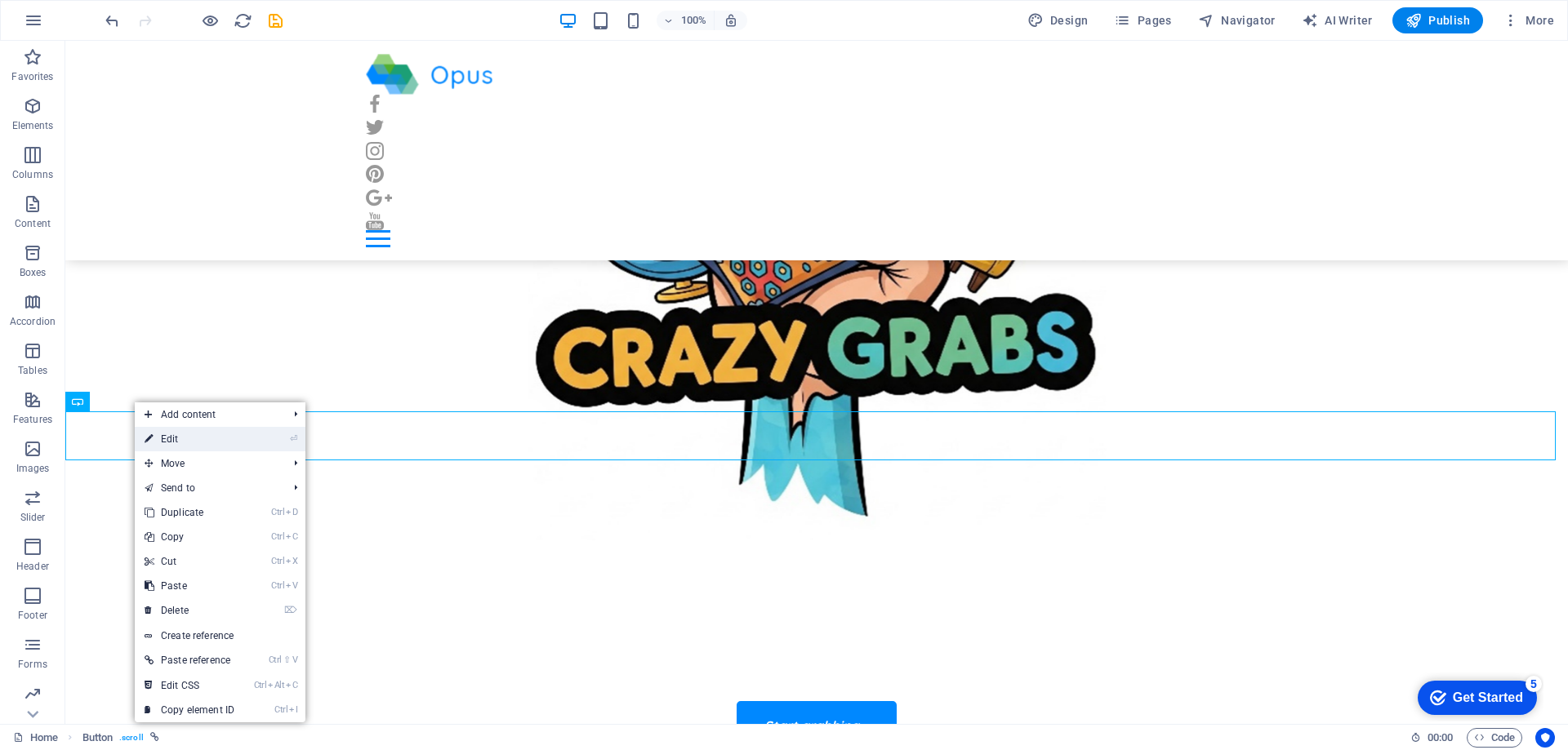
click at [163, 442] on link "⏎ Edit" at bounding box center [190, 439] width 109 height 25
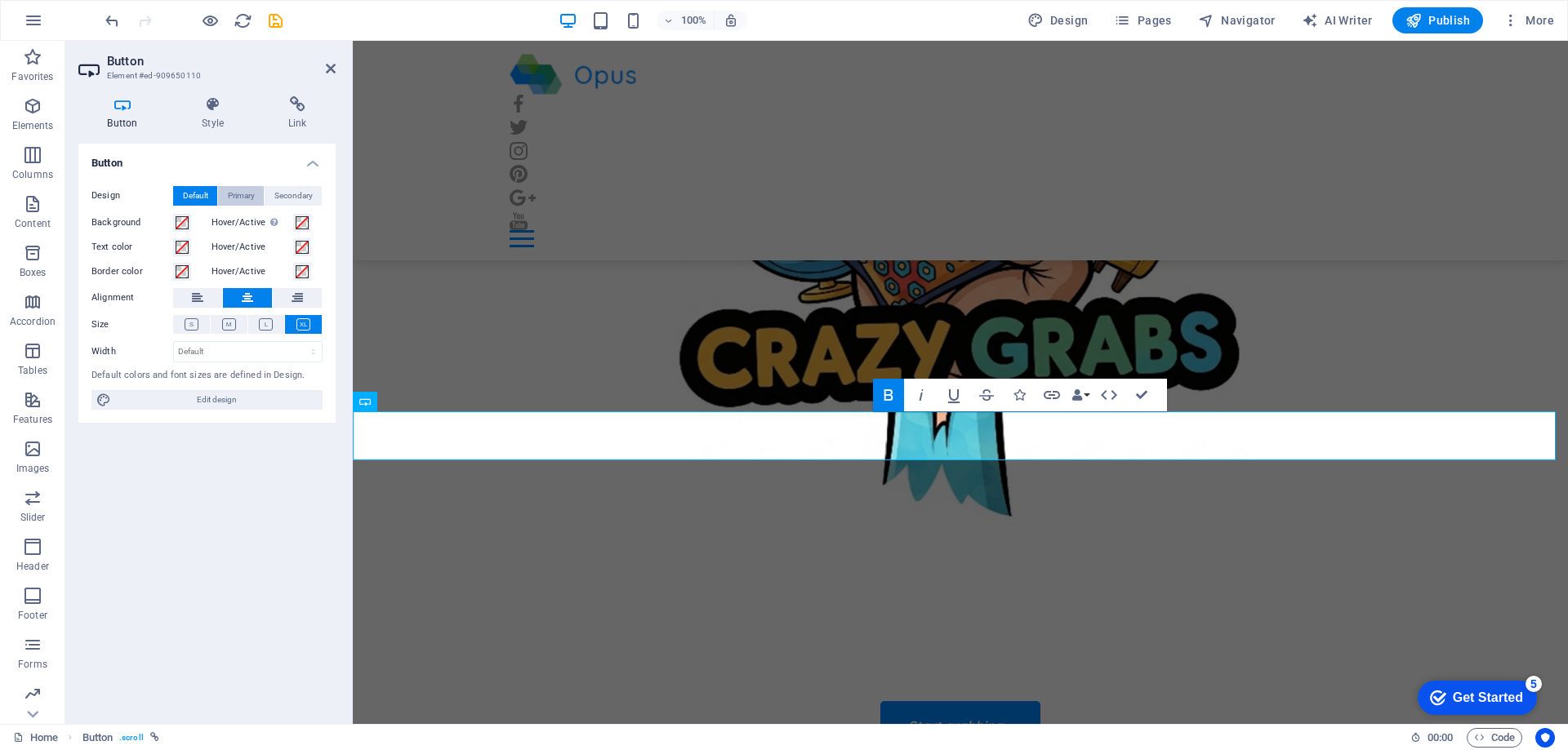
click at [236, 194] on span "Primary" at bounding box center [241, 196] width 27 height 20
click at [196, 191] on span "Default" at bounding box center [196, 196] width 26 height 20
click at [218, 399] on span "Edit design" at bounding box center [216, 400] width 201 height 20
select select "px"
select select "400"
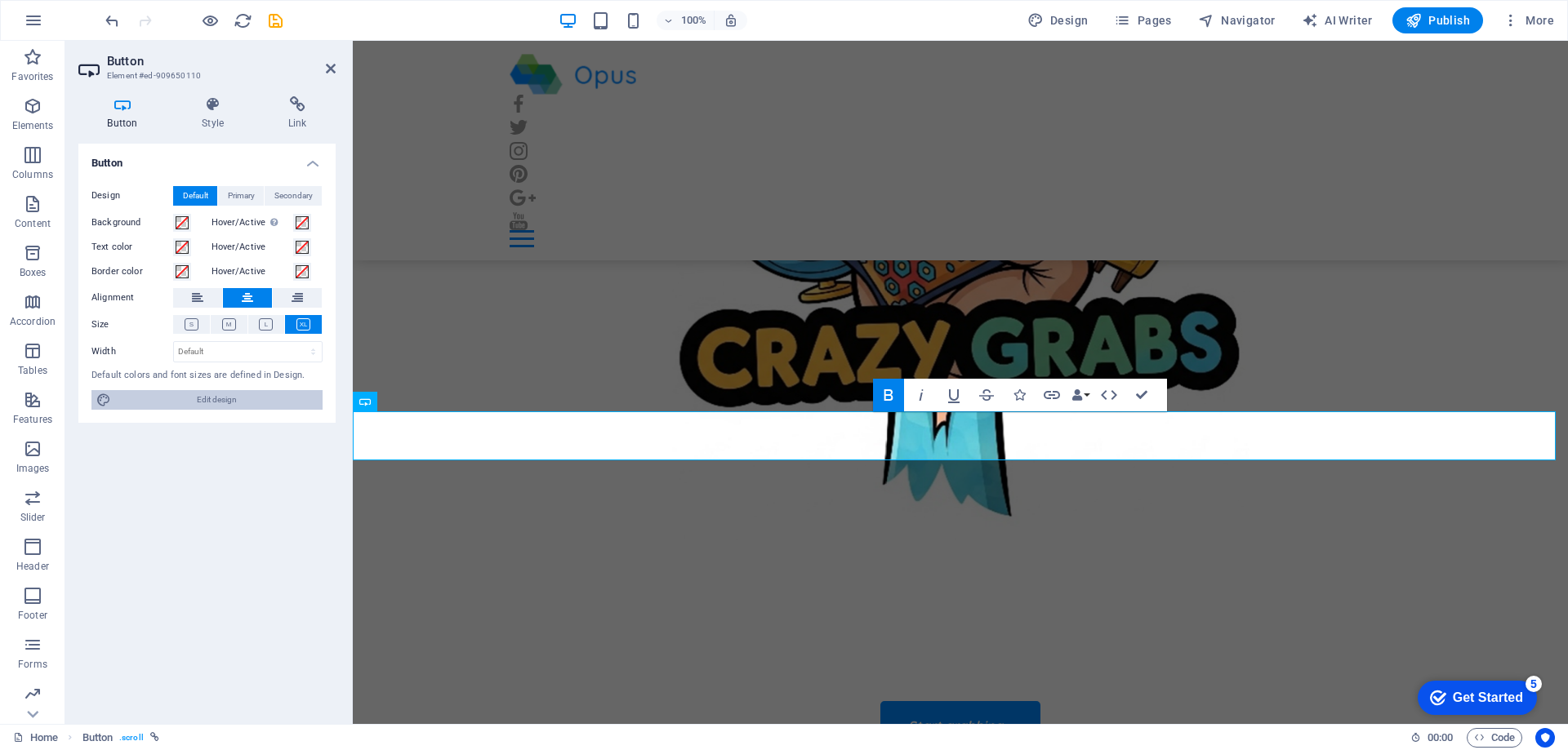
select select "px"
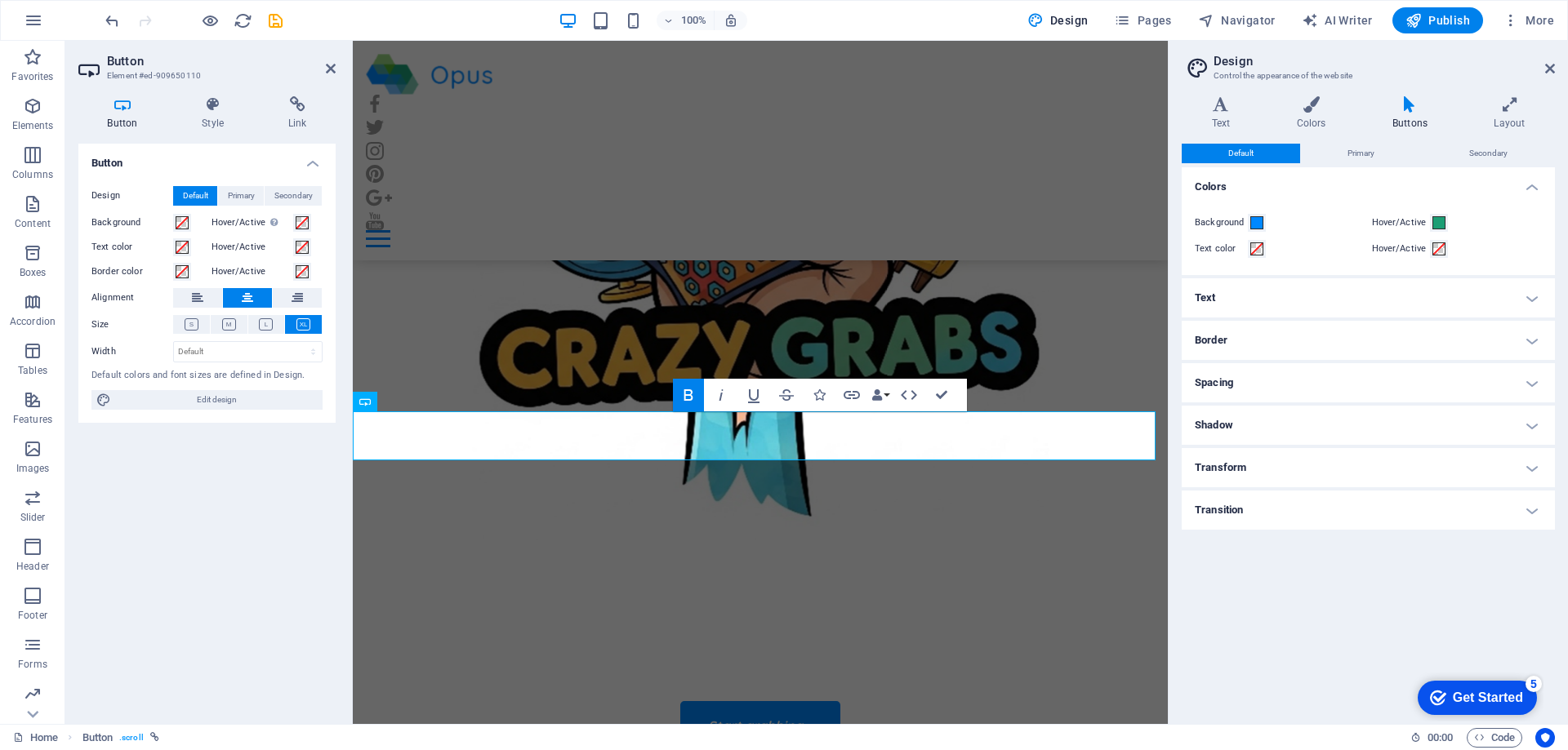
click at [1407, 109] on icon at bounding box center [1410, 104] width 95 height 17
click at [1527, 302] on h4 "Text" at bounding box center [1368, 298] width 373 height 39
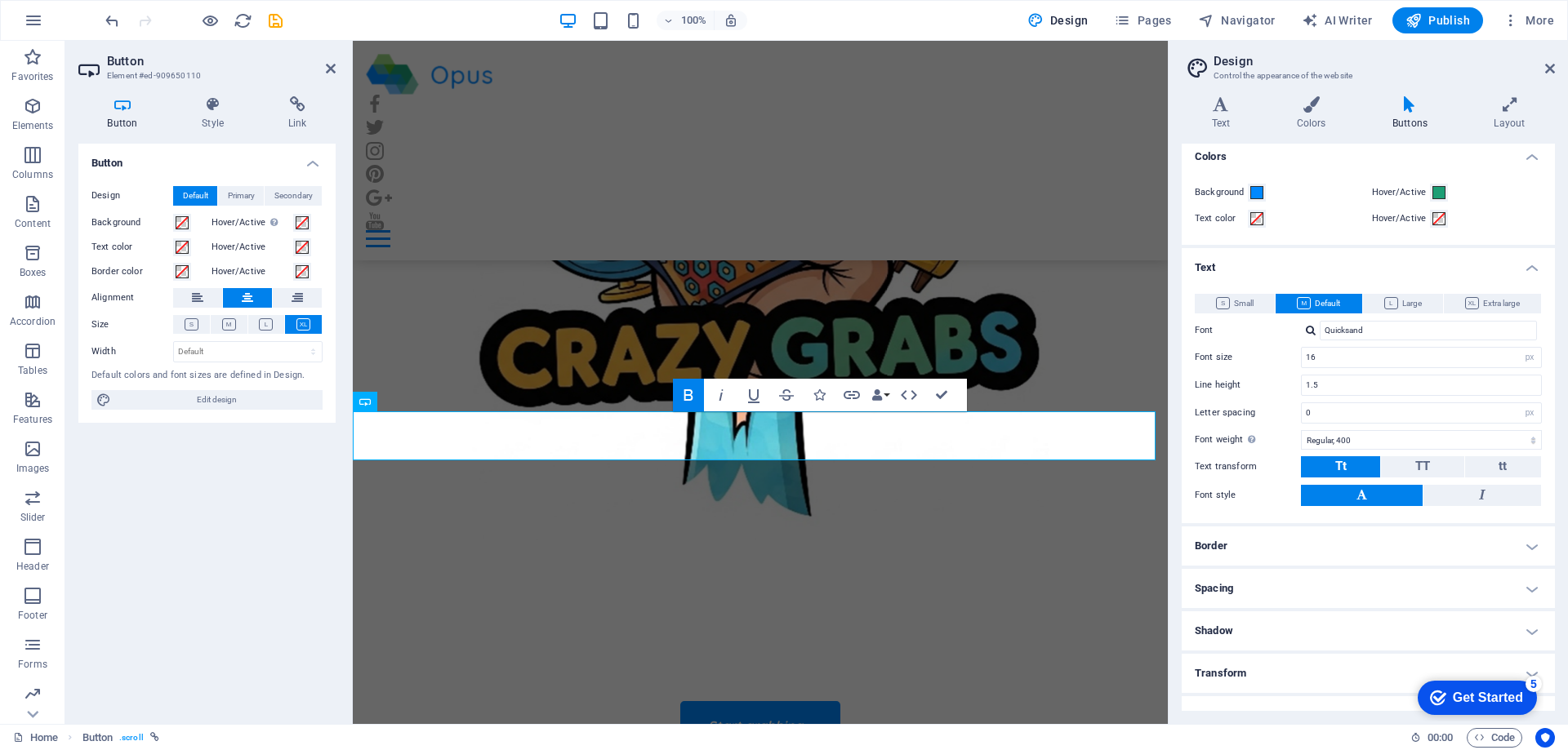
scroll to position [55, 0]
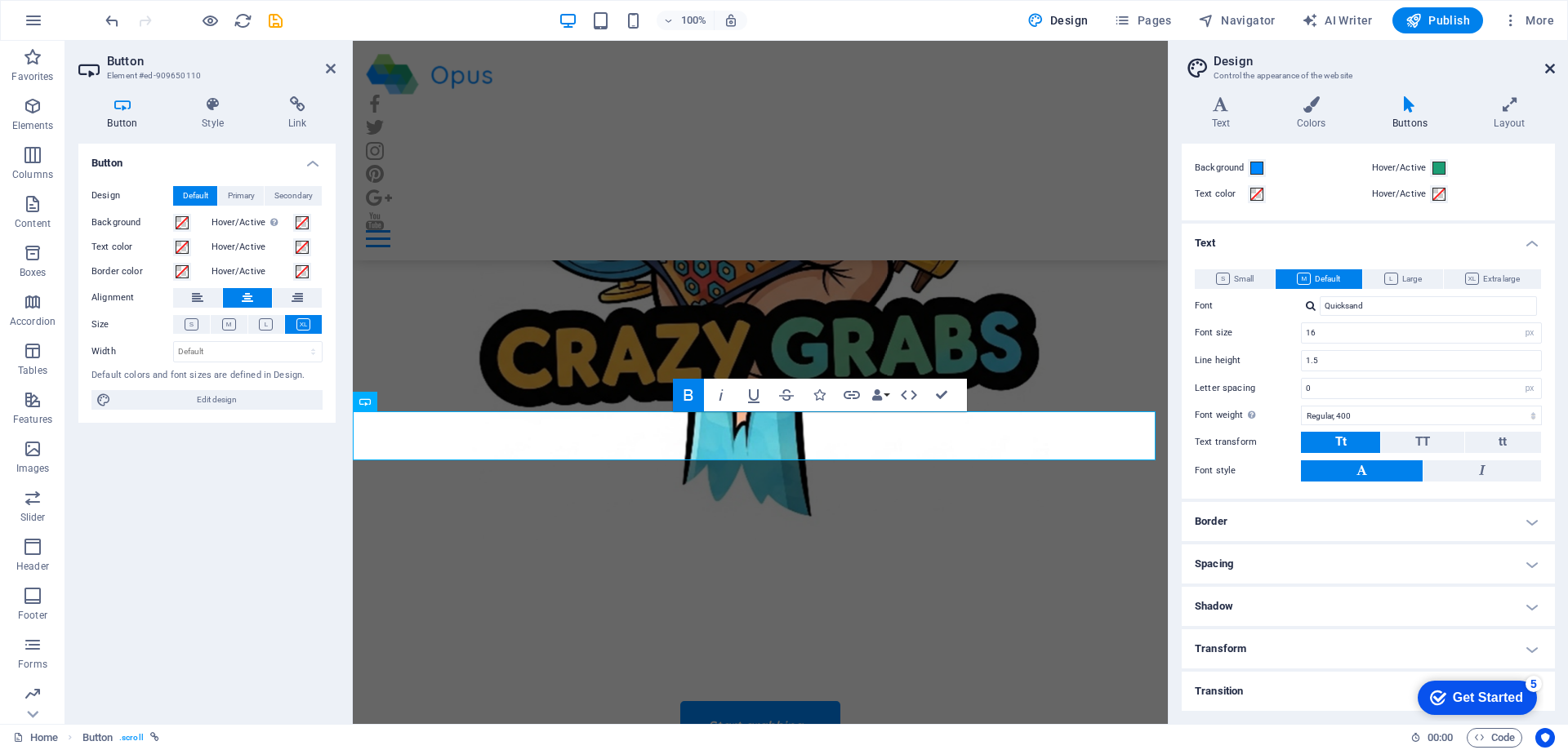
click at [1550, 70] on icon at bounding box center [1551, 69] width 10 height 13
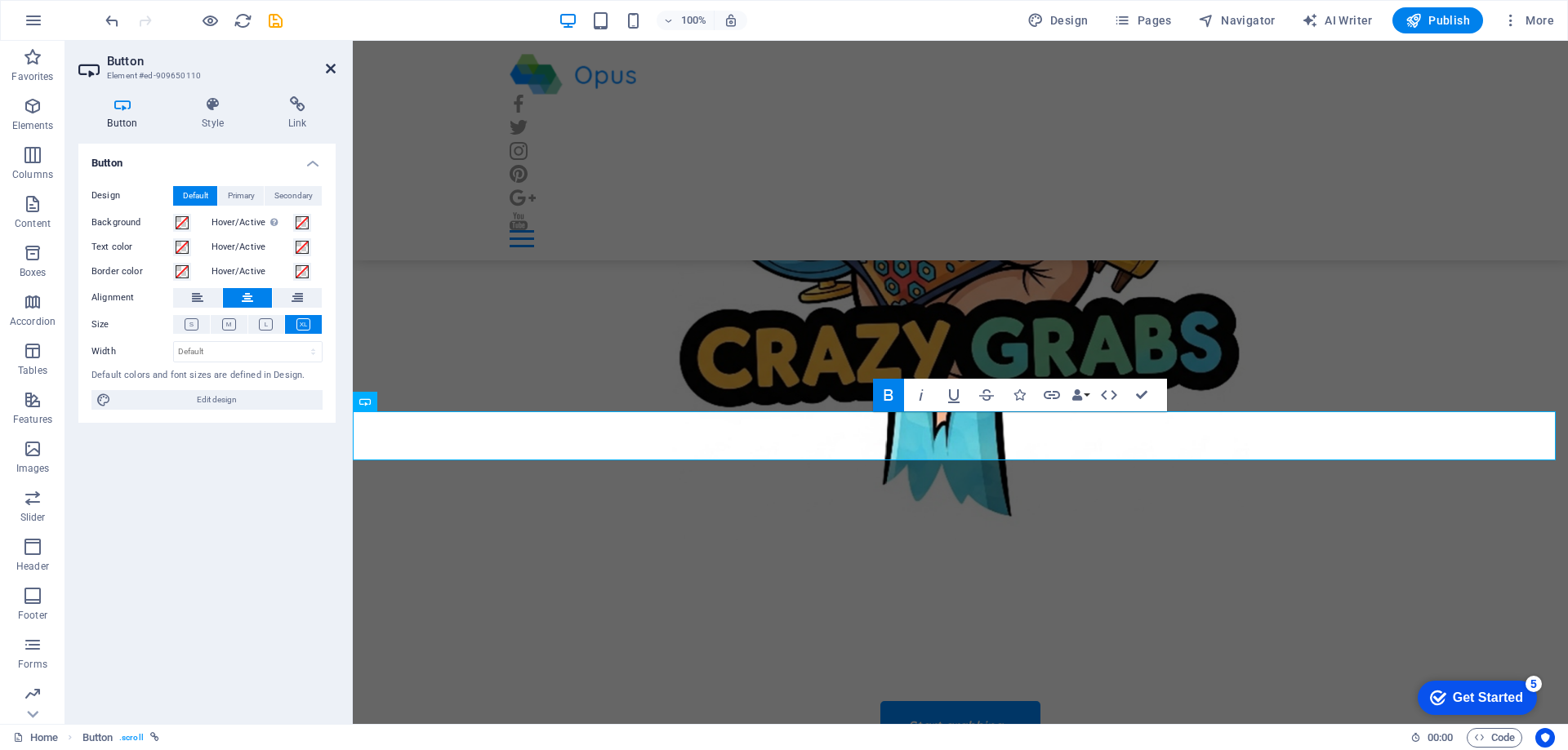
click at [329, 68] on icon at bounding box center [331, 69] width 10 height 13
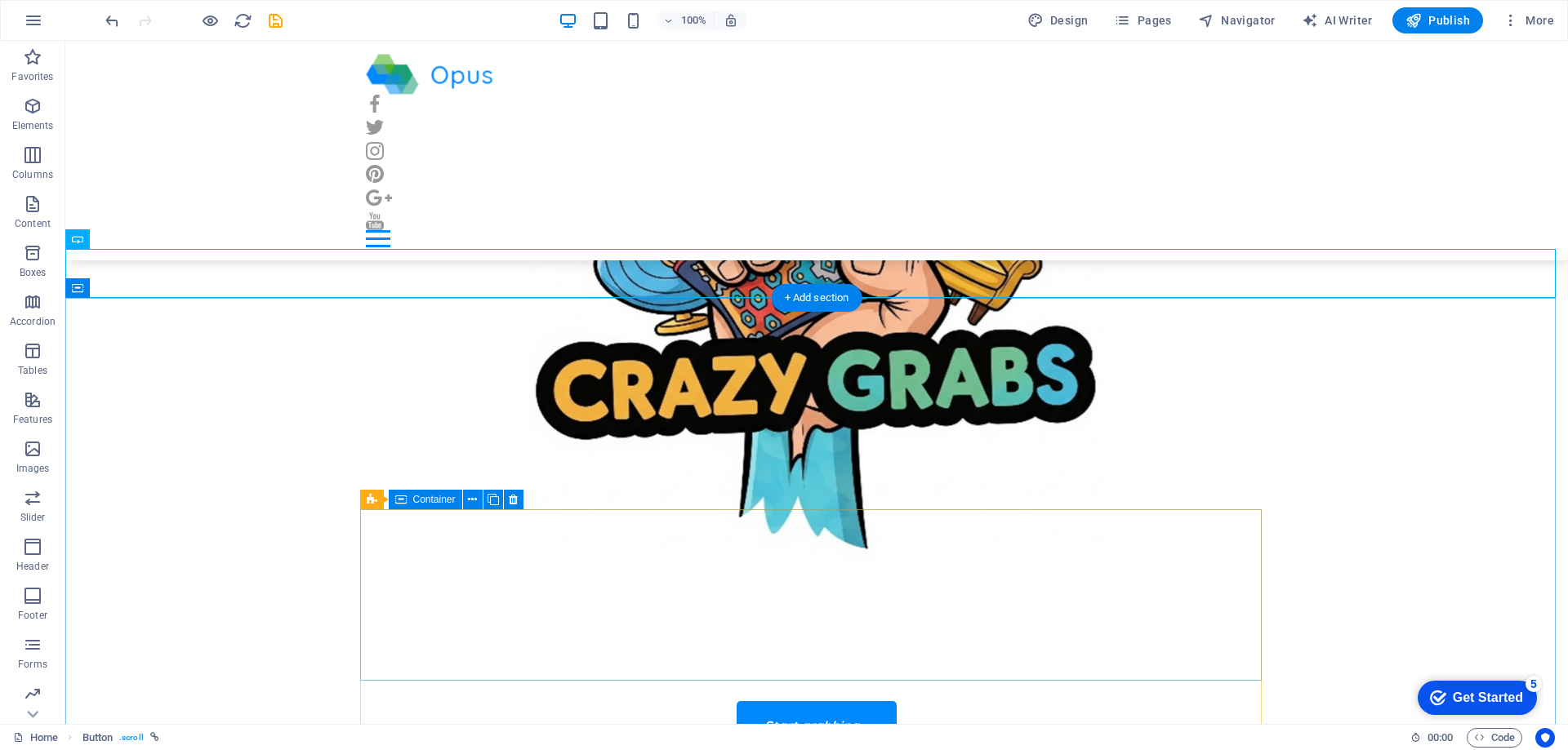
scroll to position [408, 0]
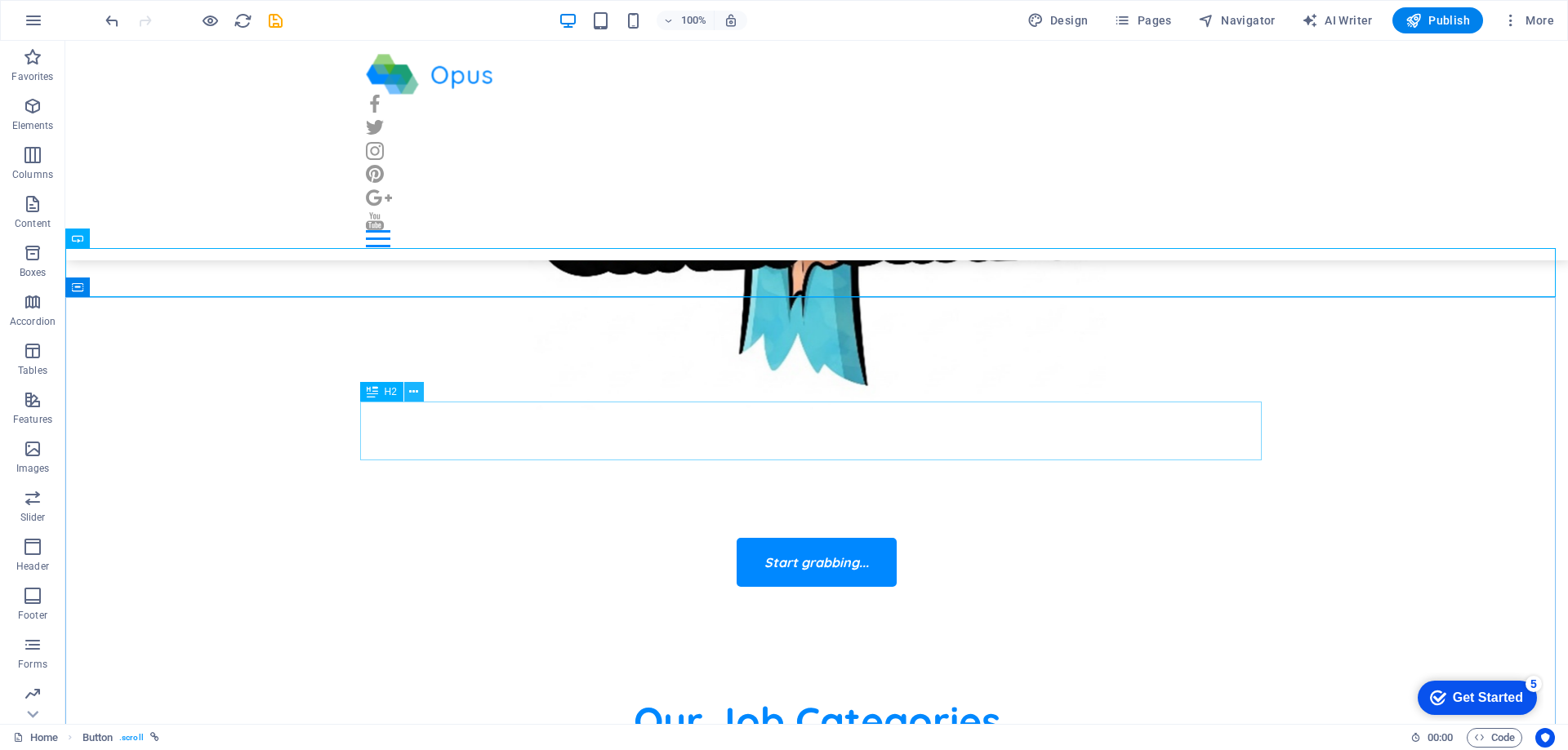
click at [413, 389] on icon at bounding box center [413, 392] width 9 height 17
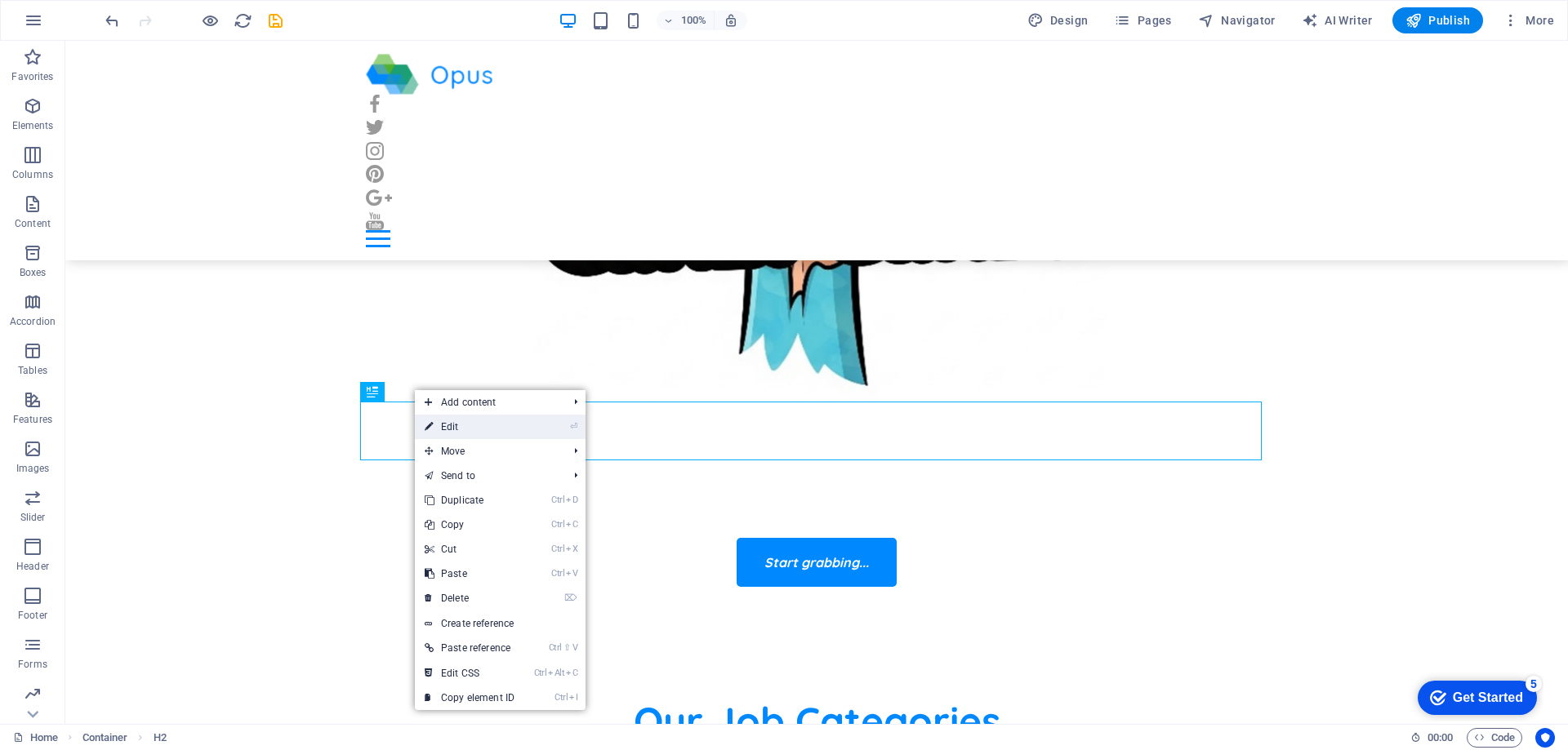
click at [457, 428] on link "⏎ Edit" at bounding box center [469, 427] width 109 height 25
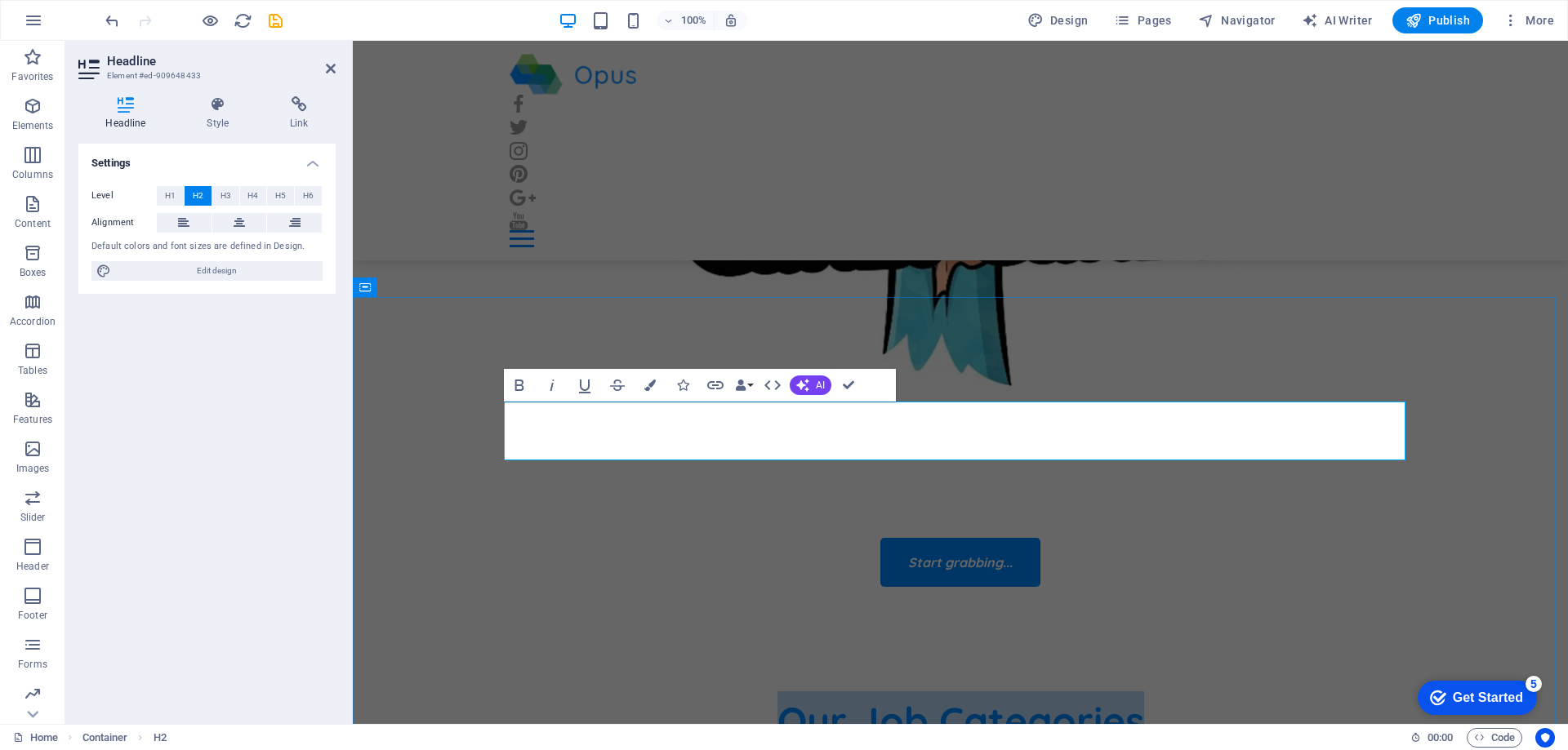
click at [931, 691] on h2 "Our Job Categories" at bounding box center [960, 720] width 901 height 59
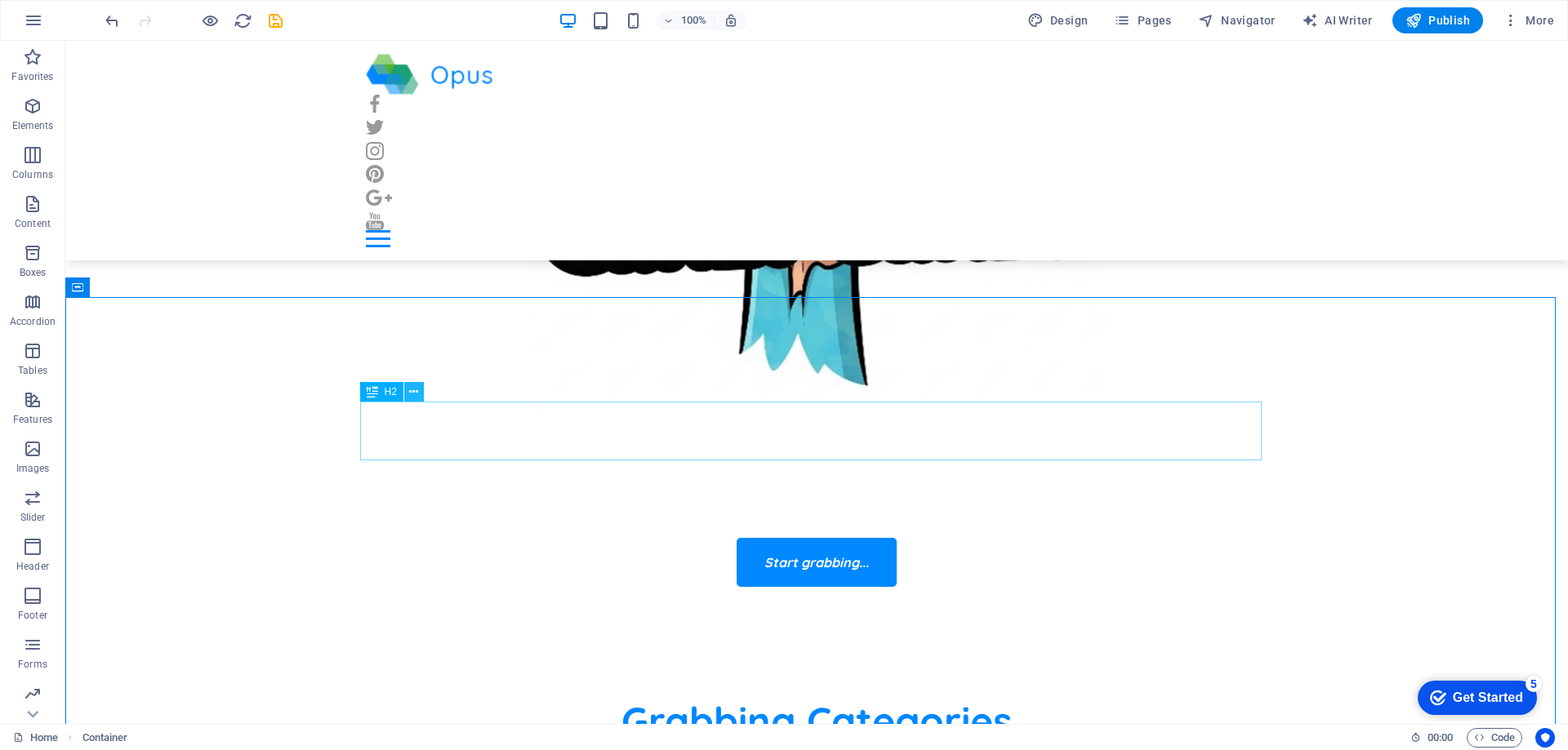
click at [417, 390] on icon at bounding box center [413, 392] width 9 height 17
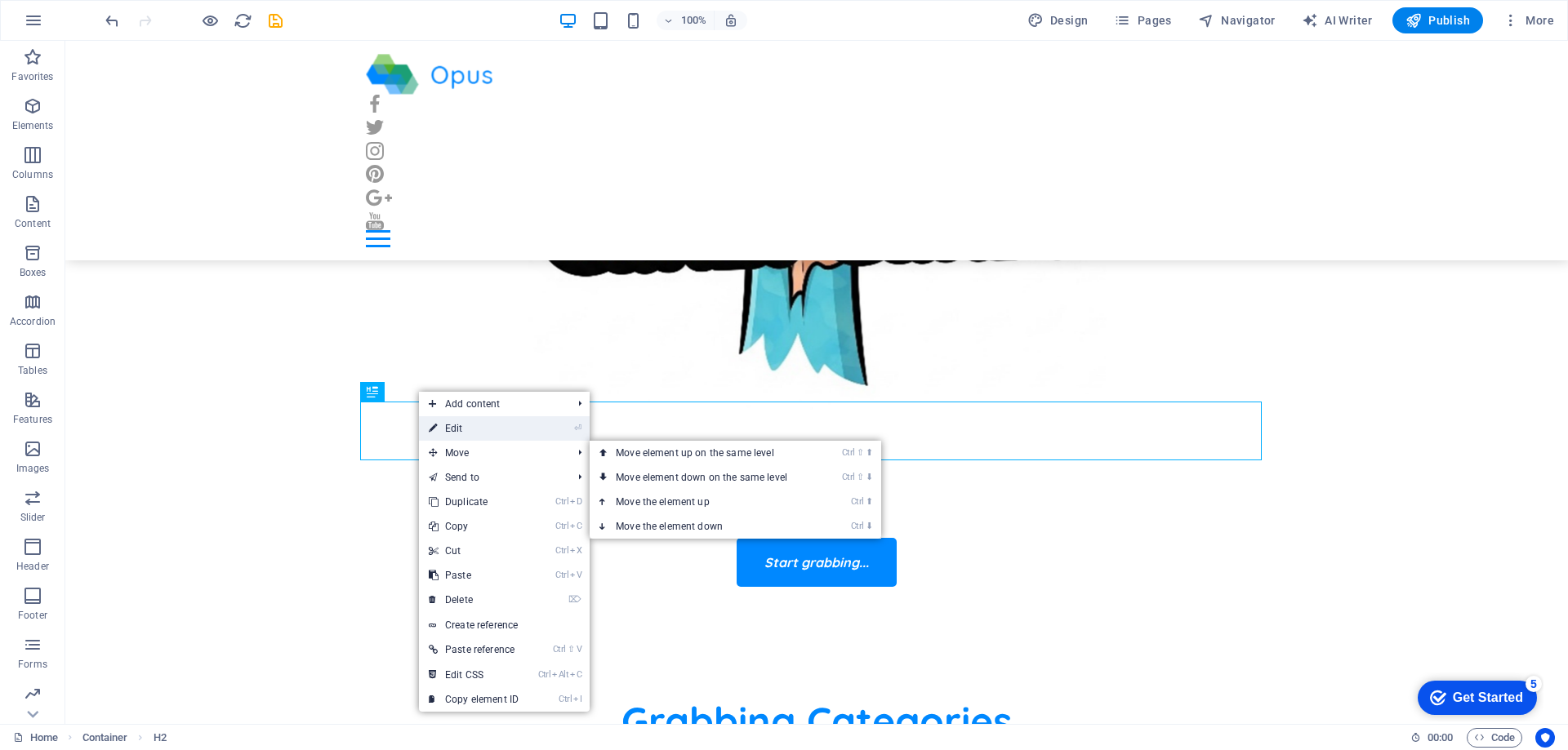
click at [471, 434] on link "⏎ Edit" at bounding box center [473, 428] width 109 height 25
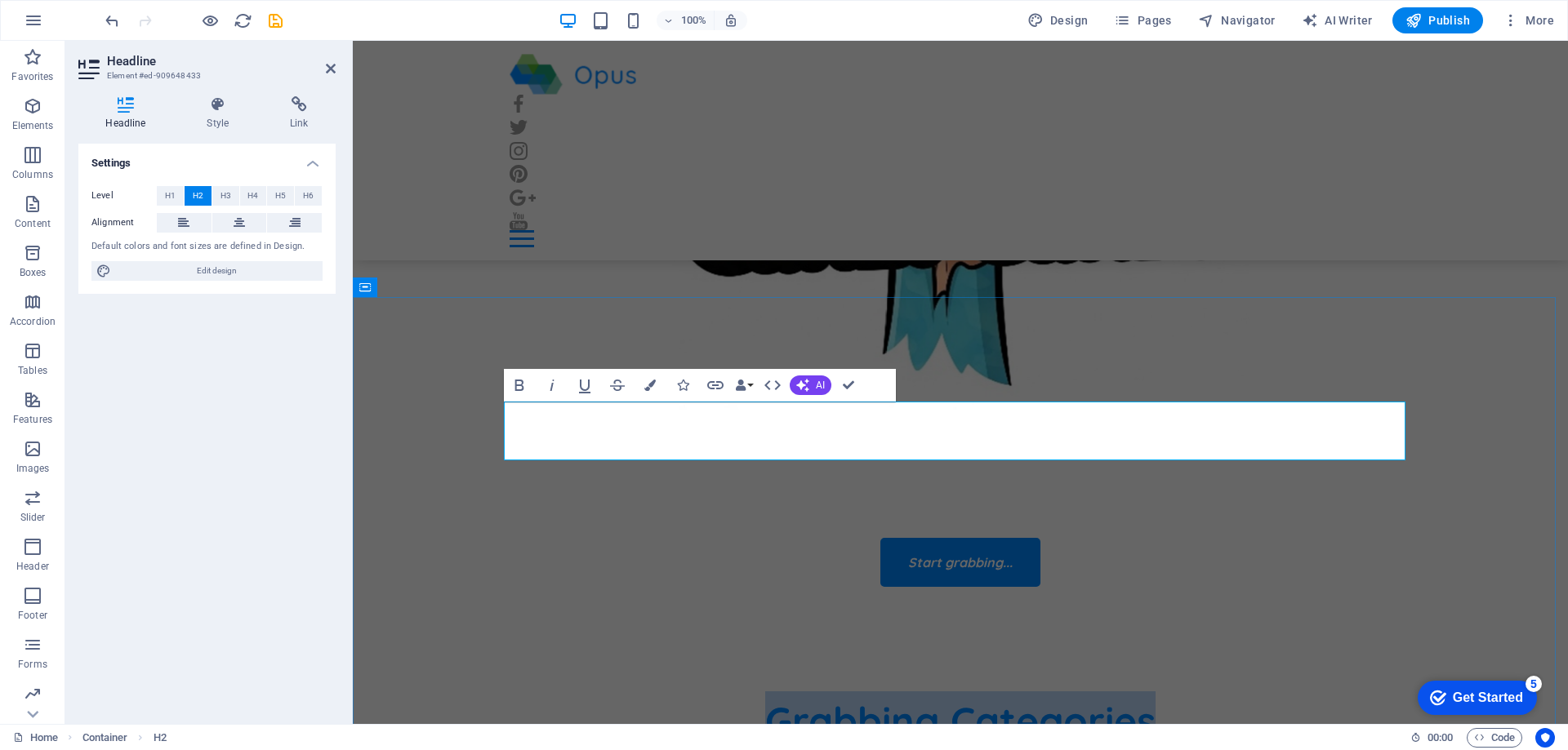
click at [763, 691] on h2 "Grabbing Categories" at bounding box center [960, 720] width 901 height 59
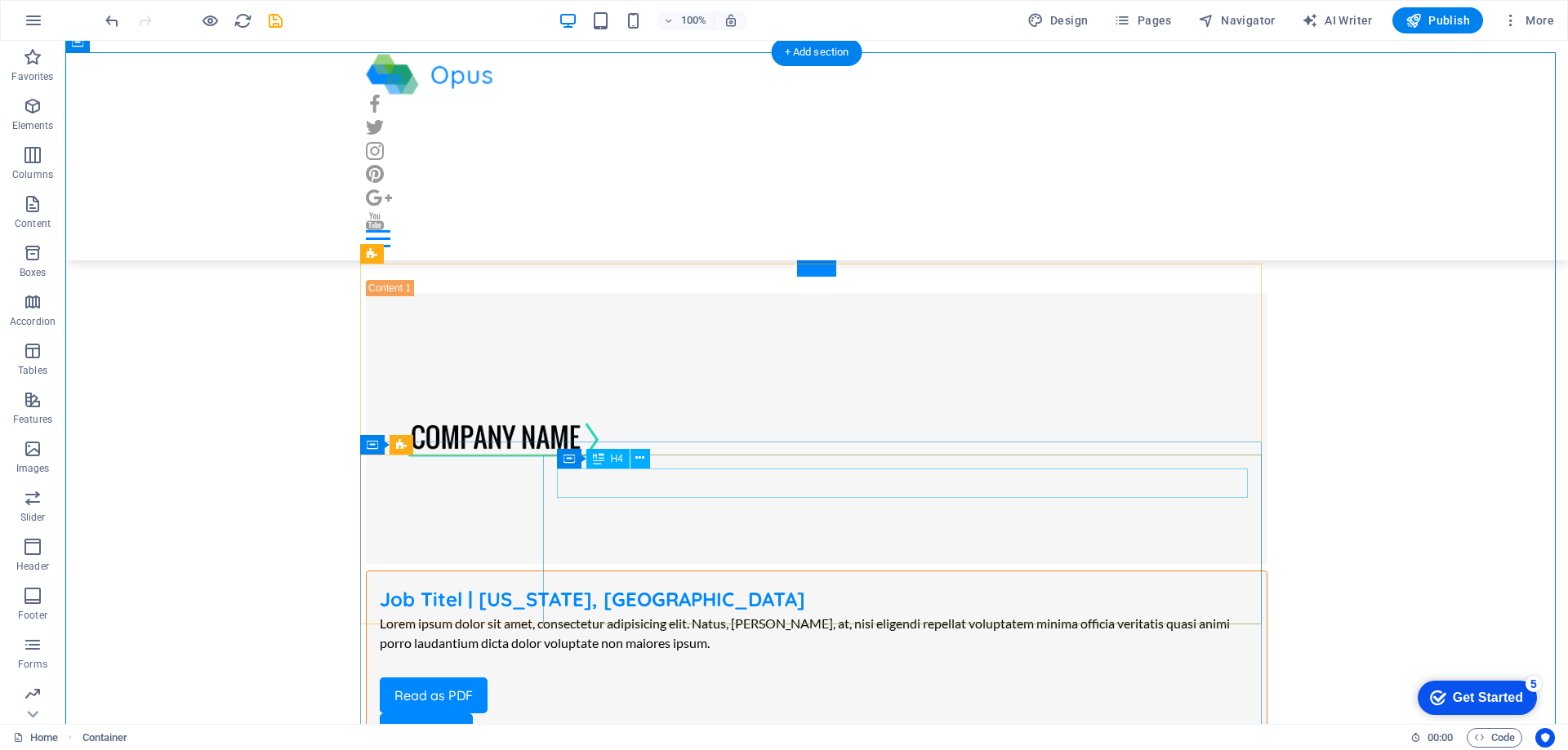
scroll to position [653, 0]
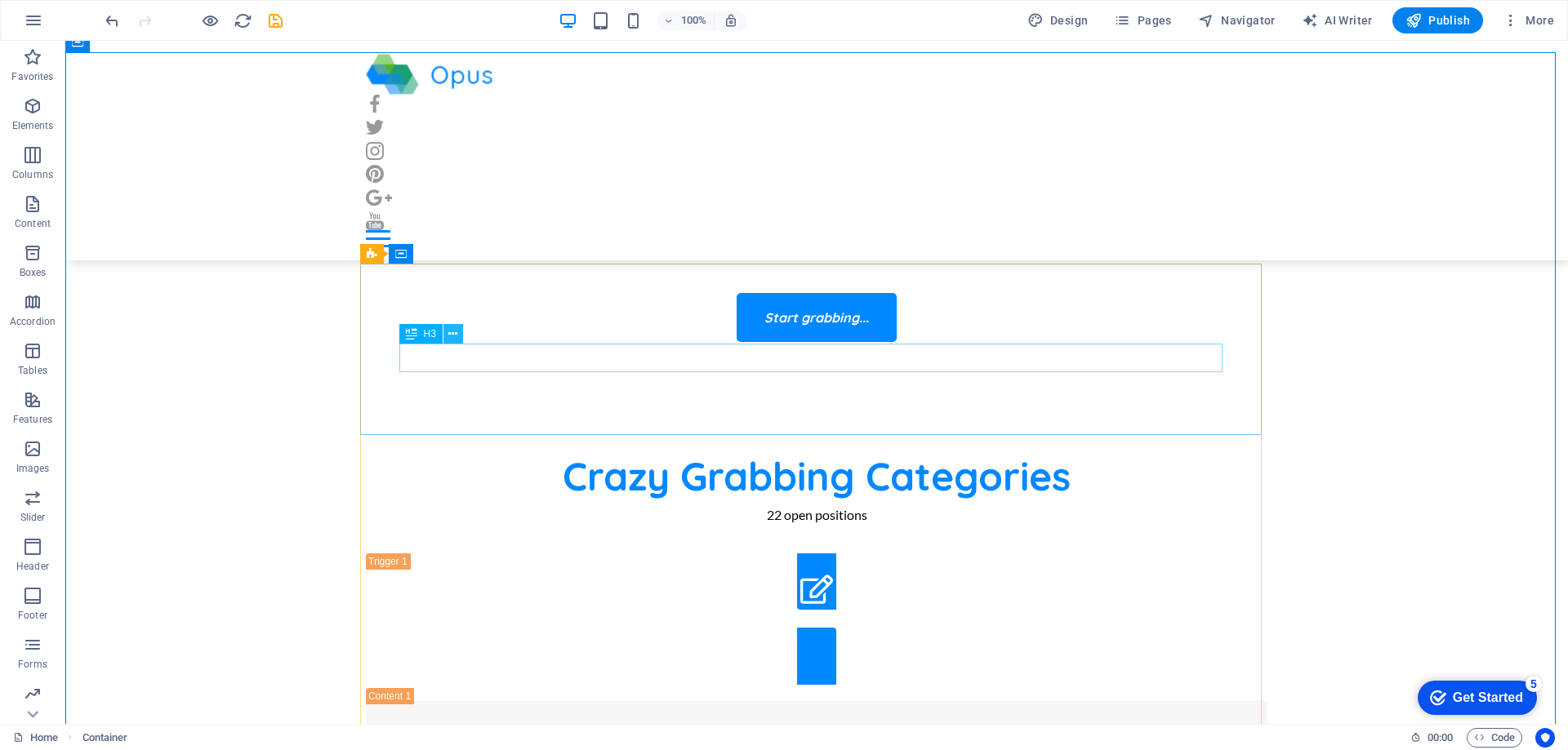
click at [450, 333] on icon at bounding box center [453, 334] width 9 height 17
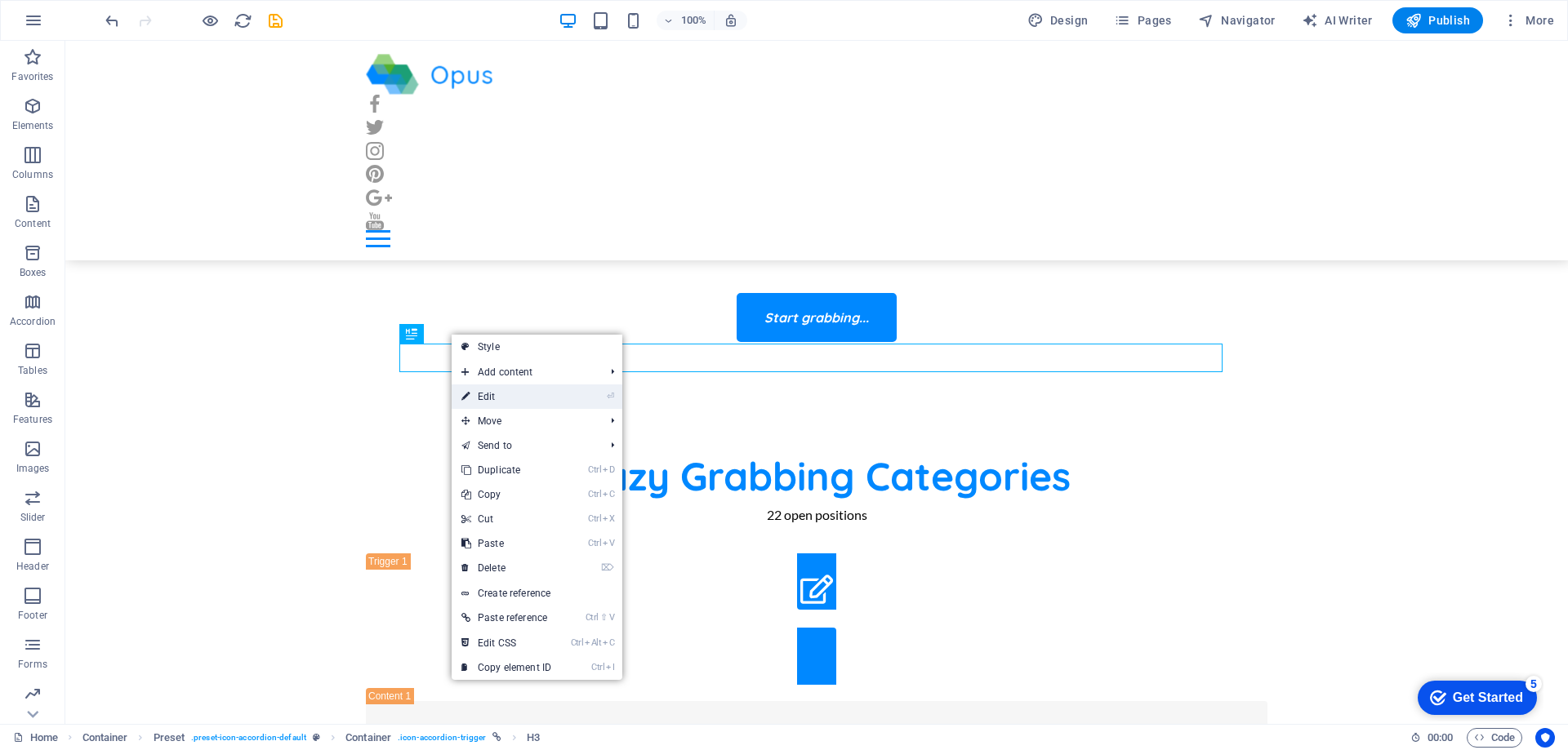
click at [508, 400] on link "⏎ Edit" at bounding box center [507, 397] width 109 height 25
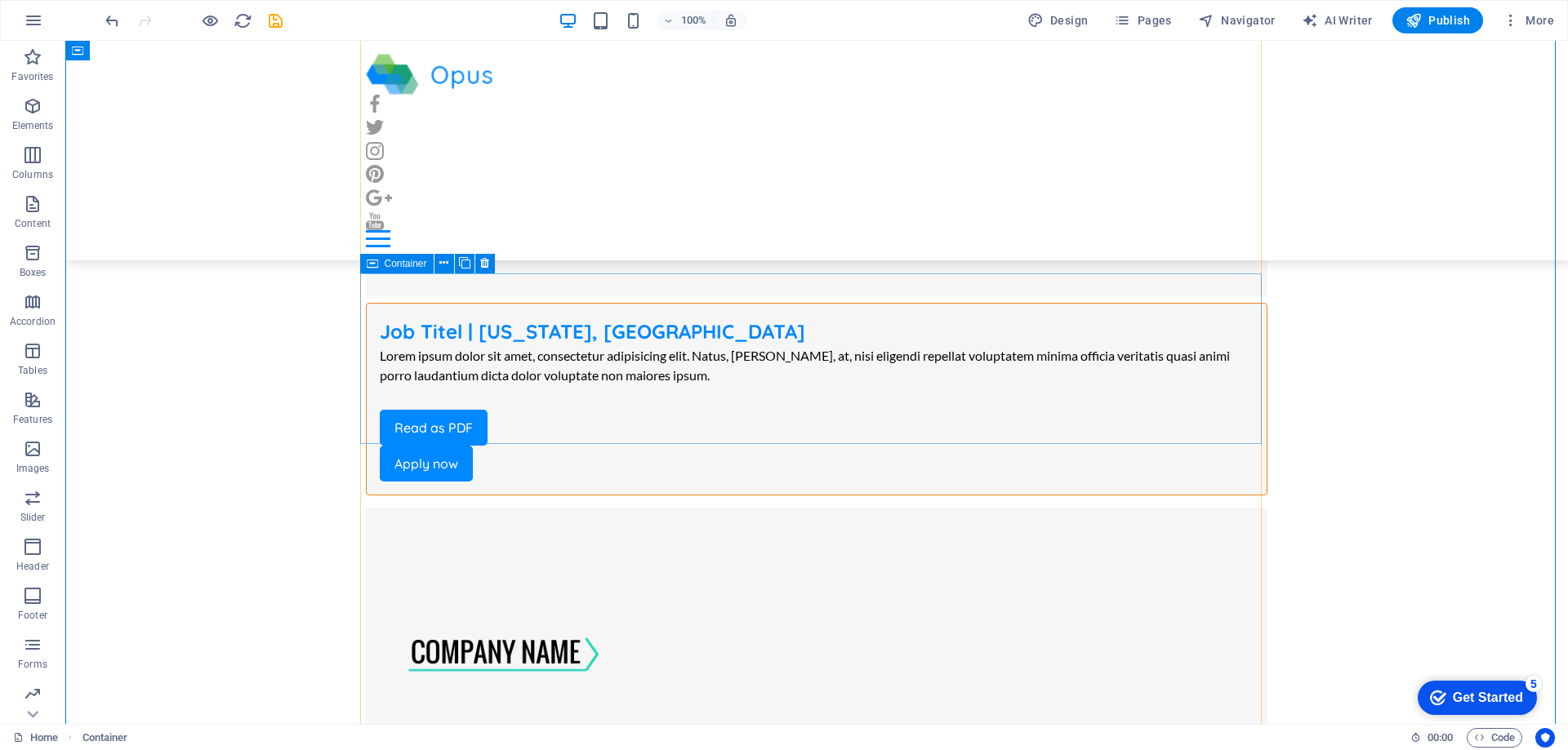
scroll to position [1387, 0]
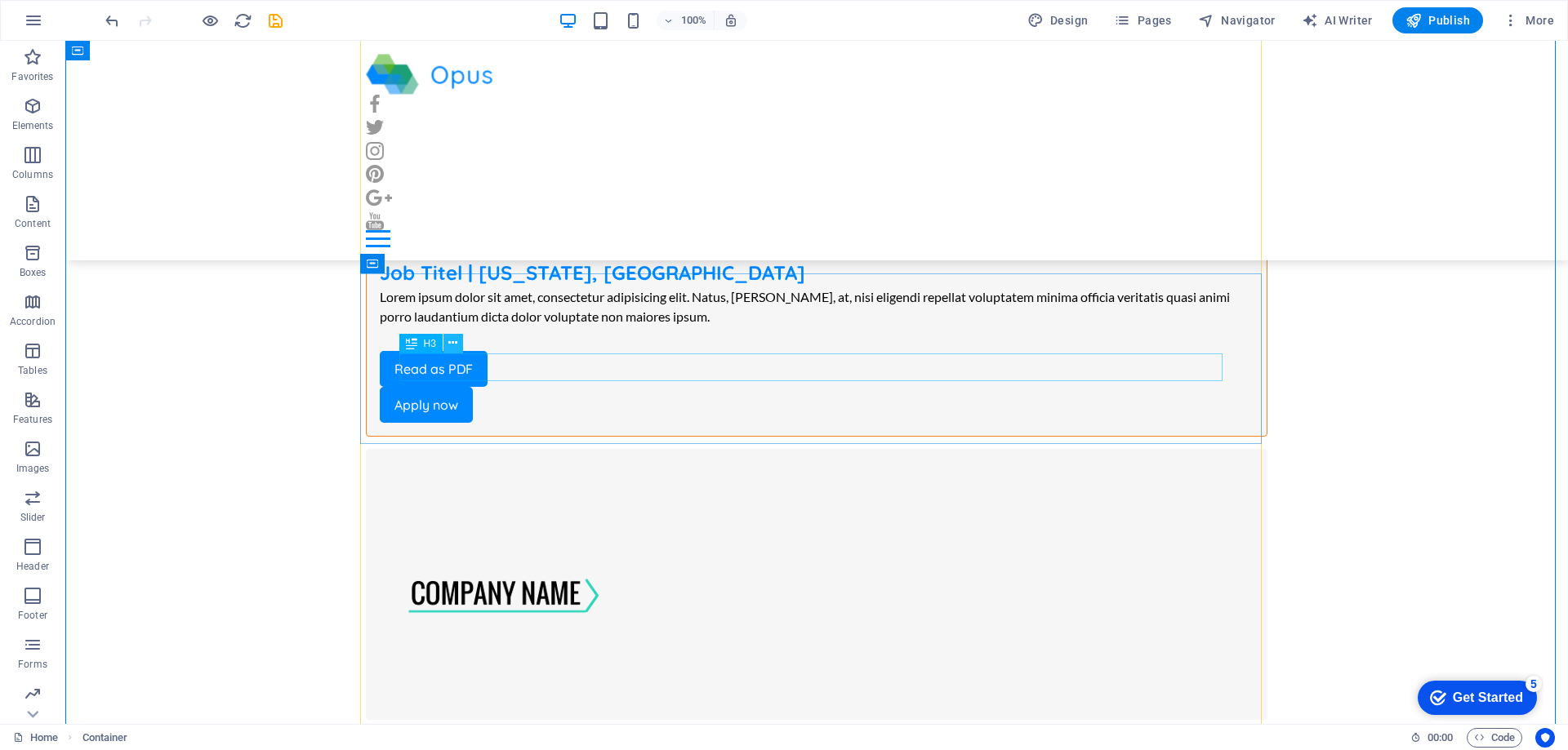
click at [454, 340] on icon at bounding box center [453, 343] width 9 height 17
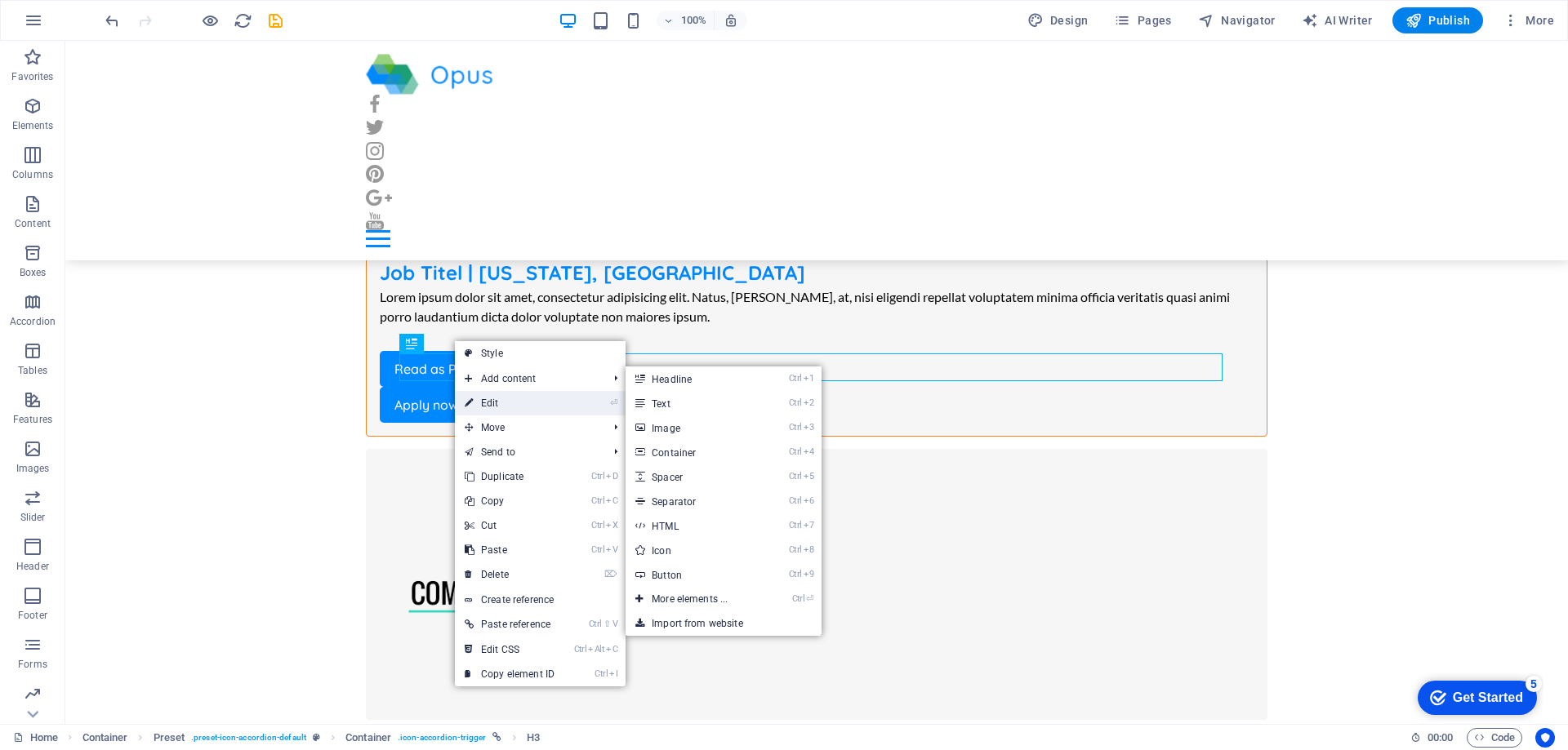
drag, startPoint x: 496, startPoint y: 402, endPoint x: 143, endPoint y: 361, distance: 355.4
click at [496, 402] on link "⏎ Edit" at bounding box center [510, 404] width 109 height 25
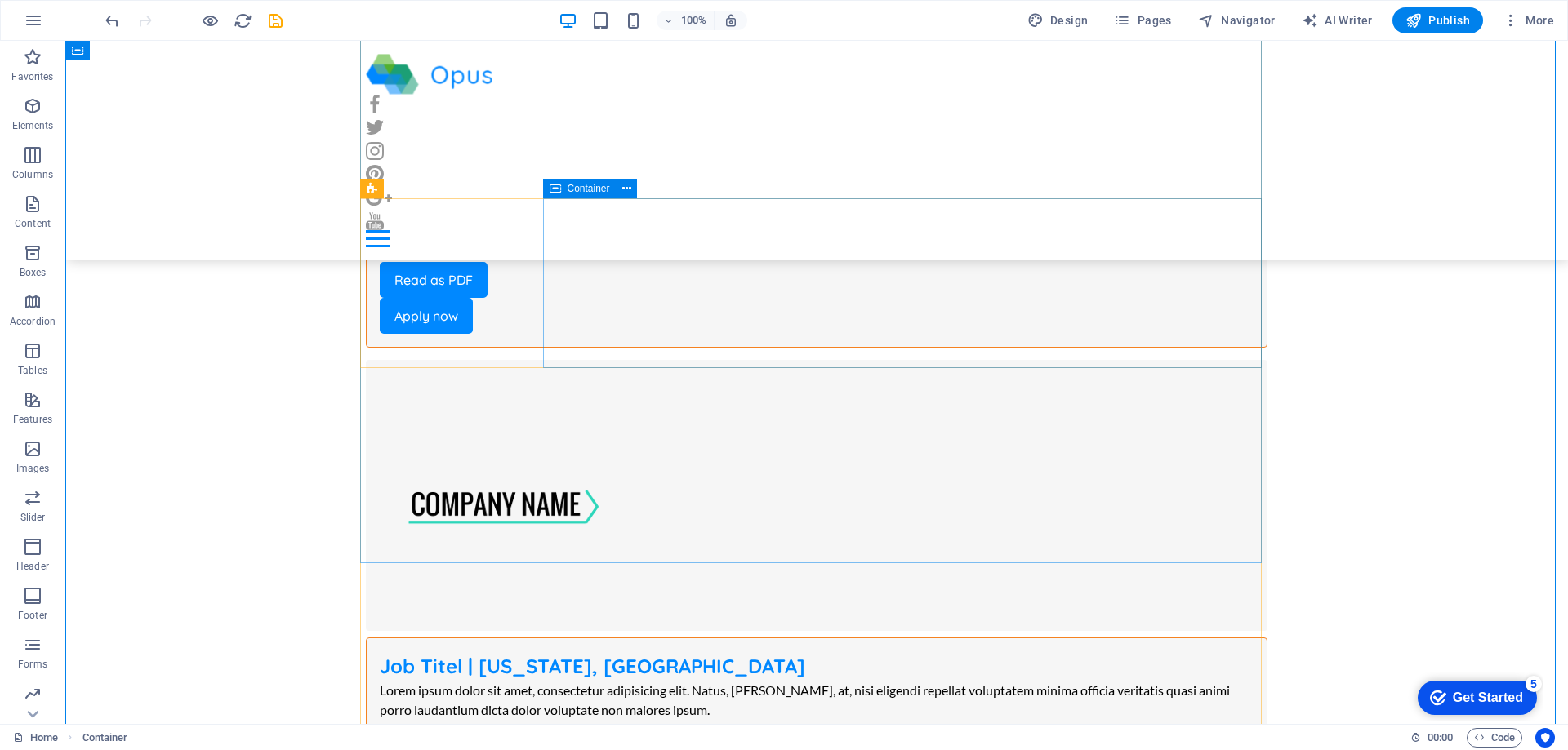
scroll to position [2367, 0]
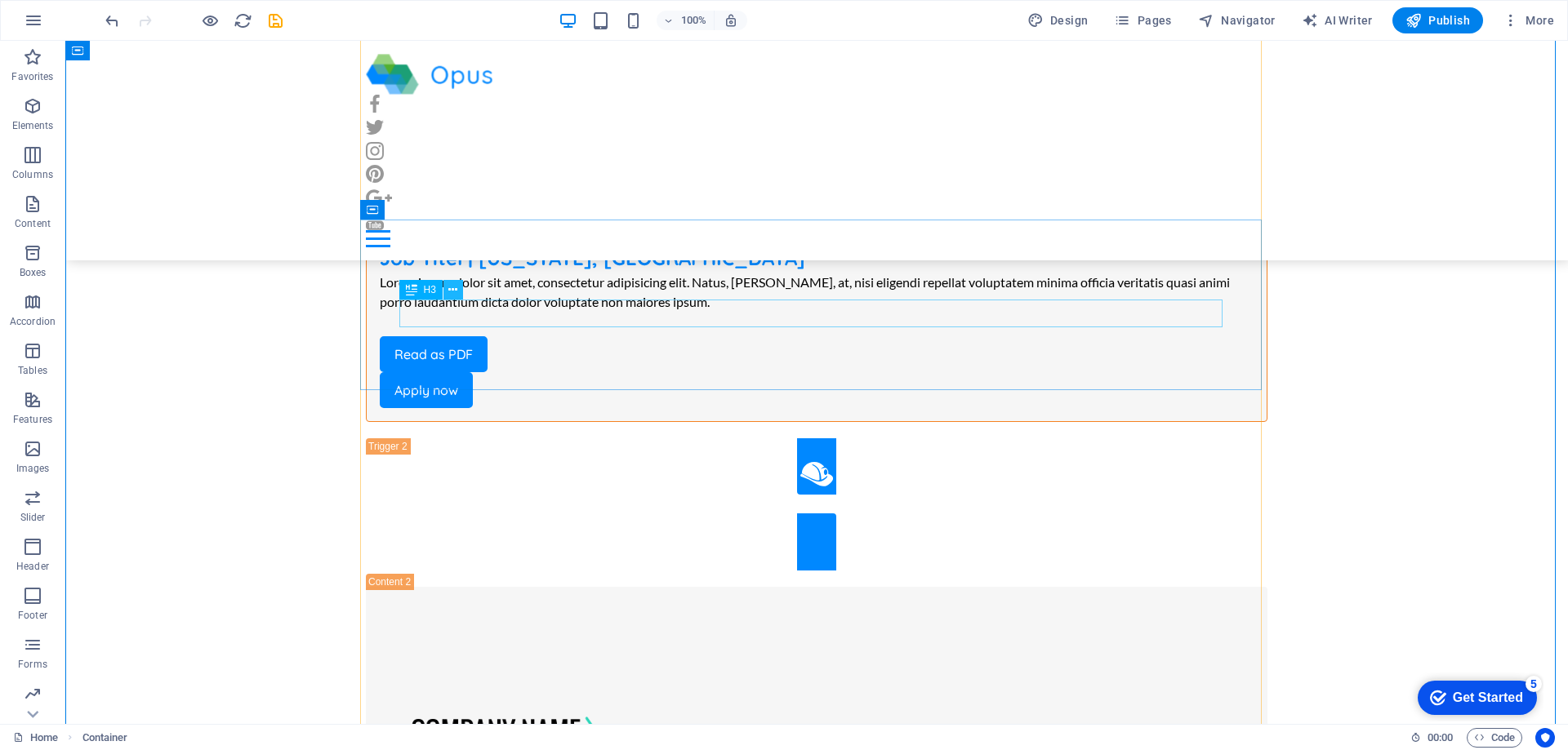
click at [452, 283] on icon at bounding box center [453, 290] width 9 height 17
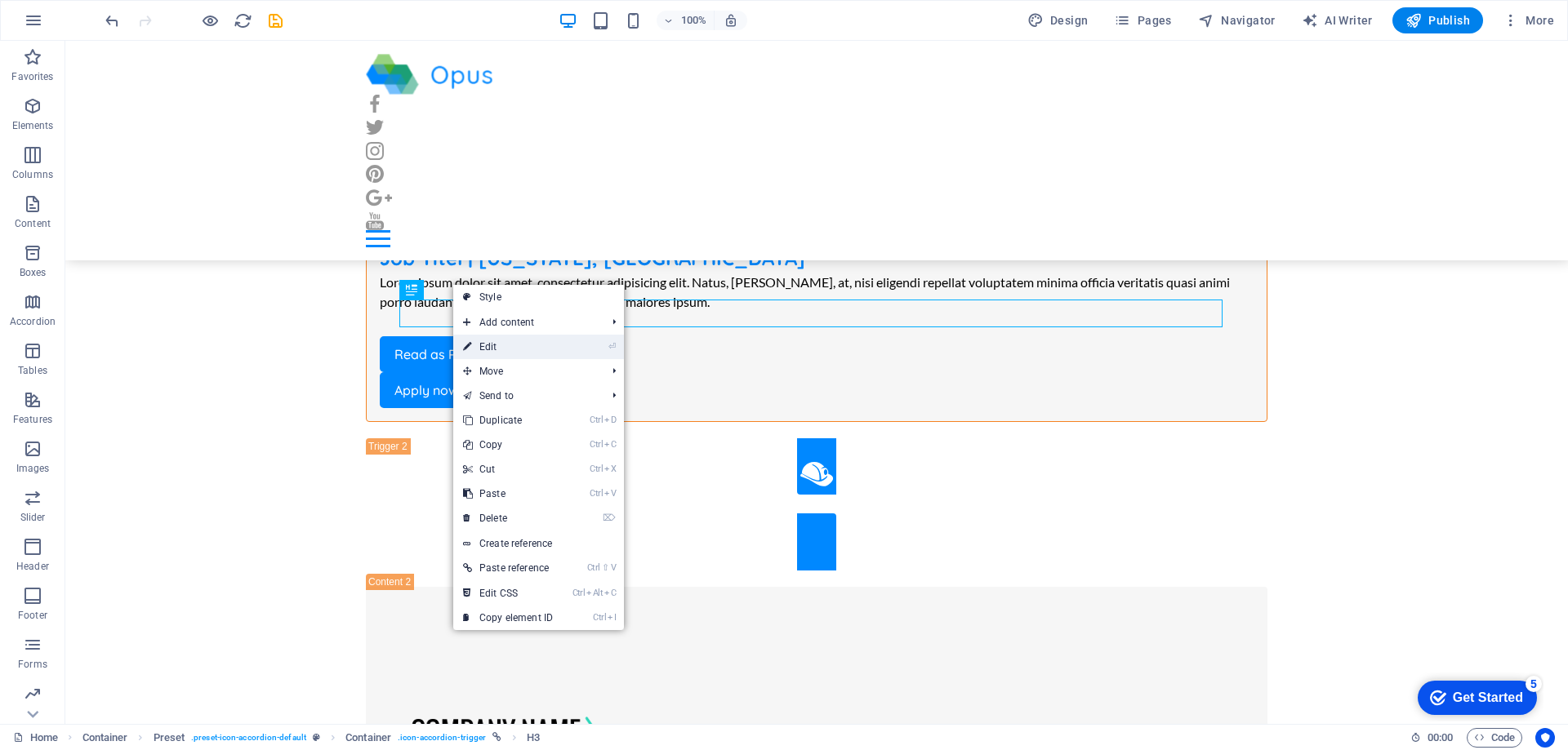
click at [493, 346] on link "⏎ Edit" at bounding box center [508, 347] width 109 height 25
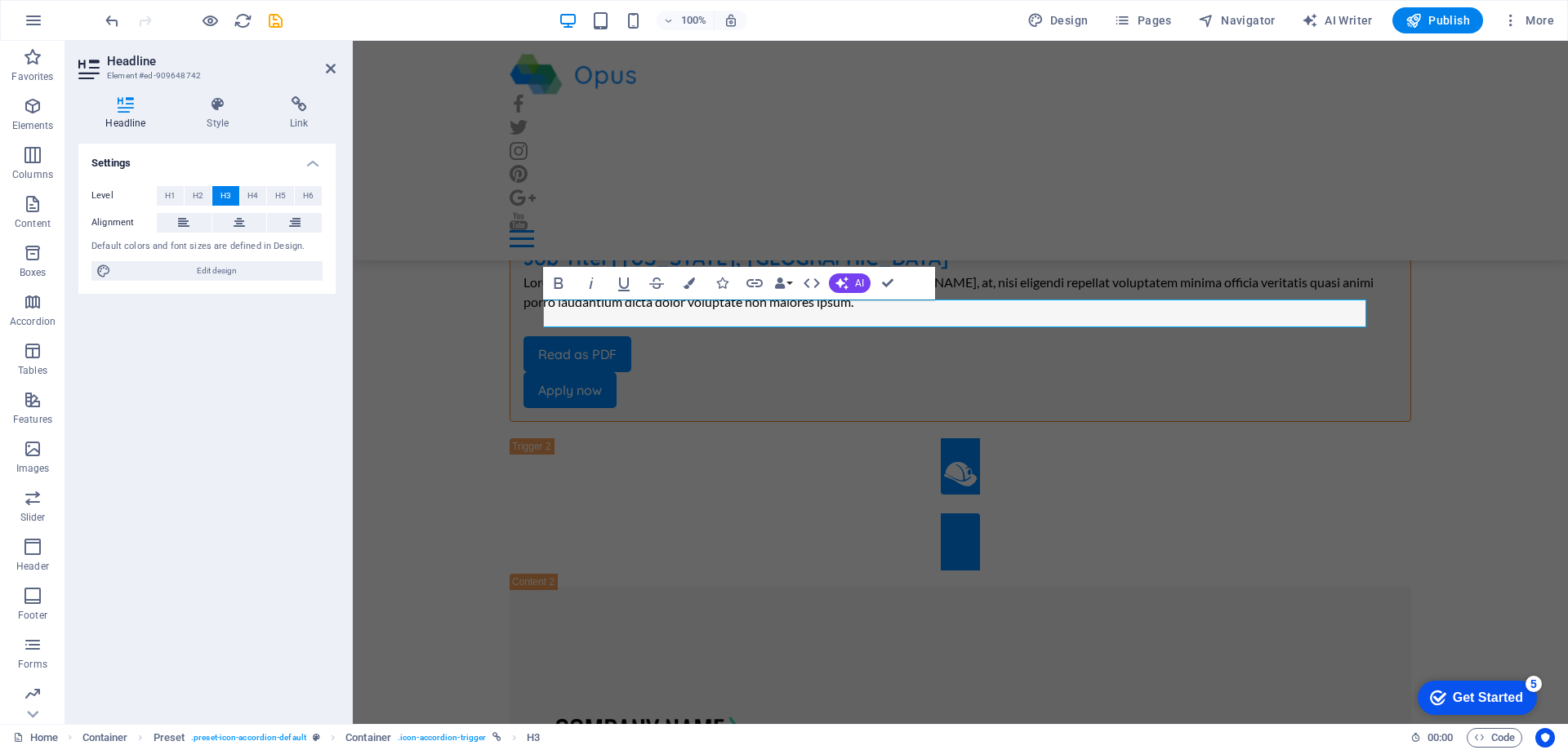
click at [189, 405] on div "Settings Level H1 H2 H3 H4 H5 H6 Alignment Default colors and font sizes are de…" at bounding box center [207, 427] width 257 height 568
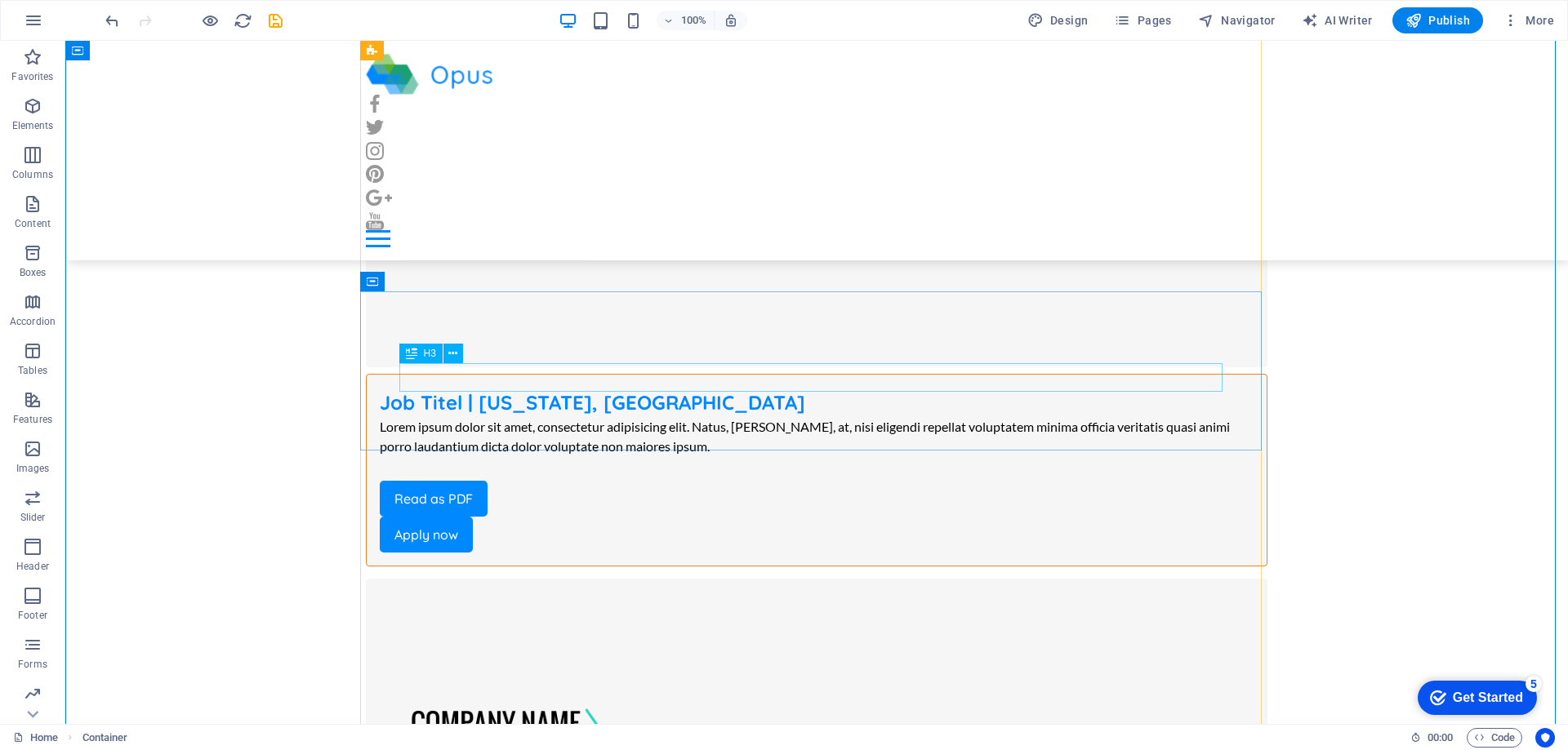
scroll to position [2857, 0]
click at [449, 352] on icon at bounding box center [453, 354] width 9 height 17
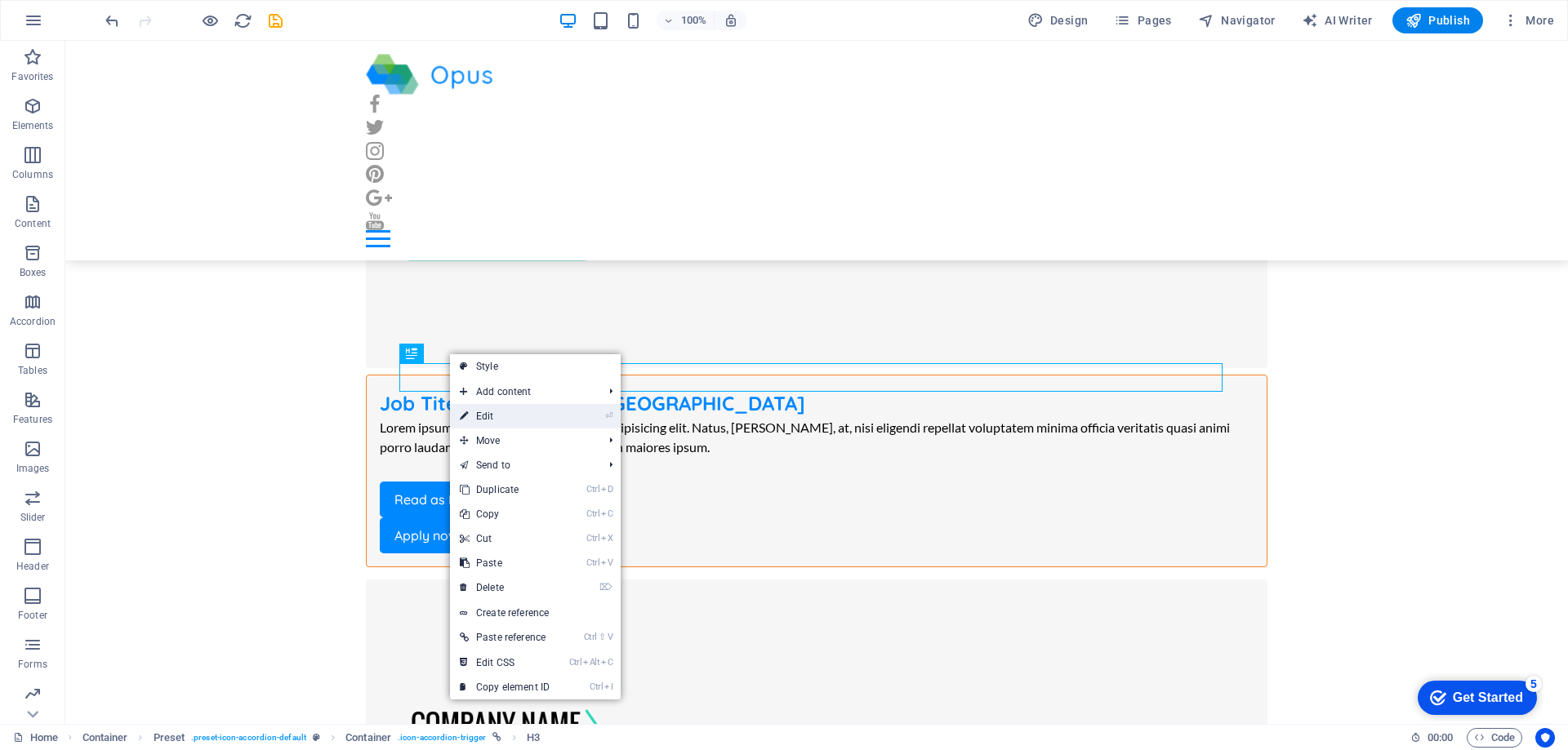
click at [493, 417] on link "⏎ Edit" at bounding box center [505, 417] width 109 height 25
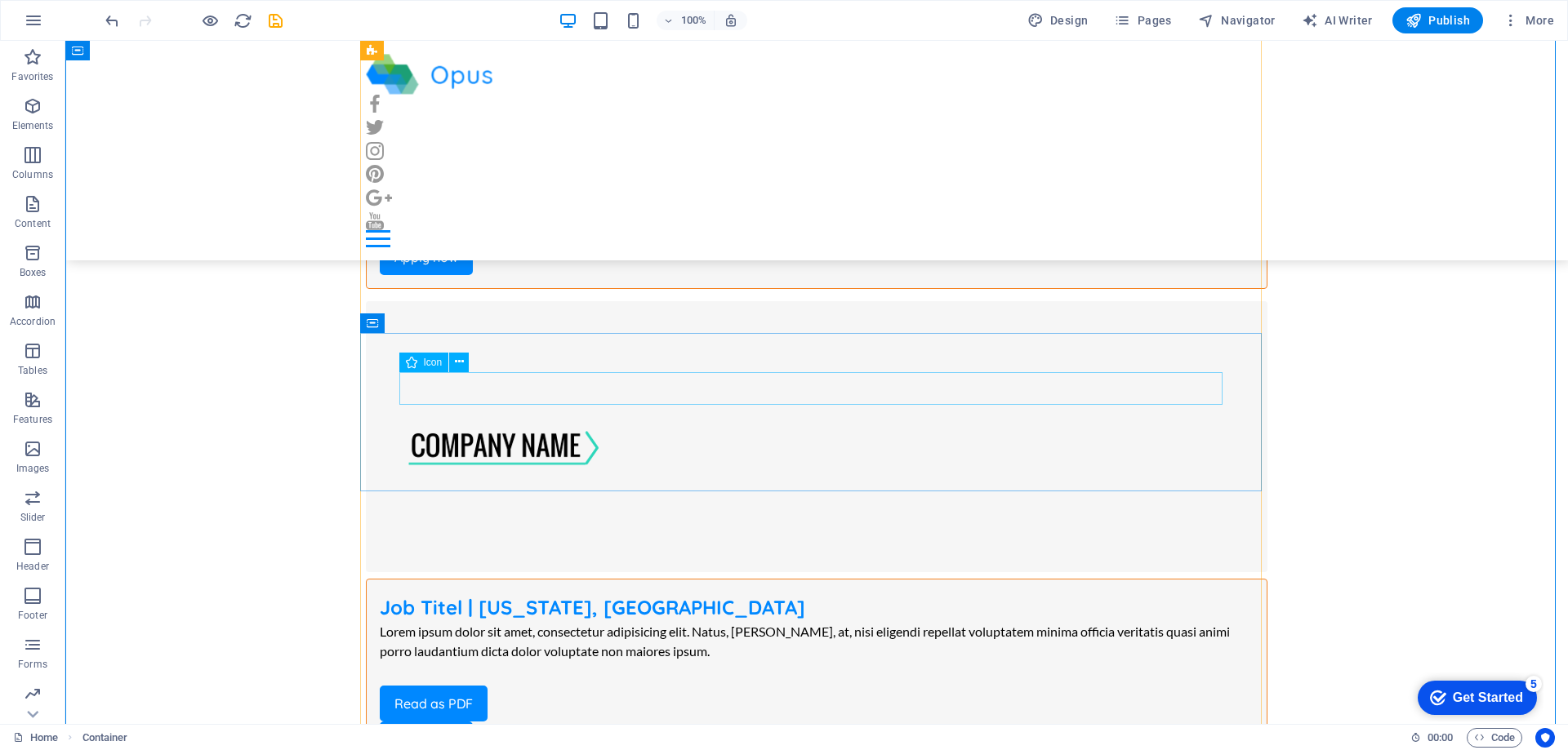
scroll to position [3183, 0]
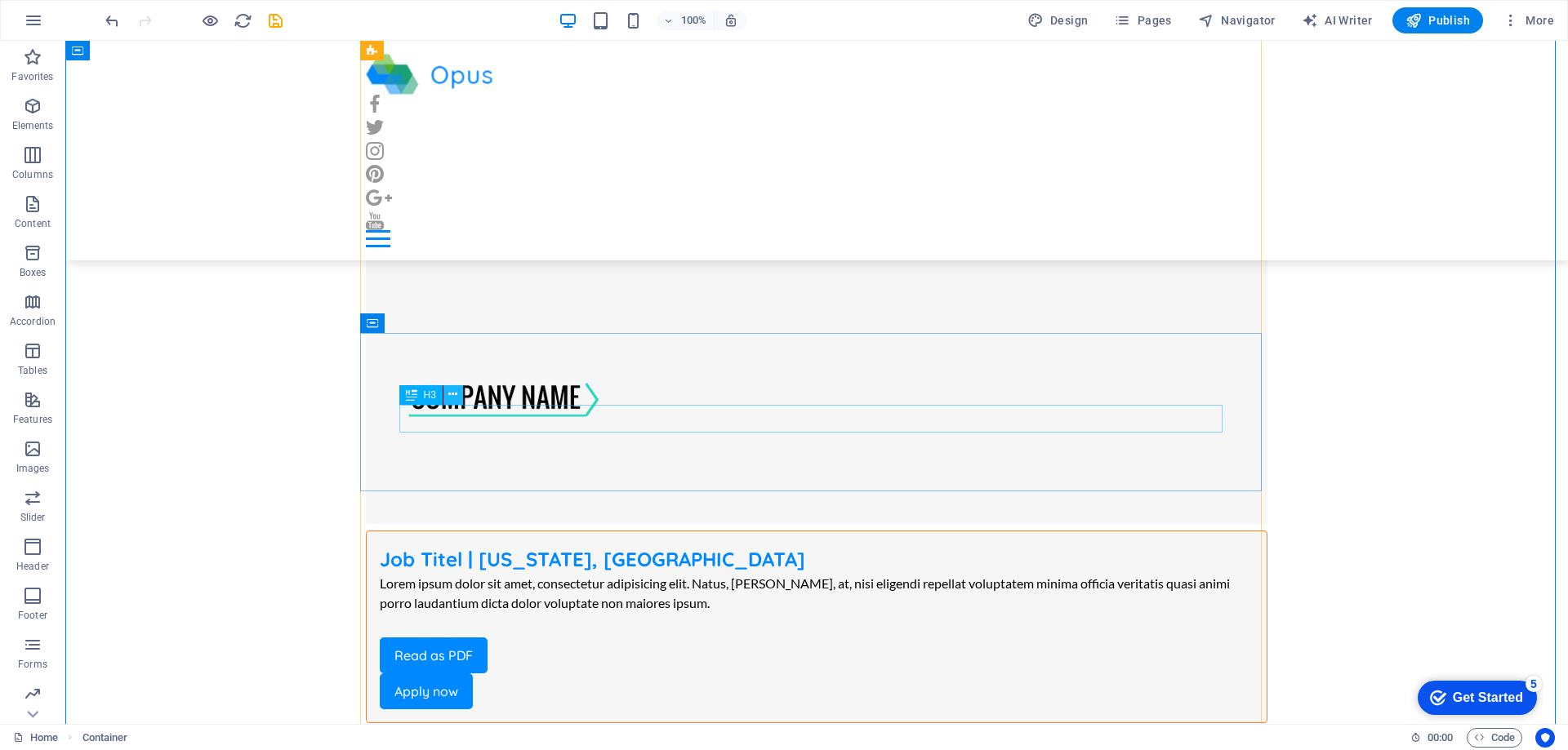
click at [452, 391] on icon at bounding box center [453, 394] width 9 height 17
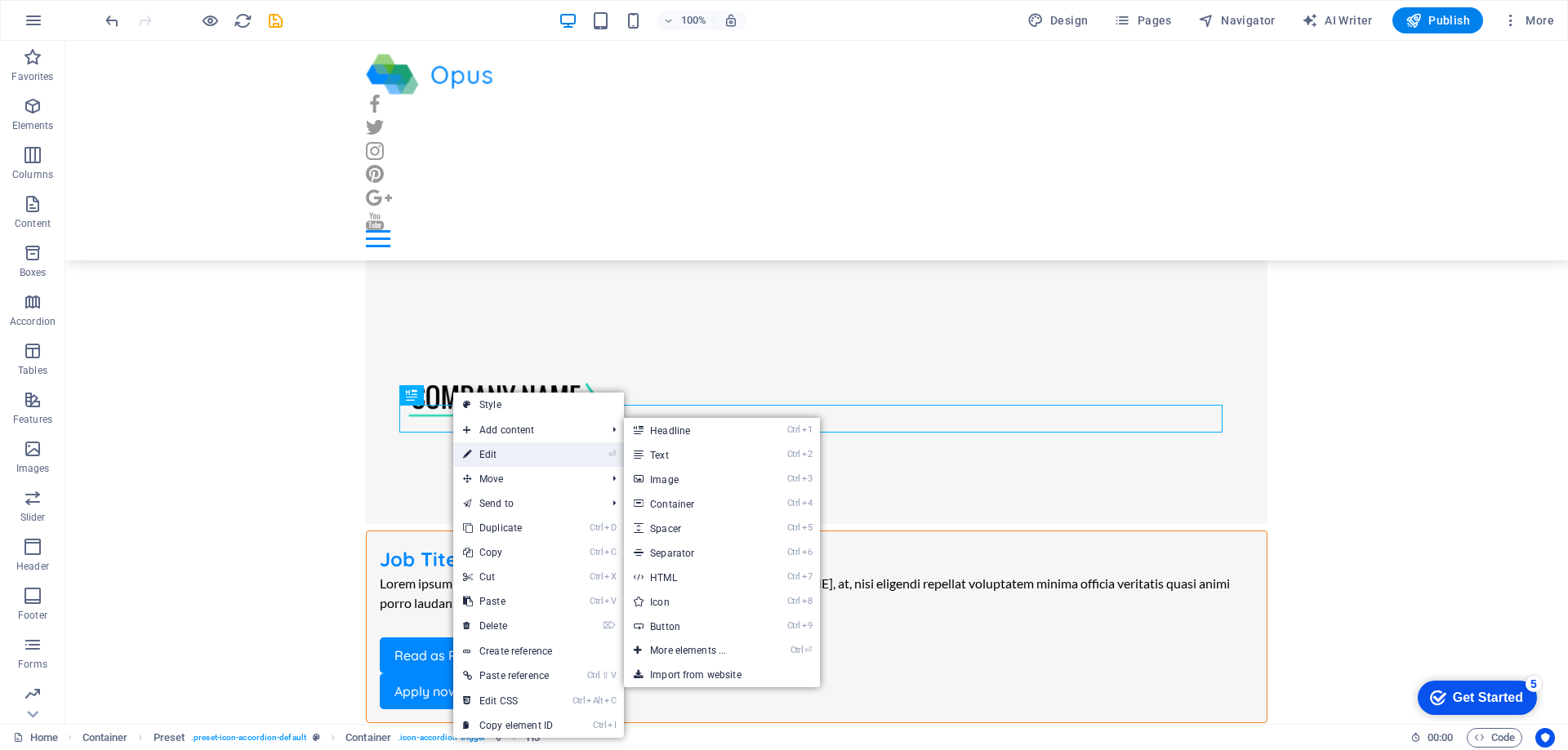
click at [512, 453] on link "⏎ Edit" at bounding box center [508, 455] width 109 height 25
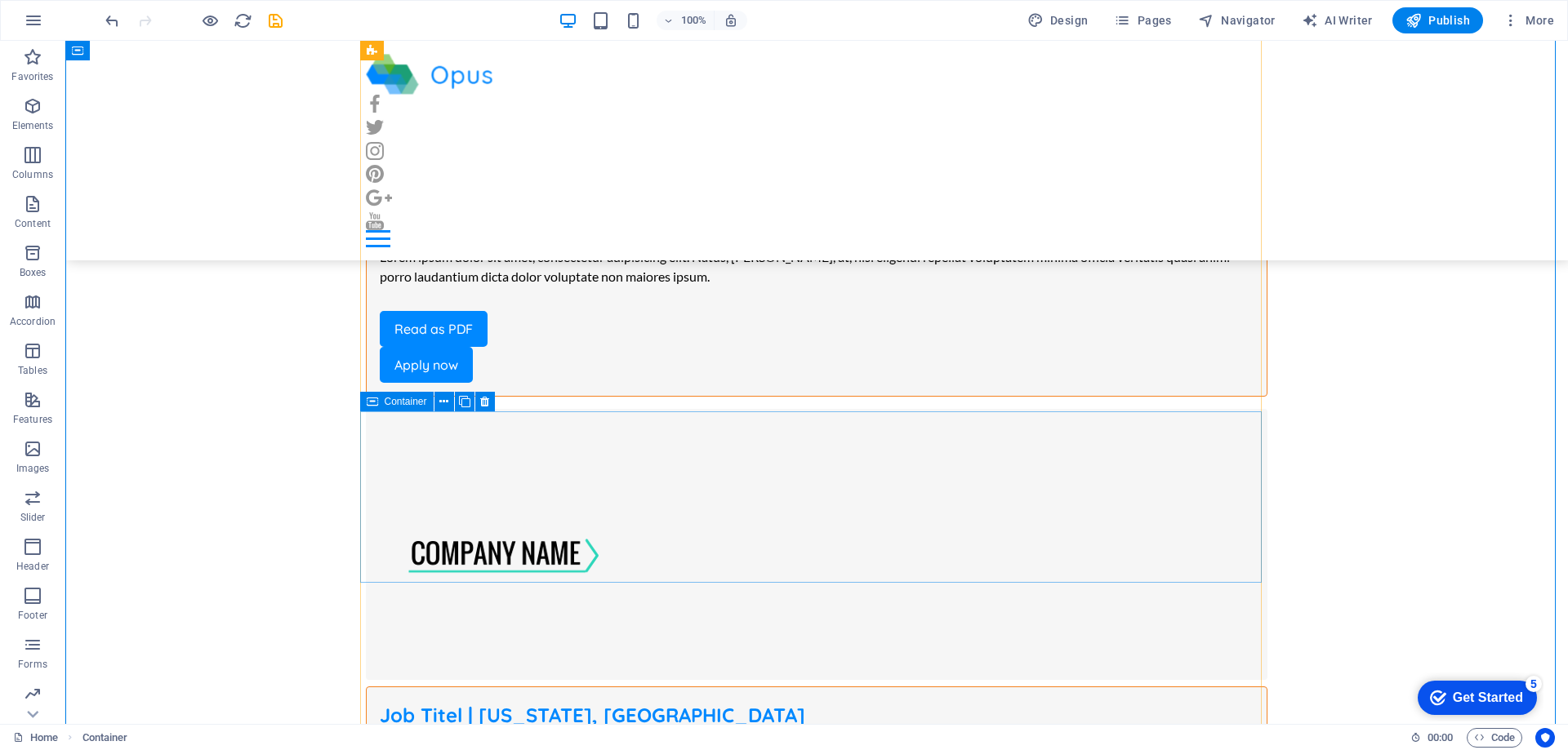
scroll to position [3836, 0]
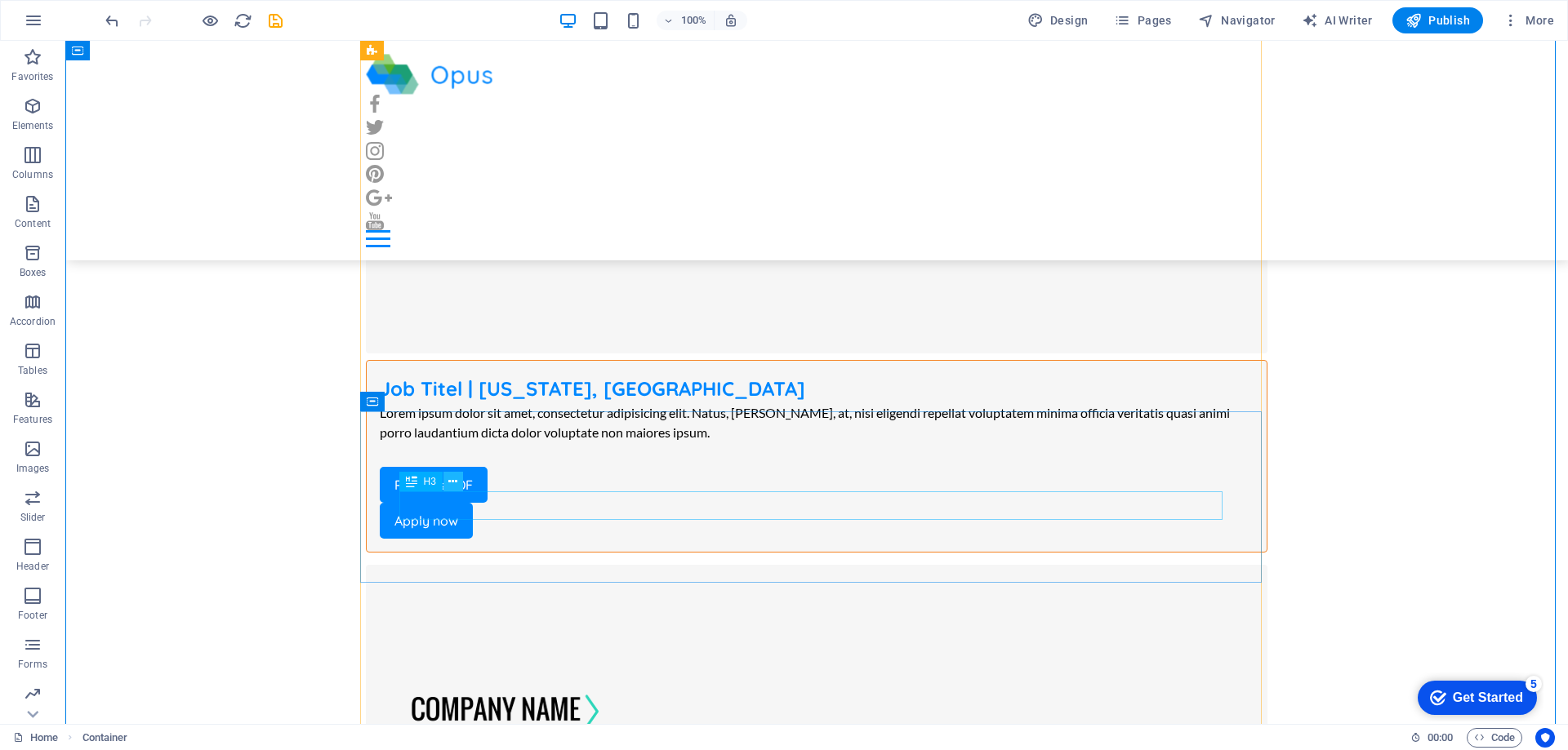
click at [458, 485] on icon at bounding box center [453, 481] width 9 height 17
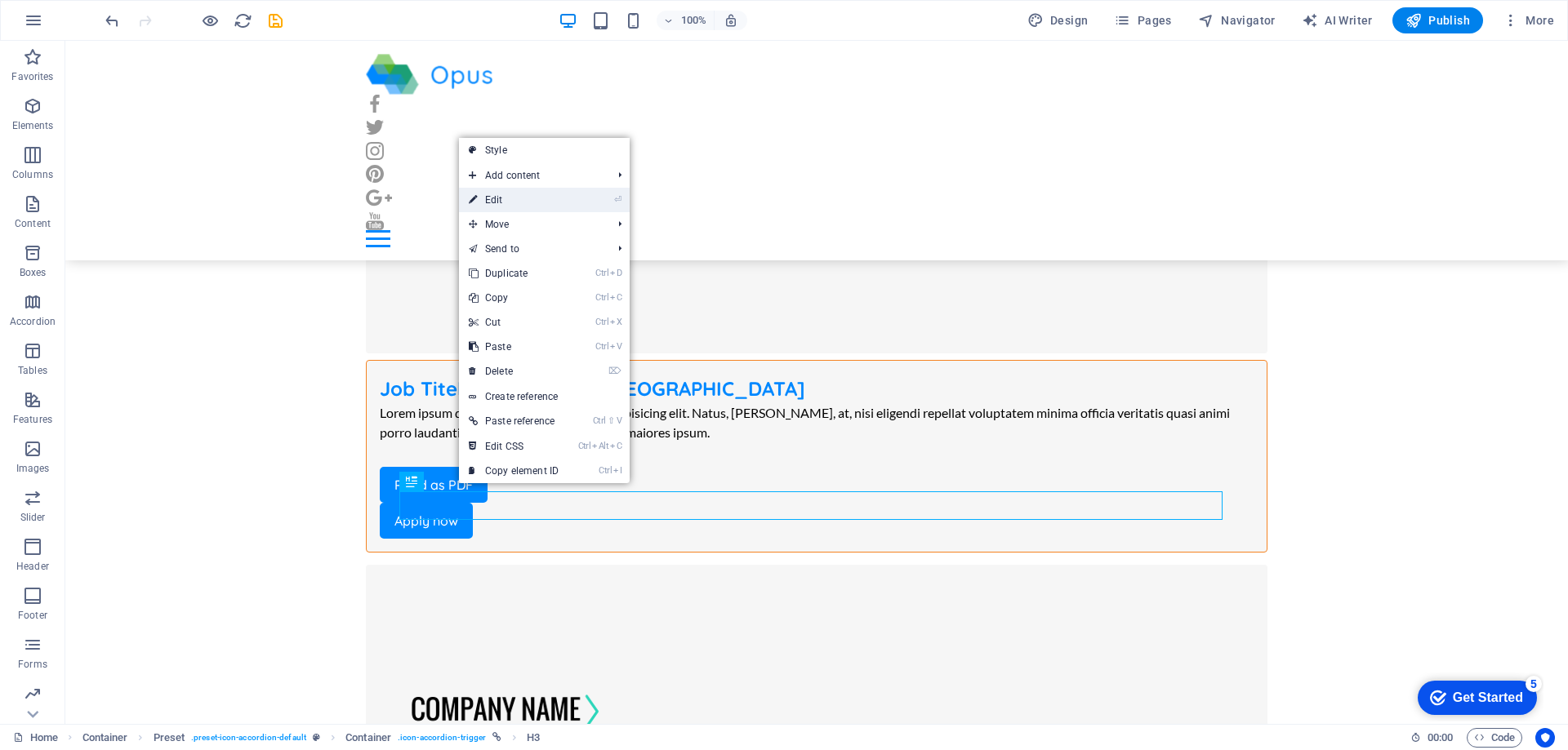
click at [521, 194] on link "⏎ Edit" at bounding box center [514, 201] width 109 height 25
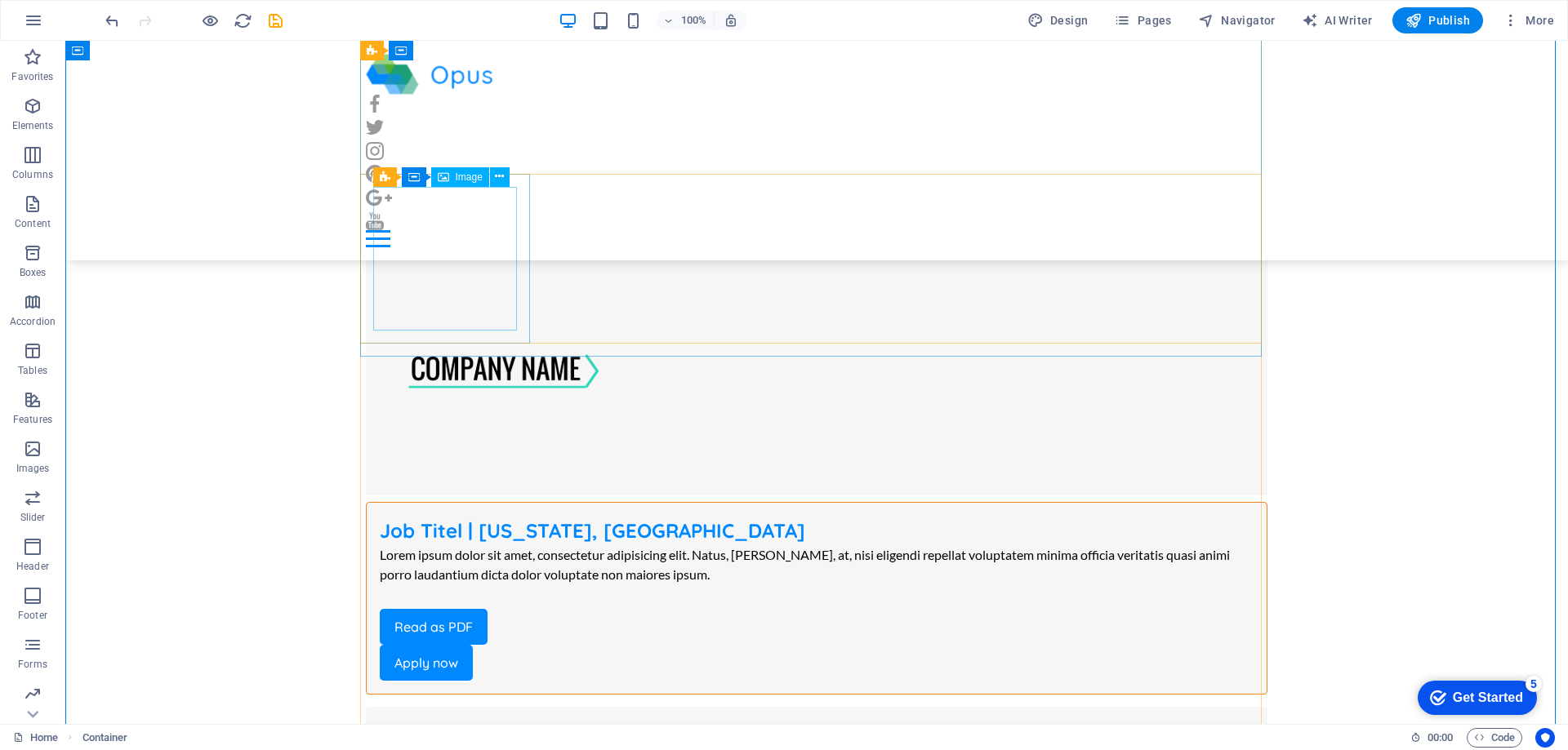
scroll to position [4816, 0]
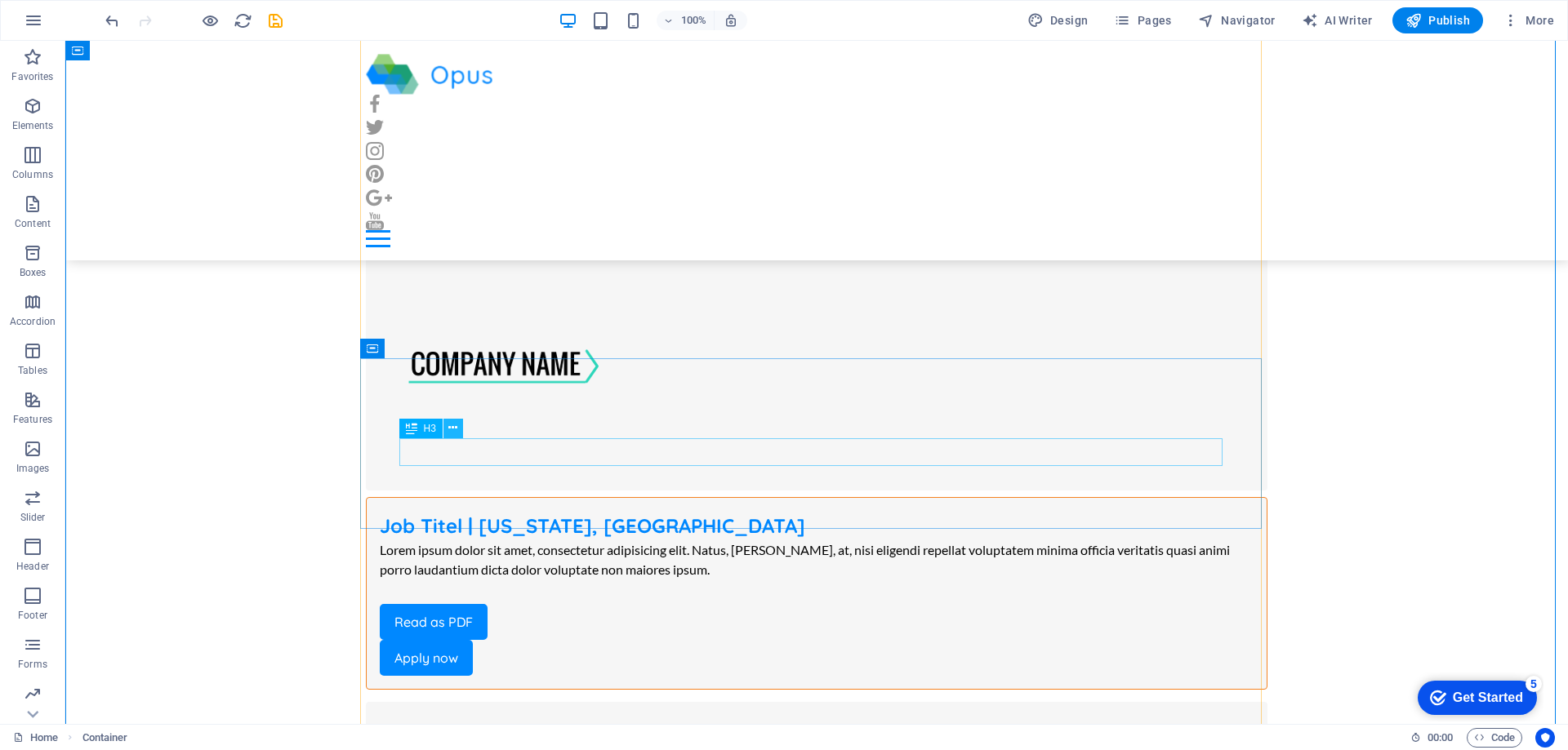
click at [454, 425] on icon at bounding box center [453, 428] width 9 height 17
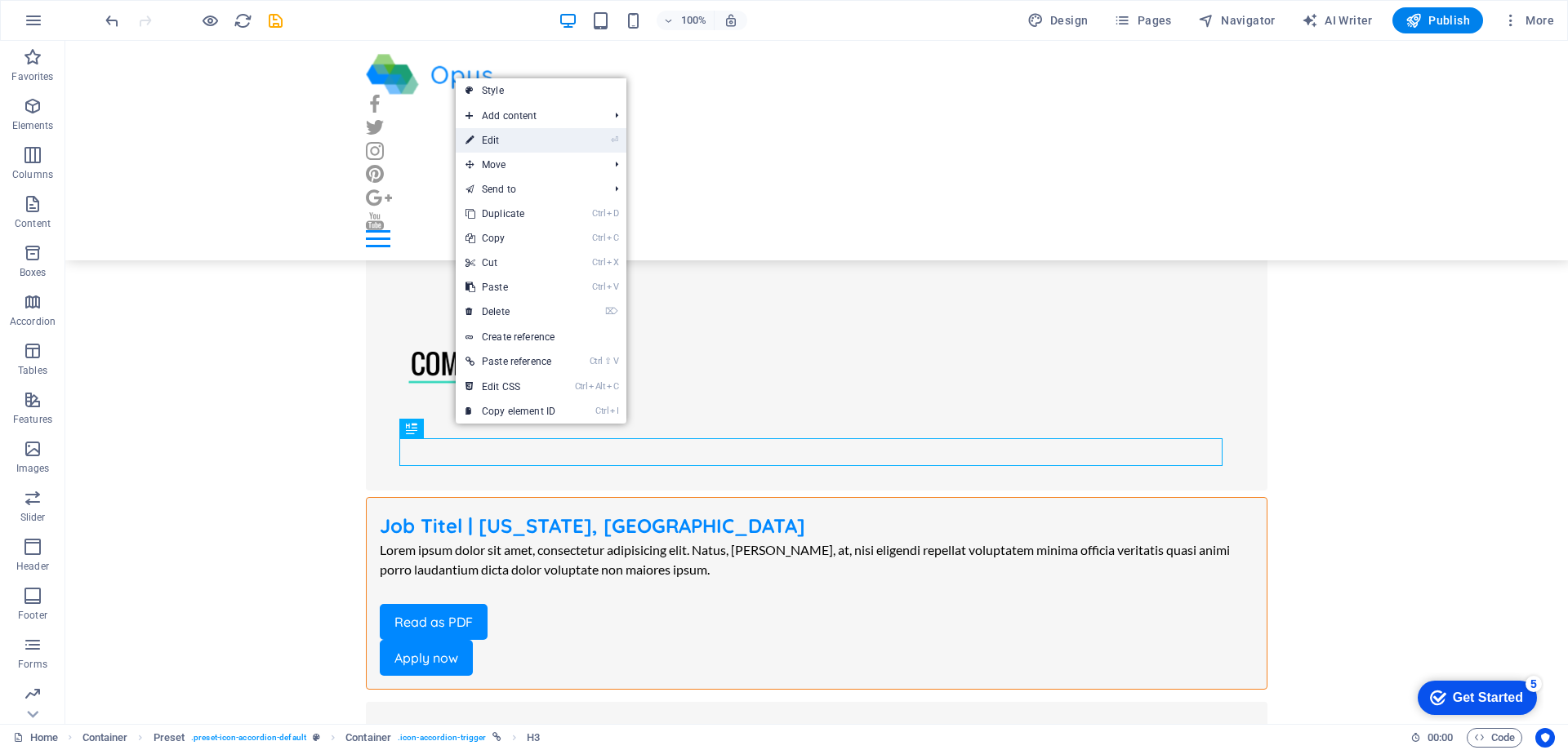
click at [509, 136] on link "⏎ Edit" at bounding box center [511, 141] width 109 height 25
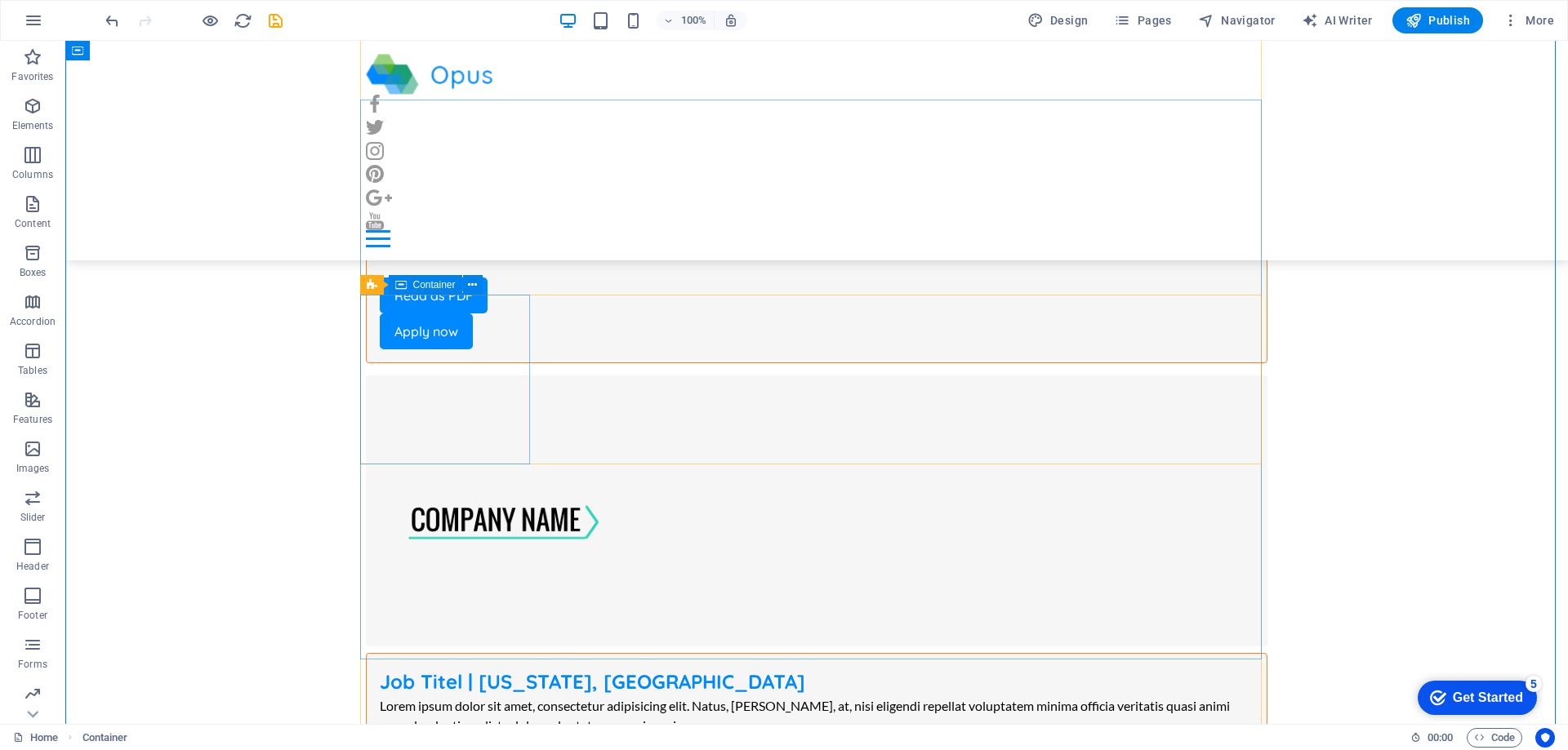
scroll to position [5469, 0]
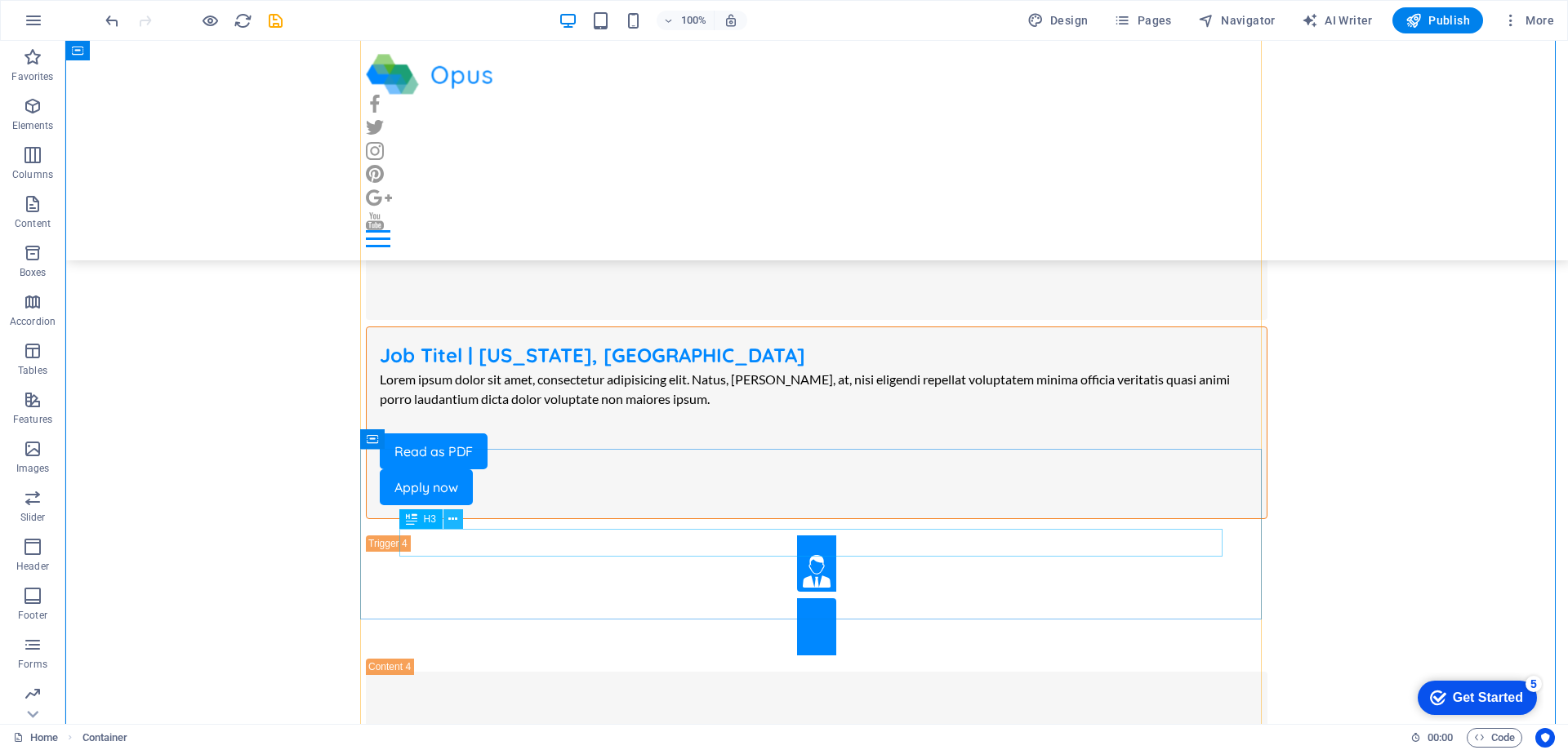
click at [455, 520] on icon at bounding box center [453, 520] width 9 height 17
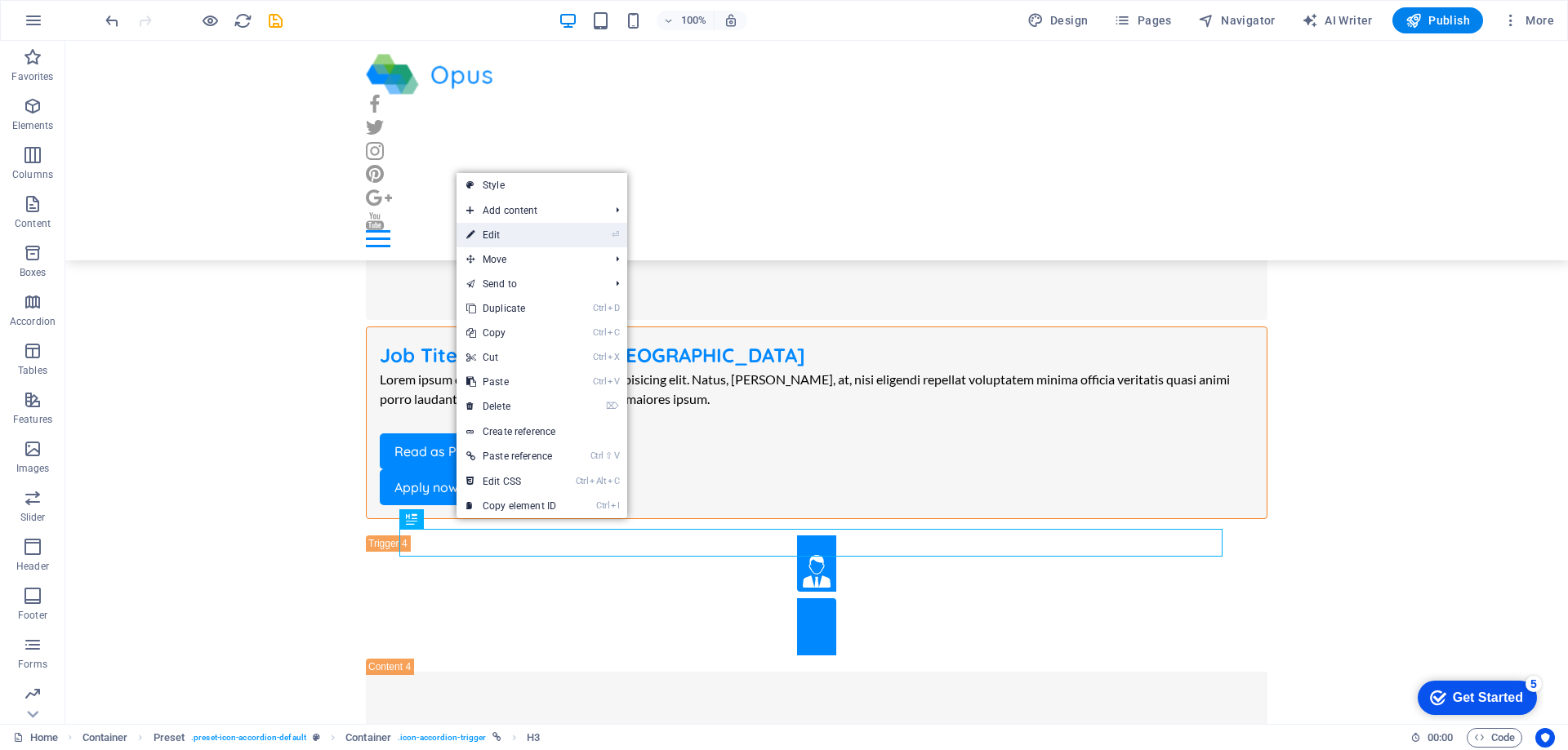
click at [526, 237] on link "⏎ Edit" at bounding box center [512, 235] width 109 height 25
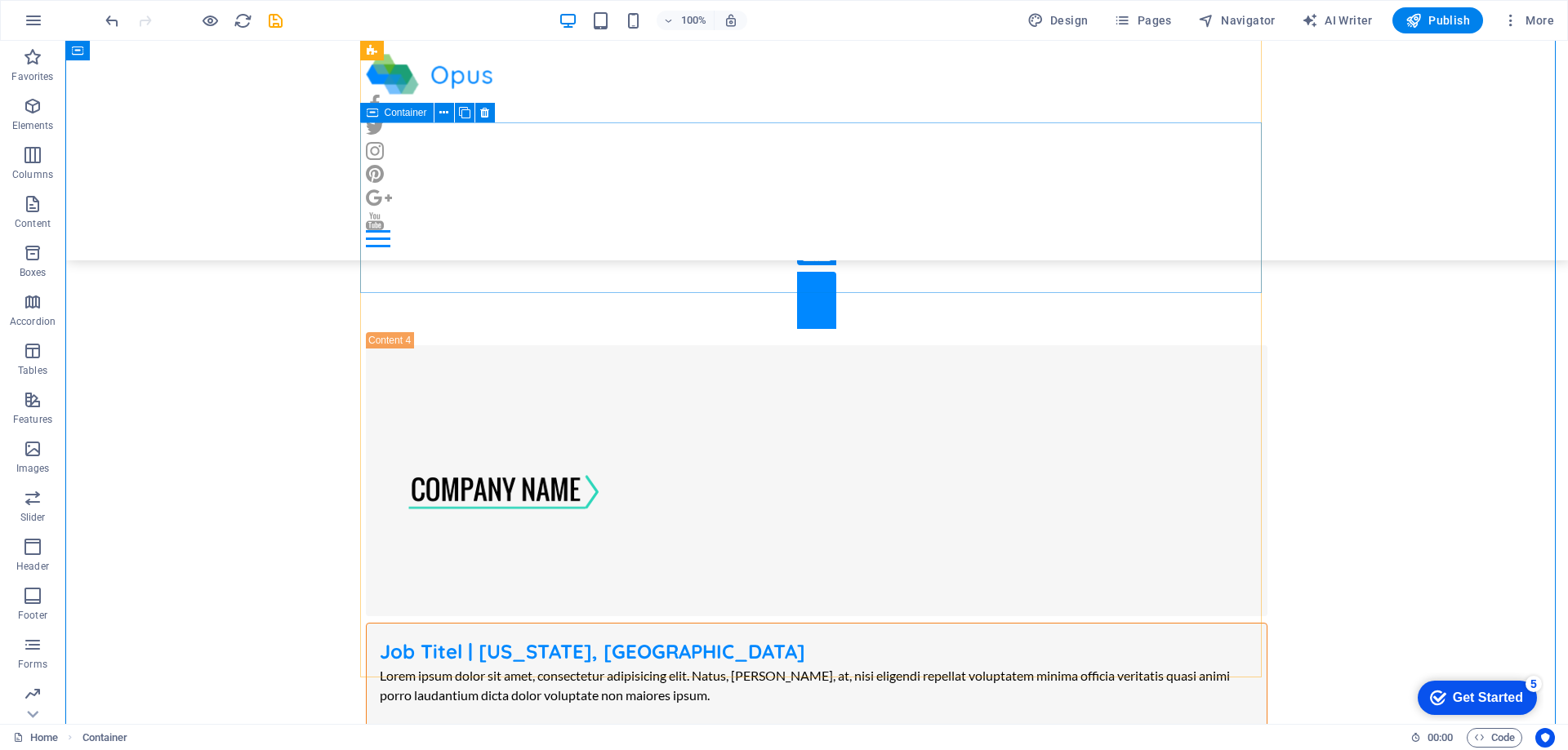
scroll to position [5714, 0]
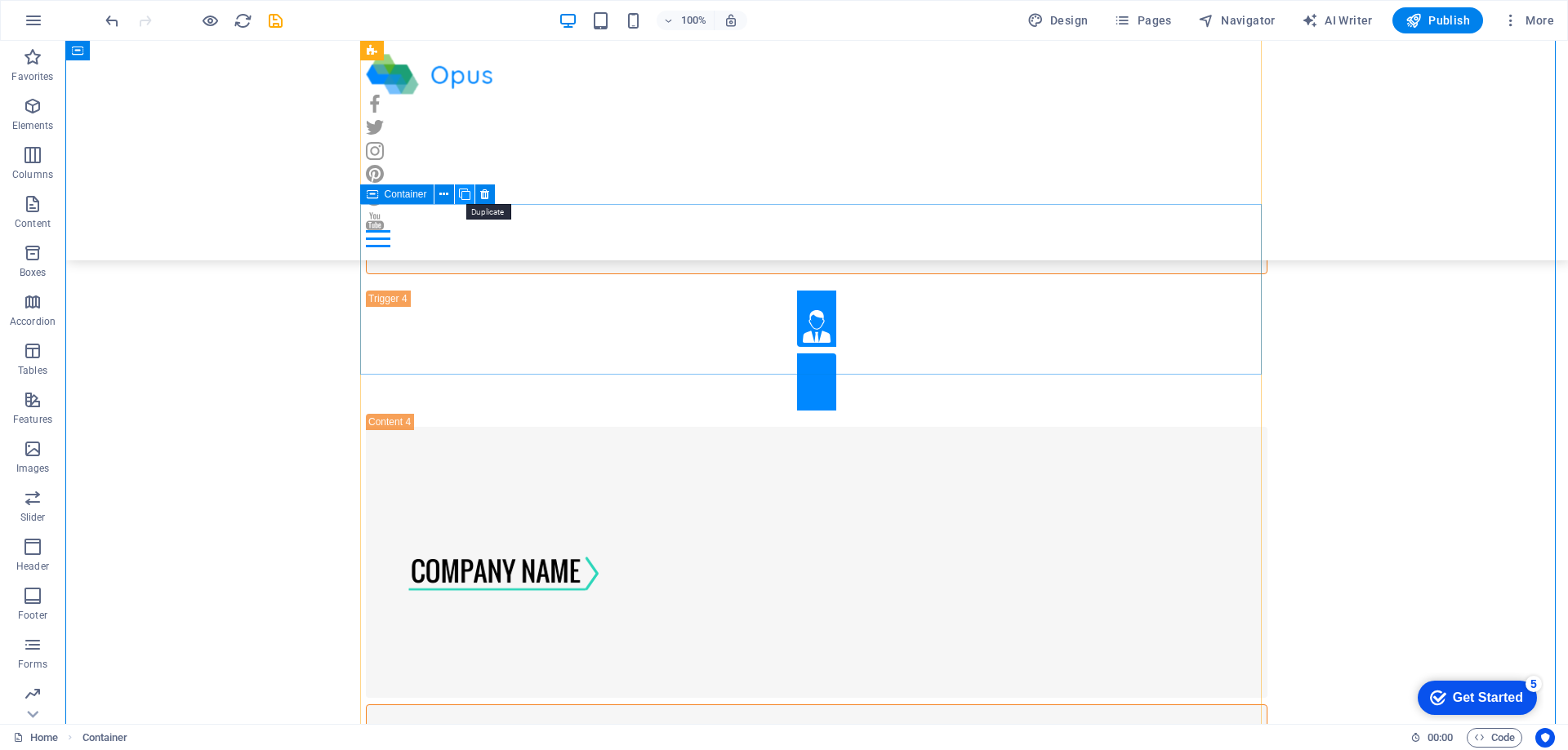
click at [463, 193] on icon at bounding box center [465, 195] width 12 height 17
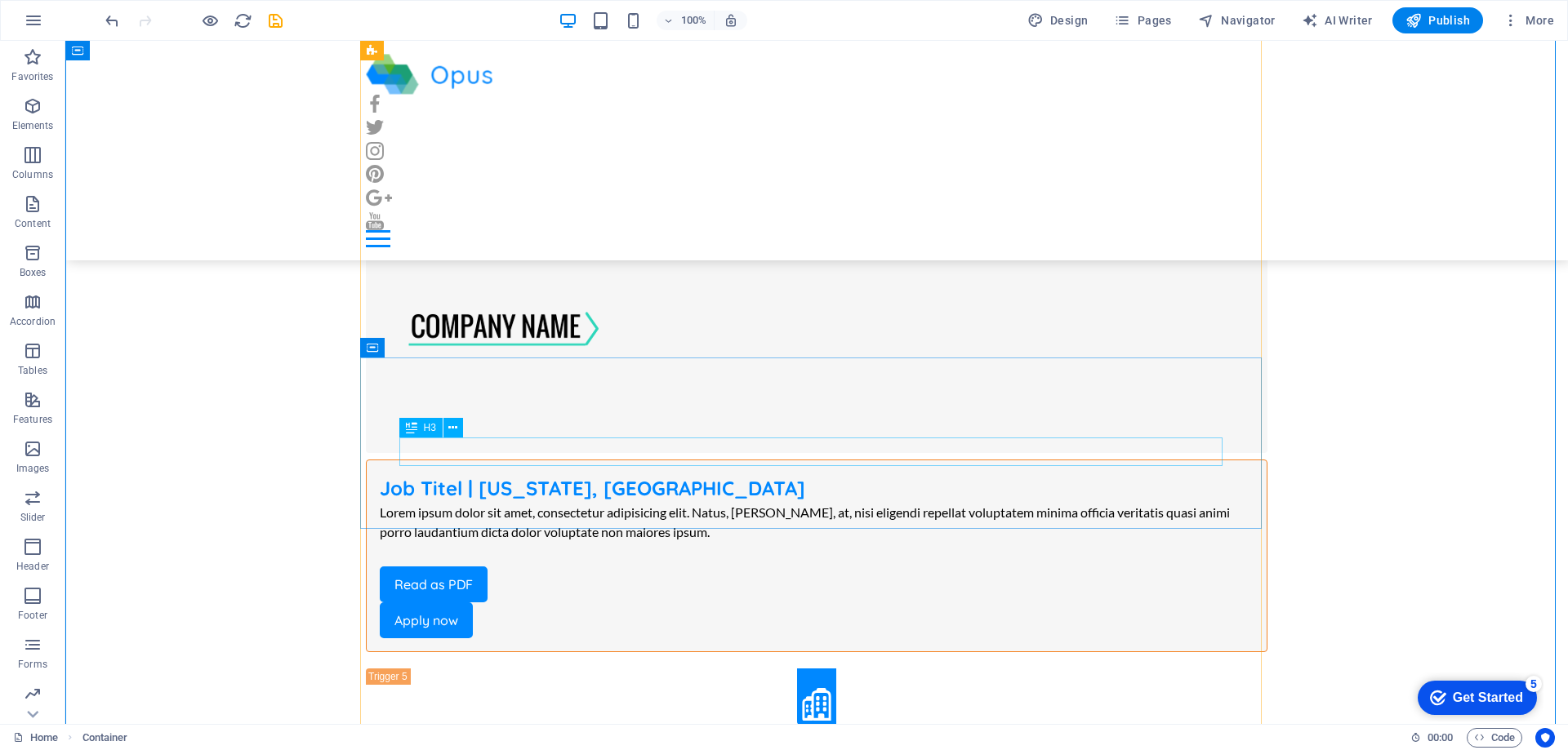
scroll to position [6122, 0]
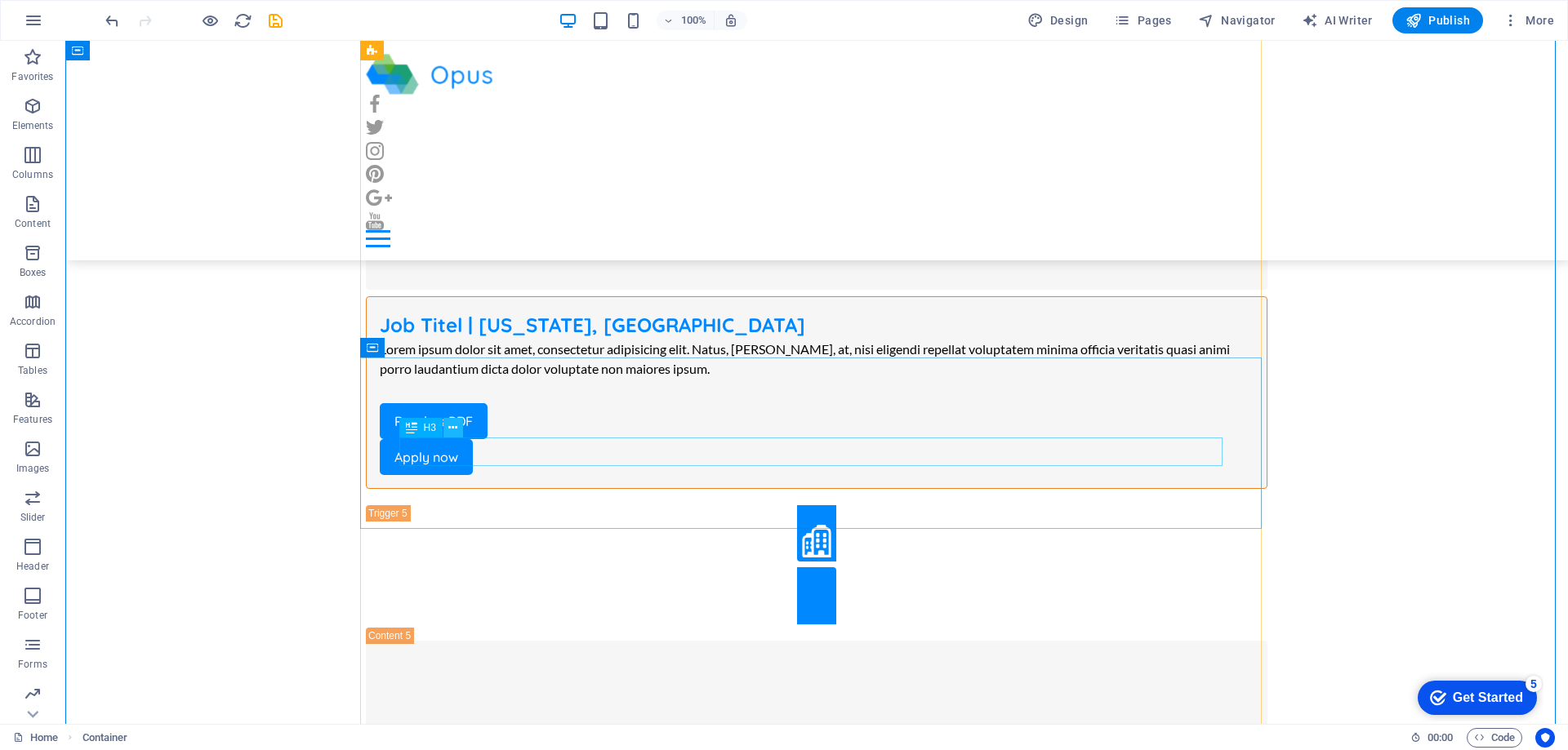
click at [451, 424] on icon at bounding box center [453, 428] width 9 height 17
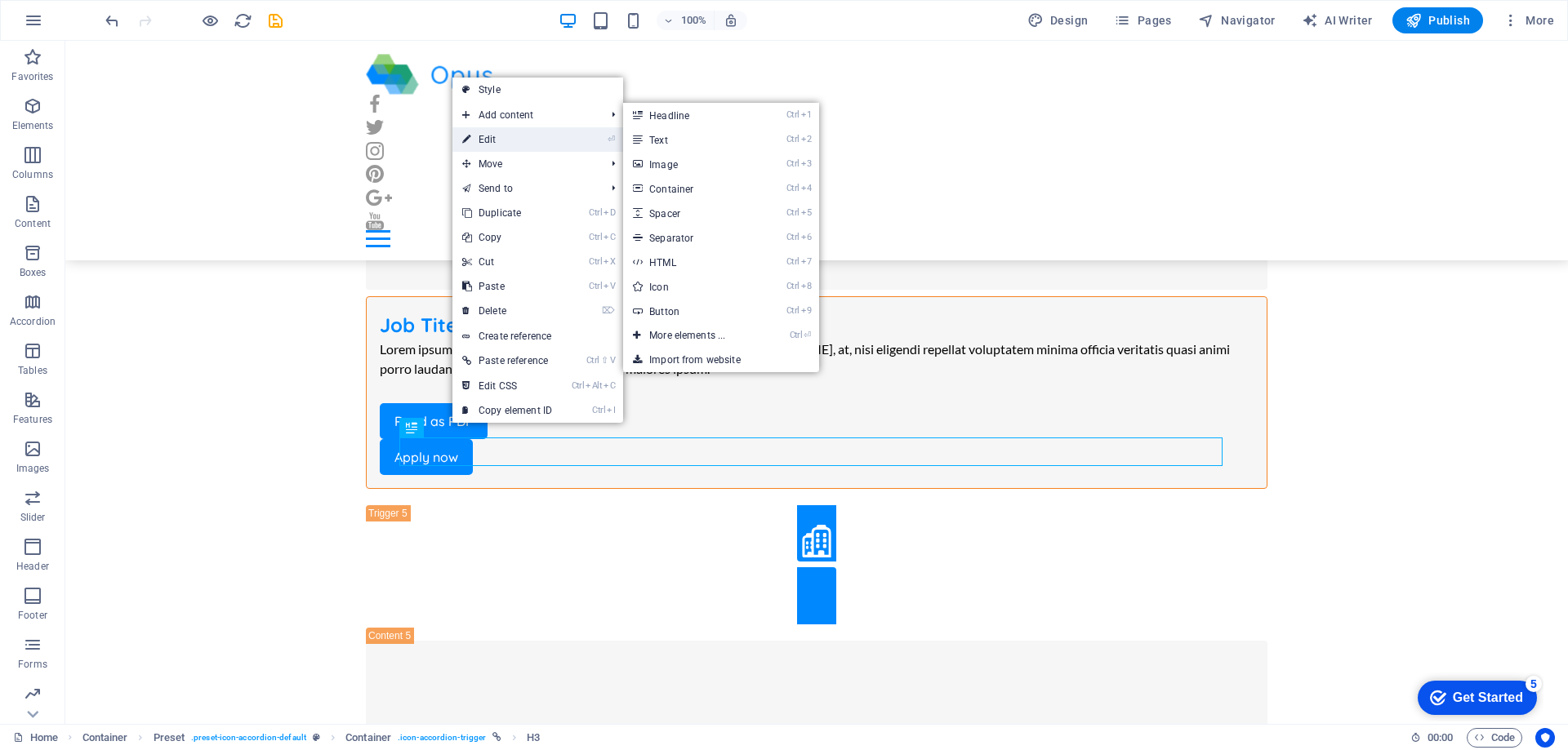
click at [512, 142] on link "⏎ Edit" at bounding box center [507, 140] width 109 height 25
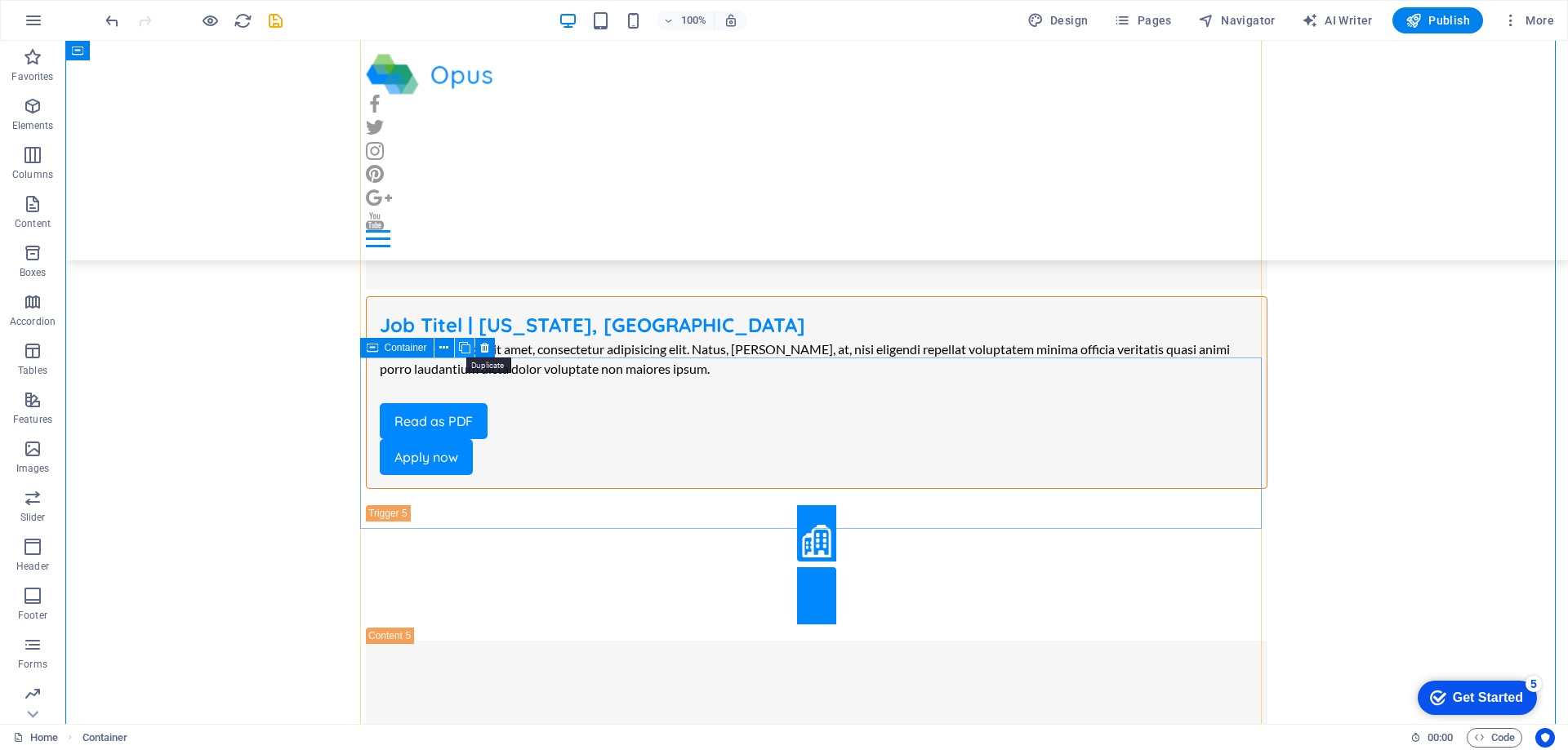
click at [461, 346] on icon at bounding box center [465, 348] width 12 height 17
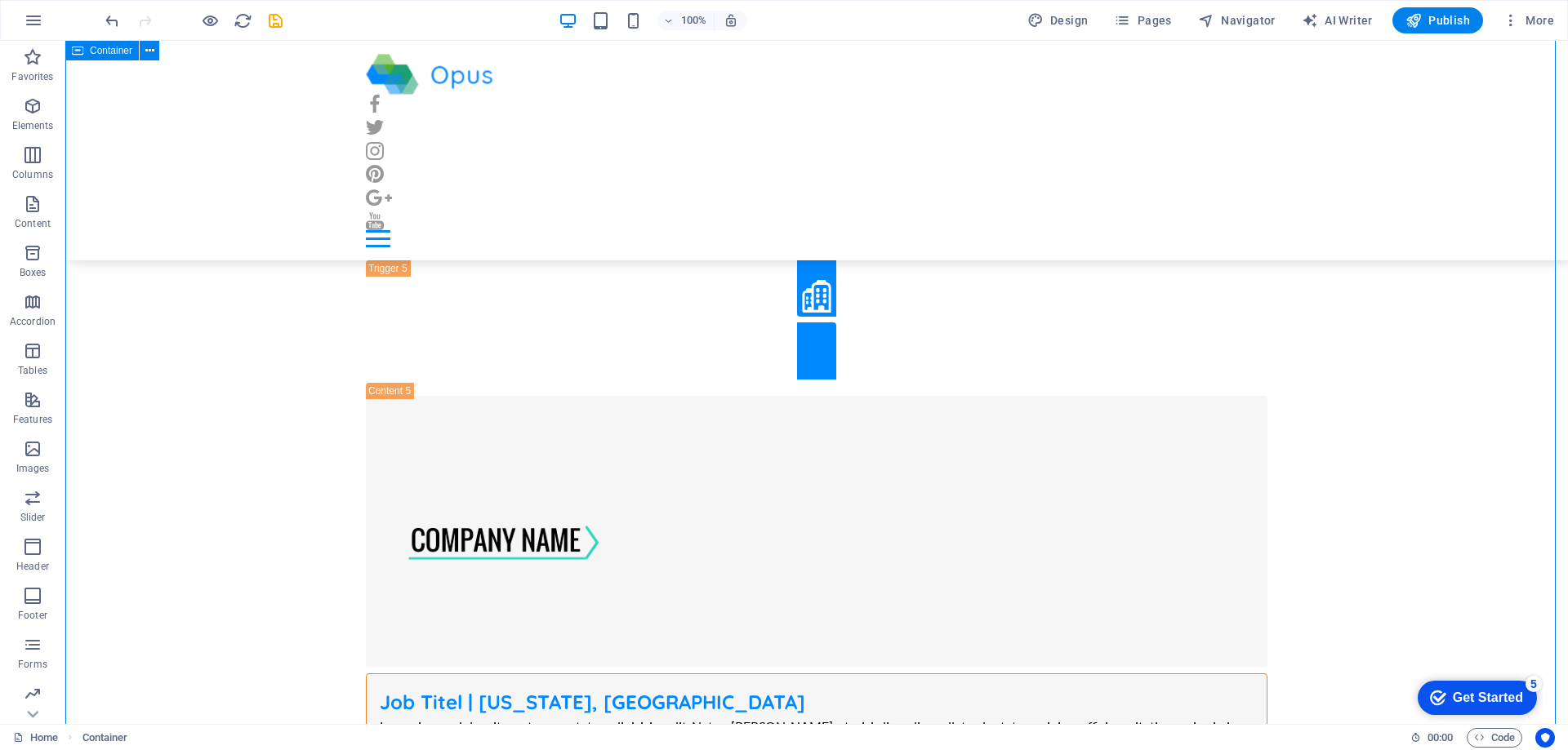
scroll to position [6612, 0]
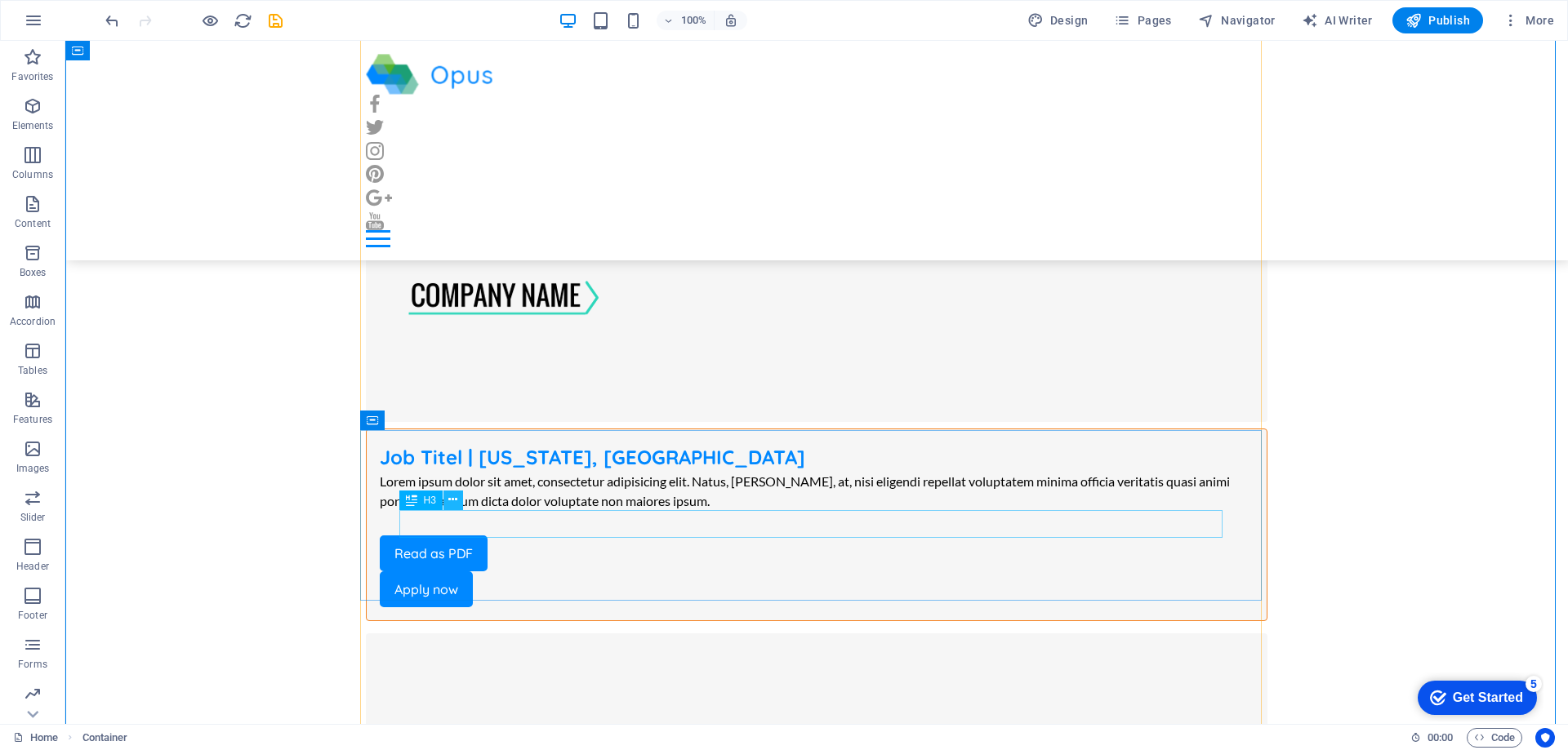
click at [454, 499] on icon at bounding box center [453, 500] width 9 height 17
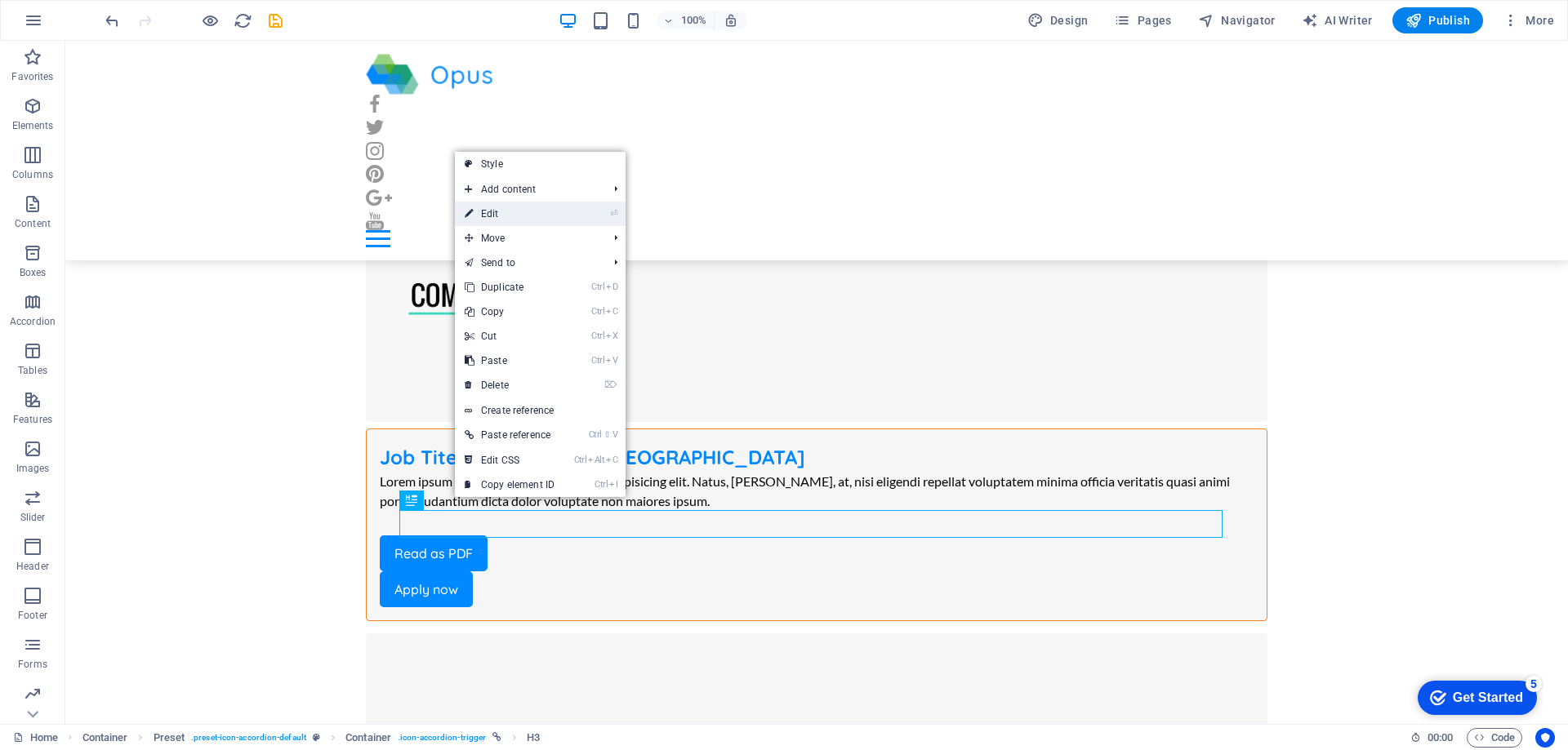
click at [532, 220] on link "⏎ Edit" at bounding box center [510, 214] width 109 height 25
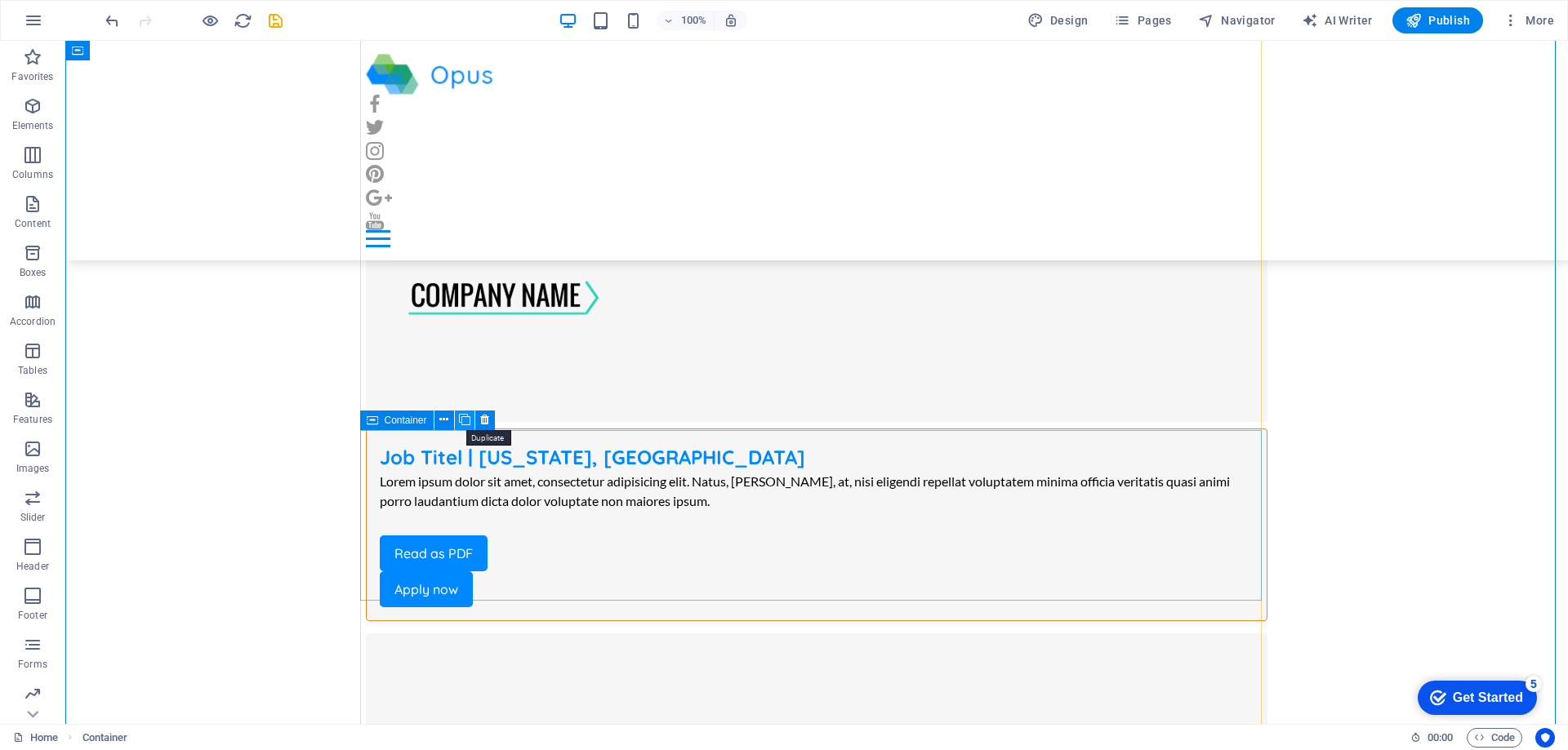
click at [461, 418] on icon at bounding box center [465, 419] width 12 height 17
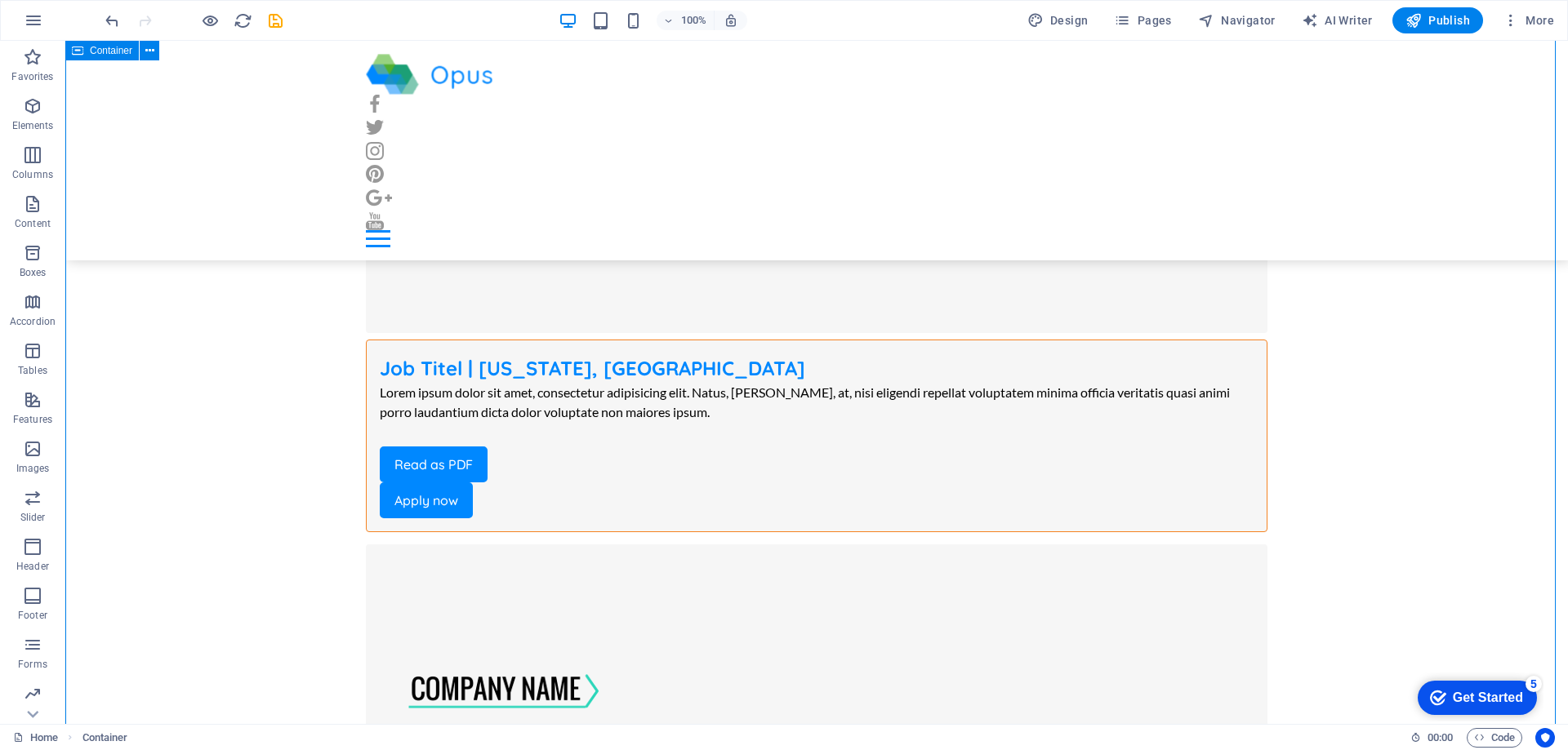
scroll to position [7265, 0]
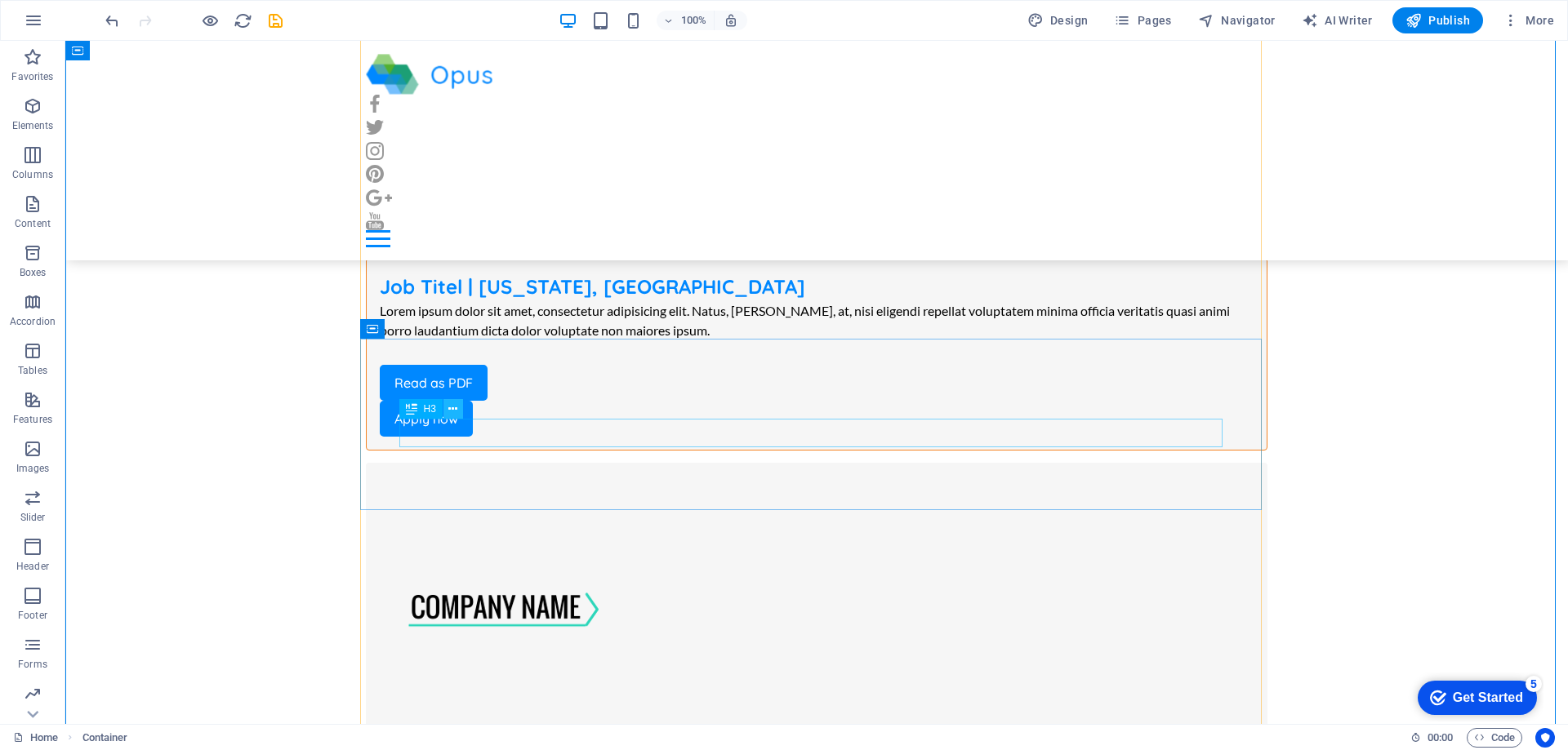
click at [454, 408] on icon at bounding box center [453, 409] width 9 height 17
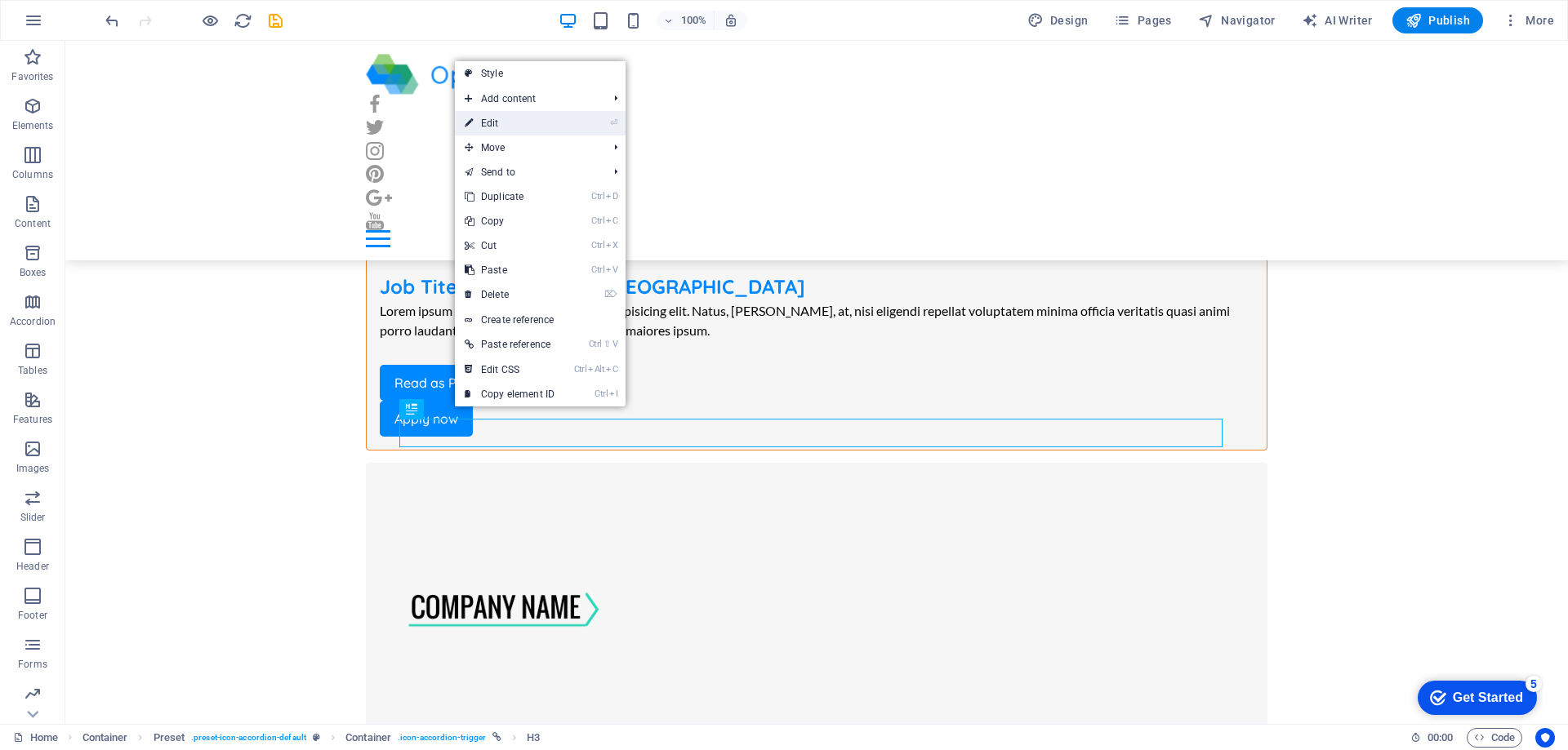
click at [507, 119] on link "⏎ Edit" at bounding box center [510, 123] width 109 height 25
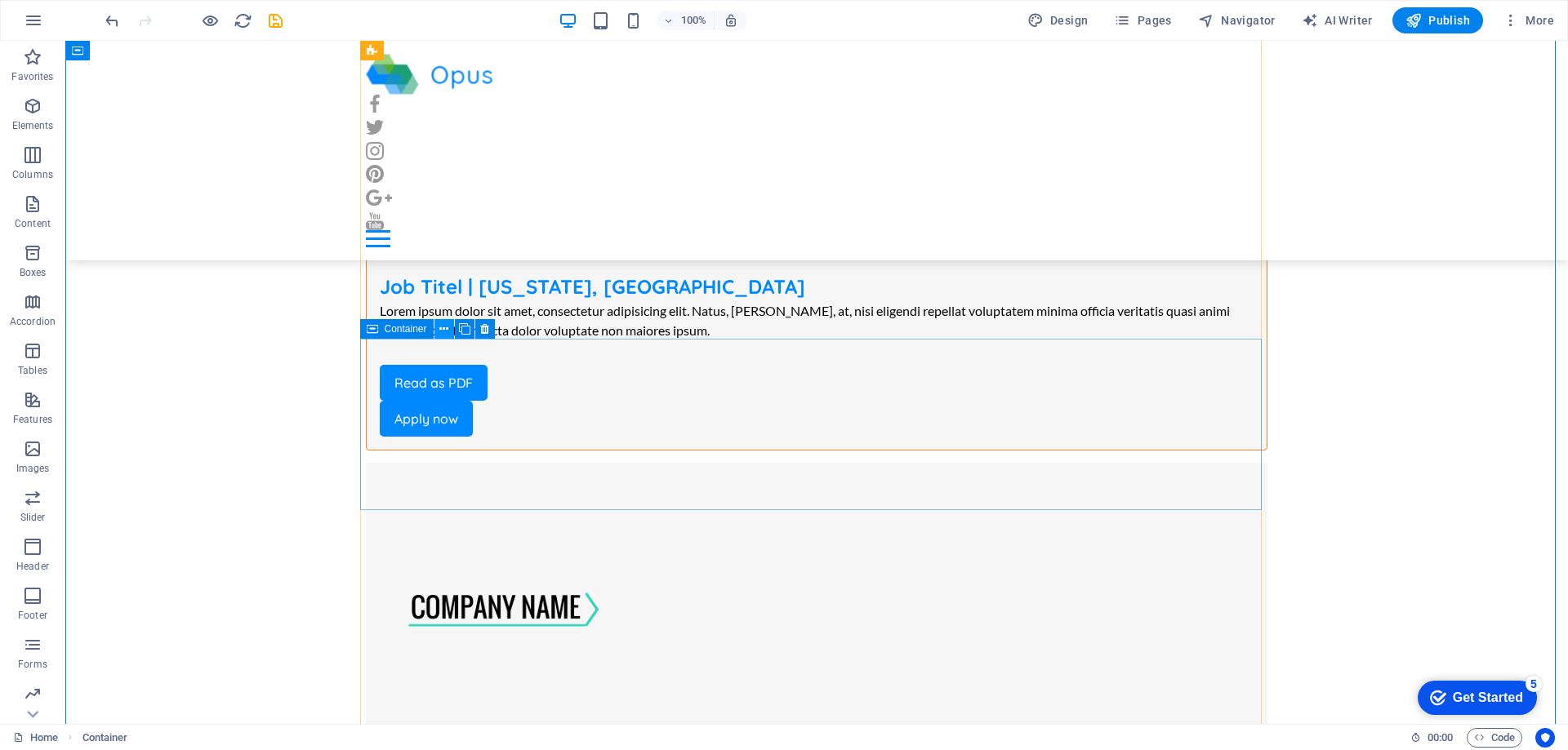
click at [464, 328] on icon at bounding box center [465, 329] width 12 height 17
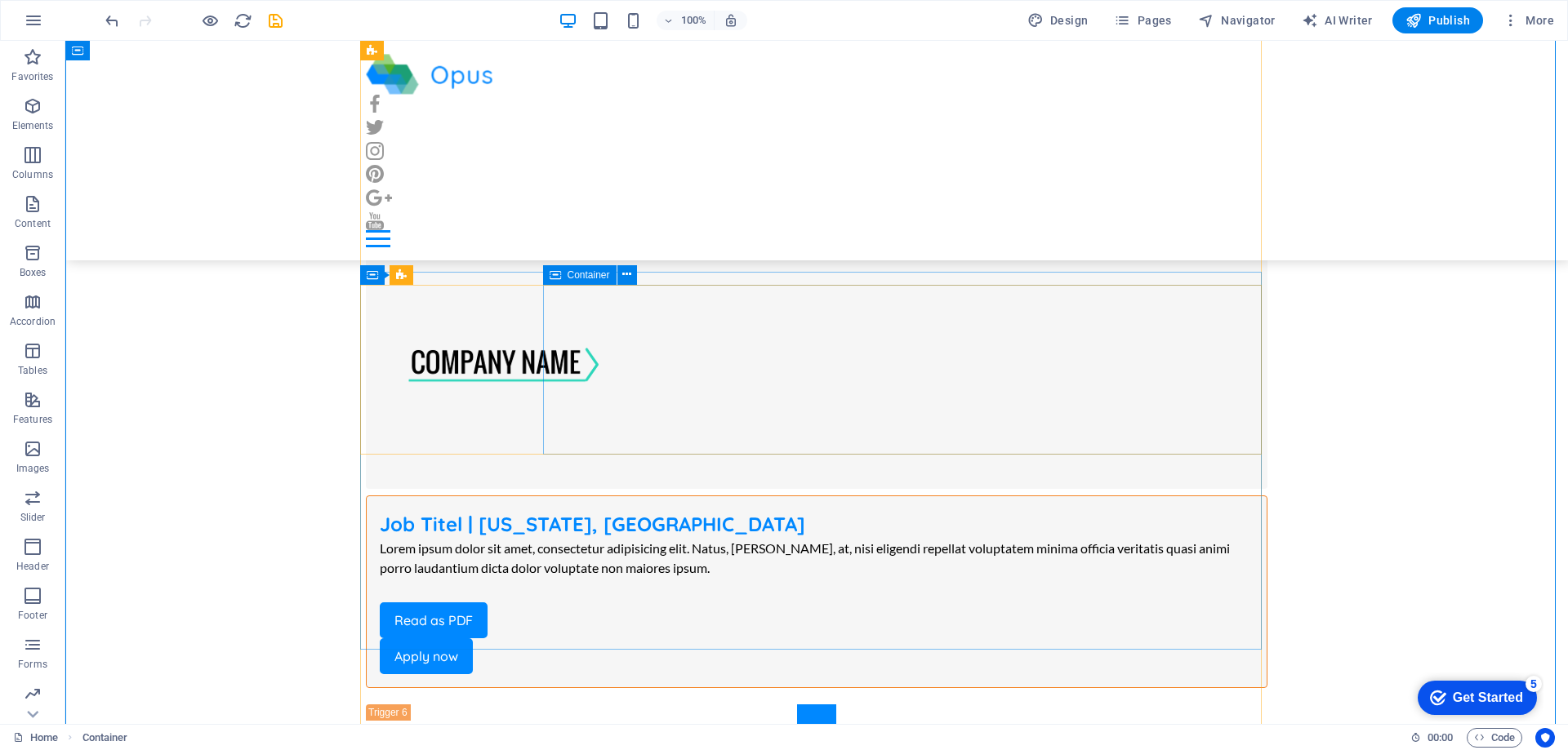
scroll to position [7836, 0]
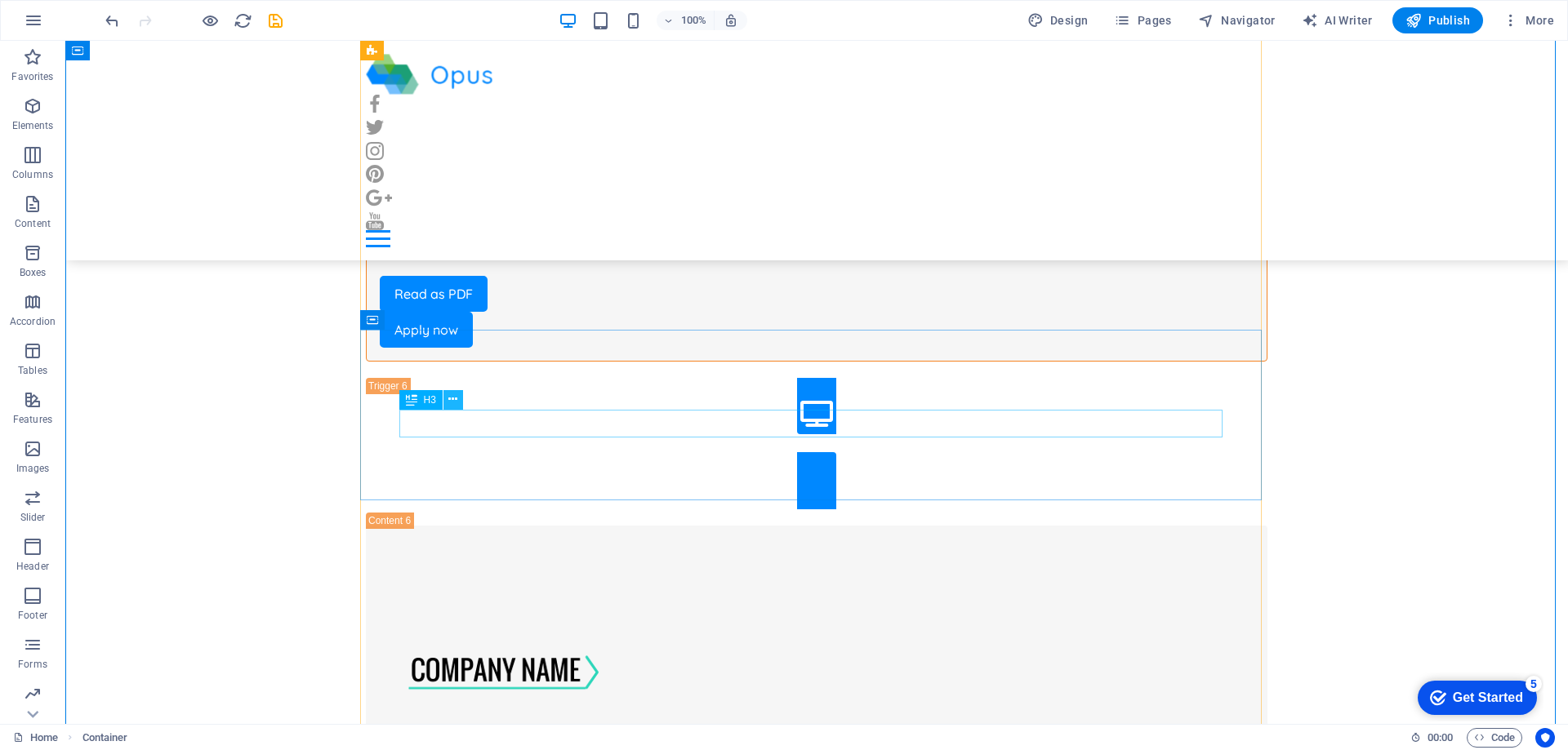
click at [452, 400] on icon at bounding box center [453, 399] width 9 height 17
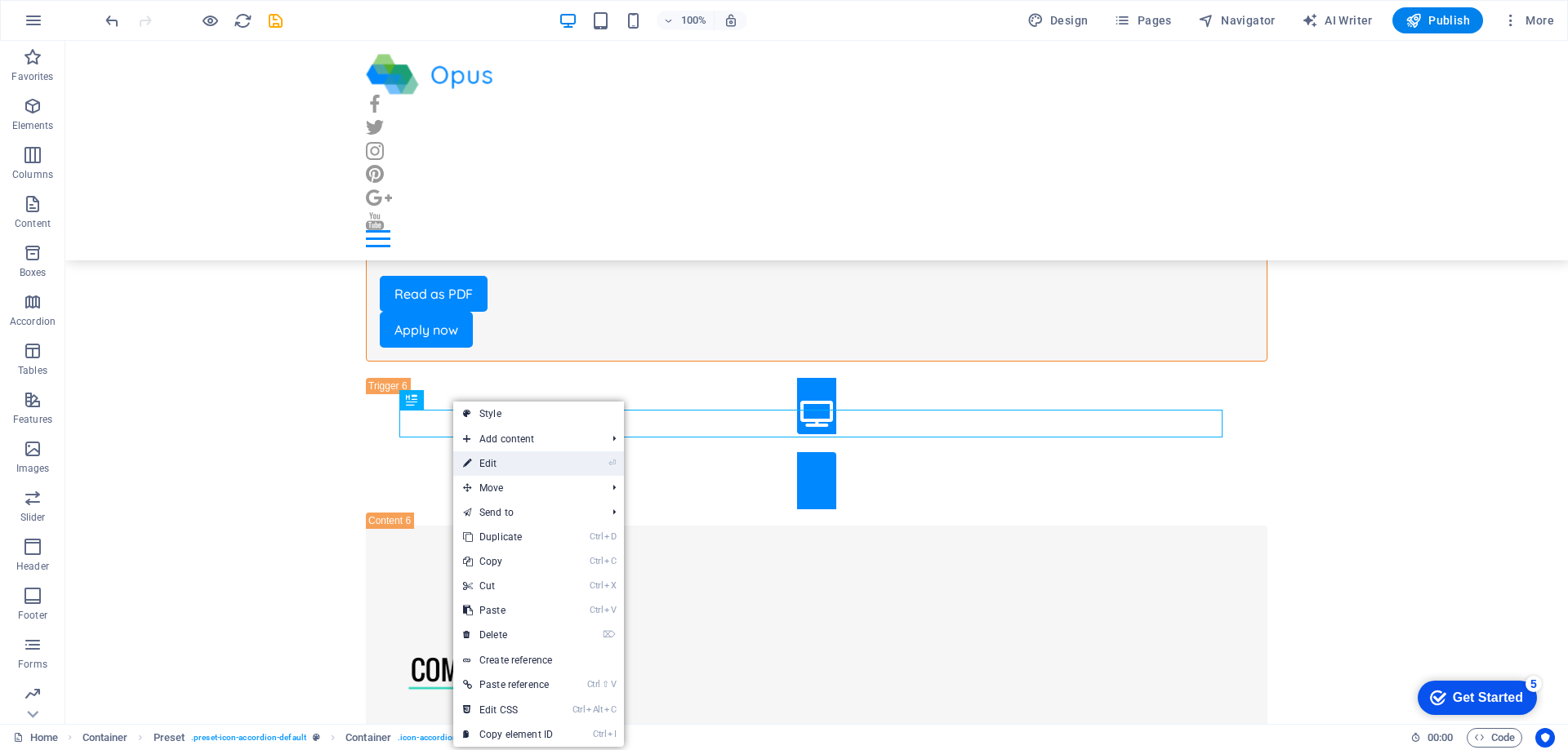
click at [483, 465] on link "⏎ Edit" at bounding box center [508, 464] width 109 height 25
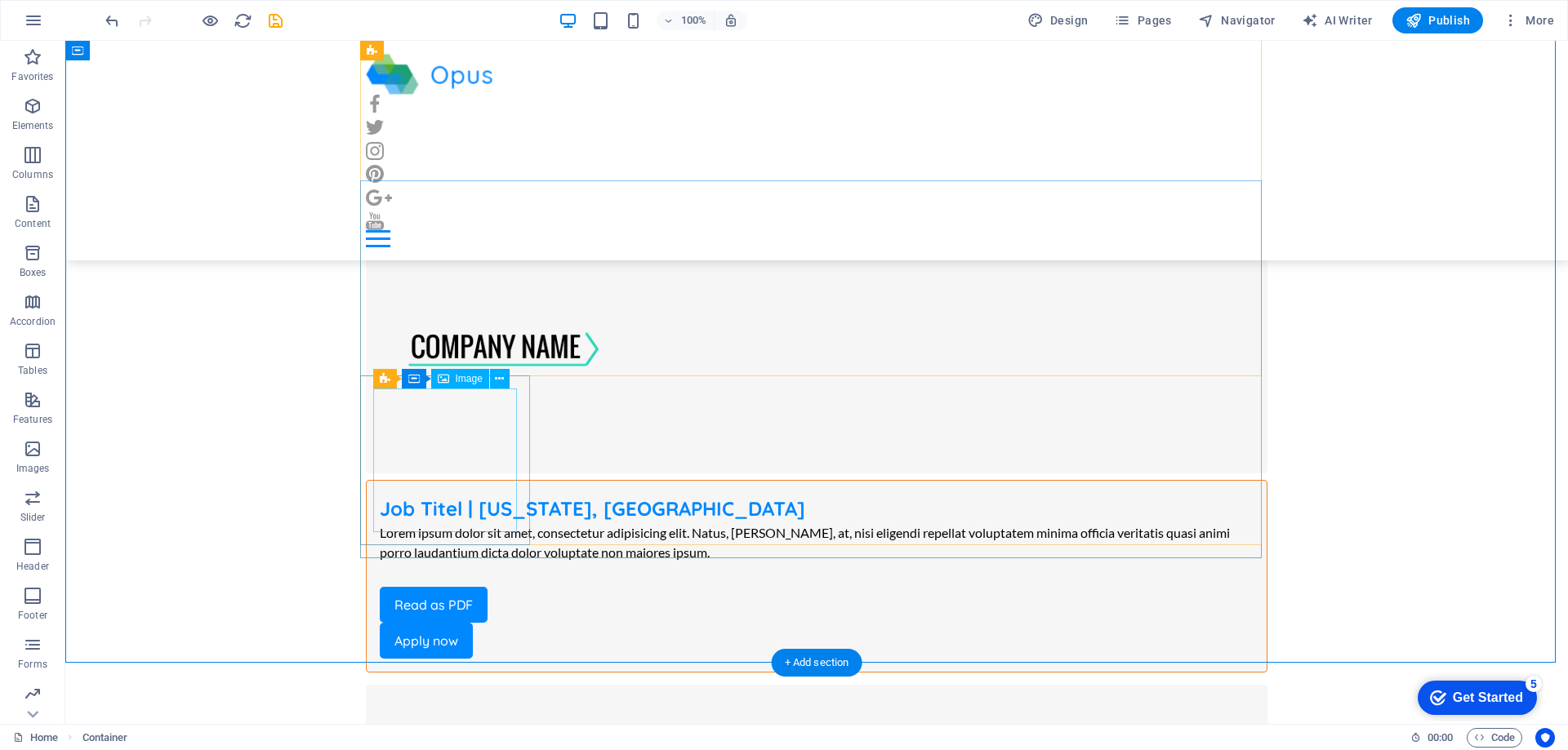
scroll to position [7918, 0]
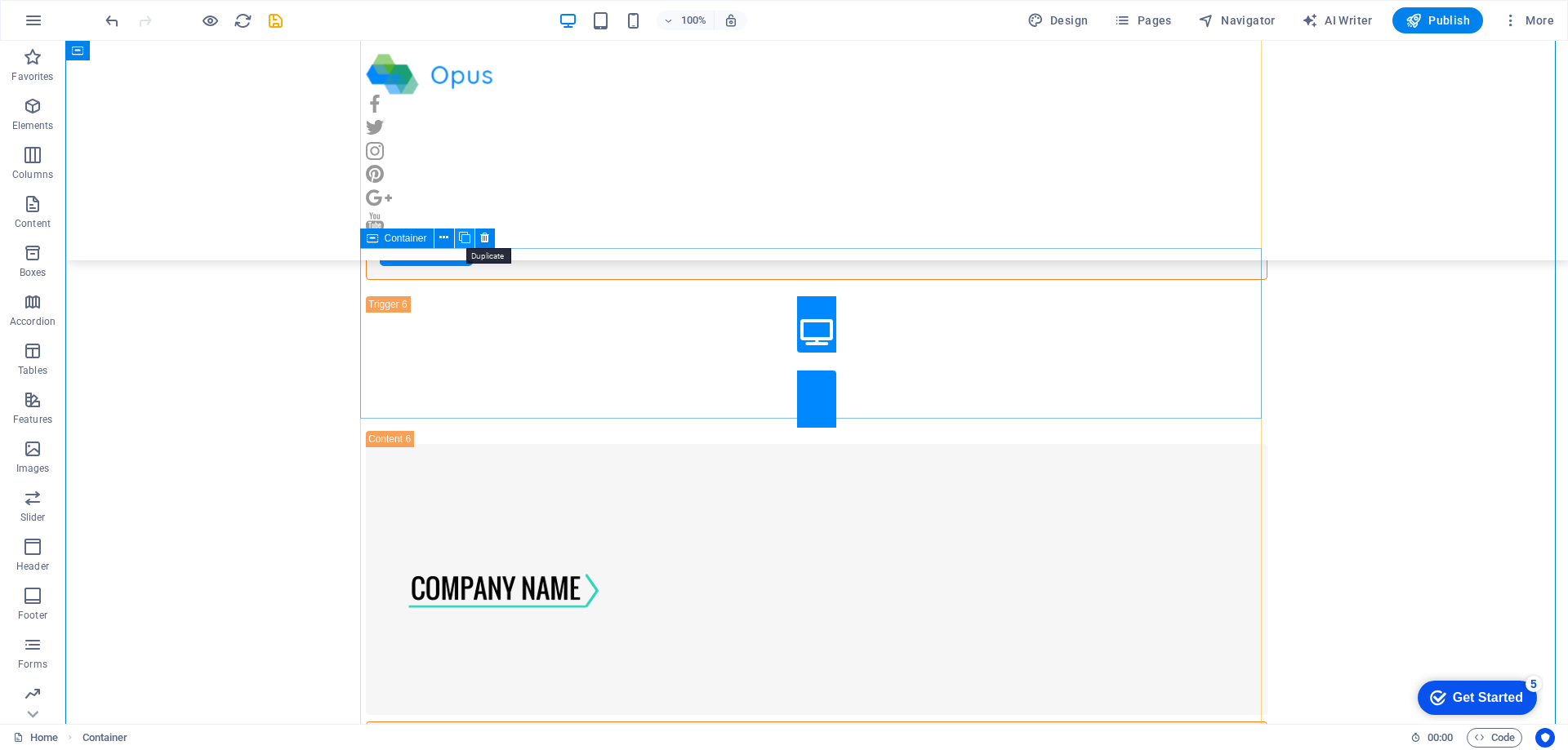
click at [466, 233] on icon at bounding box center [465, 238] width 12 height 17
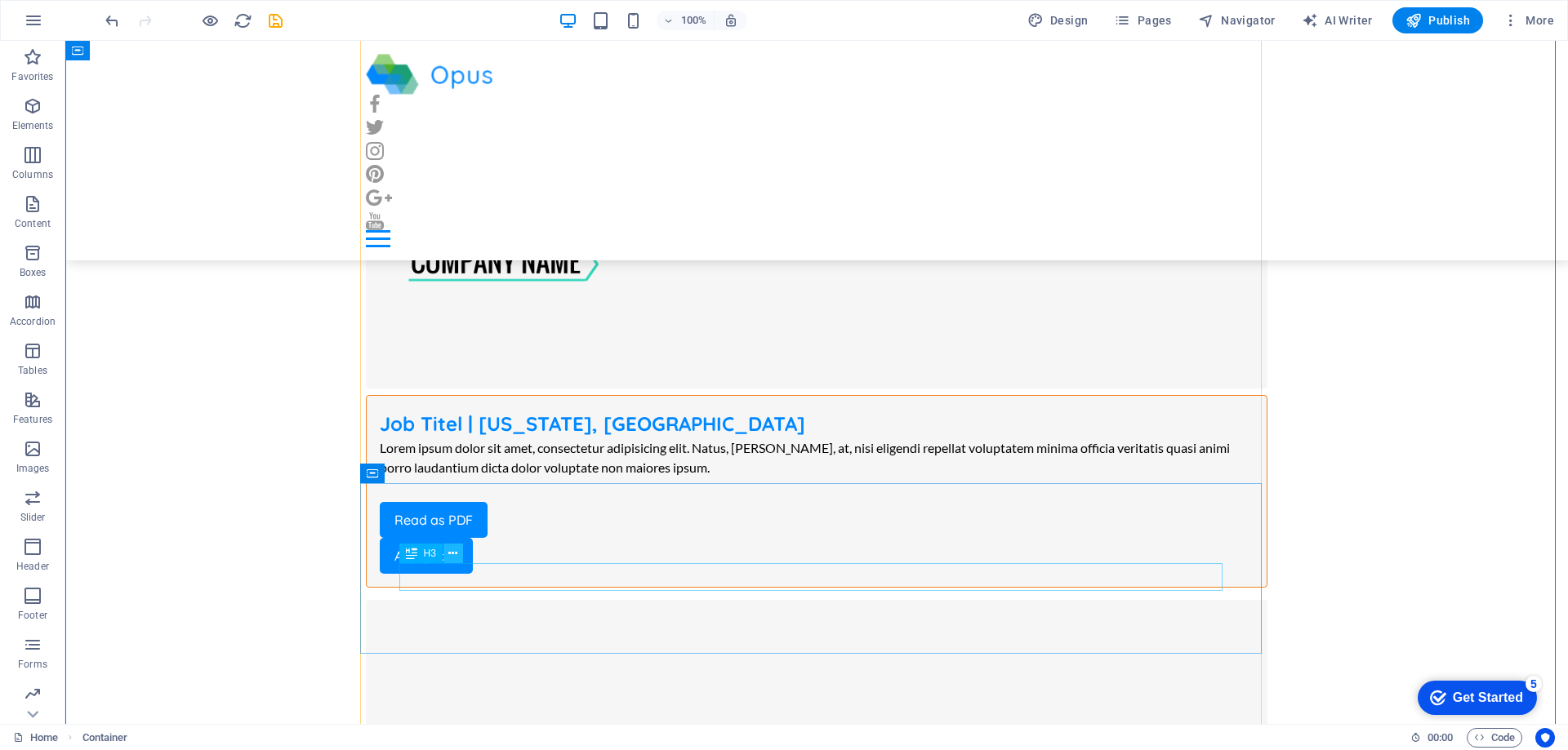
click at [454, 554] on icon at bounding box center [453, 554] width 9 height 17
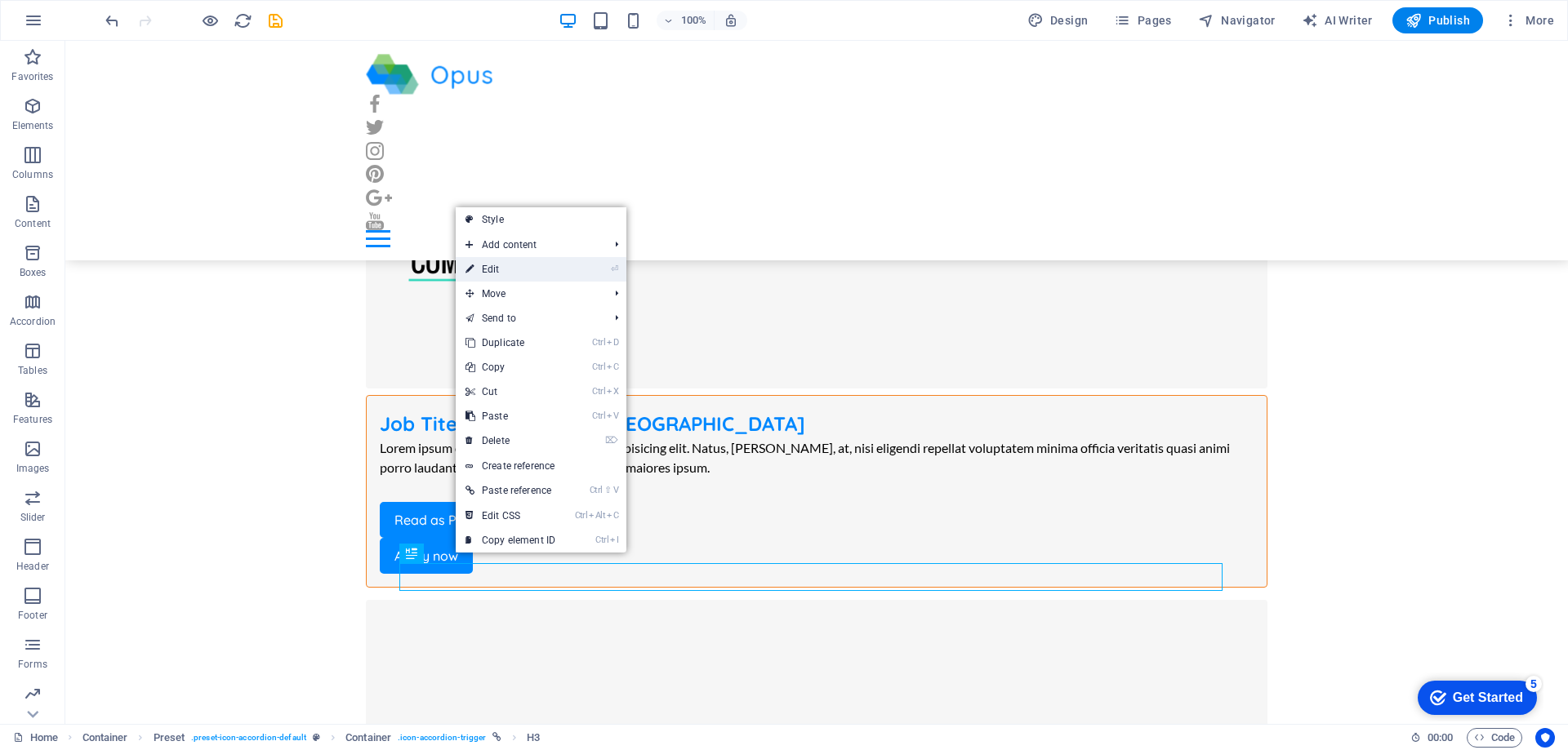
click at [500, 274] on link "⏎ Edit" at bounding box center [511, 269] width 109 height 25
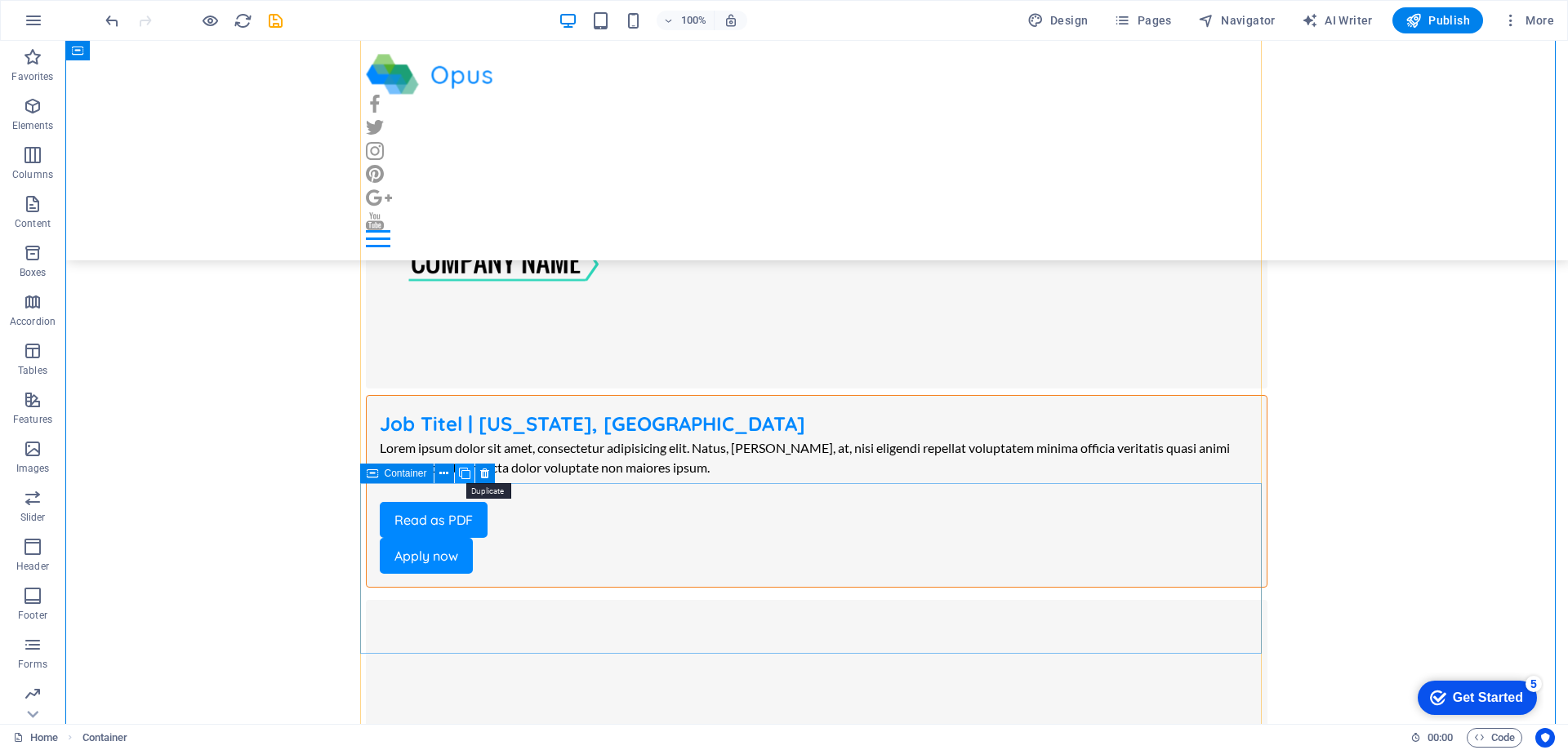
click at [461, 468] on icon at bounding box center [465, 473] width 12 height 17
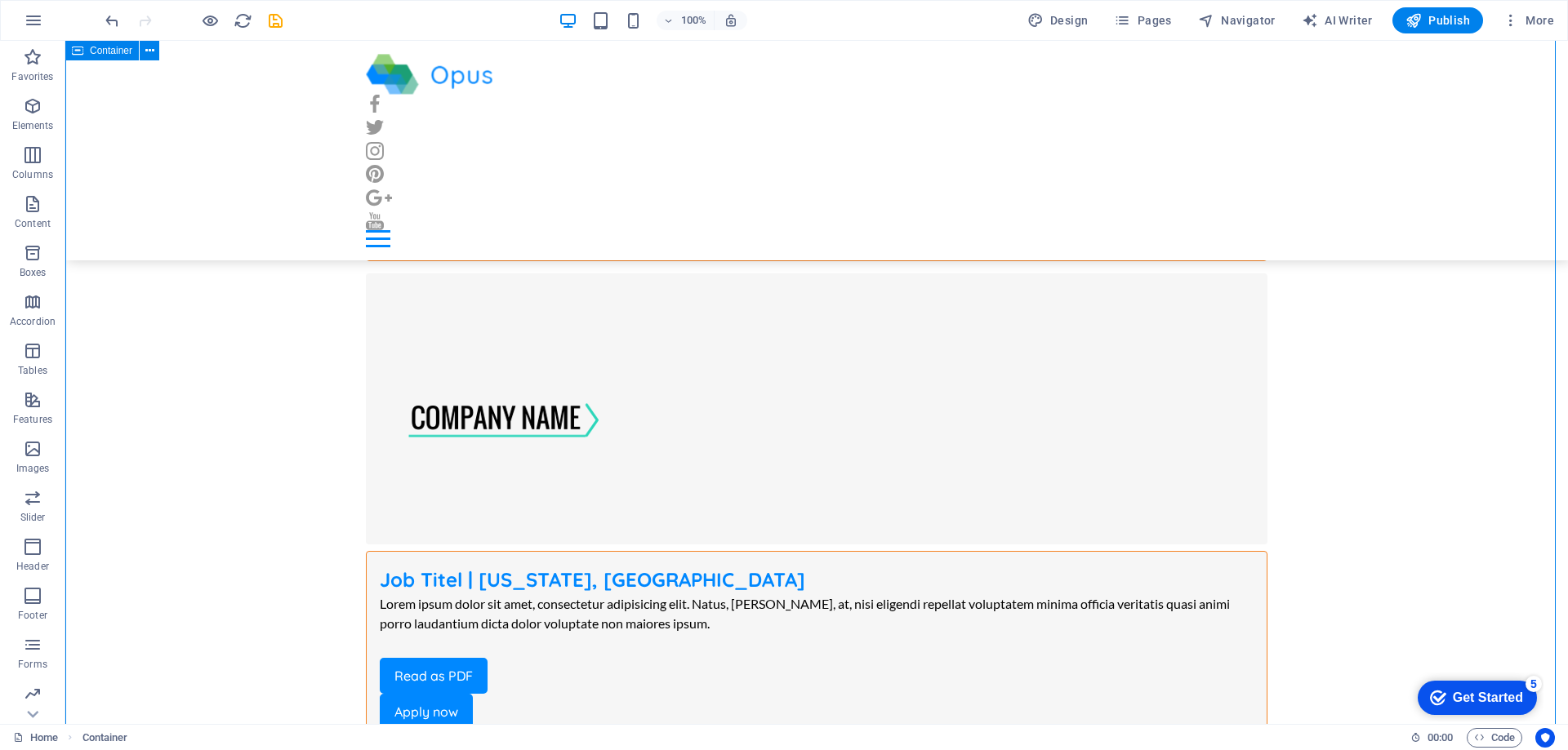
scroll to position [8815, 0]
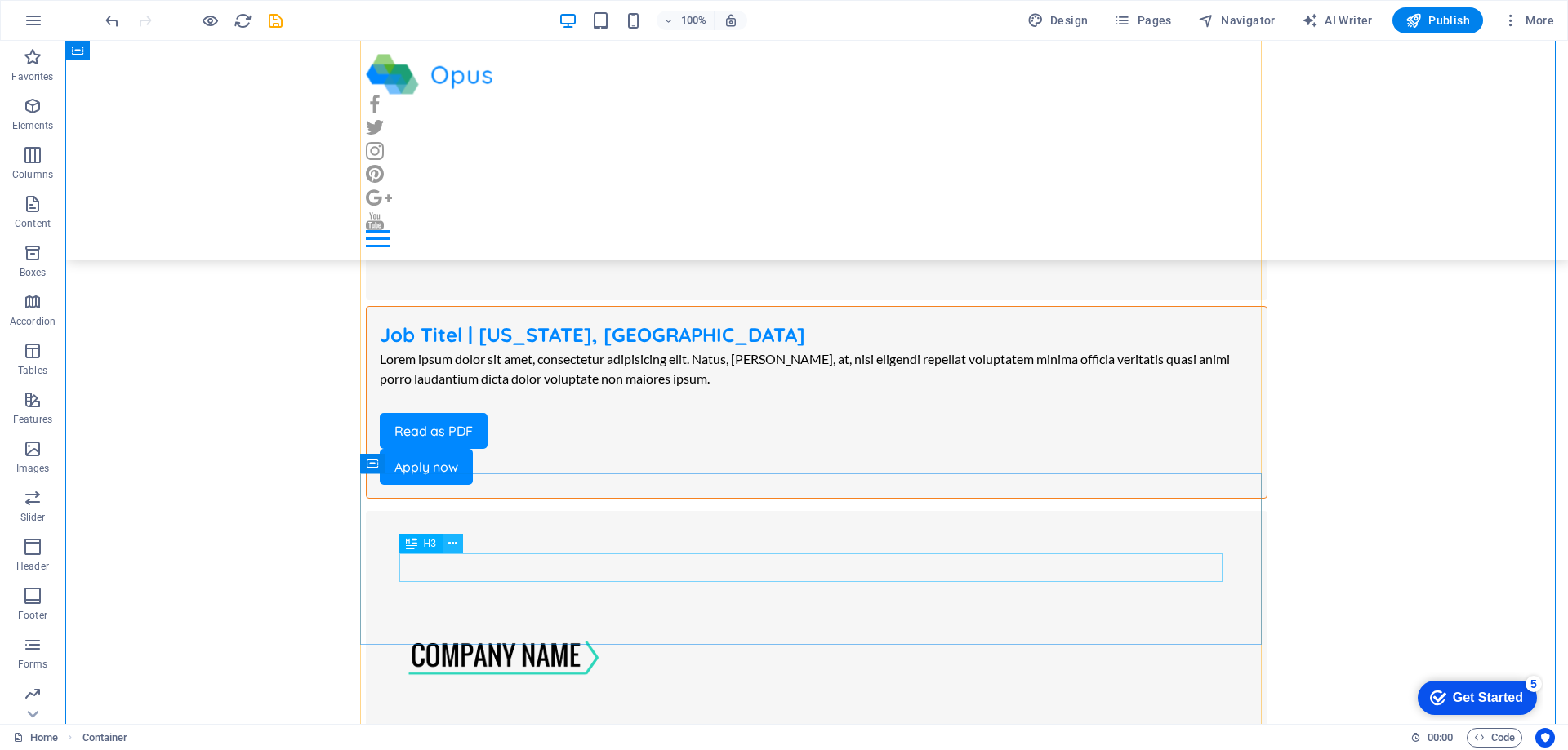
click at [453, 541] on icon at bounding box center [453, 544] width 9 height 17
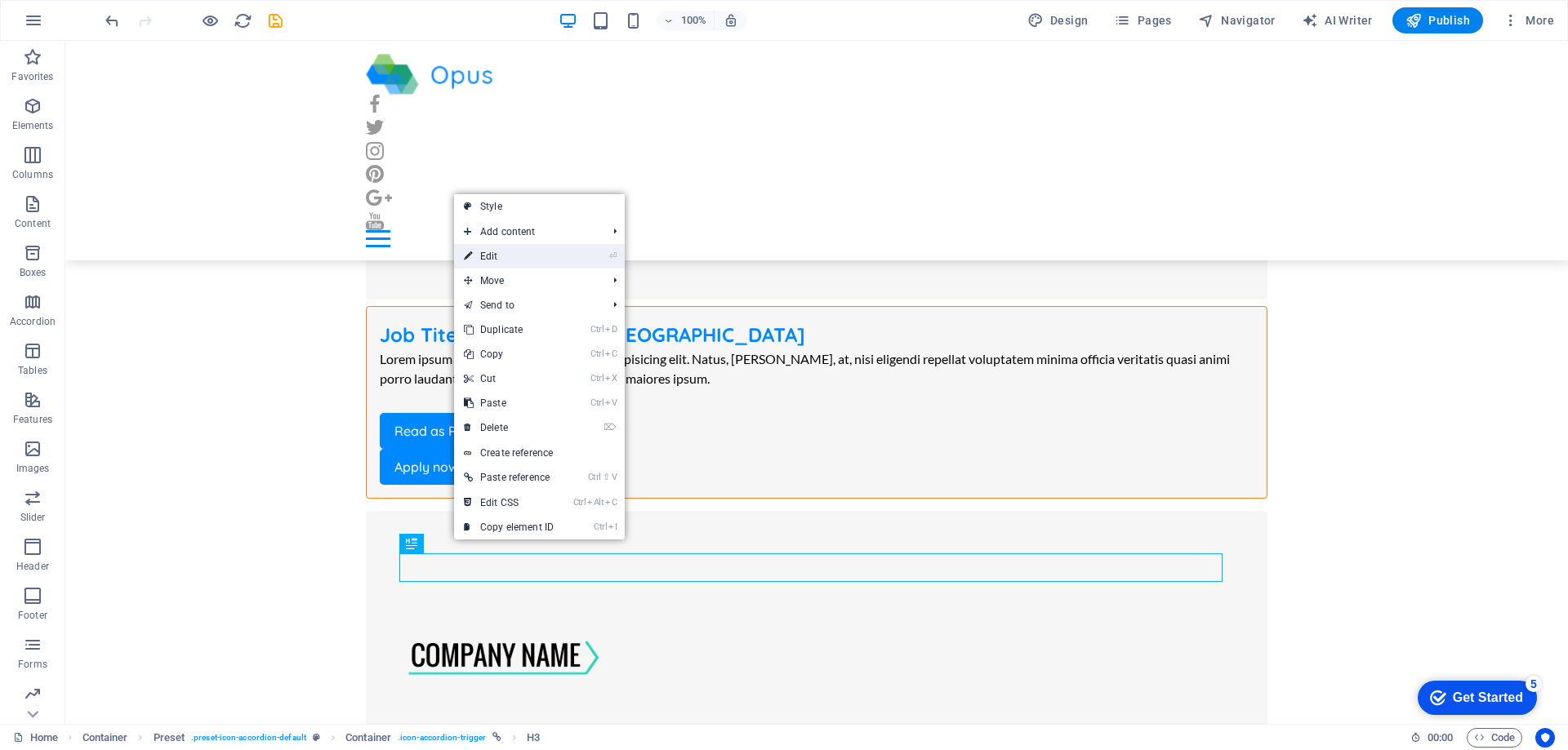
drag, startPoint x: 518, startPoint y: 261, endPoint x: 373, endPoint y: 515, distance: 292.5
click at [518, 261] on link "⏎ Edit" at bounding box center [509, 256] width 109 height 25
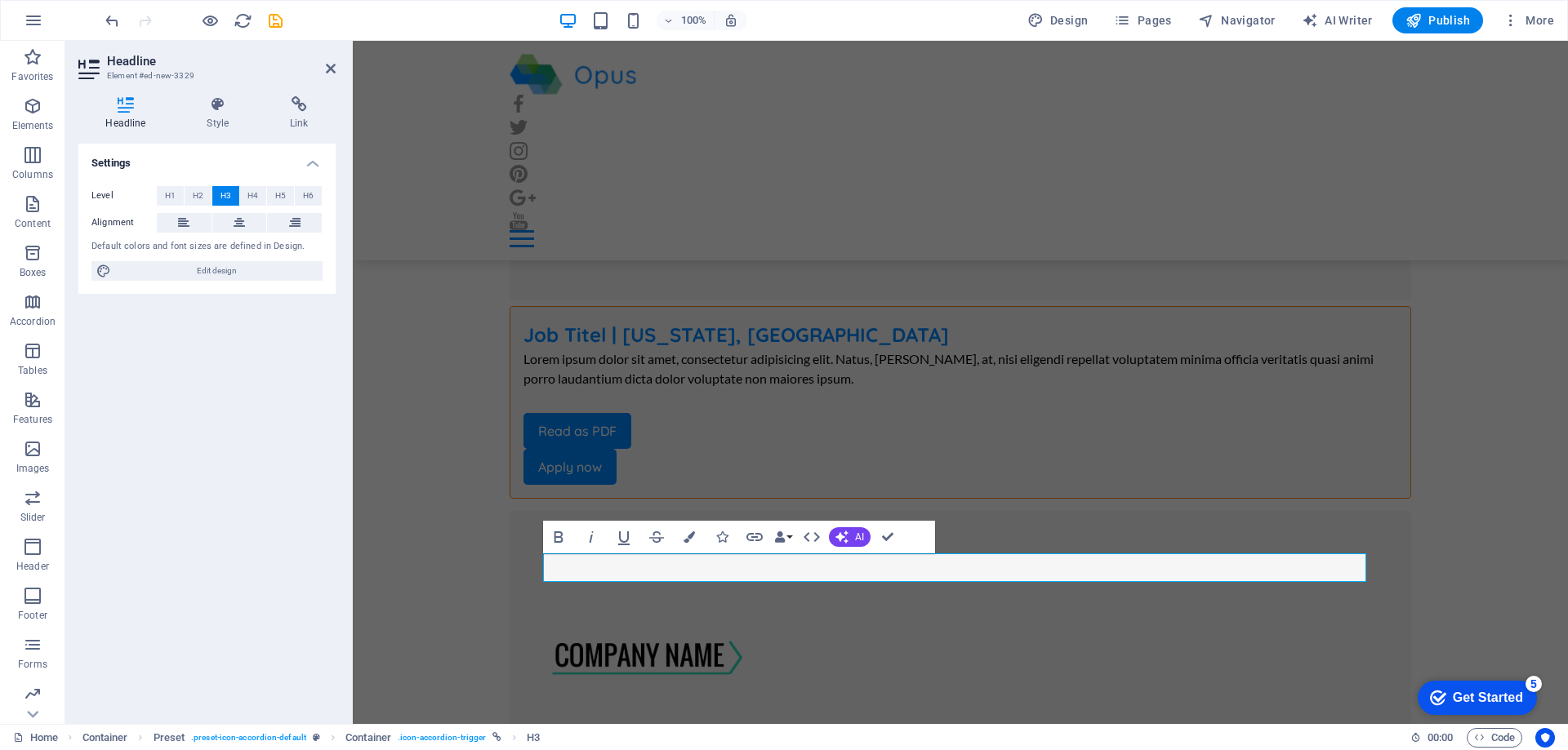
click at [286, 484] on div "Settings Level H1 H2 H3 H4 H5 H6 Alignment Default colors and font sizes are de…" at bounding box center [207, 427] width 257 height 568
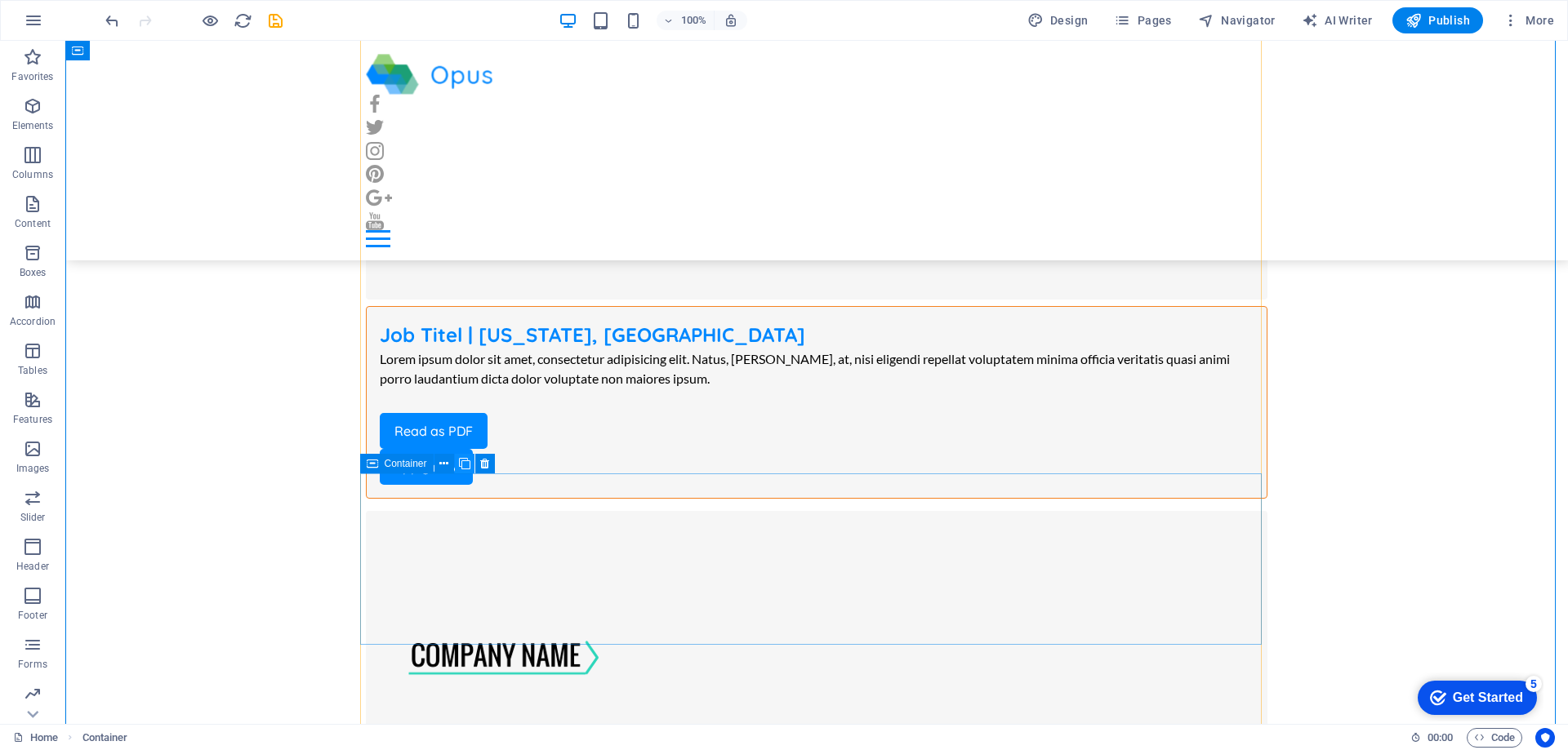
click at [462, 463] on icon at bounding box center [465, 464] width 12 height 17
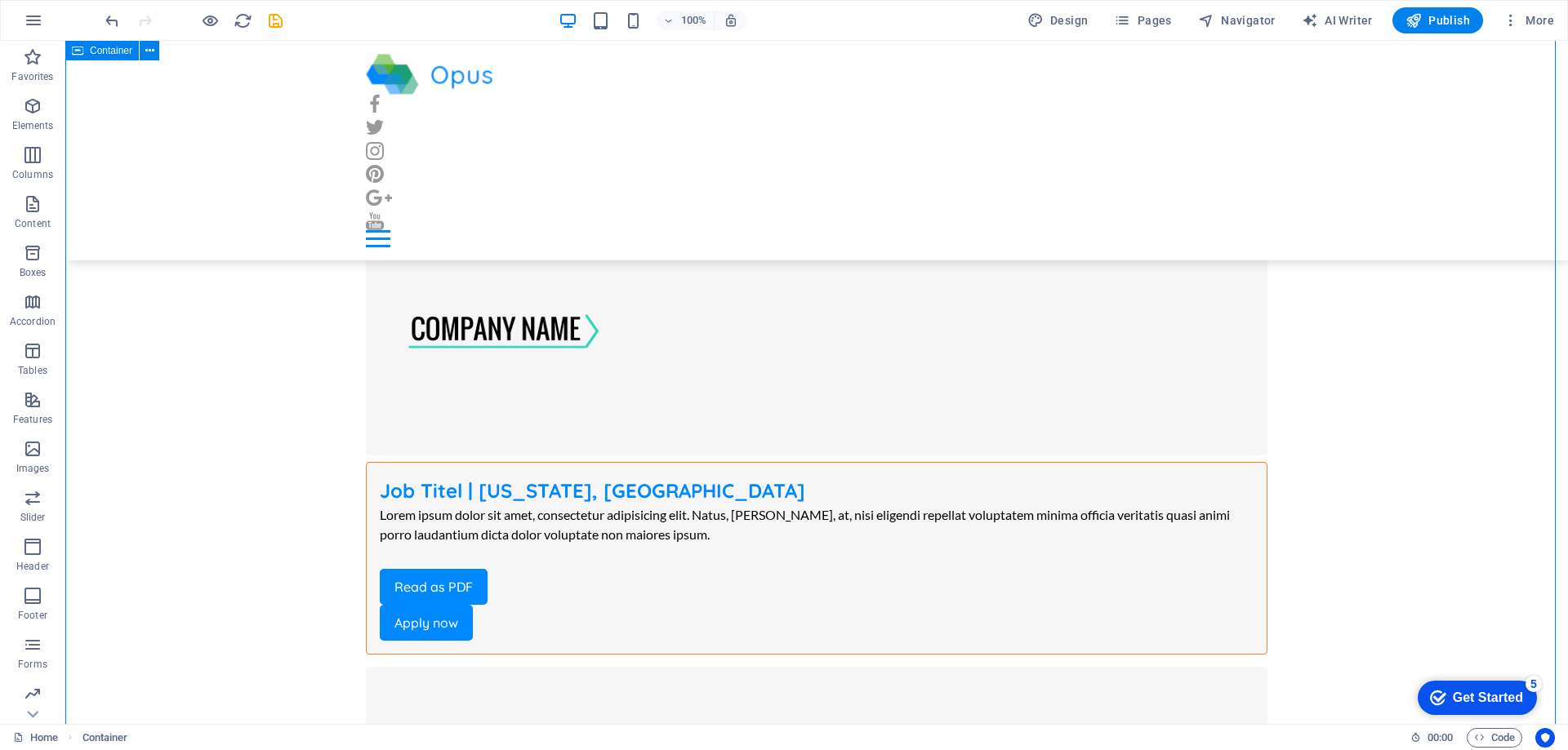
scroll to position [9468, 0]
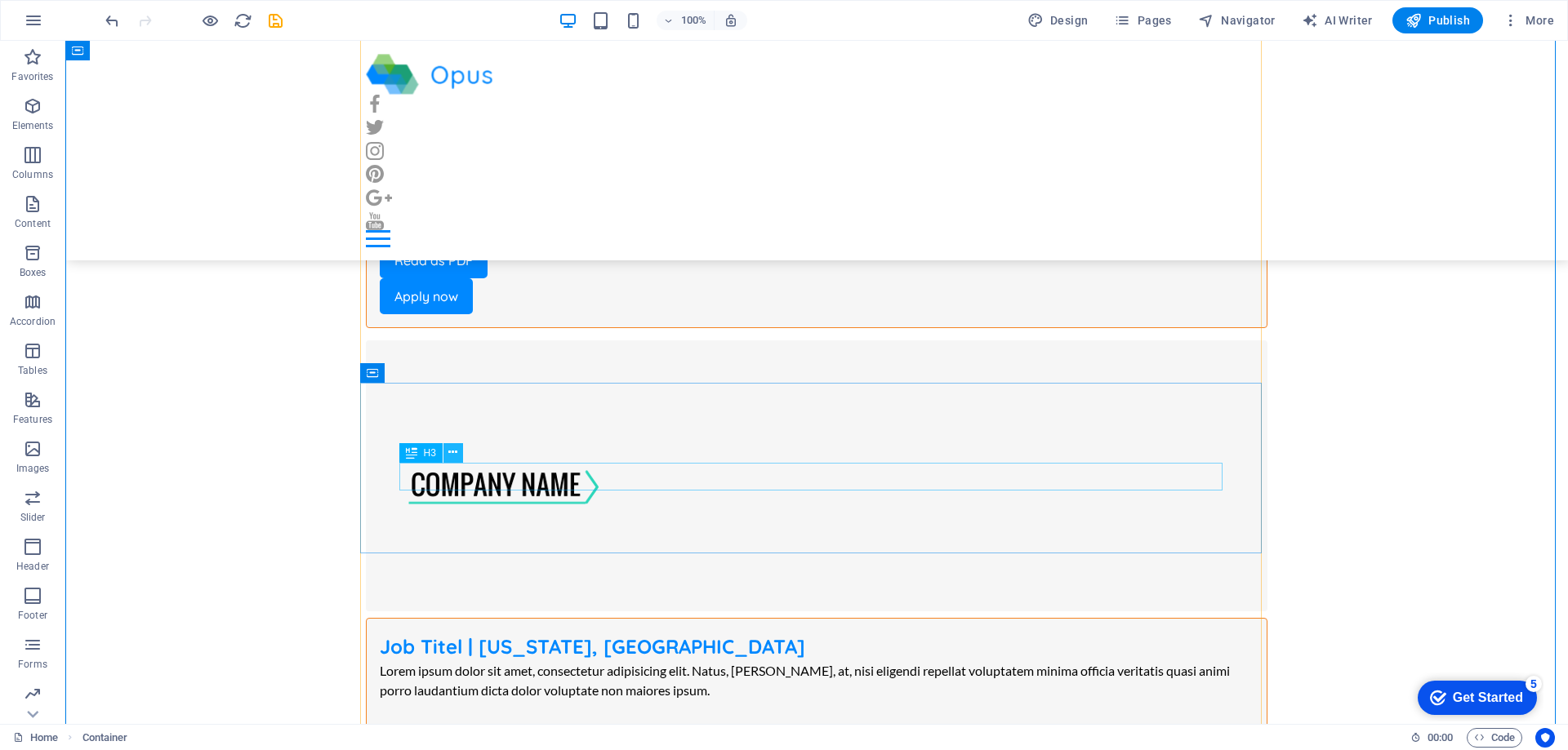
click at [454, 448] on icon at bounding box center [453, 452] width 9 height 17
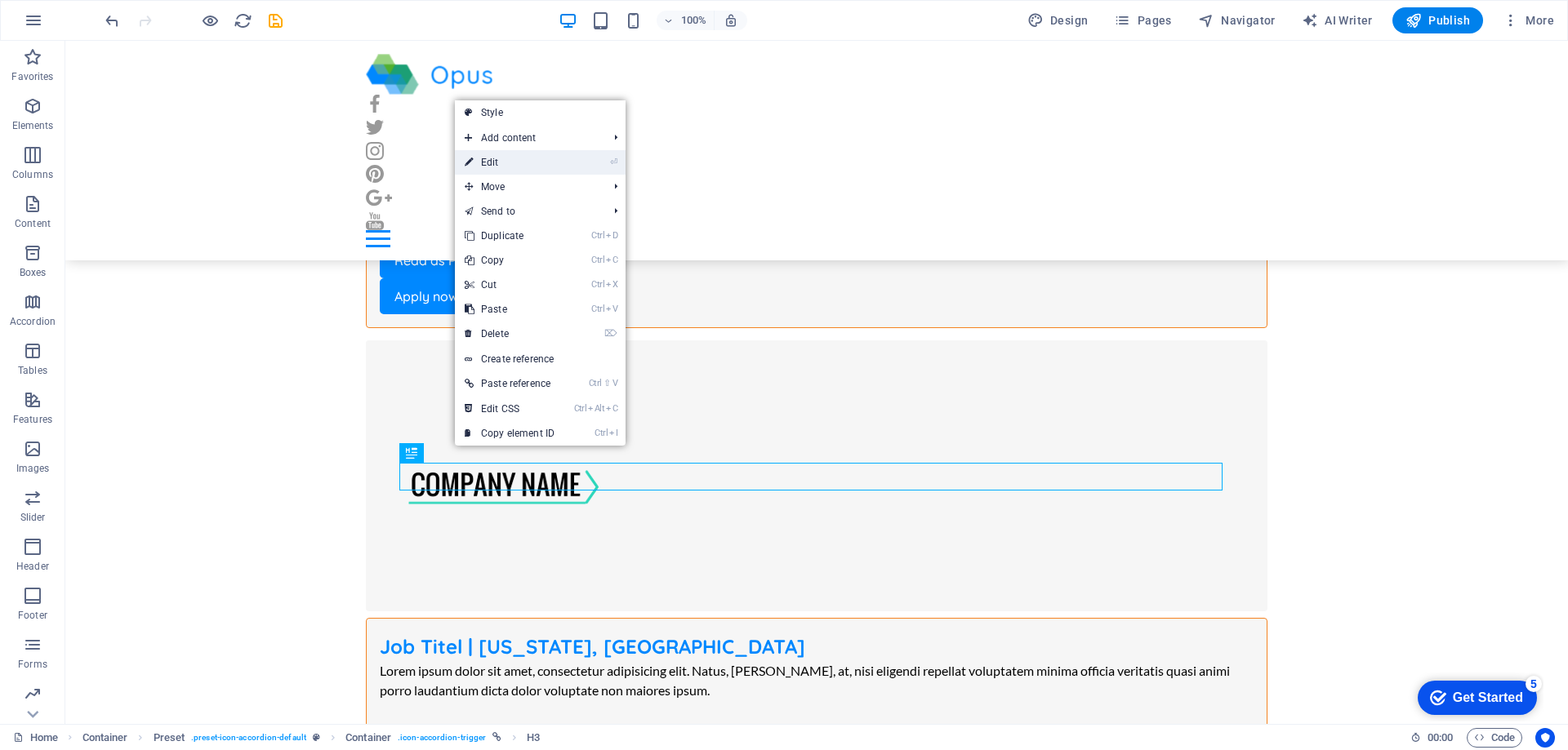
click at [502, 167] on link "⏎ Edit" at bounding box center [510, 162] width 109 height 25
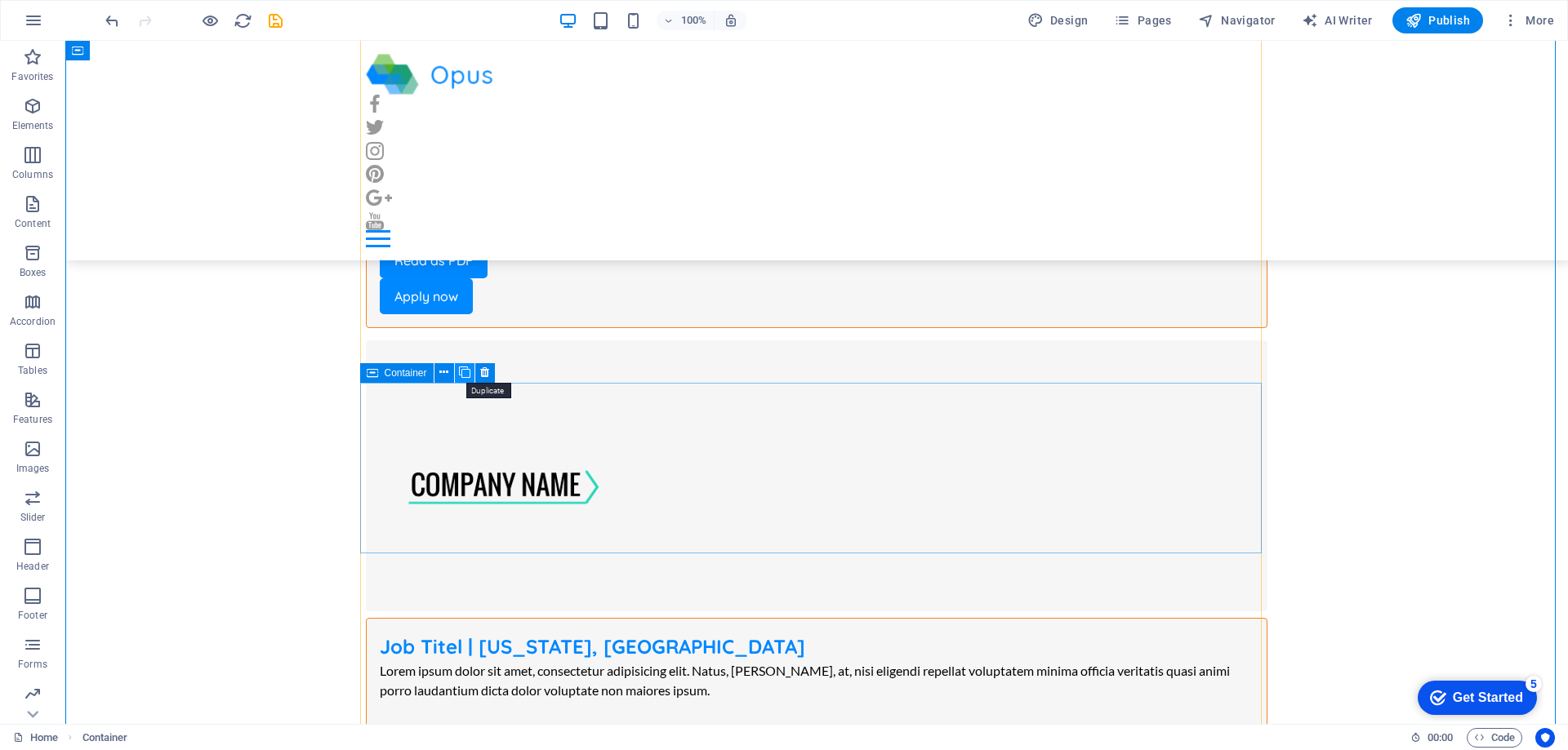
click at [464, 372] on icon at bounding box center [465, 372] width 12 height 17
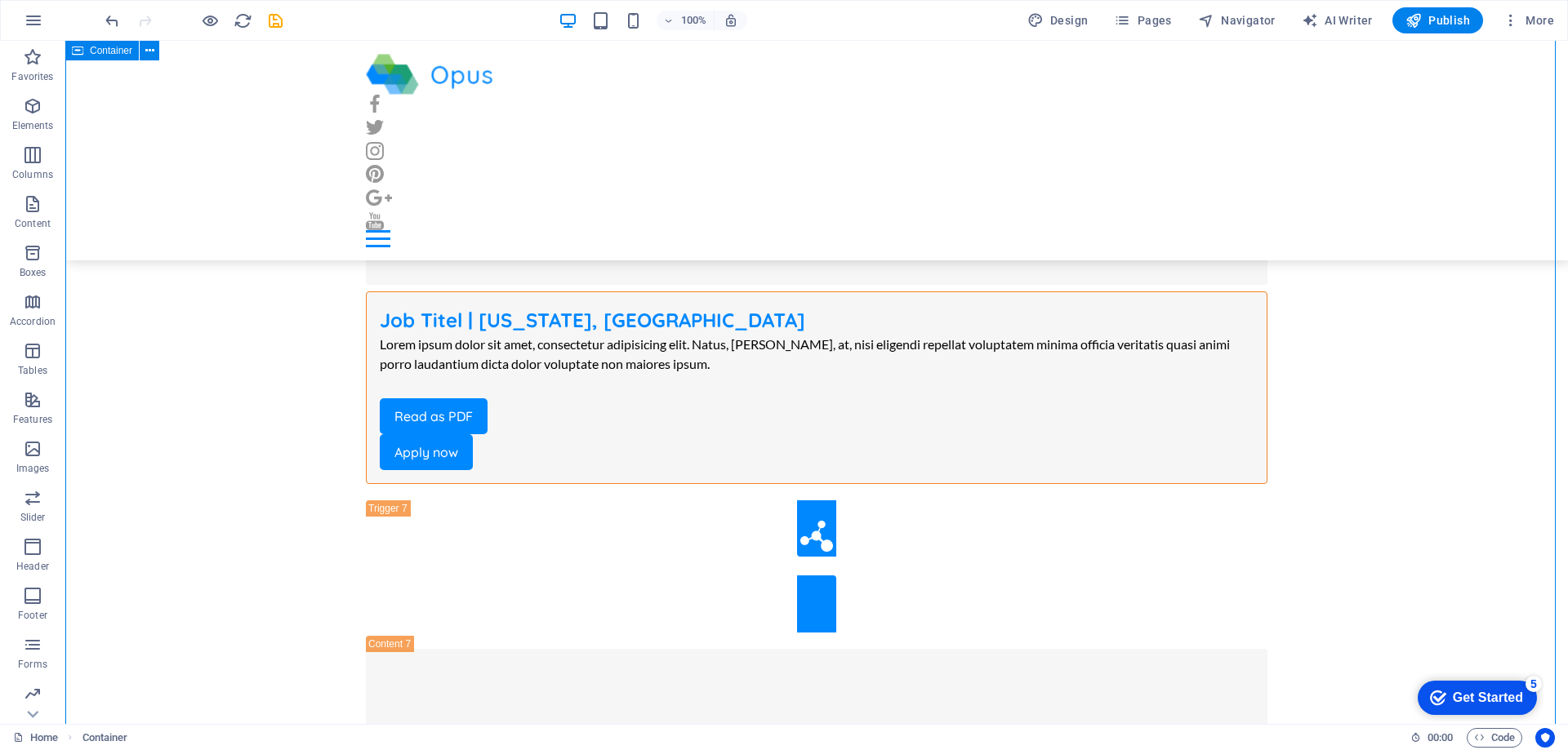
scroll to position [10121, 0]
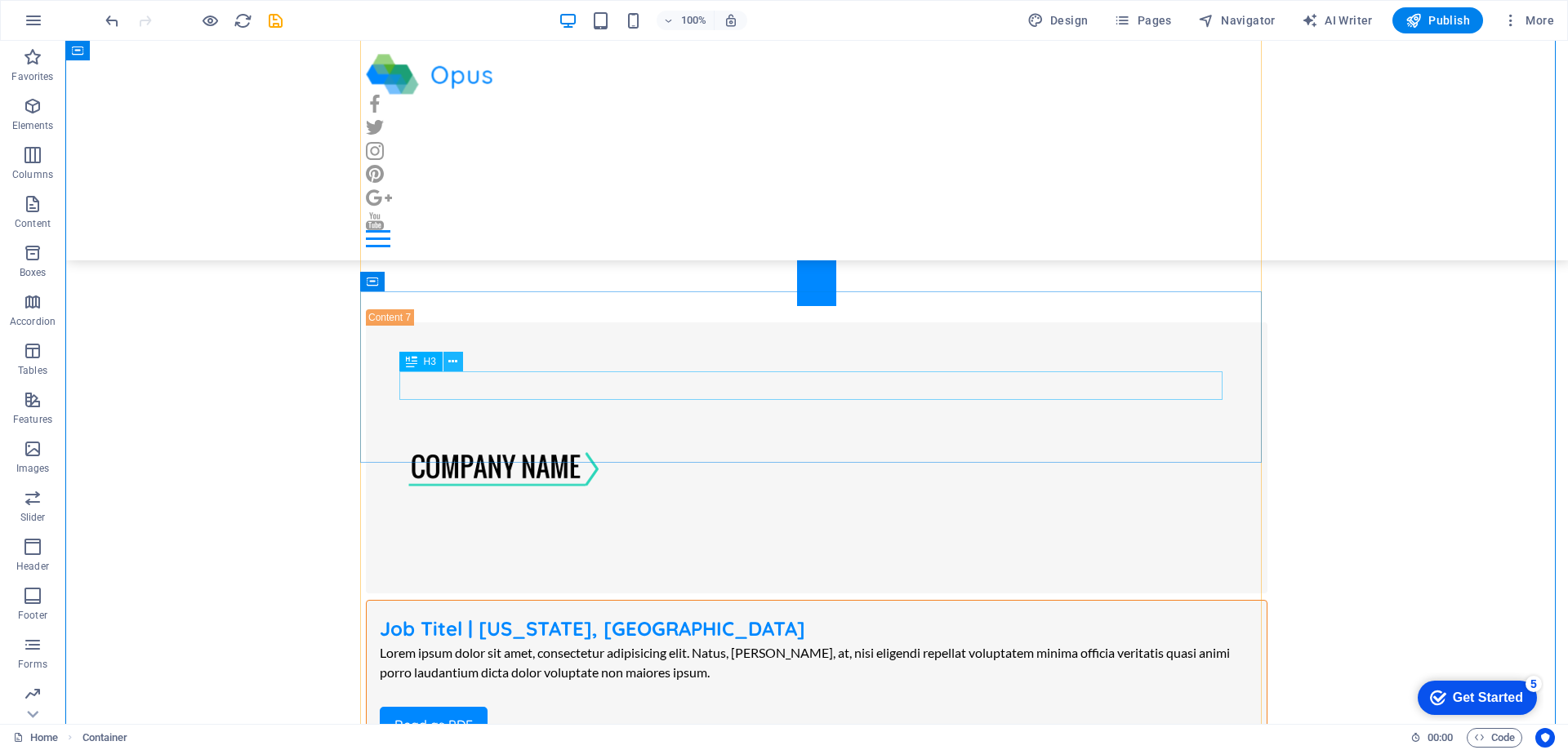
click at [455, 360] on icon at bounding box center [453, 361] width 9 height 17
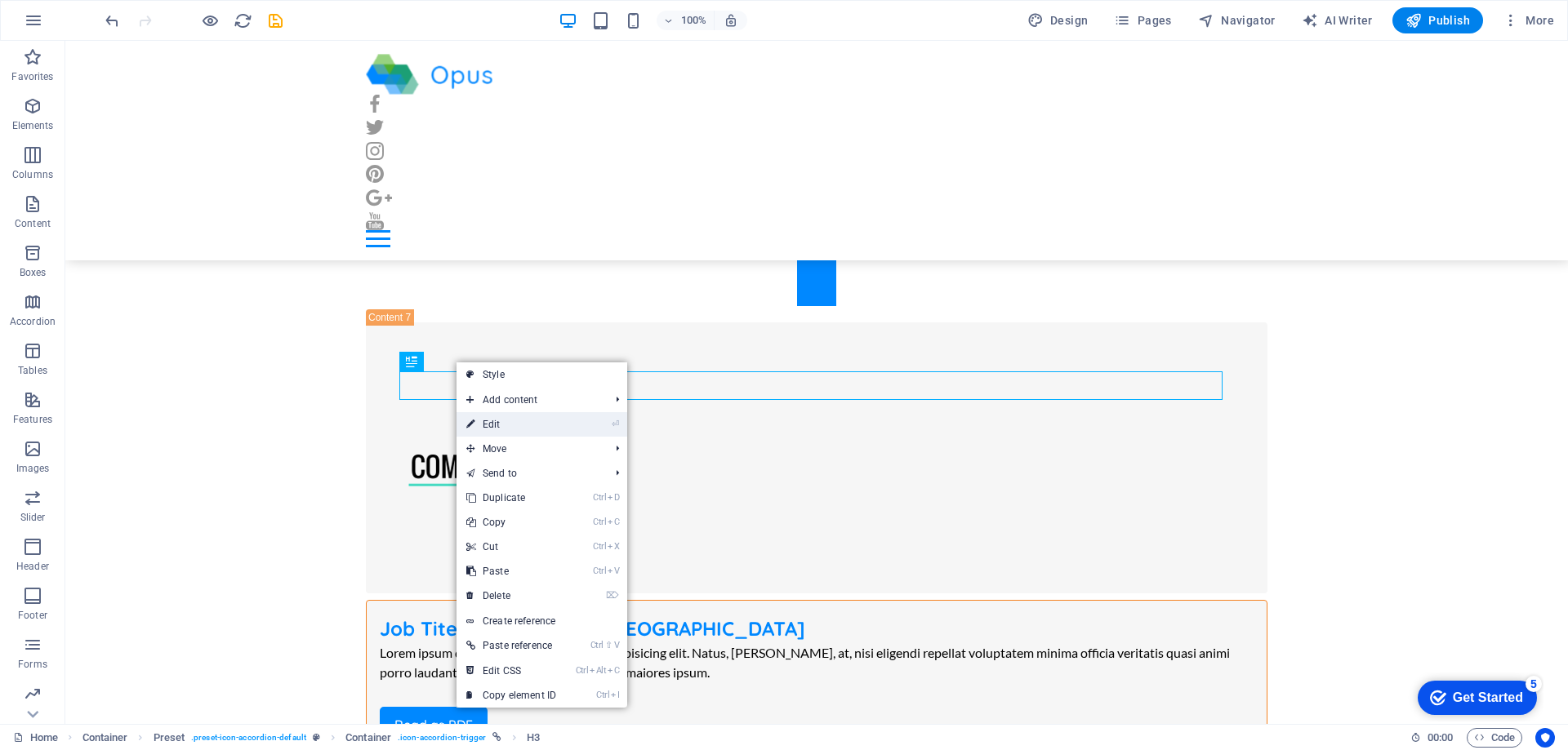
click at [505, 420] on link "⏎ Edit" at bounding box center [512, 424] width 109 height 25
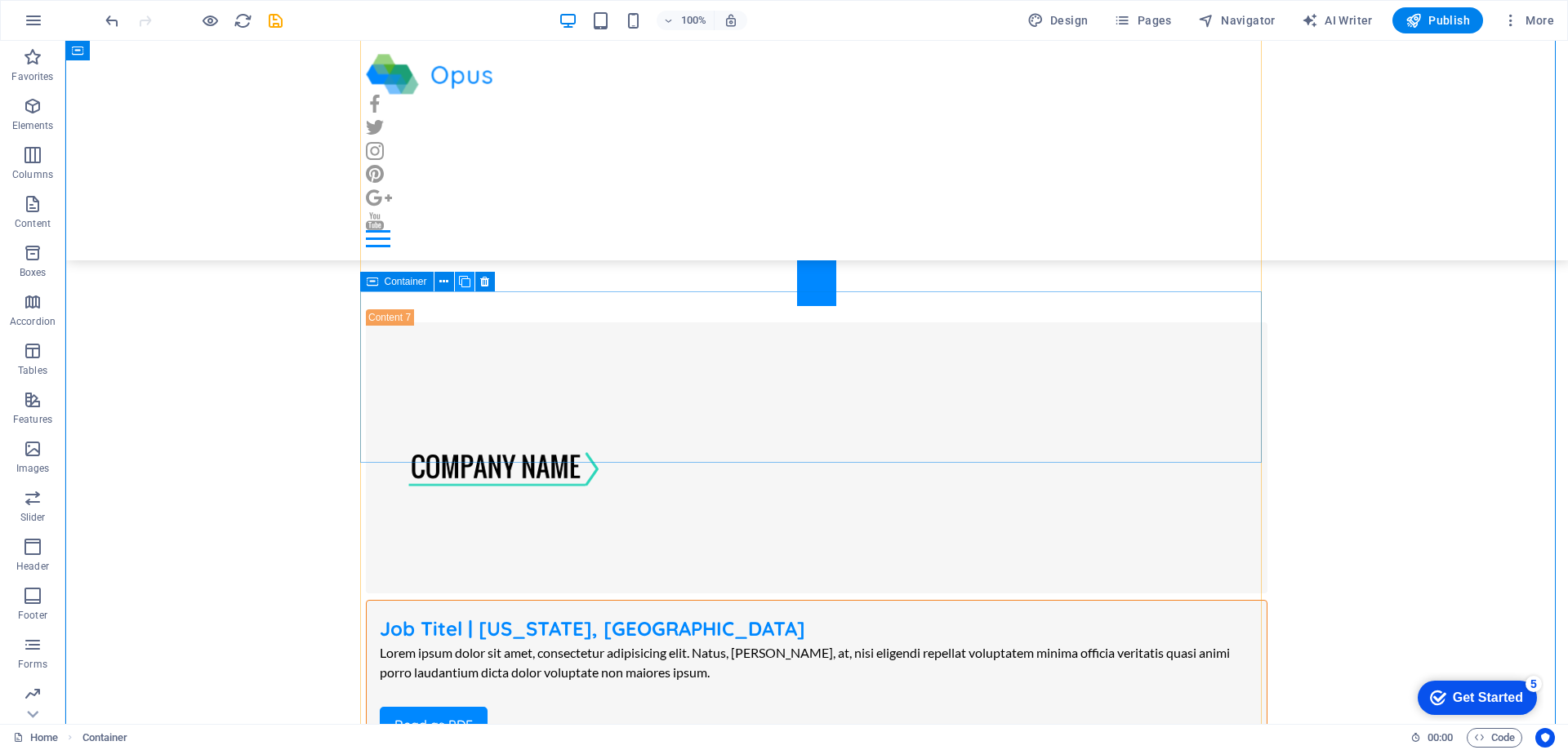
click at [464, 283] on icon at bounding box center [465, 282] width 12 height 17
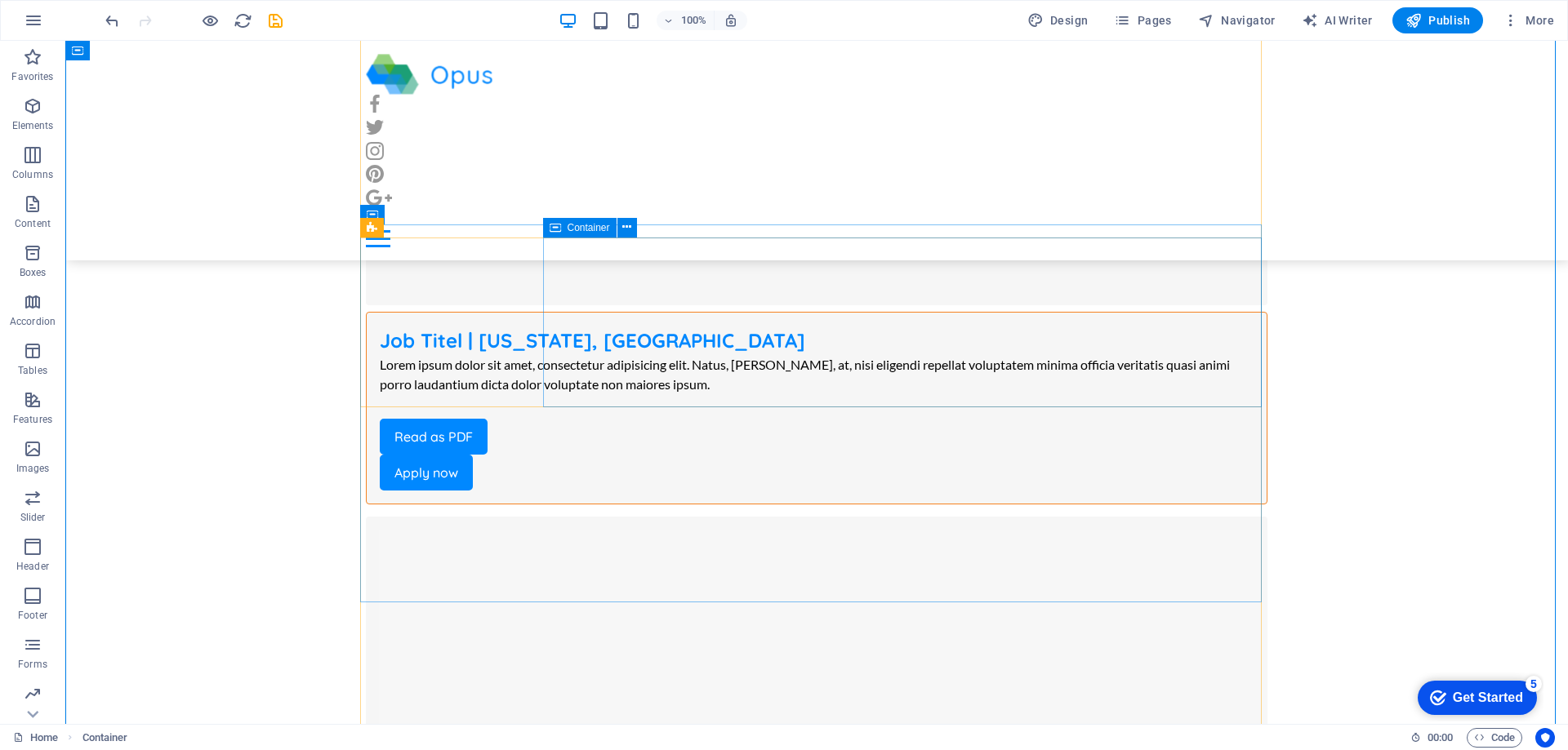
scroll to position [10611, 0]
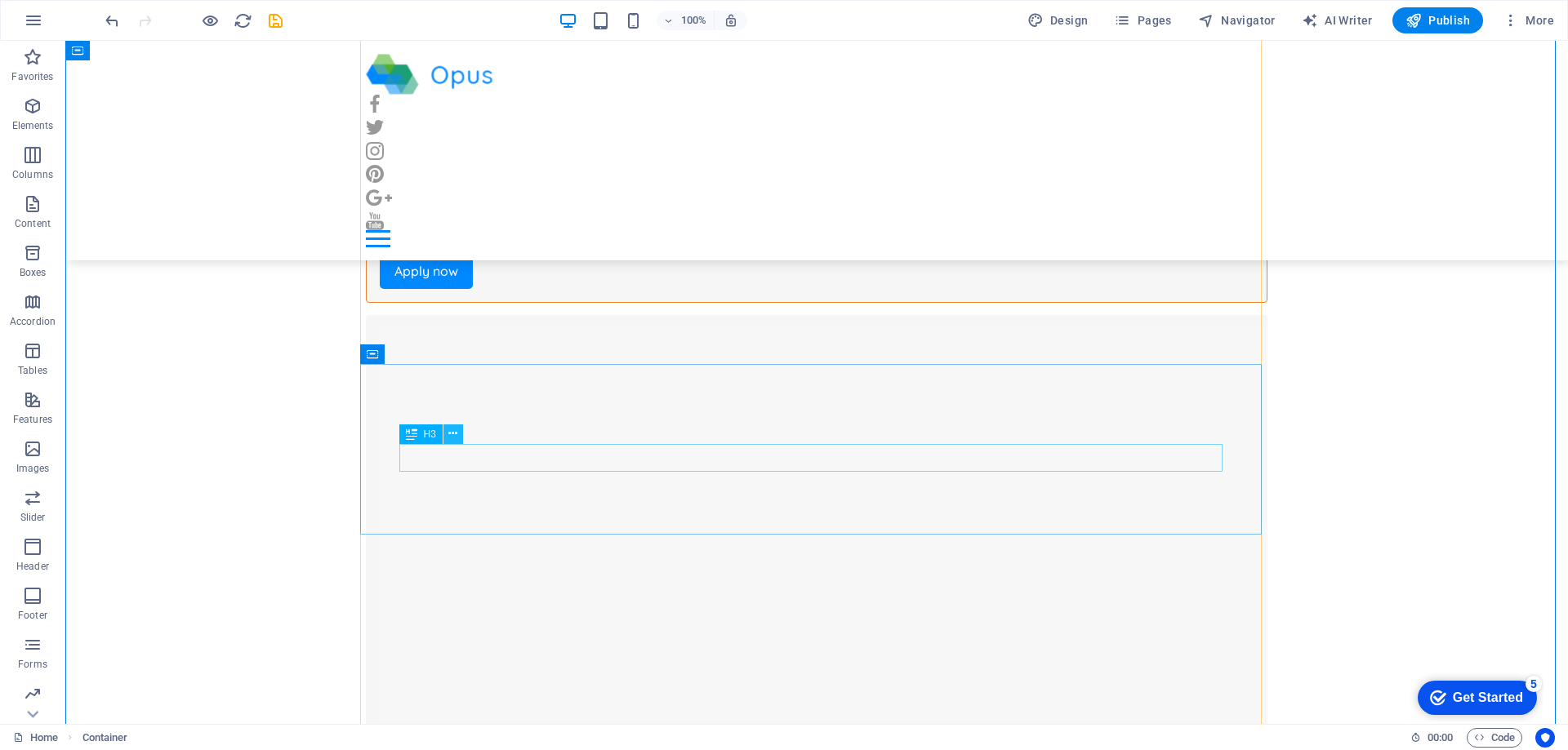
click at [450, 434] on icon at bounding box center [453, 433] width 9 height 17
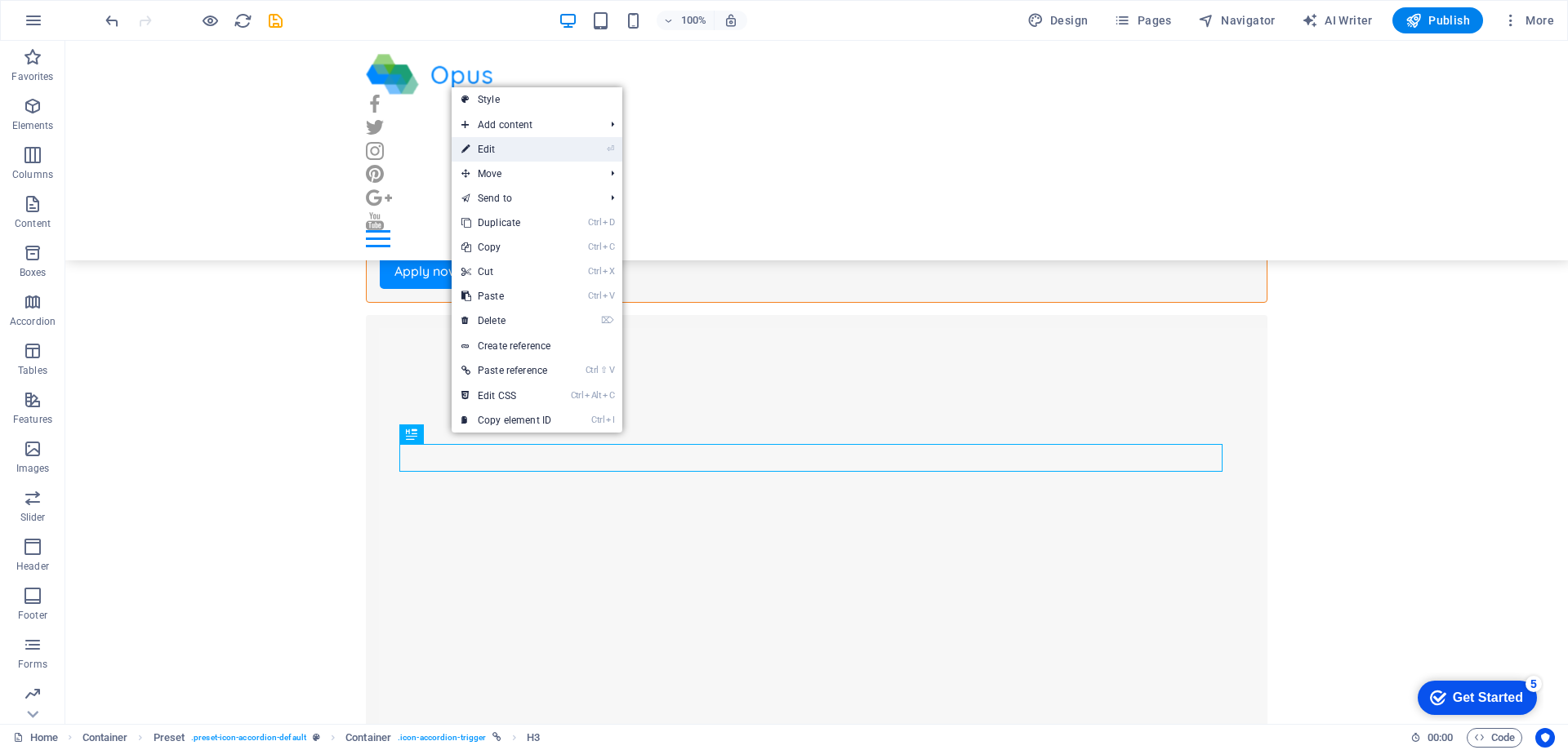
click at [512, 144] on link "⏎ Edit" at bounding box center [507, 149] width 109 height 25
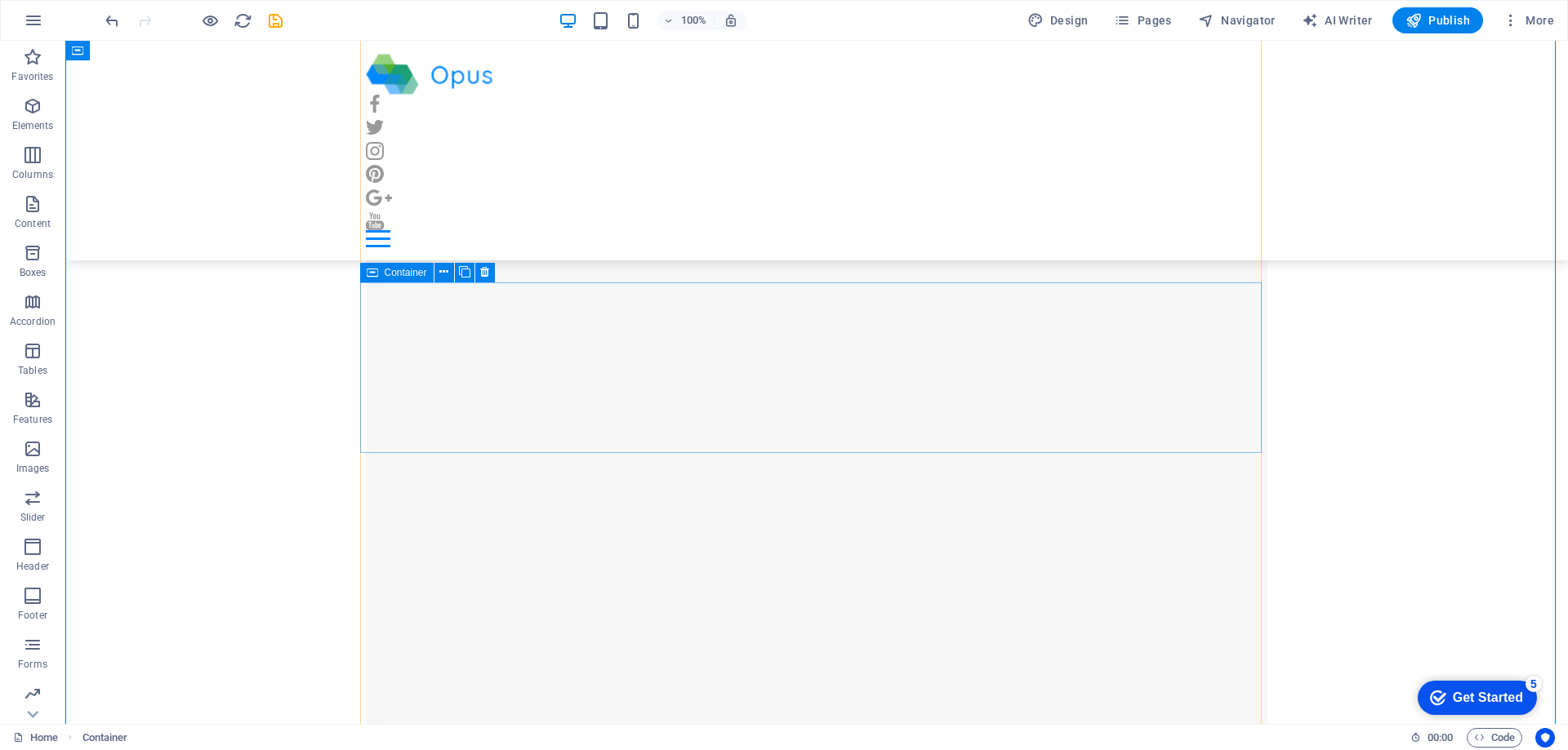
scroll to position [10693, 0]
click at [460, 270] on icon at bounding box center [465, 272] width 12 height 17
click at [456, 587] on icon at bounding box center [453, 587] width 9 height 17
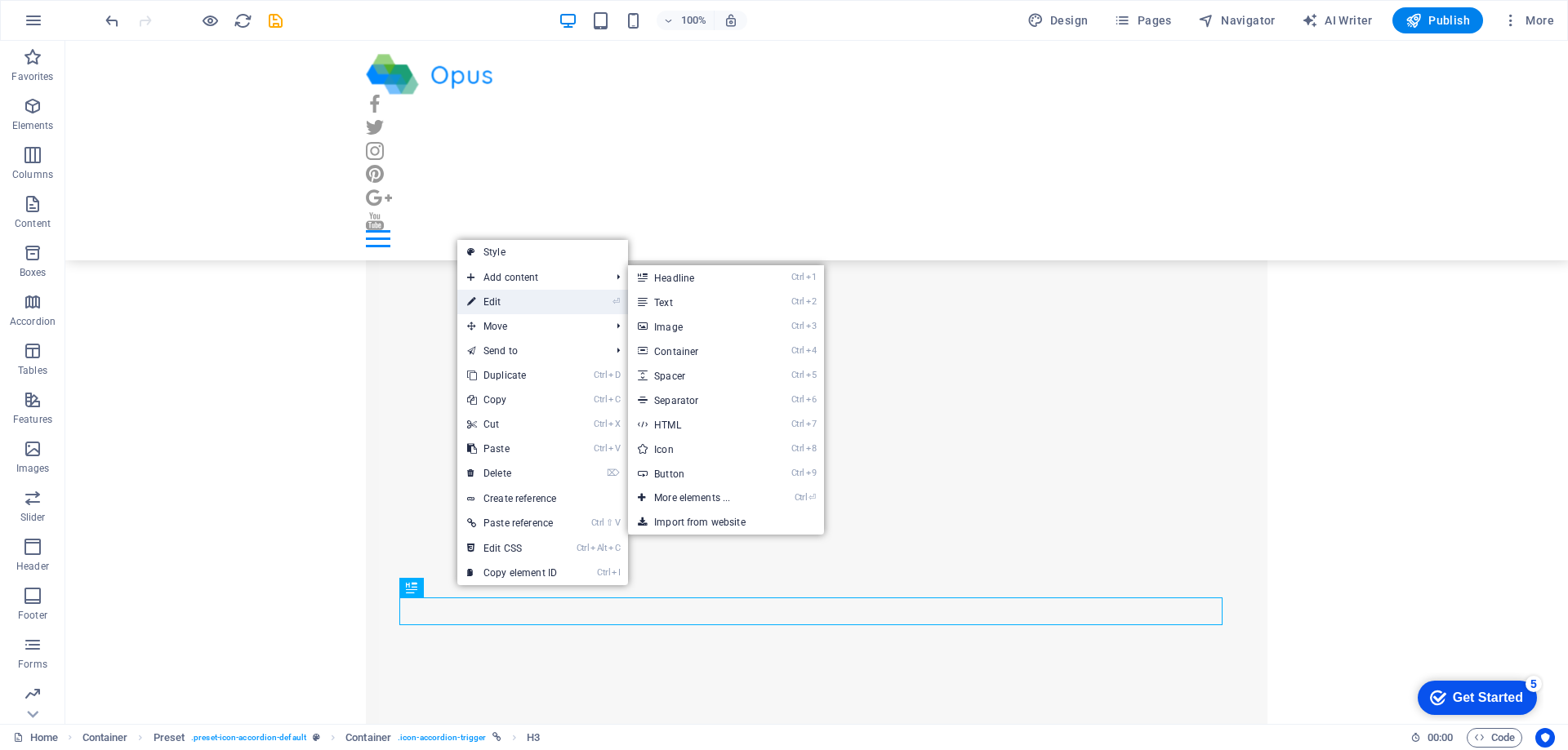
click at [507, 302] on link "⏎ Edit" at bounding box center [512, 302] width 109 height 25
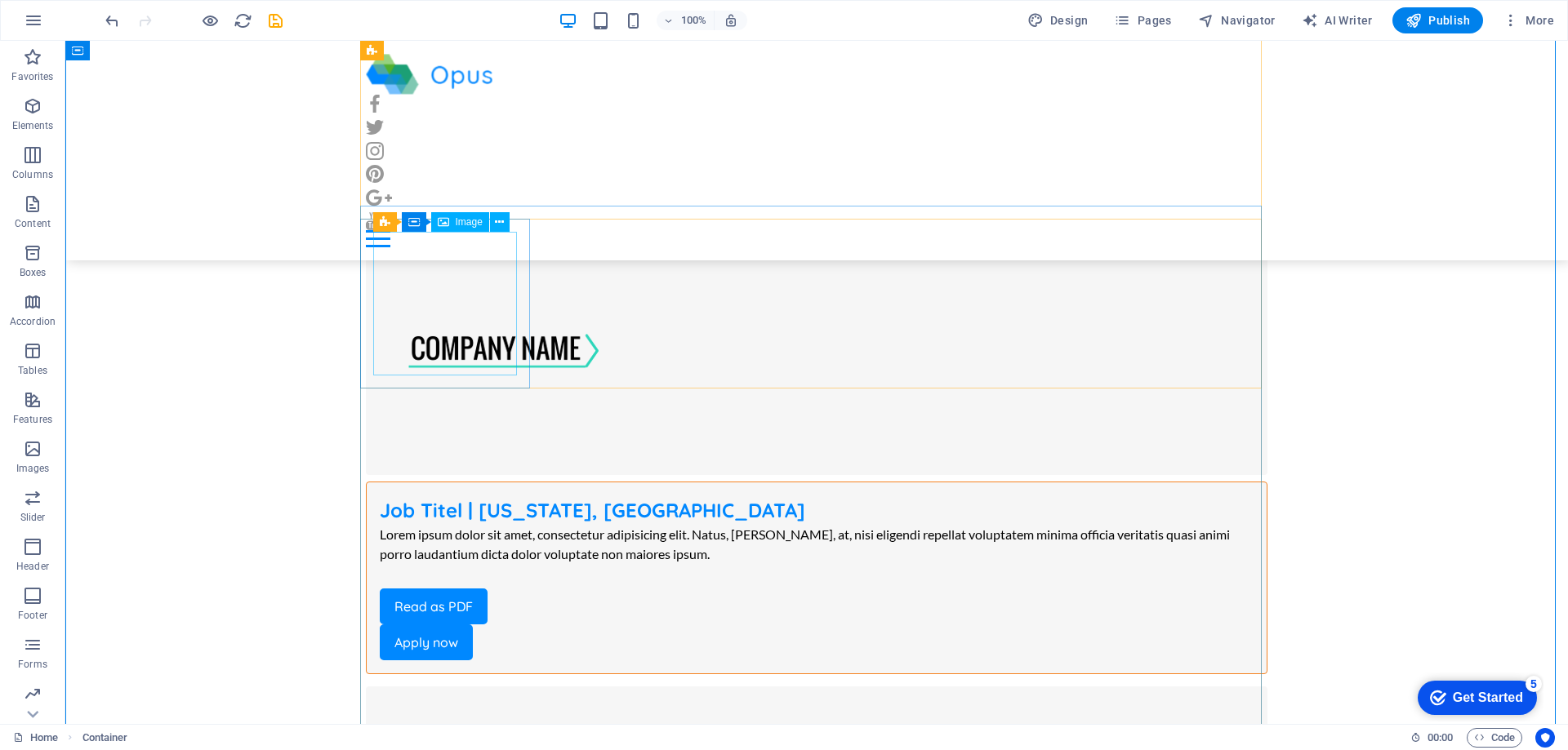
scroll to position [1469, 0]
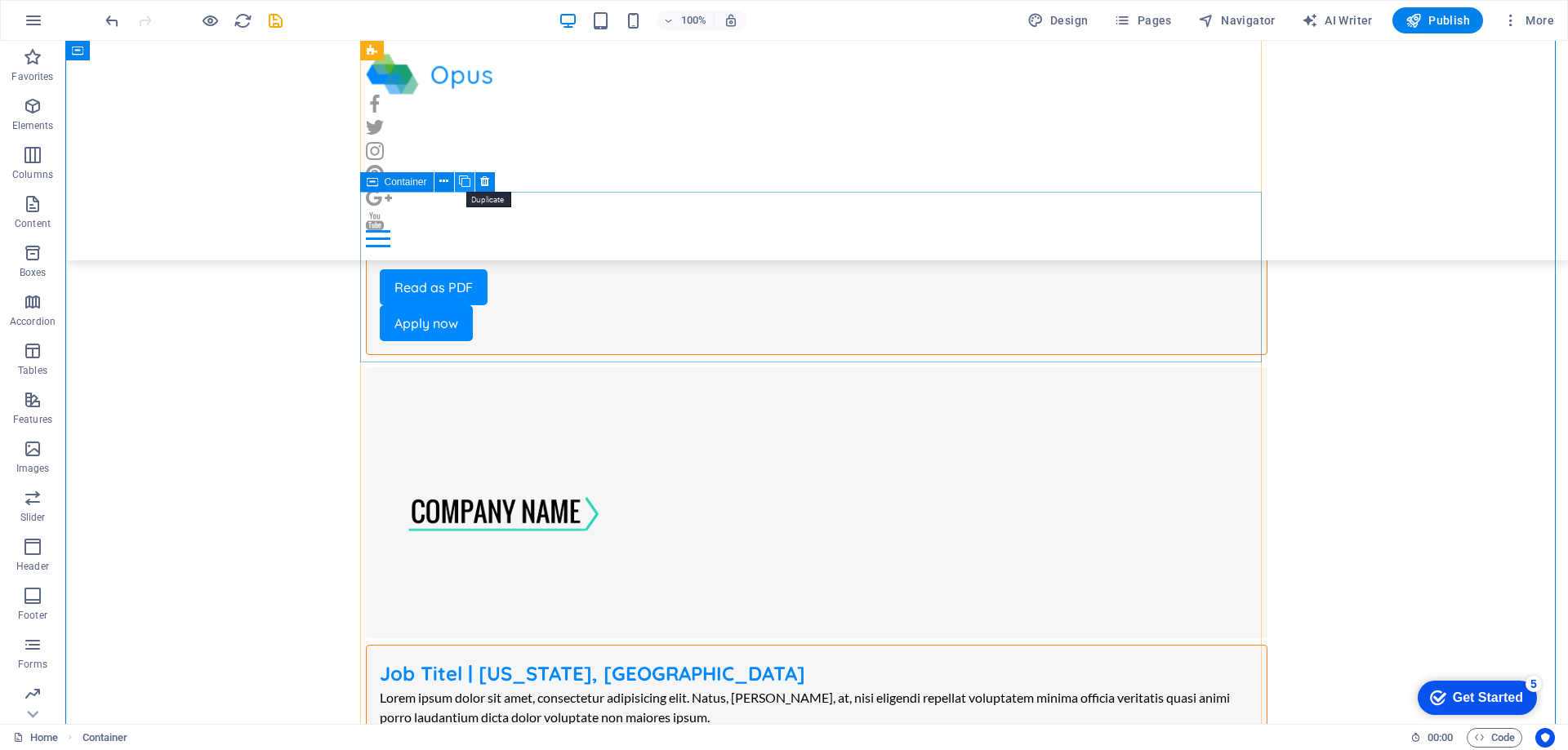
click at [464, 184] on icon at bounding box center [465, 181] width 12 height 17
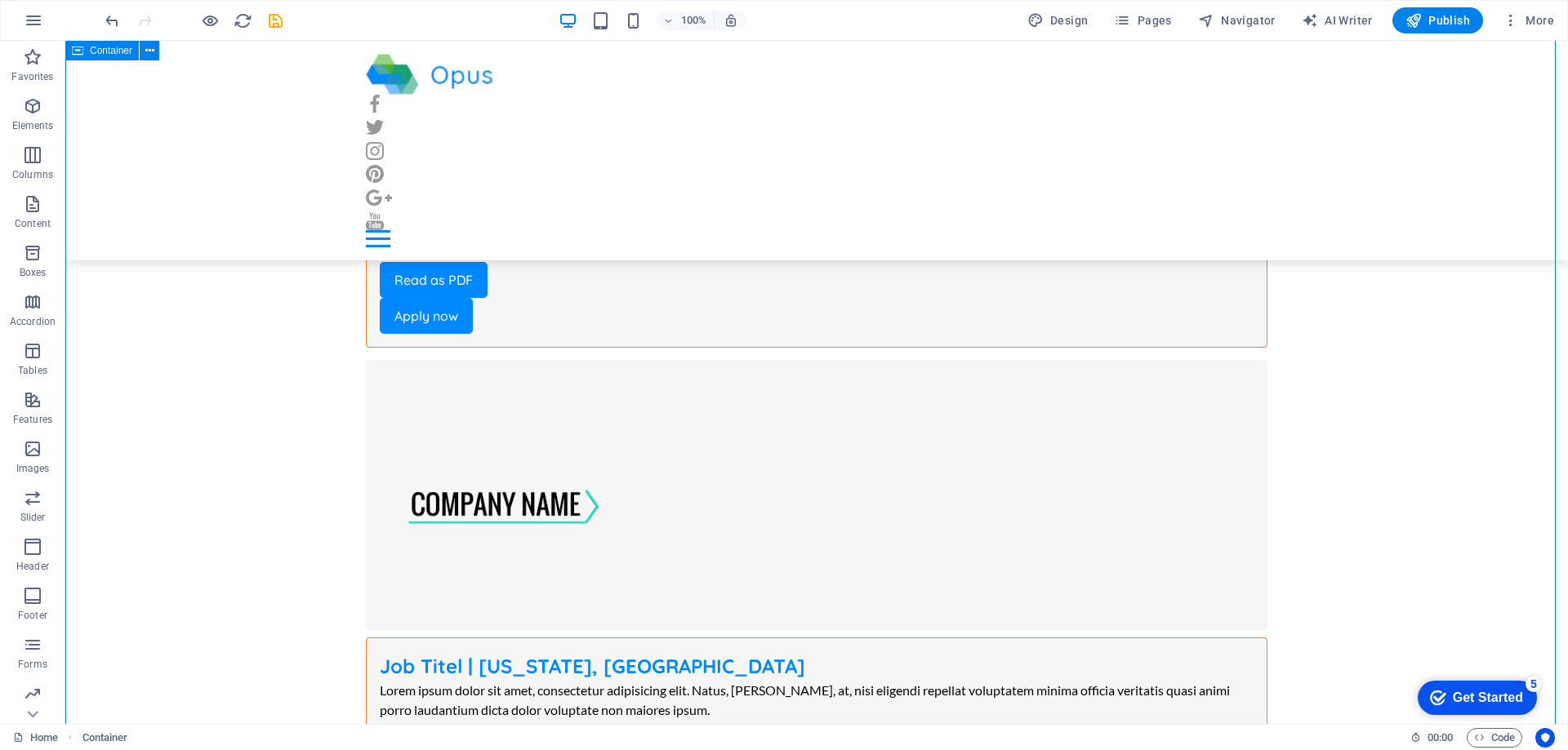
scroll to position [2204, 0]
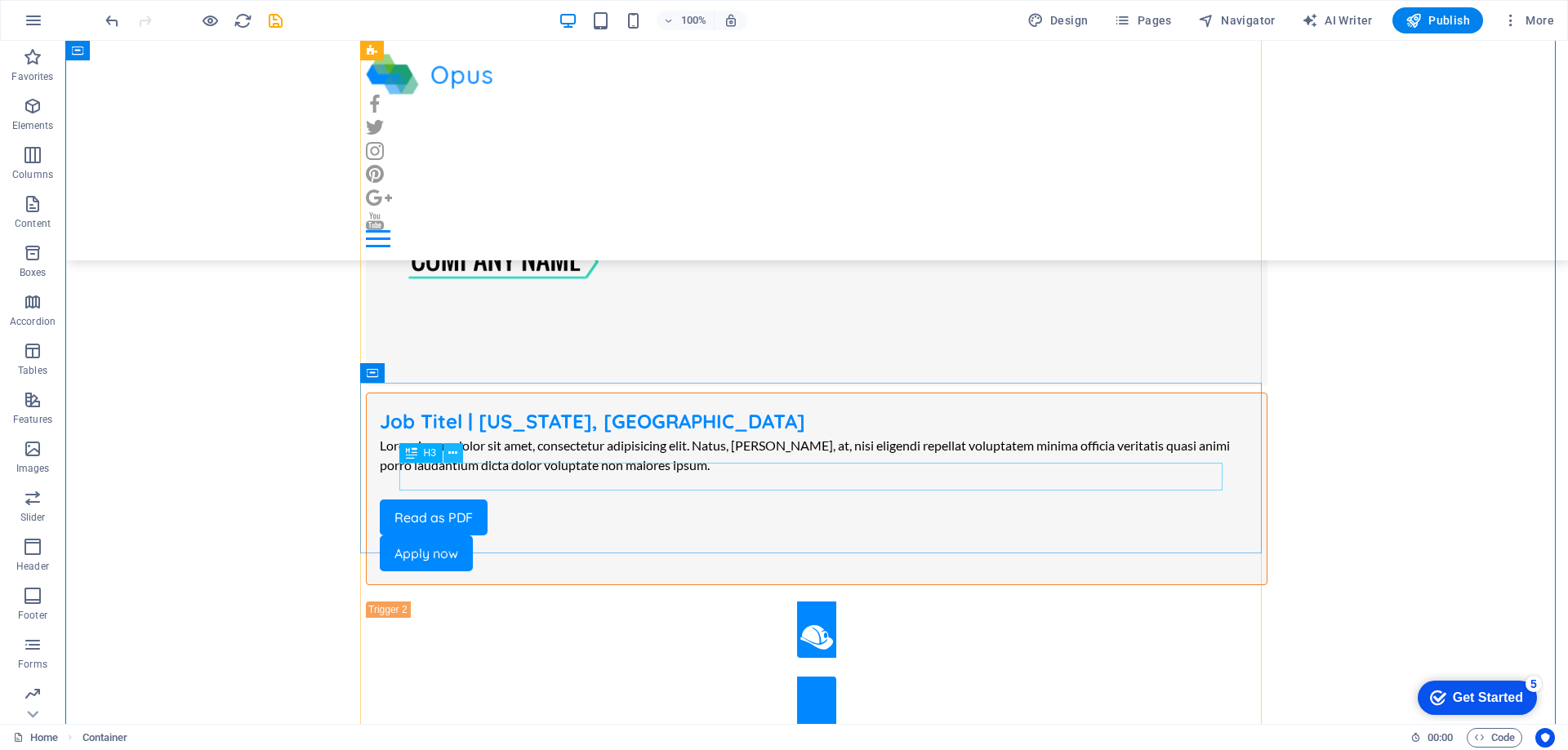
click at [449, 449] on icon at bounding box center [453, 453] width 9 height 17
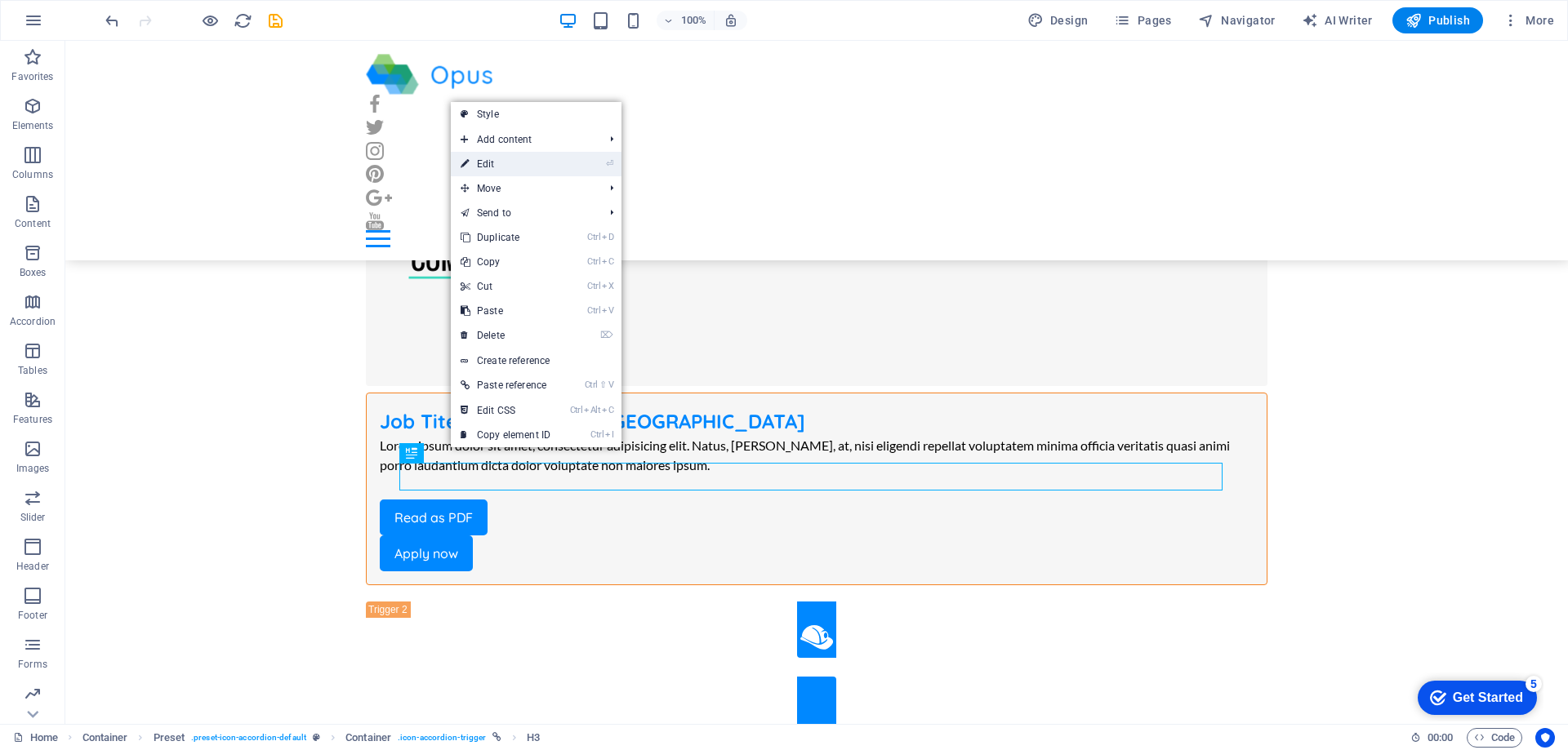
click at [507, 163] on link "⏎ Edit" at bounding box center [506, 164] width 109 height 25
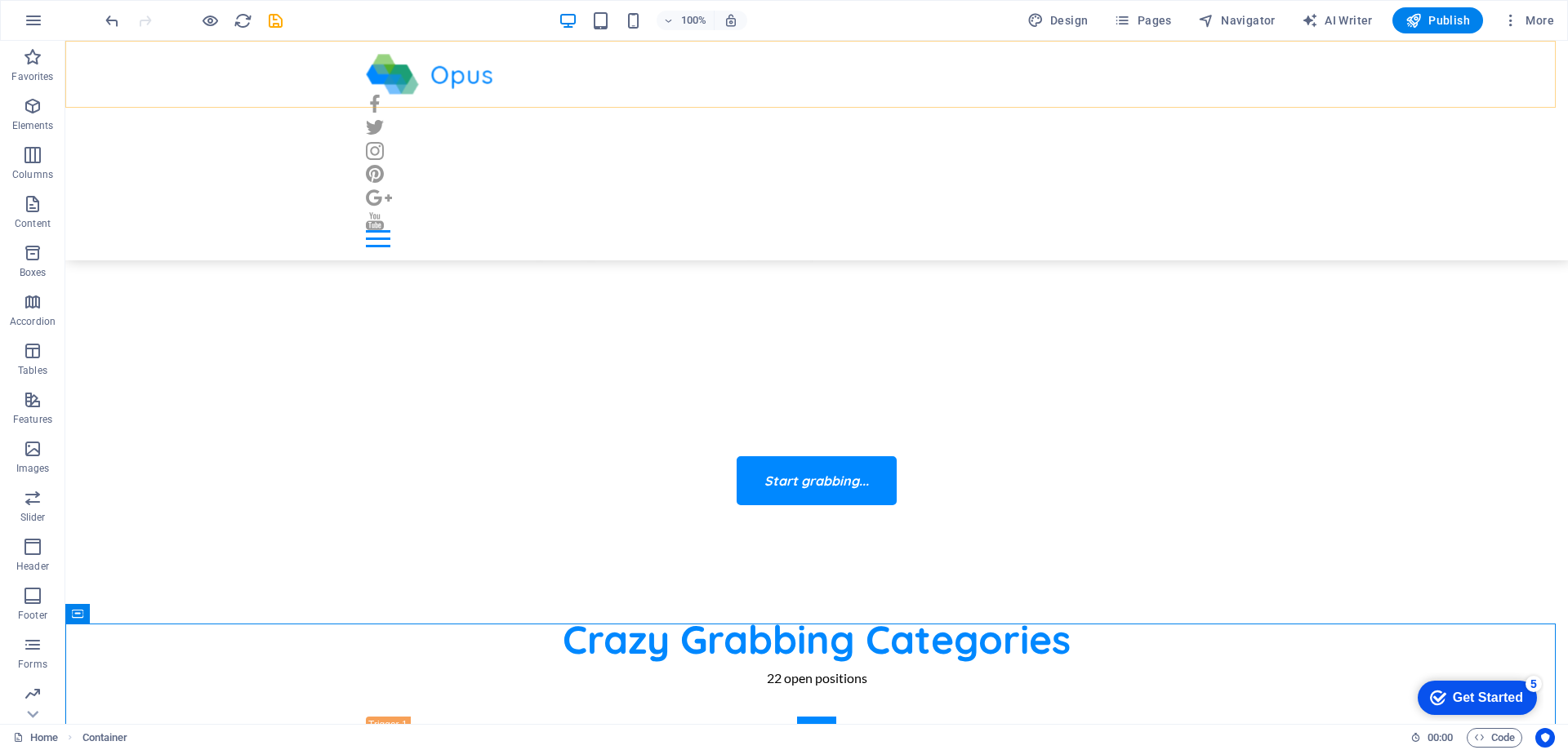
scroll to position [81, 0]
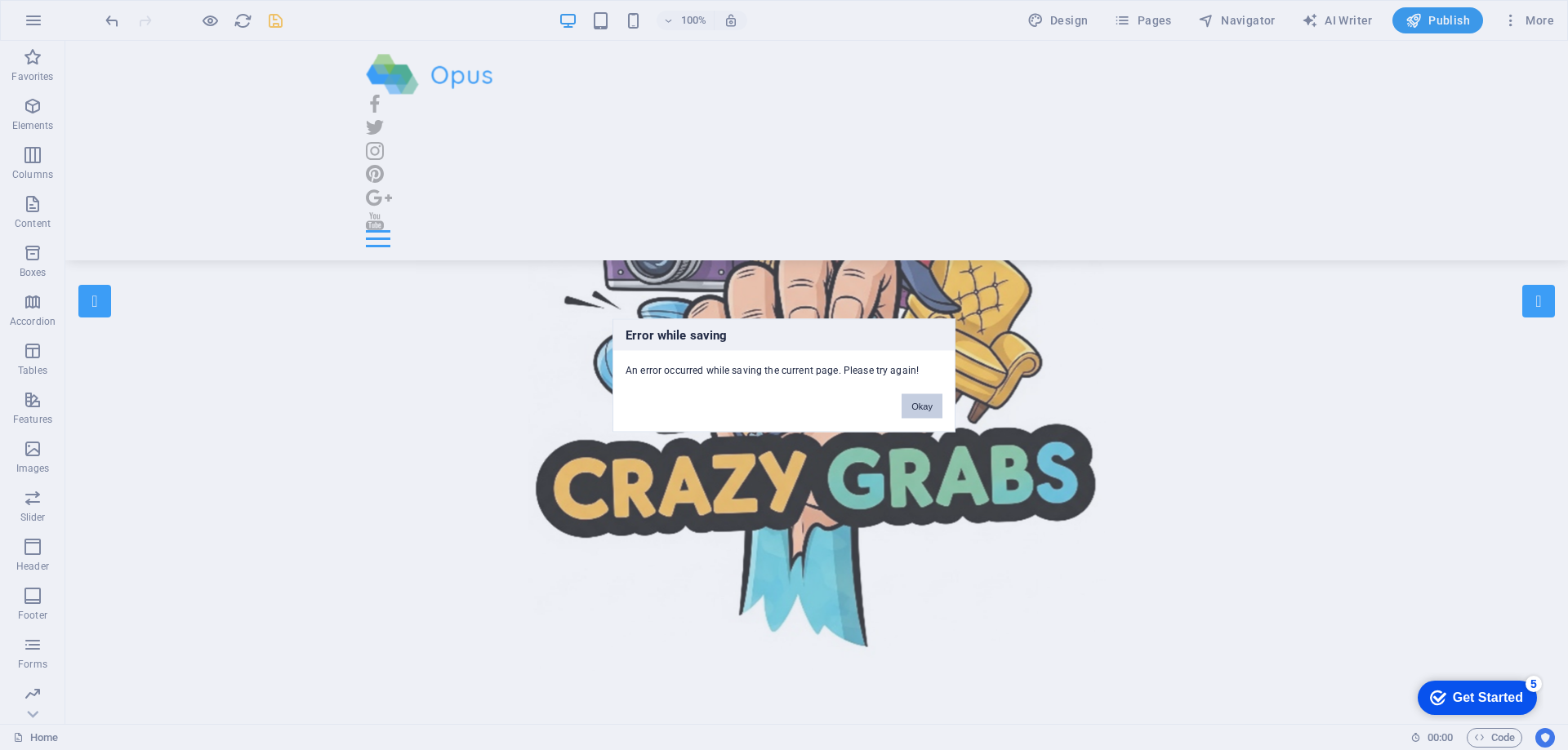
click at [921, 406] on button "Okay" at bounding box center [921, 406] width 41 height 25
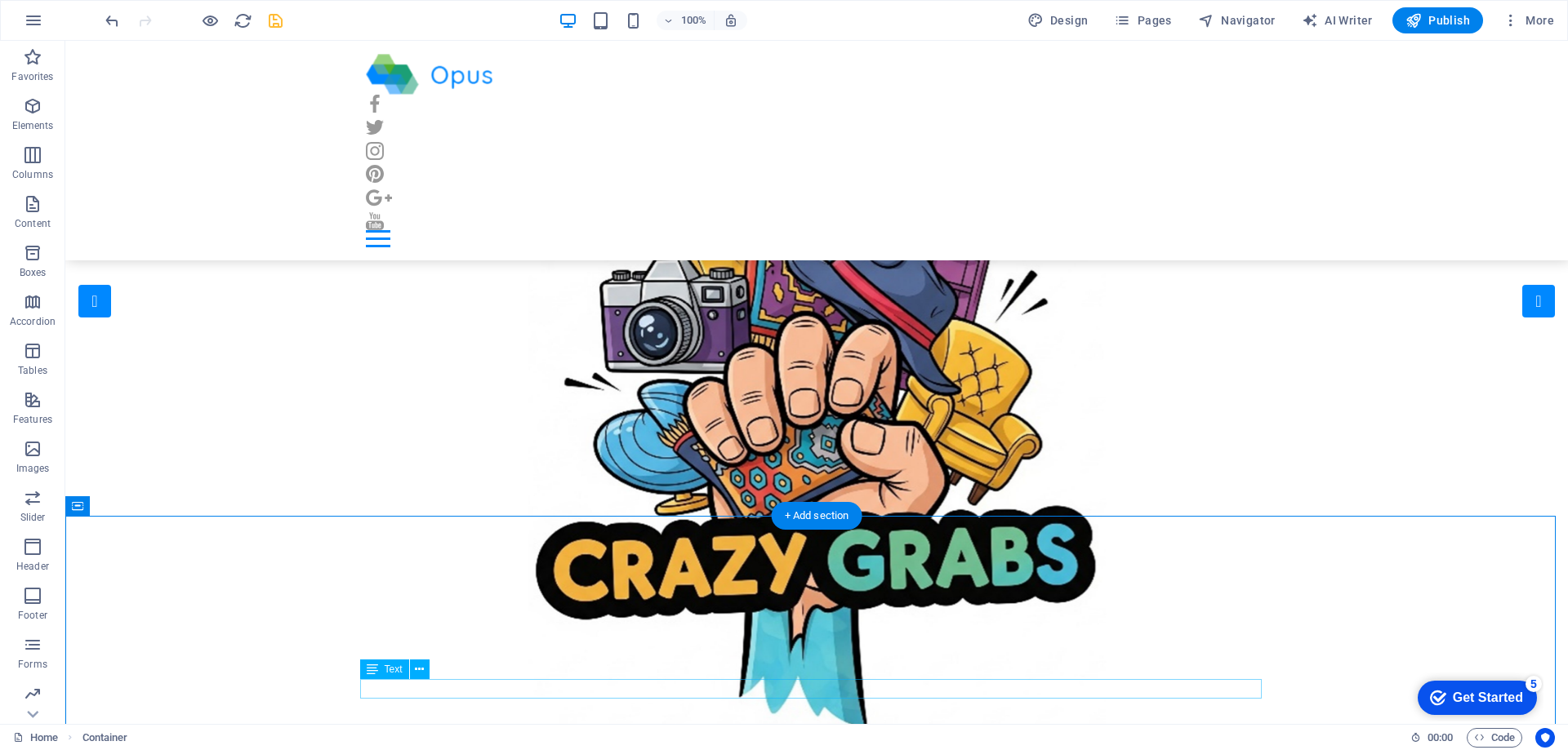
scroll to position [653, 0]
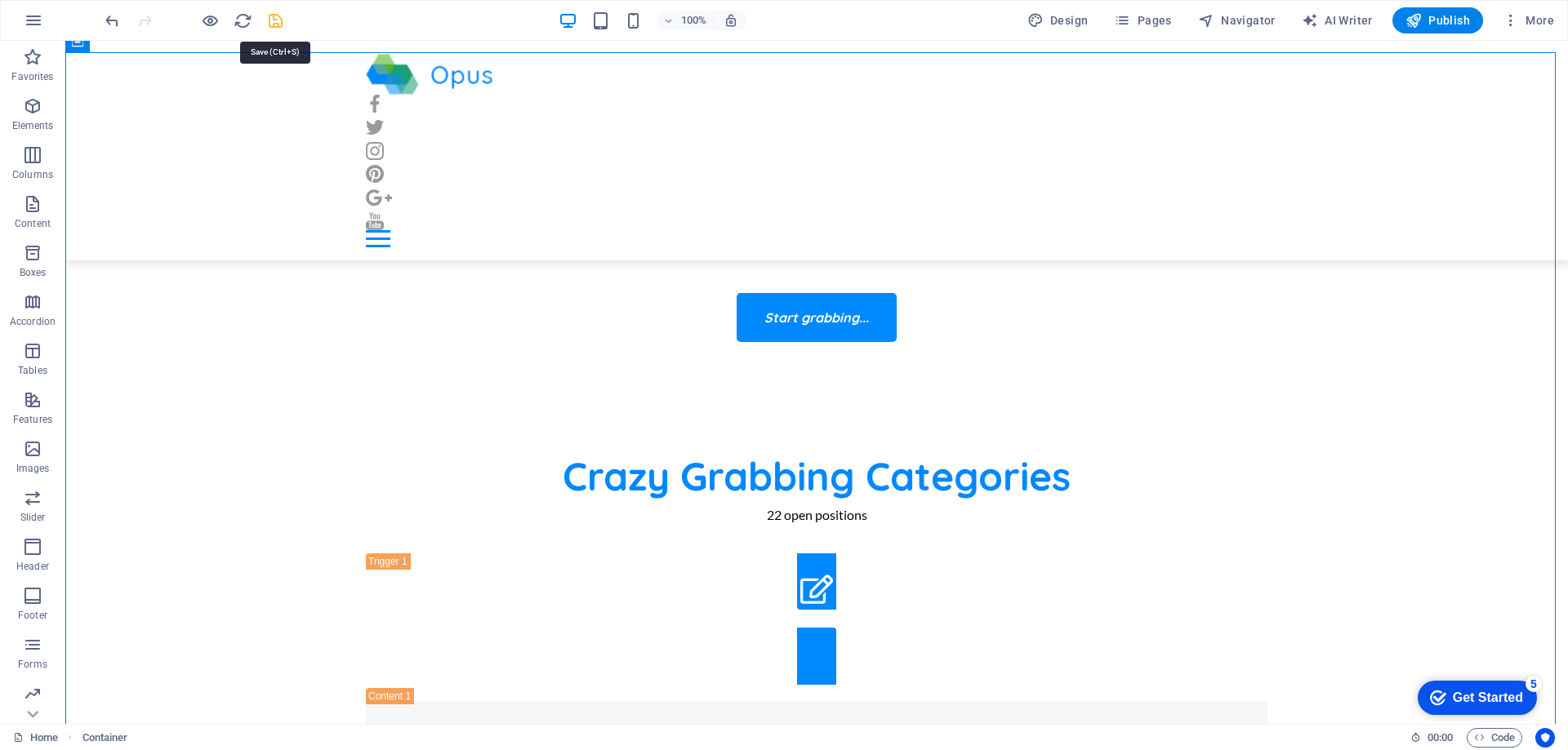
click at [274, 17] on icon "save" at bounding box center [275, 21] width 19 height 19
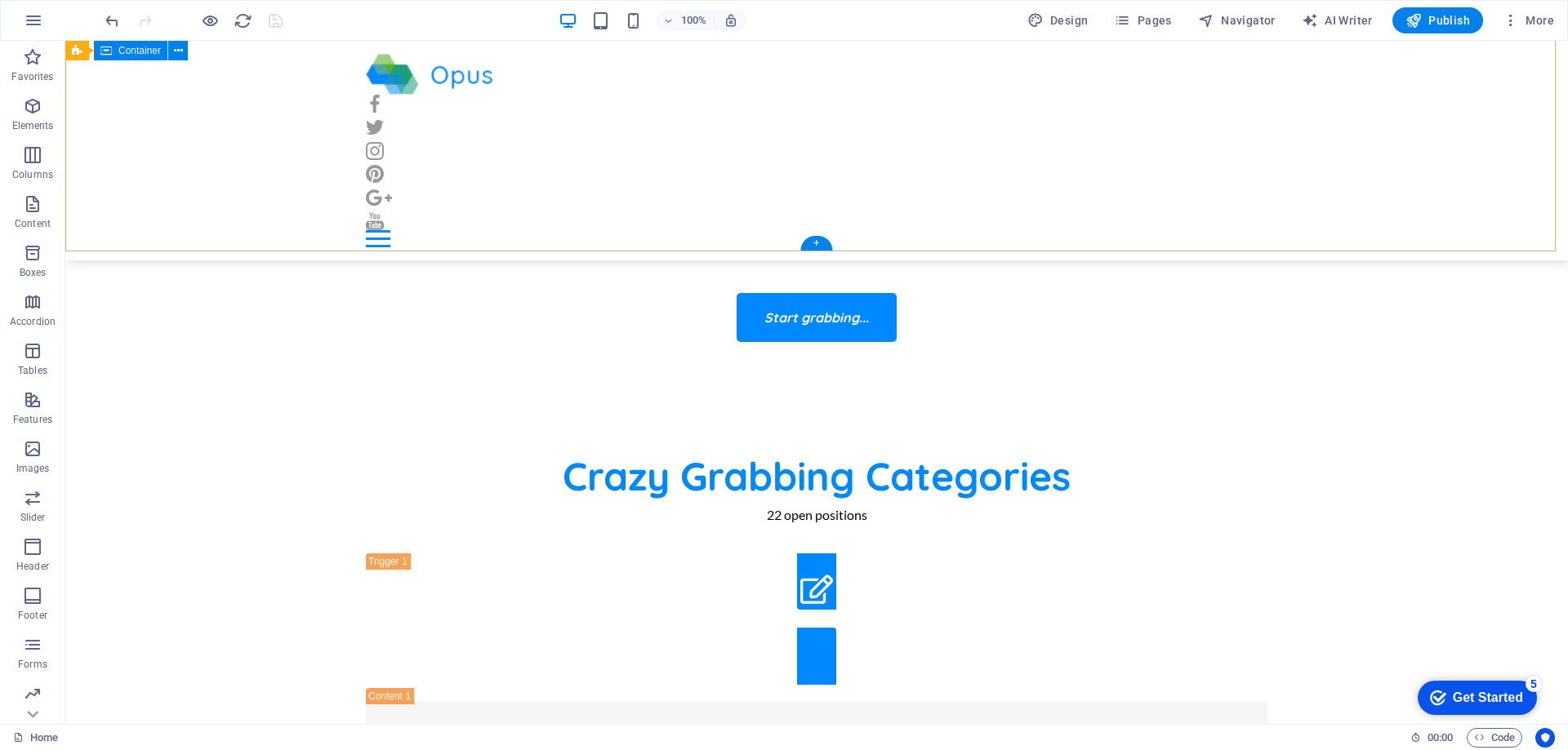
scroll to position [0, 0]
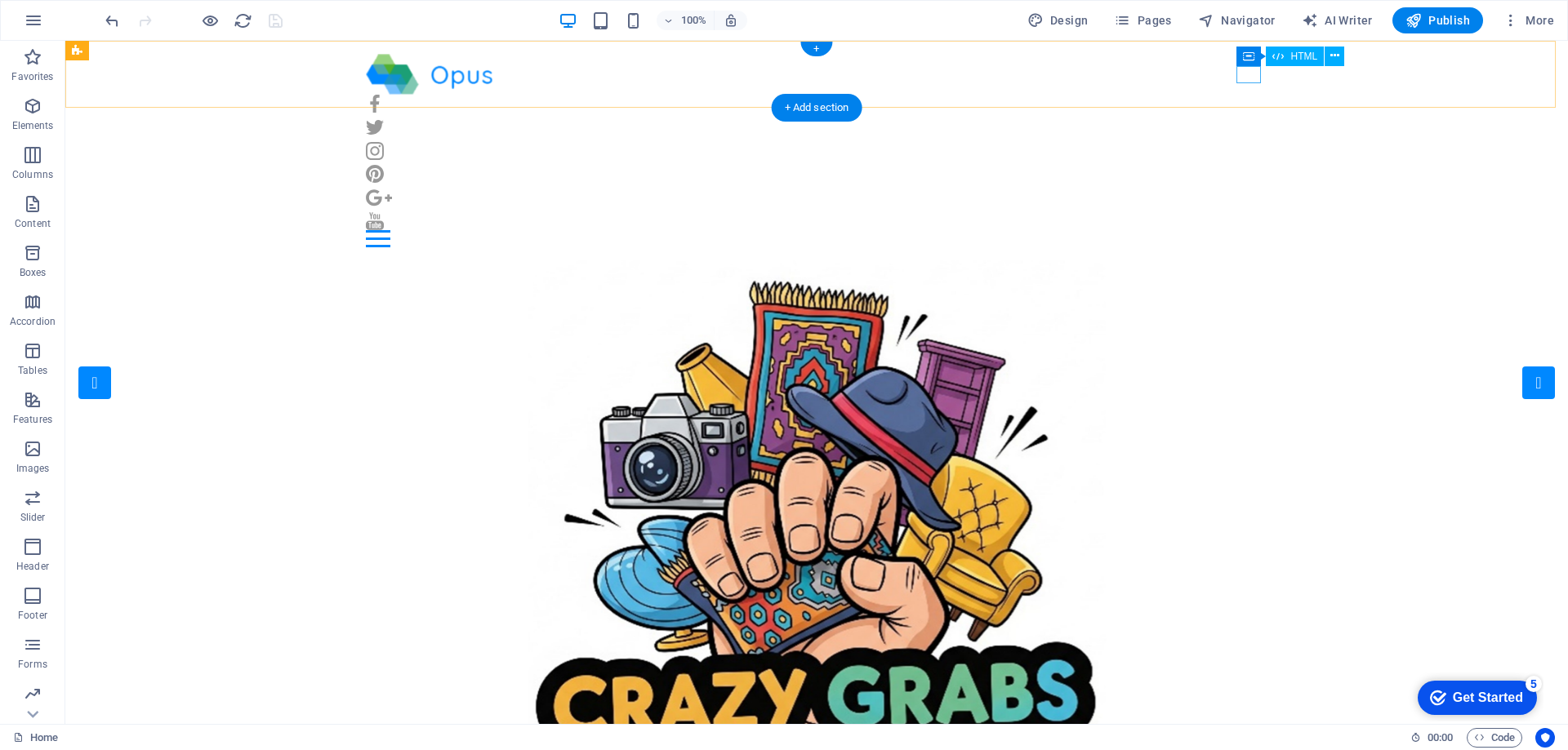
click at [1250, 230] on div at bounding box center [816, 239] width 901 height 17
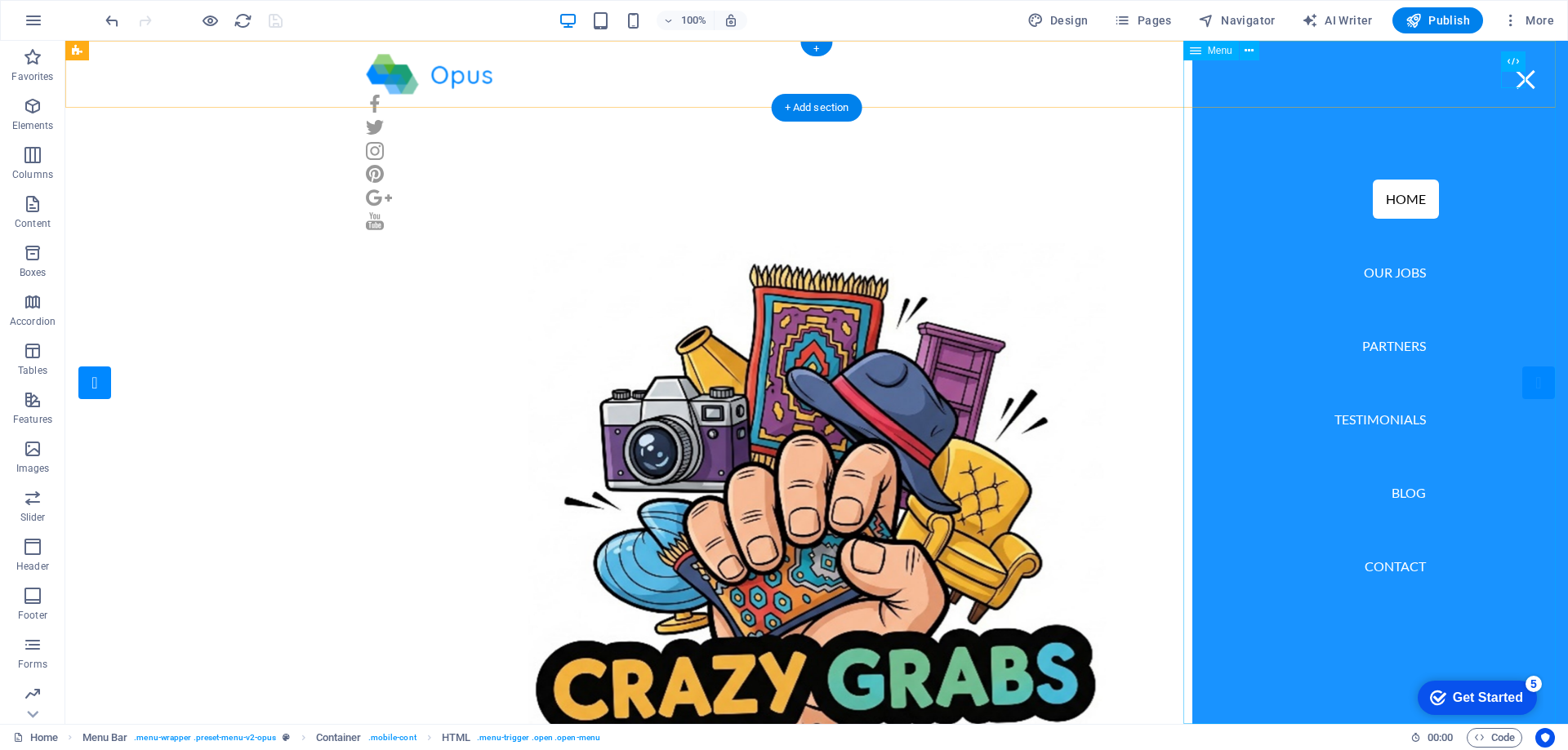
click at [1380, 273] on nav "Home Our Jobs Partners Testimonials Blog Contact" at bounding box center [1380, 382] width 376 height 683
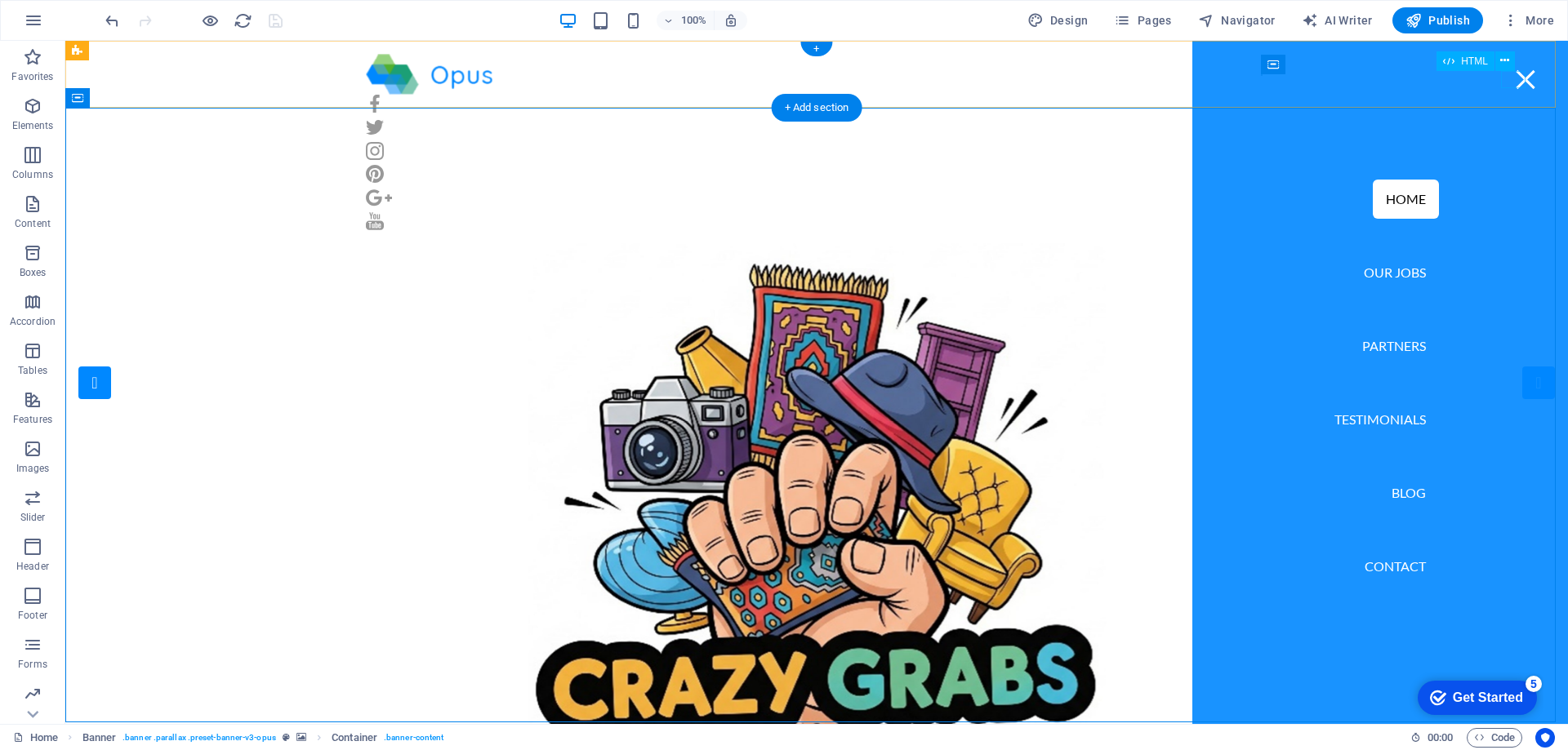
click at [1517, 77] on div at bounding box center [1526, 80] width 25 height 17
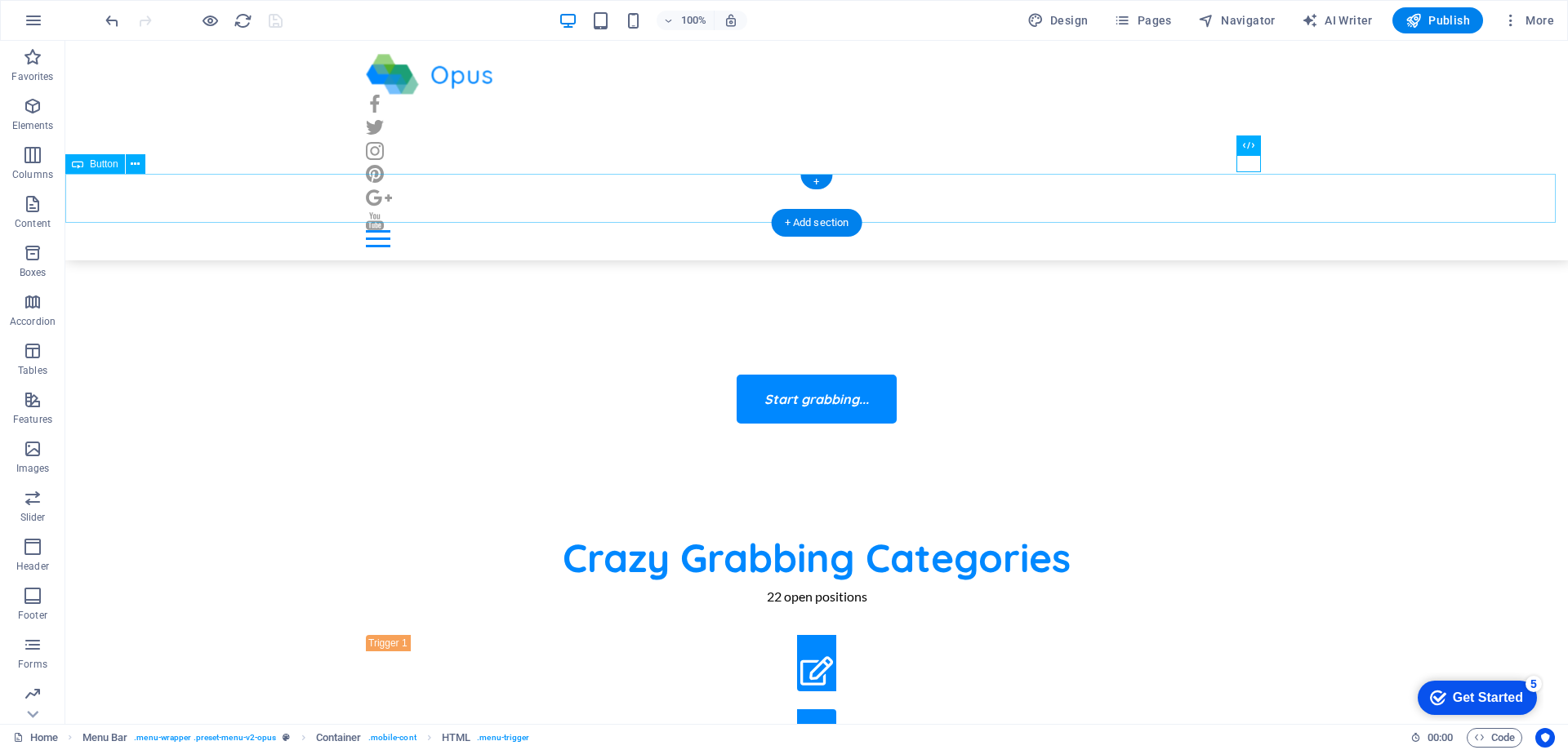
scroll to position [408, 0]
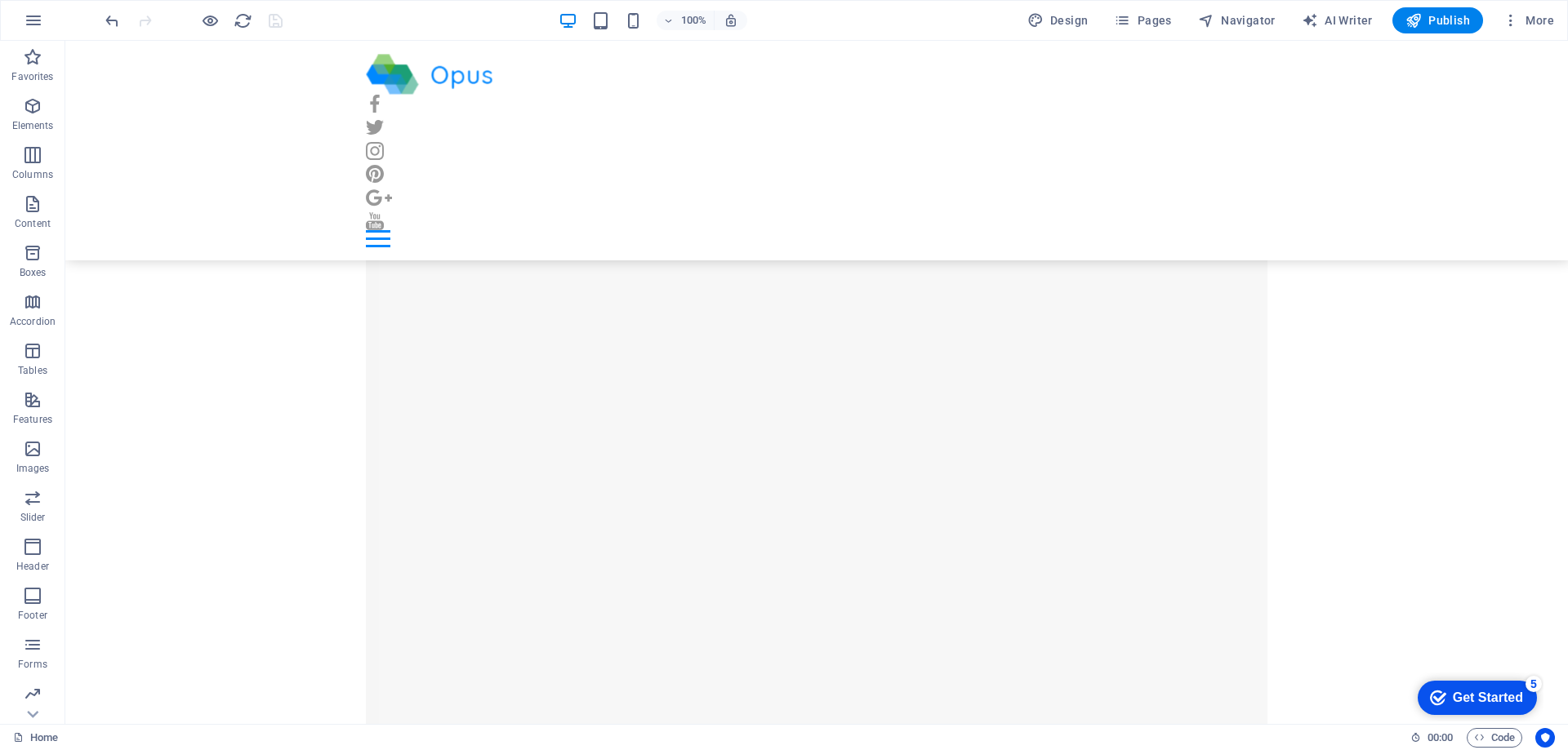
scroll to position [16815, 0]
click at [444, 343] on icon at bounding box center [445, 338] width 9 height 17
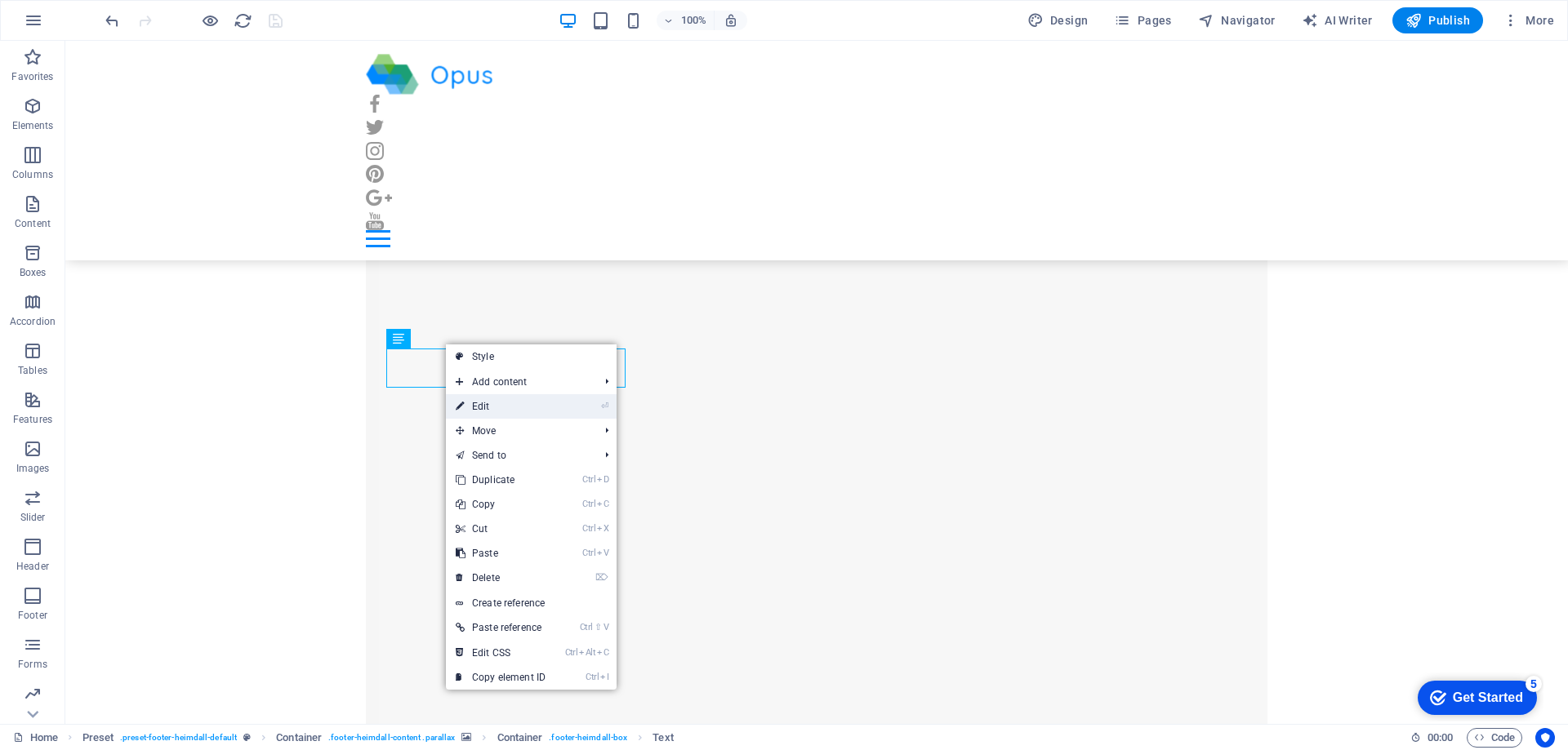
click at [500, 400] on link "⏎ Edit" at bounding box center [501, 407] width 109 height 25
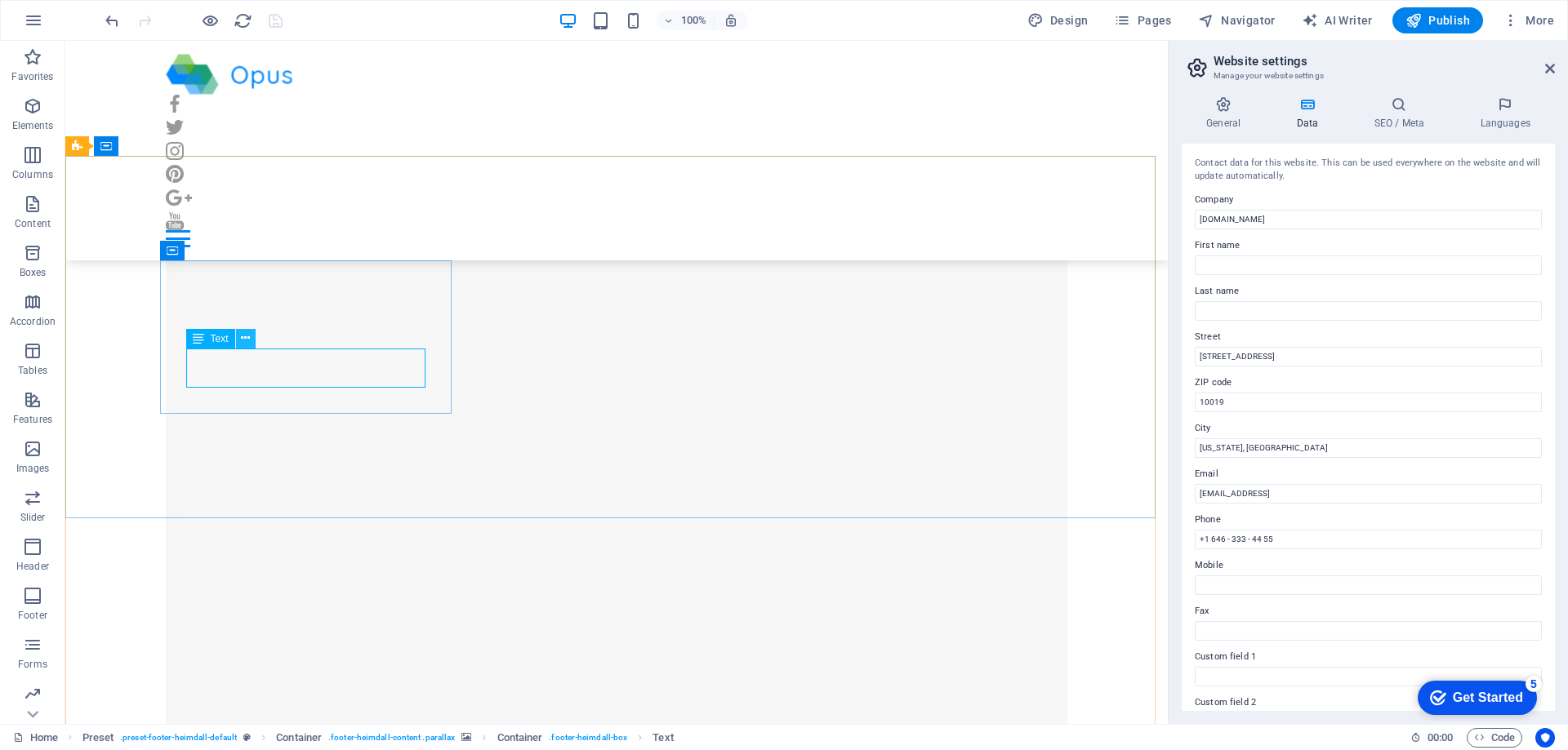
click at [244, 340] on icon at bounding box center [245, 338] width 9 height 17
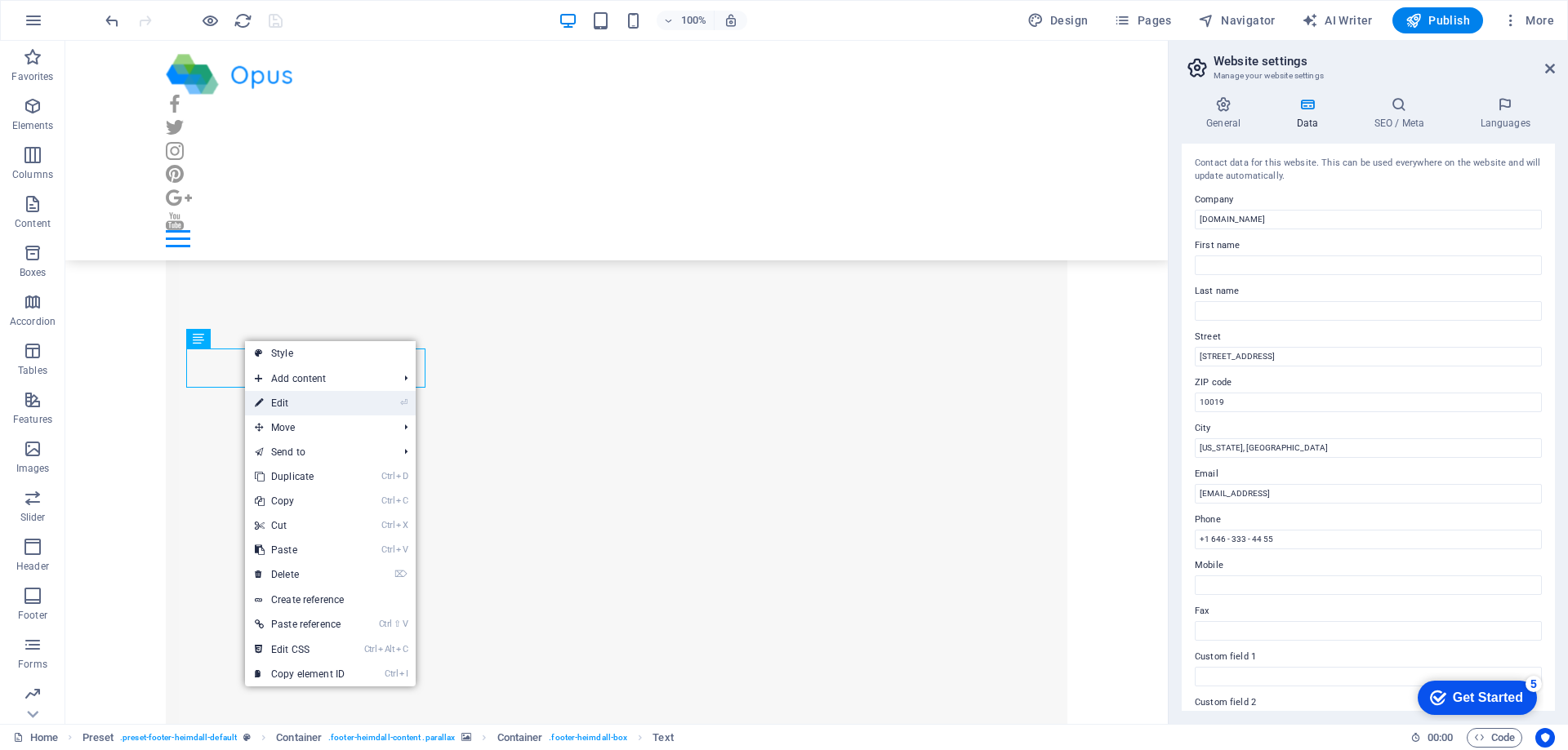
click at [283, 408] on link "⏎ Edit" at bounding box center [299, 404] width 109 height 25
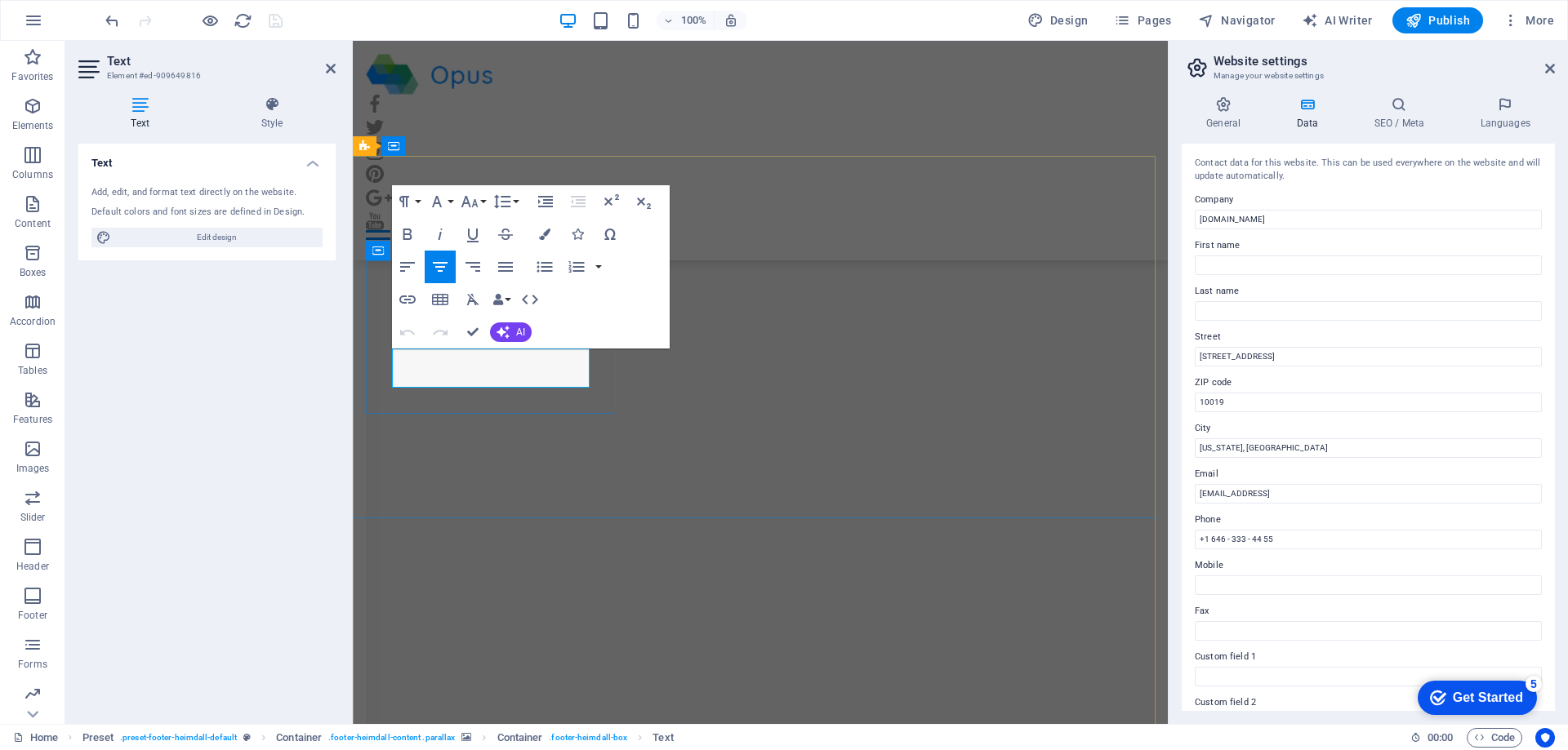
scroll to position [17084, 0]
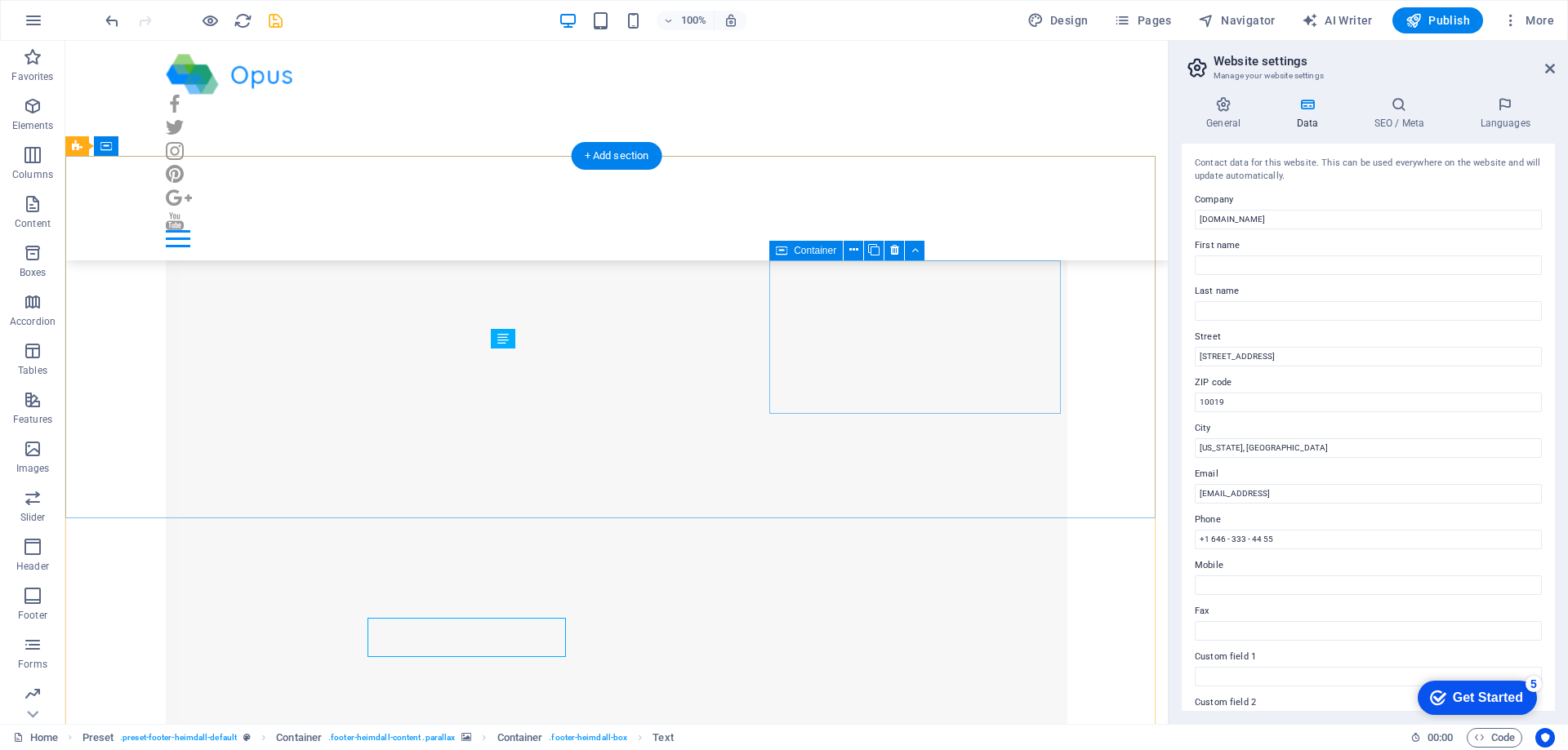
scroll to position [16815, 0]
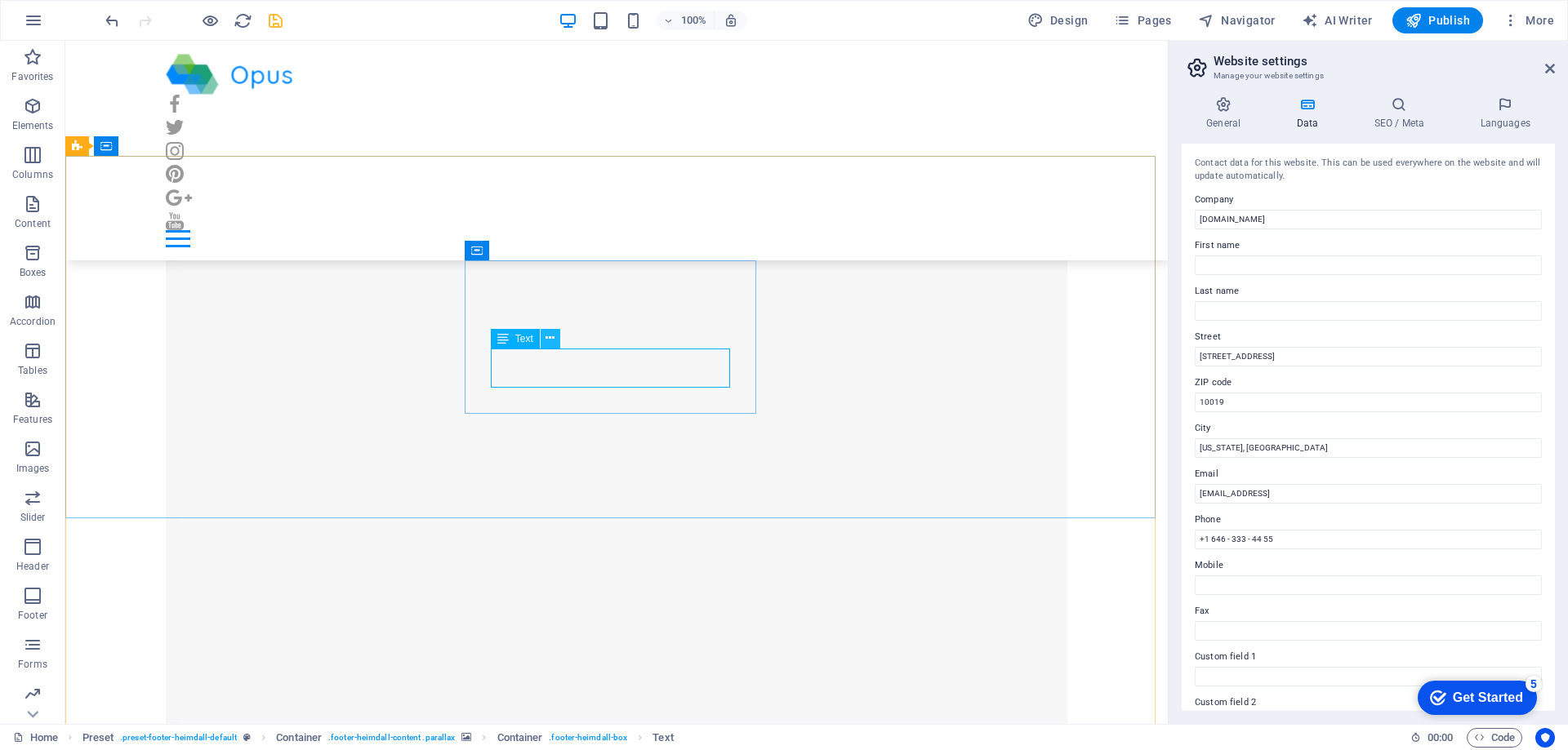
click at [555, 336] on icon at bounding box center [550, 338] width 9 height 17
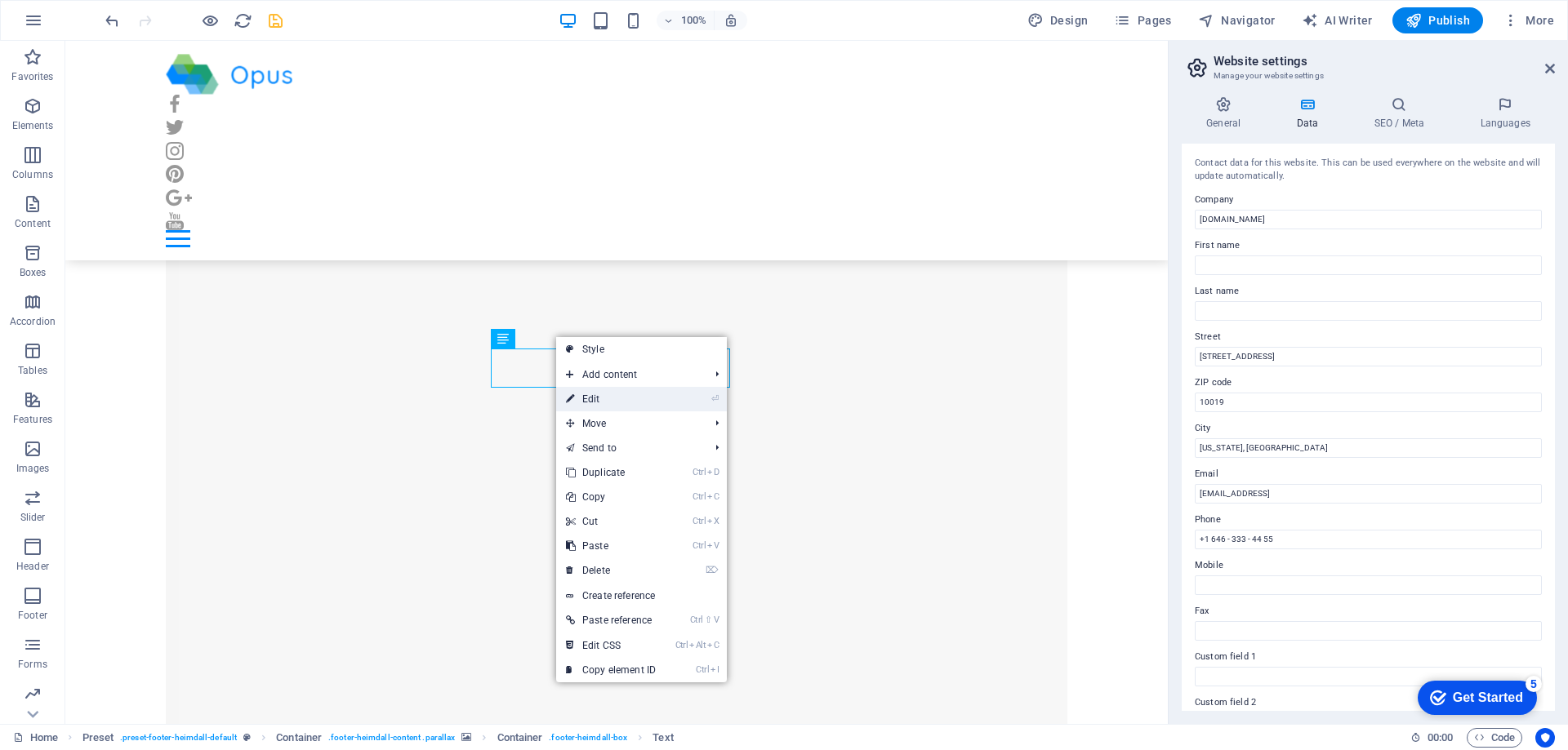
click at [590, 399] on link "⏎ Edit" at bounding box center [611, 399] width 109 height 25
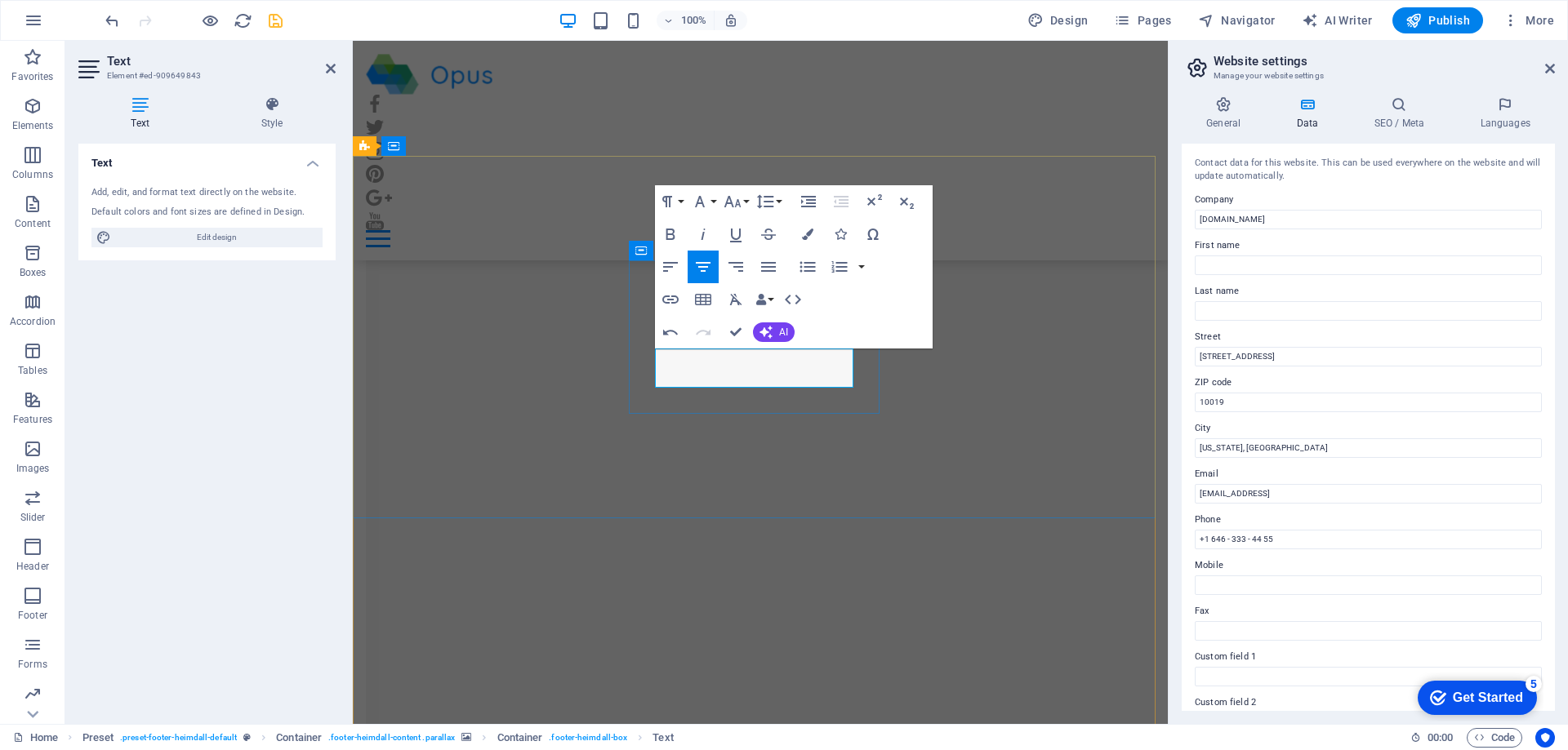
drag, startPoint x: 755, startPoint y: 375, endPoint x: 680, endPoint y: 375, distance: 75.0
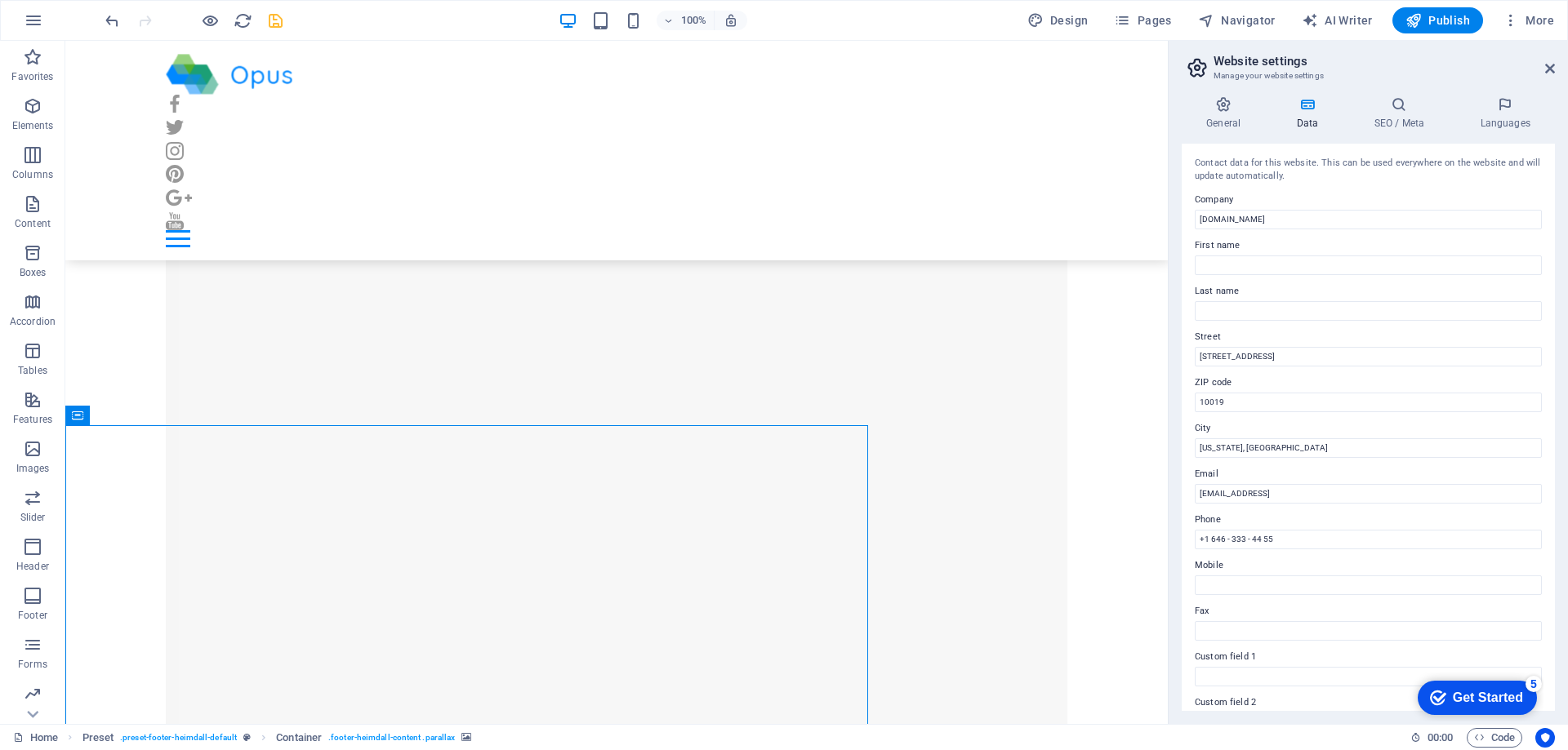
scroll to position [16815, 0]
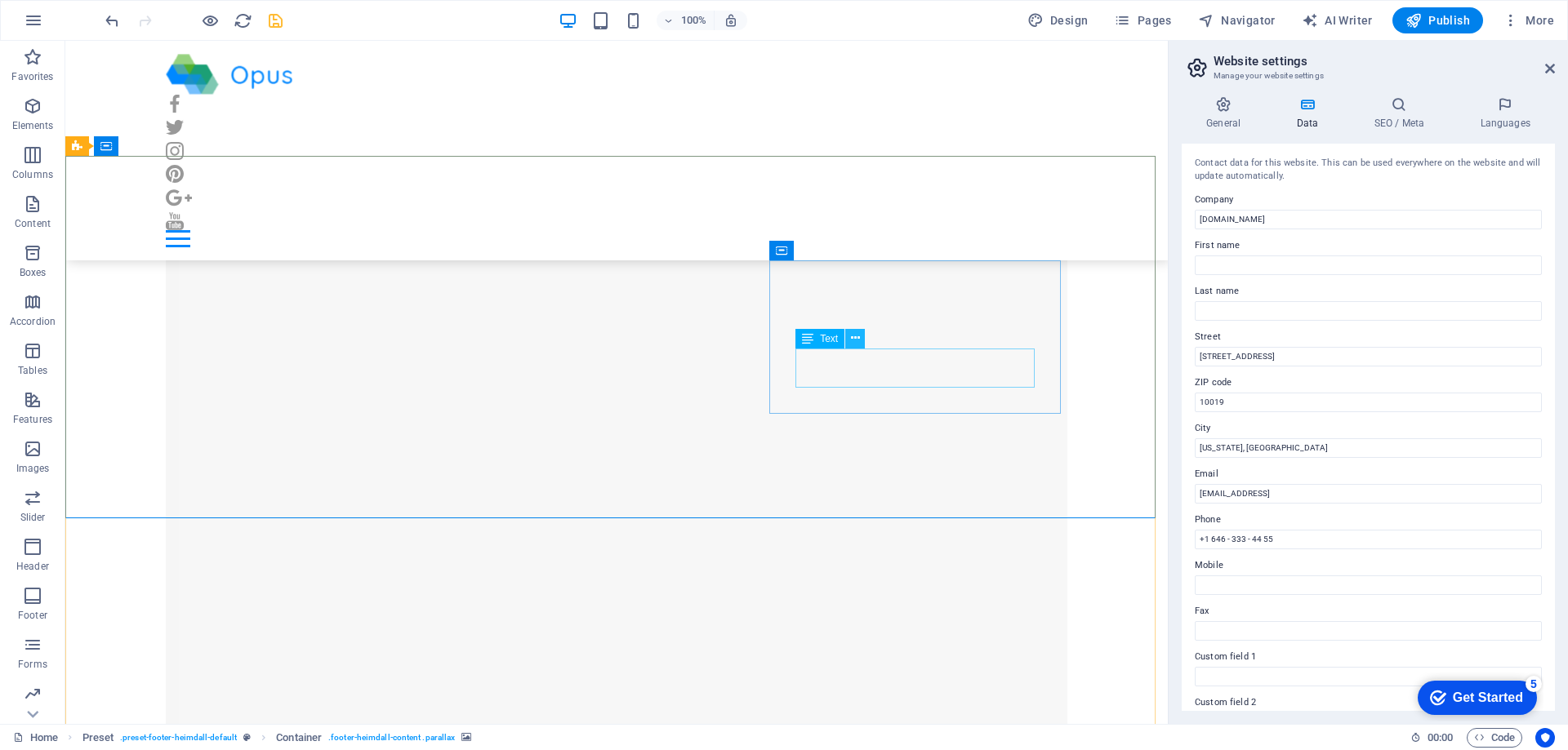
click at [859, 336] on icon at bounding box center [855, 338] width 9 height 17
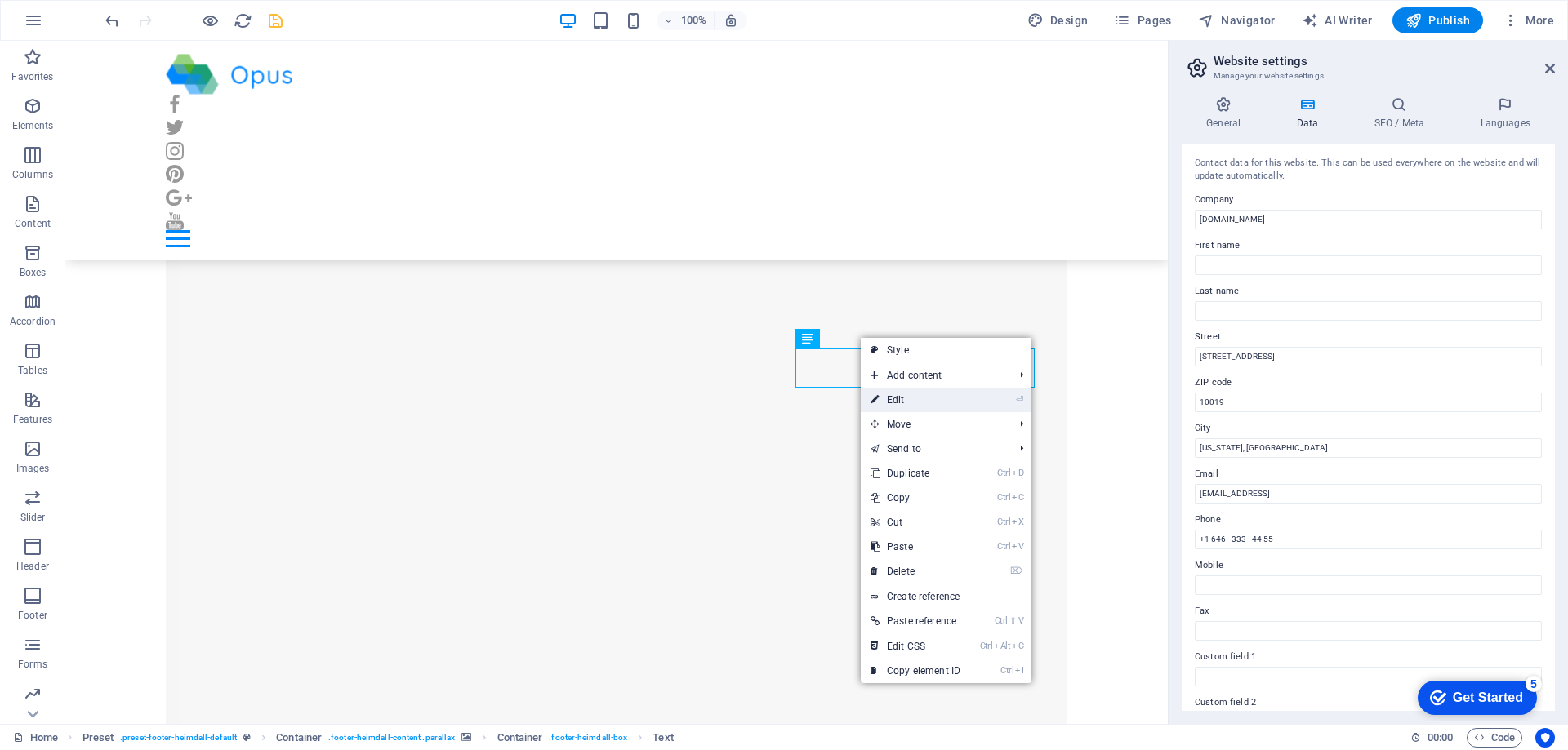
click at [900, 396] on link "⏎ Edit" at bounding box center [915, 400] width 109 height 25
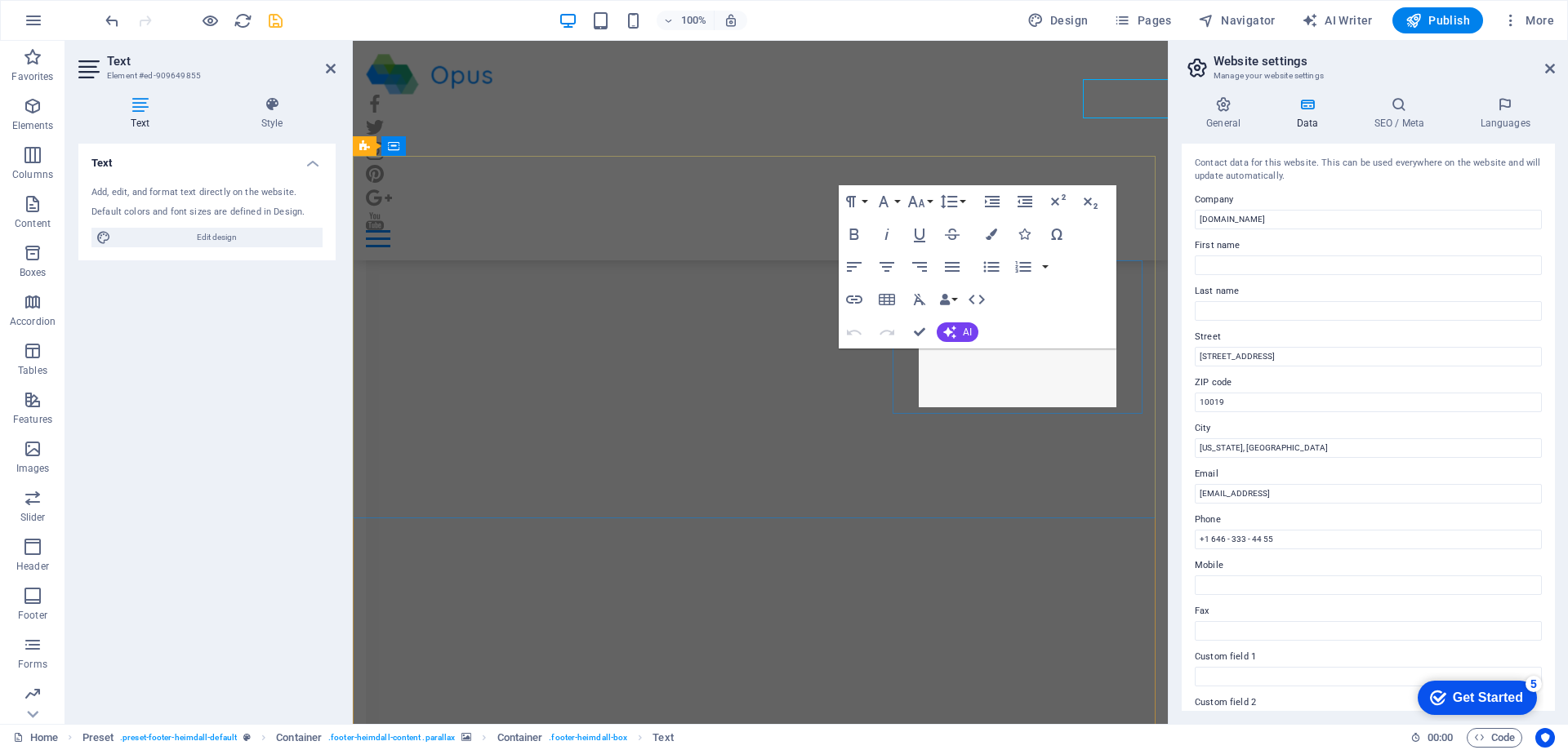
scroll to position [17084, 0]
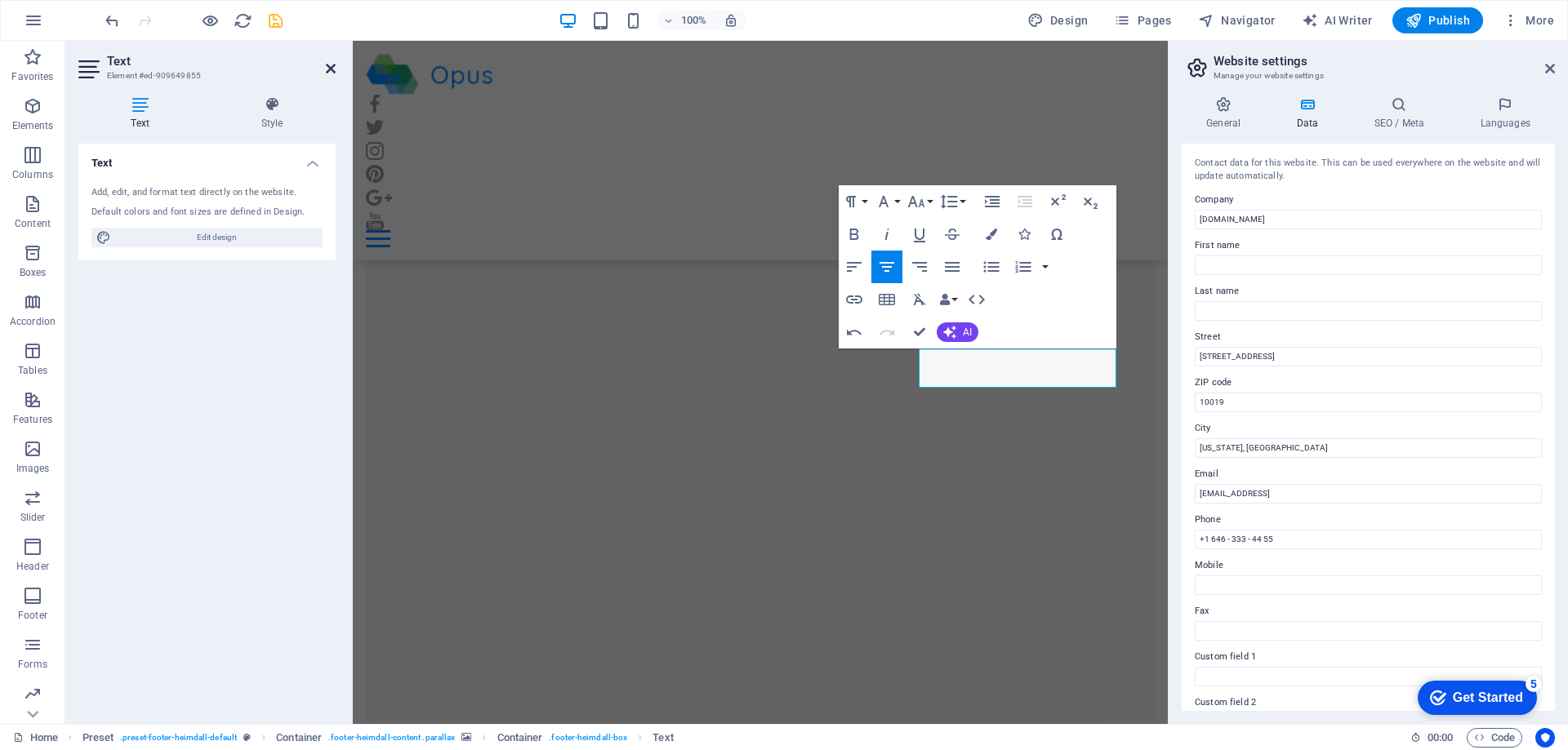
drag, startPoint x: 264, startPoint y: 31, endPoint x: 329, endPoint y: 71, distance: 76.3
click at [329, 71] on icon at bounding box center [331, 69] width 10 height 13
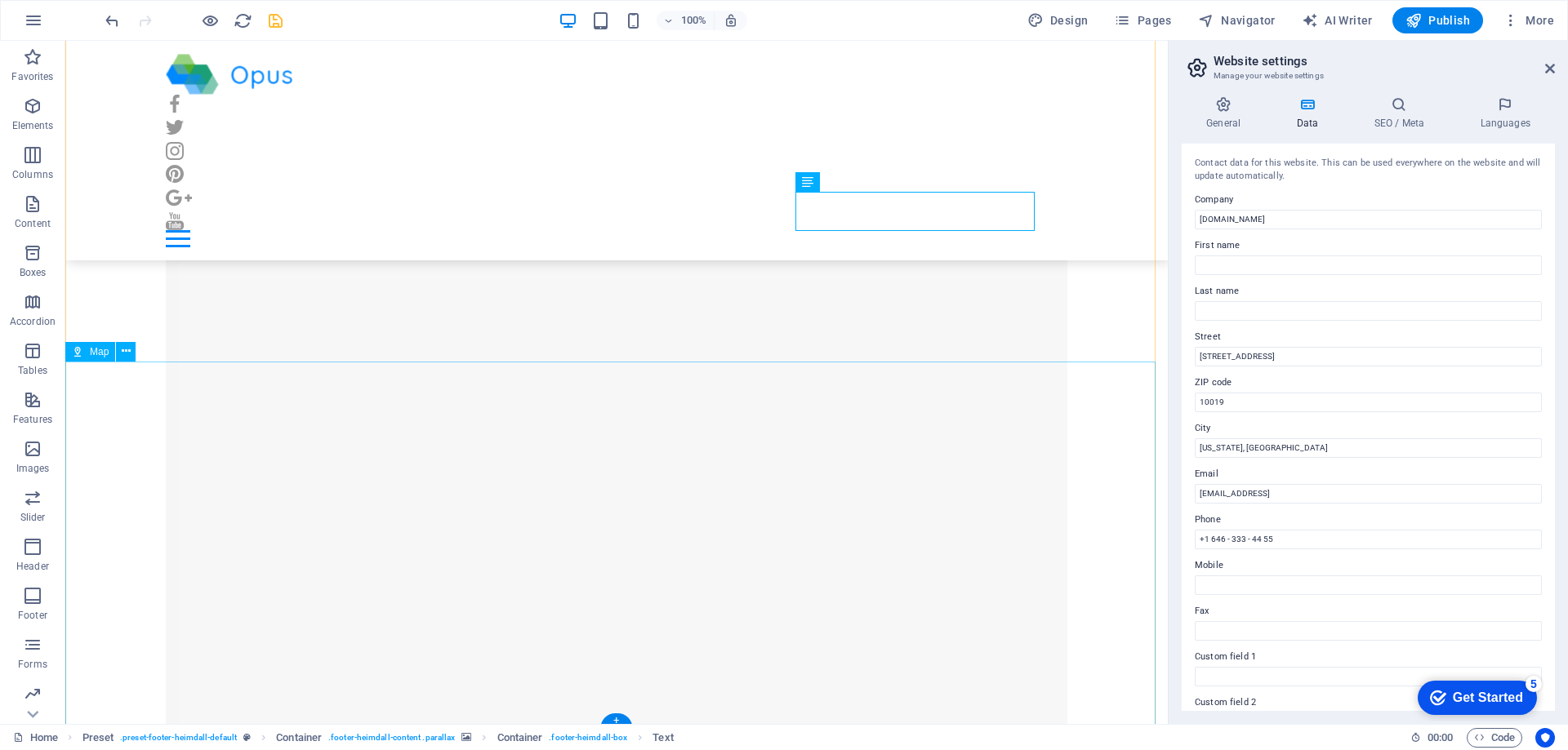
scroll to position [16977, 0]
click at [124, 350] on icon at bounding box center [126, 346] width 9 height 17
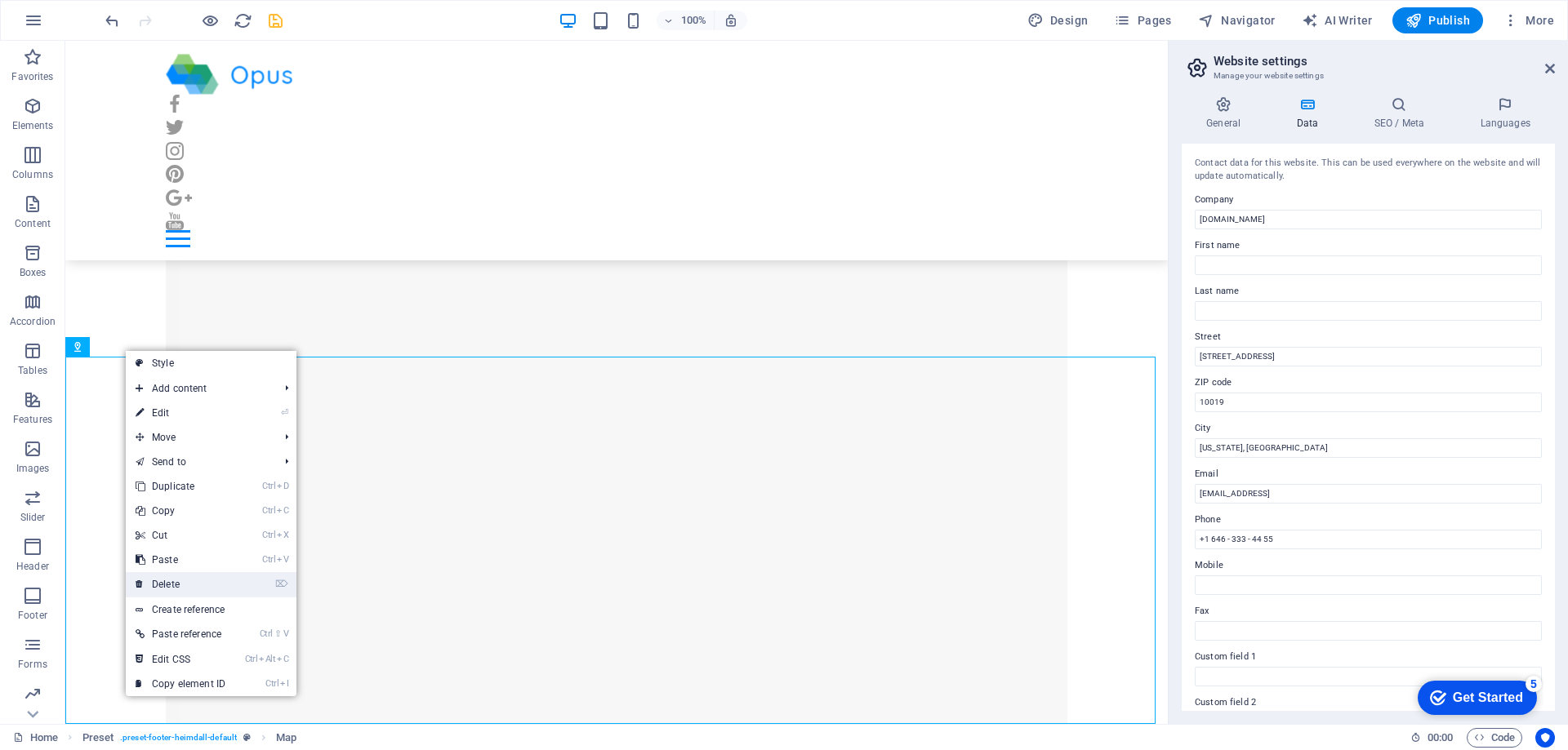
drag, startPoint x: 188, startPoint y: 585, endPoint x: 123, endPoint y: 544, distance: 76.9
click at [188, 584] on link "⌦ Delete" at bounding box center [181, 584] width 109 height 25
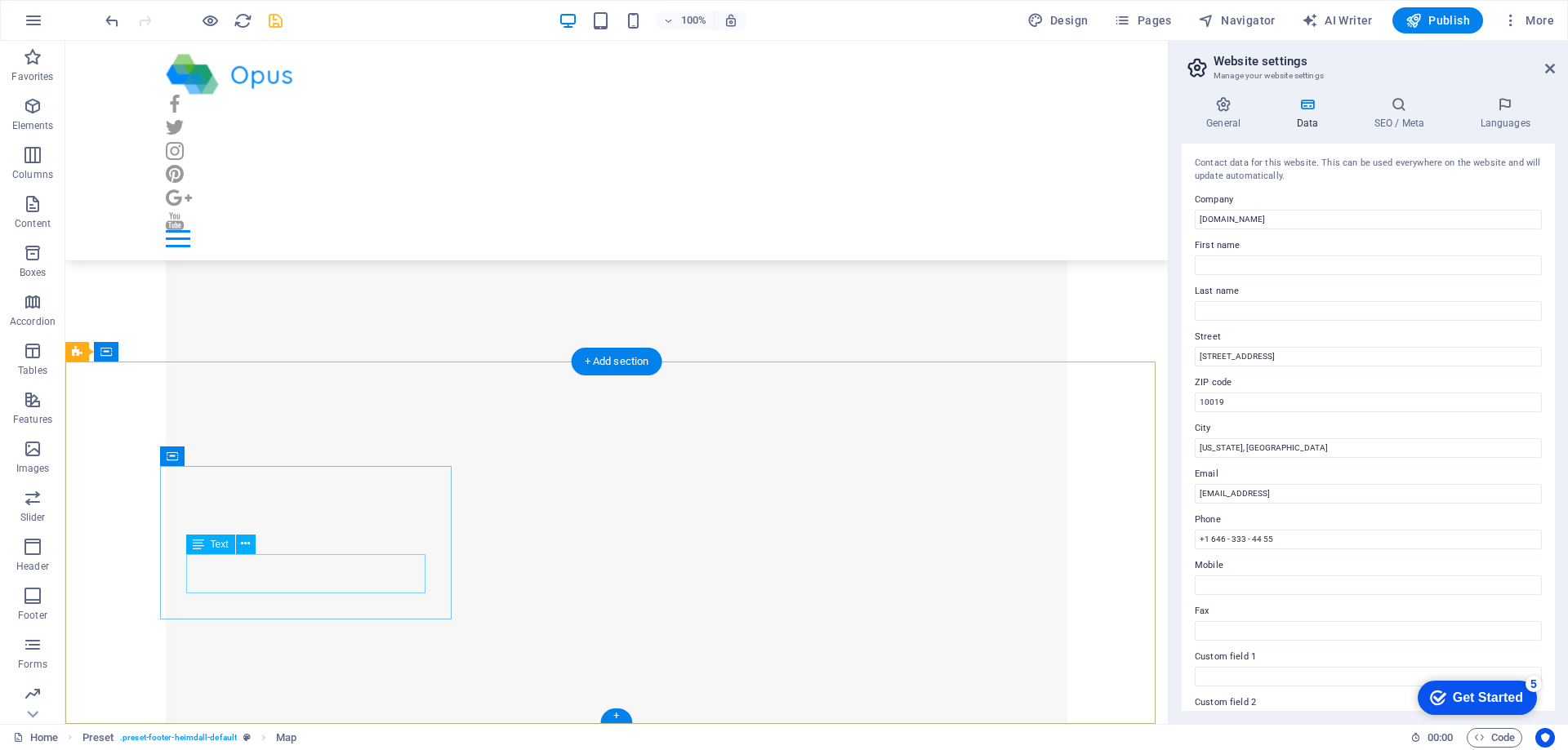
scroll to position [16609, 0]
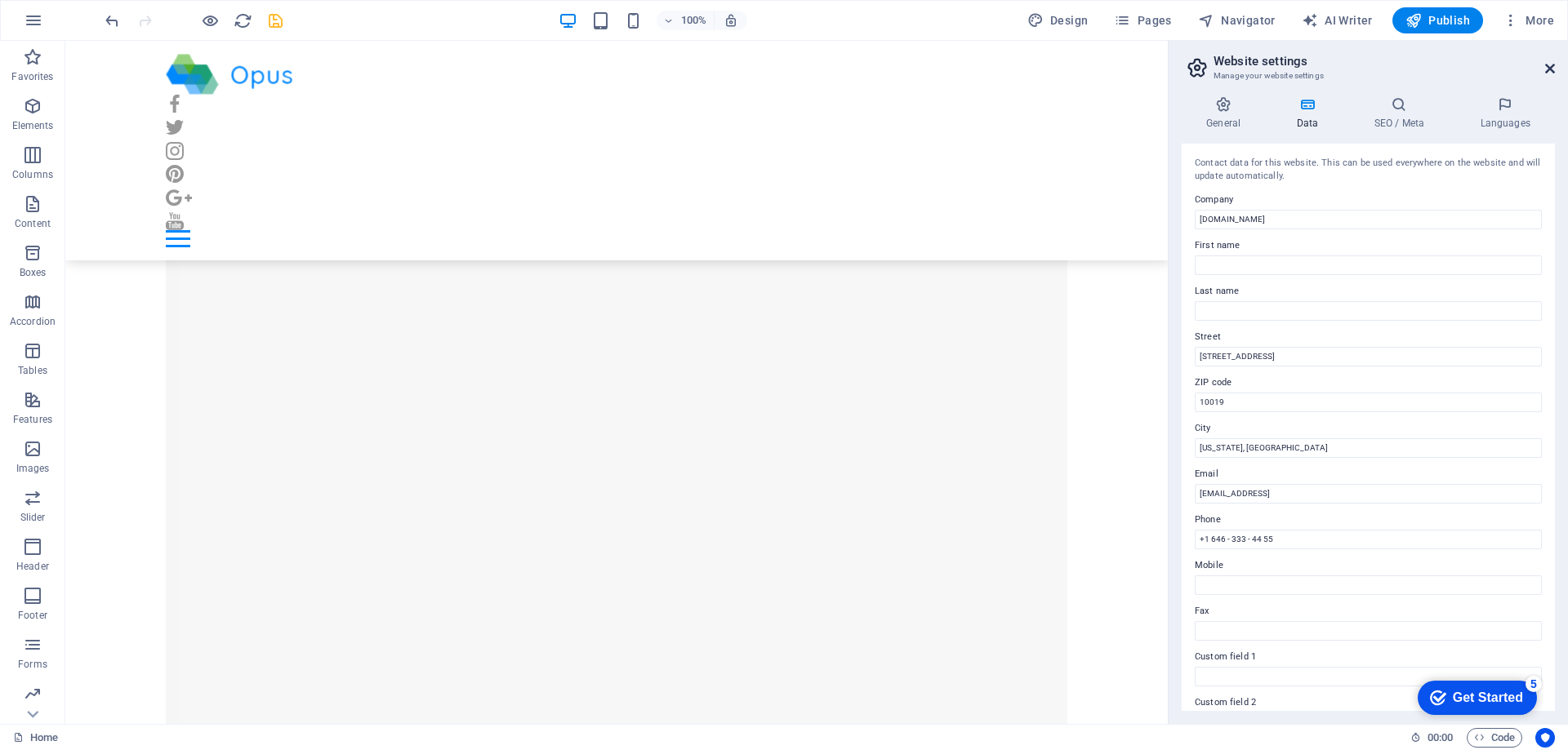
drag, startPoint x: 1545, startPoint y: 71, endPoint x: 545, endPoint y: 276, distance: 1020.8
click at [1546, 71] on icon at bounding box center [1551, 69] width 10 height 13
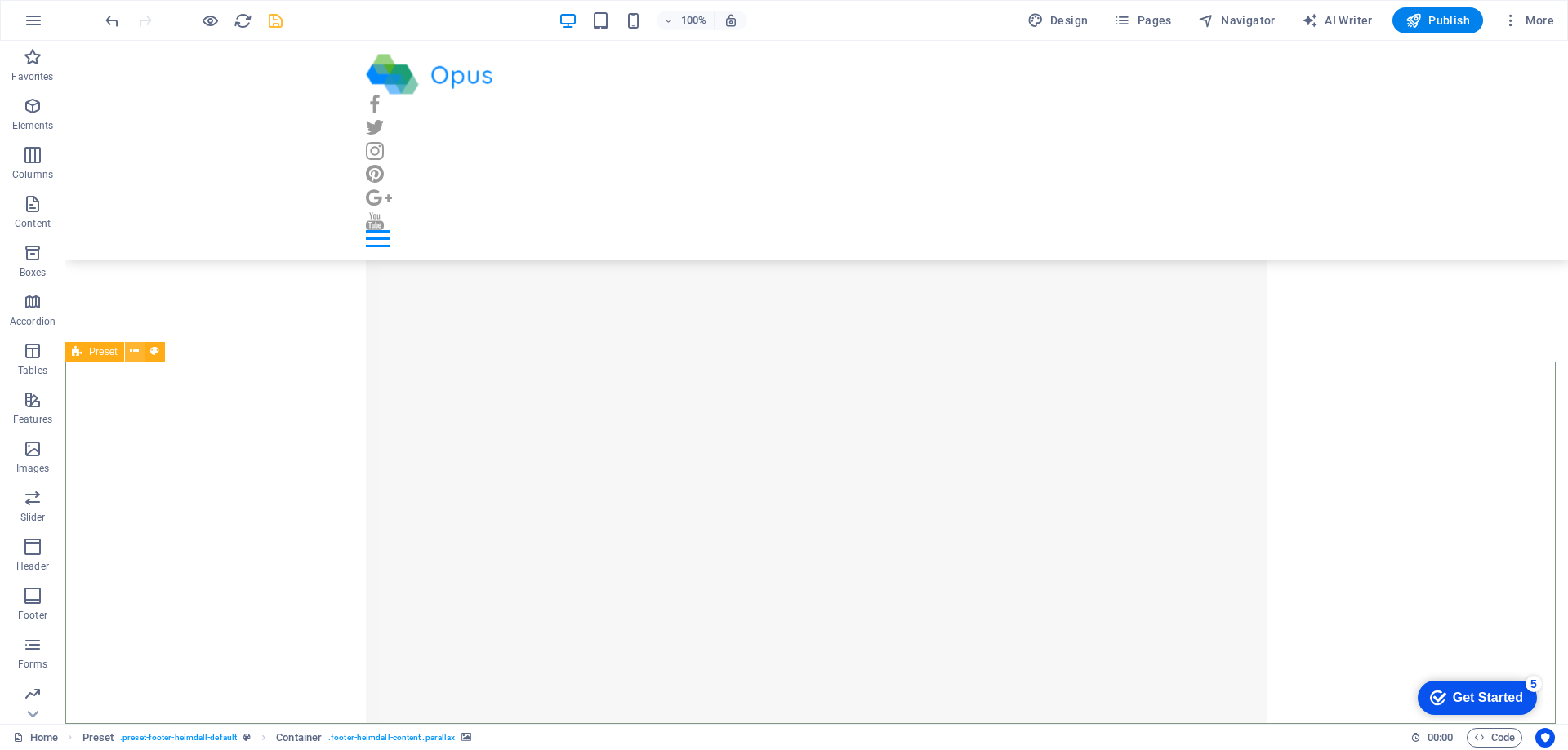
click at [134, 348] on icon at bounding box center [134, 351] width 9 height 17
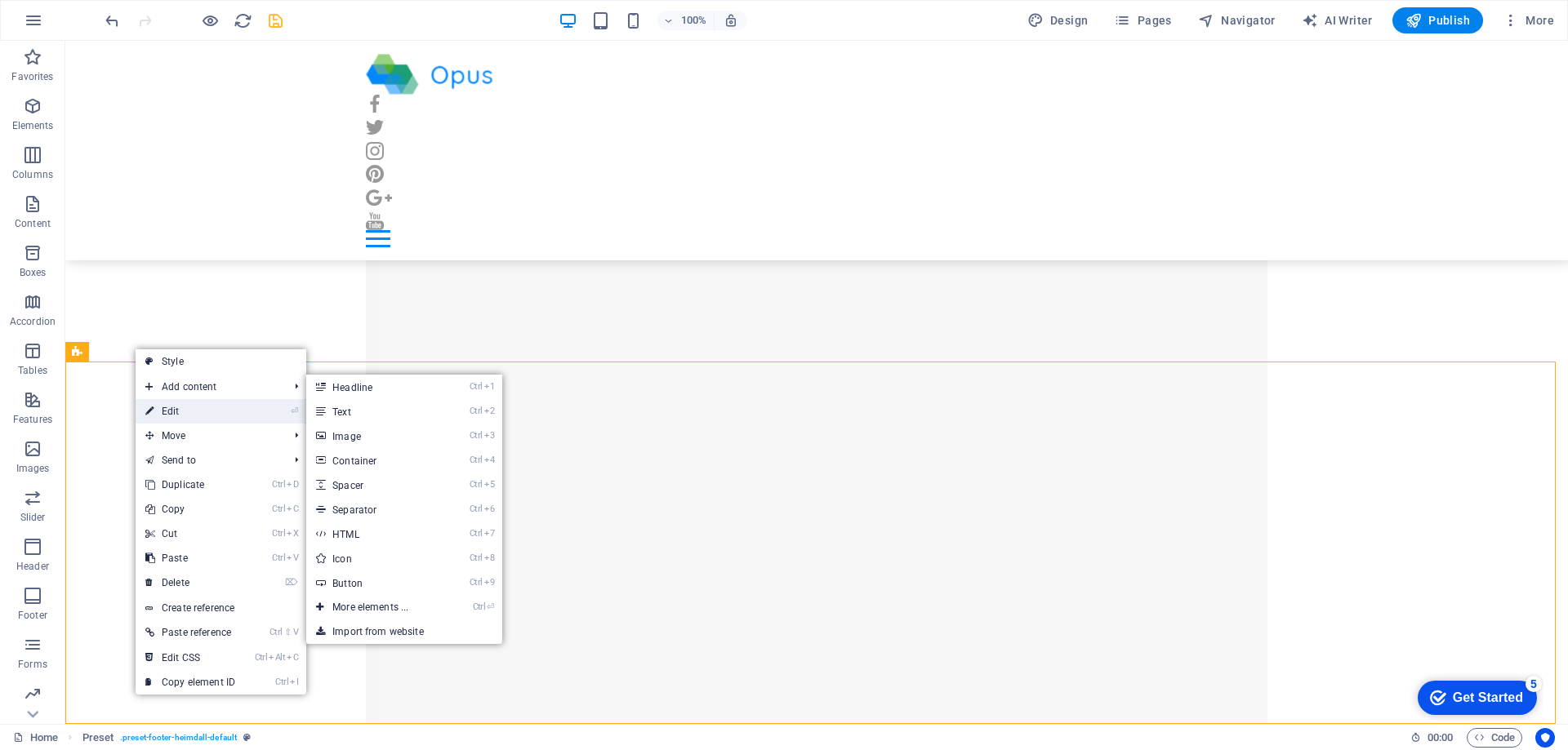
click at [178, 406] on link "⏎ Edit" at bounding box center [191, 412] width 109 height 25
select select "footer"
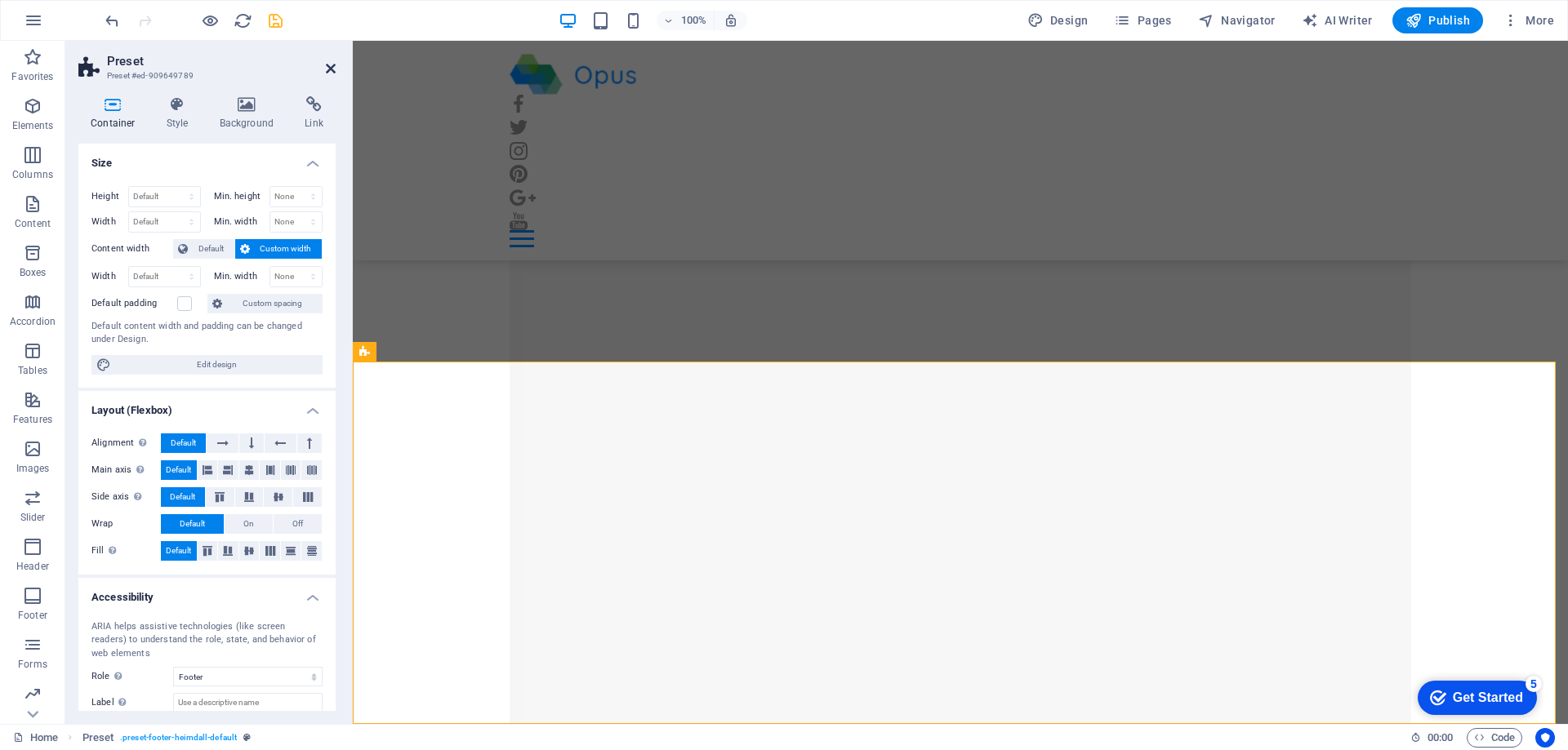
click at [332, 68] on icon at bounding box center [331, 69] width 10 height 13
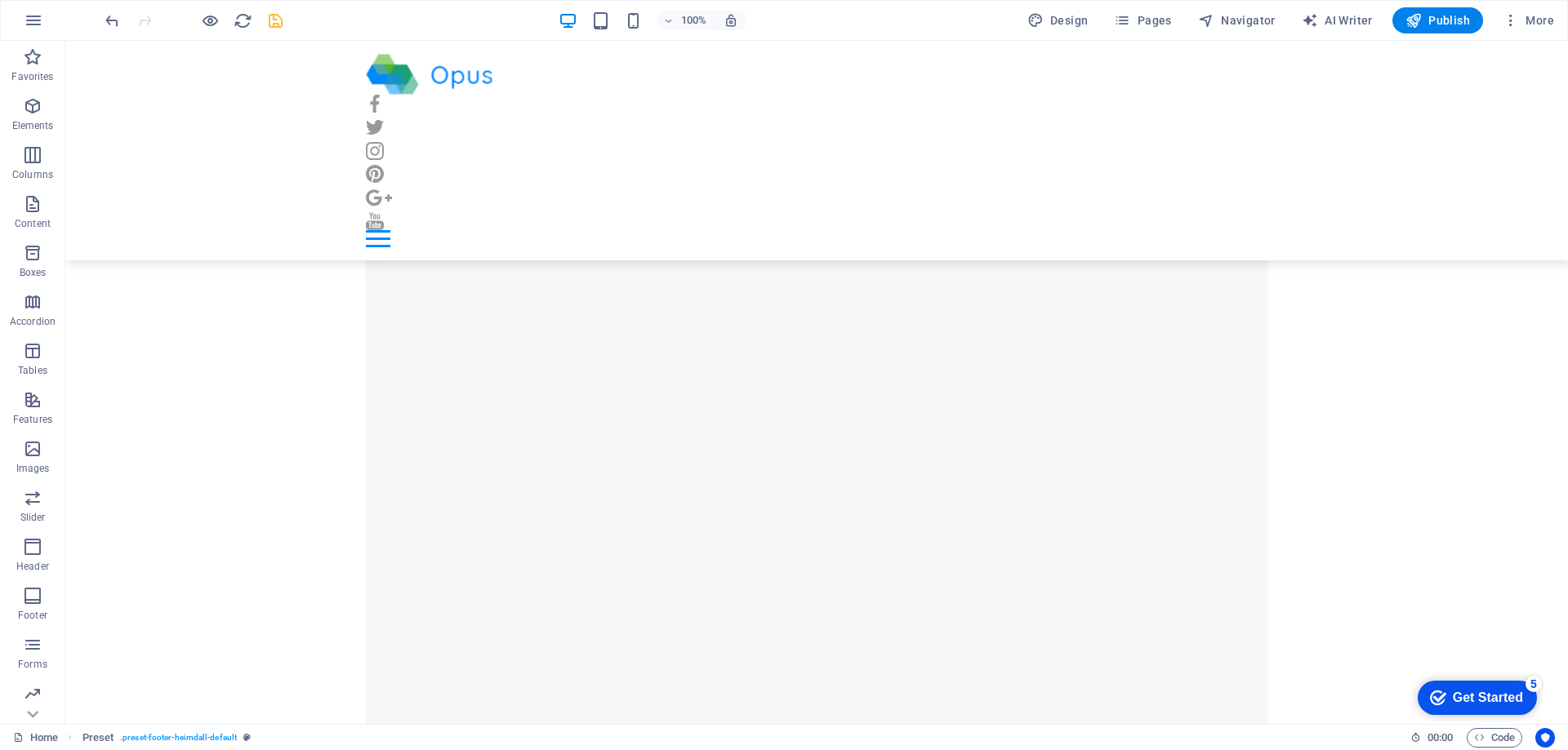
scroll to position [13997, 0]
click at [279, 15] on icon "save" at bounding box center [275, 21] width 19 height 19
